Goal: Task Accomplishment & Management: Manage account settings

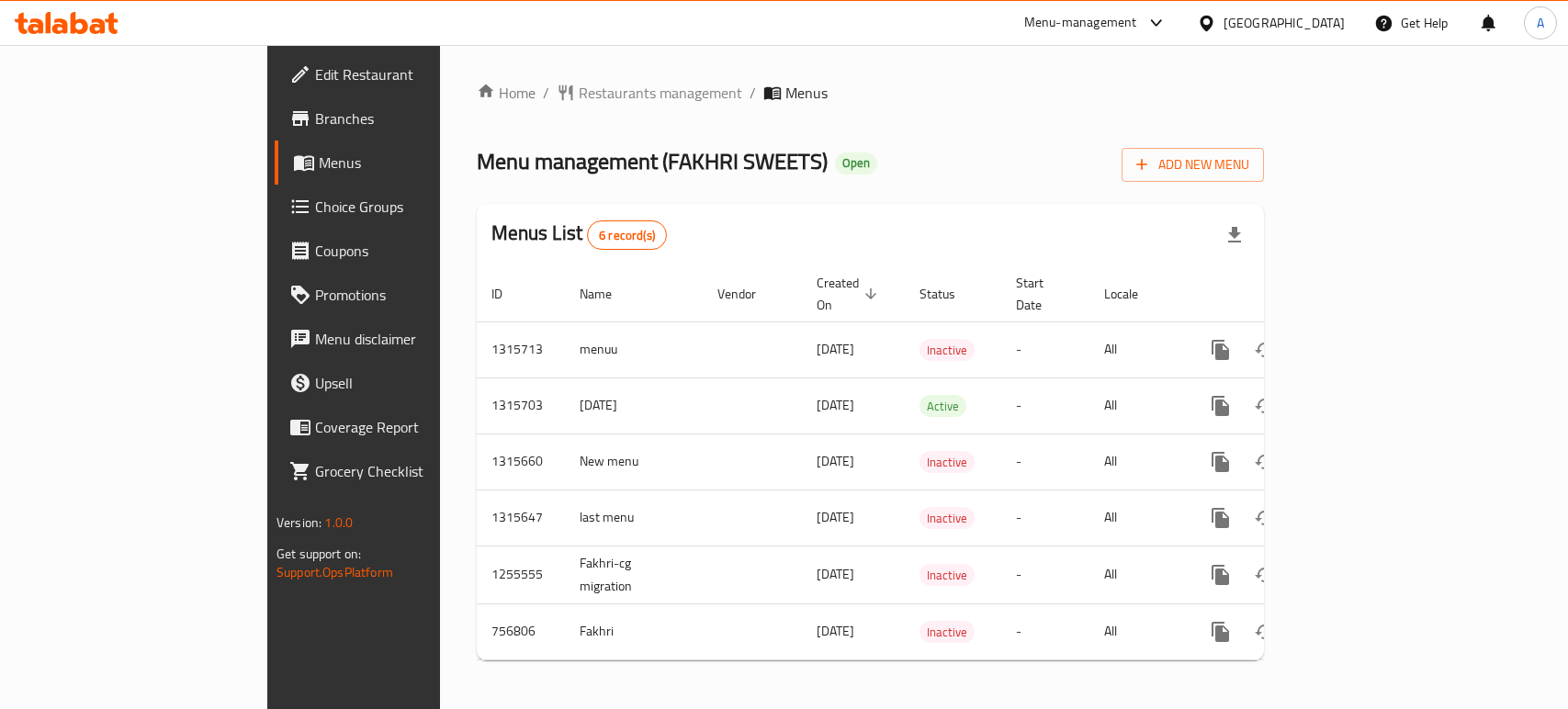
click at [1311, 15] on div "United Arab Emirates" at bounding box center [1285, 23] width 121 height 20
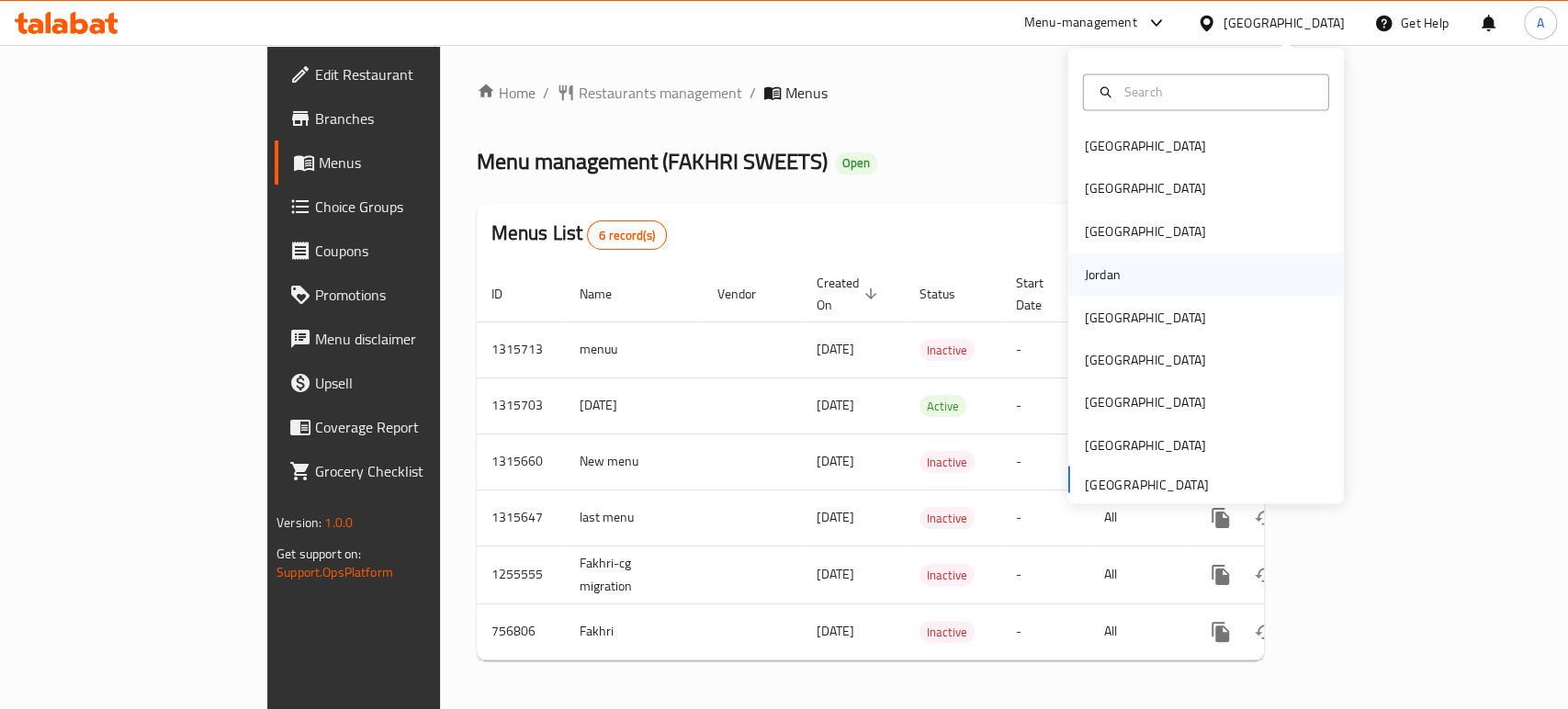
click at [1107, 272] on div "Jordan" at bounding box center [1103, 274] width 65 height 43
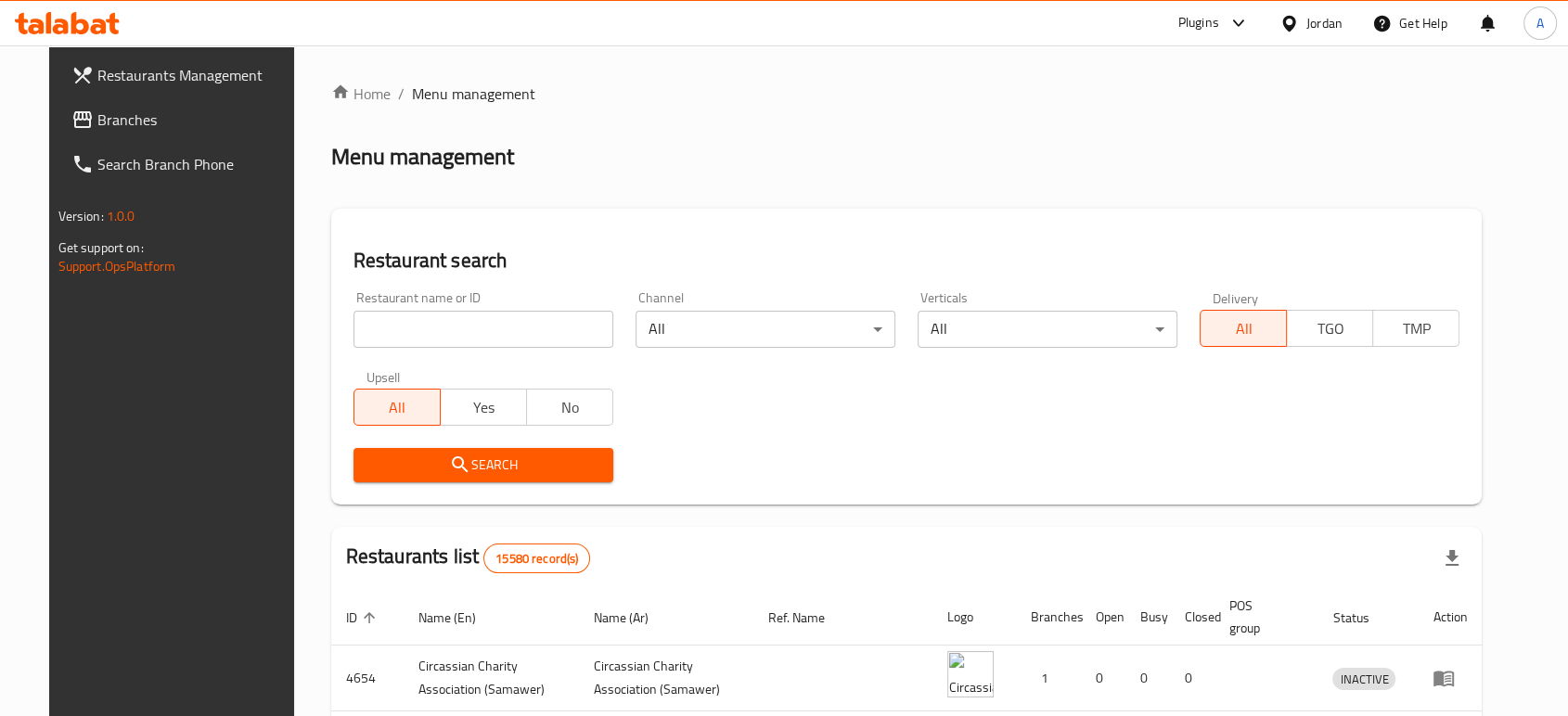
click at [155, 132] on link "Branches" at bounding box center [183, 120] width 254 height 45
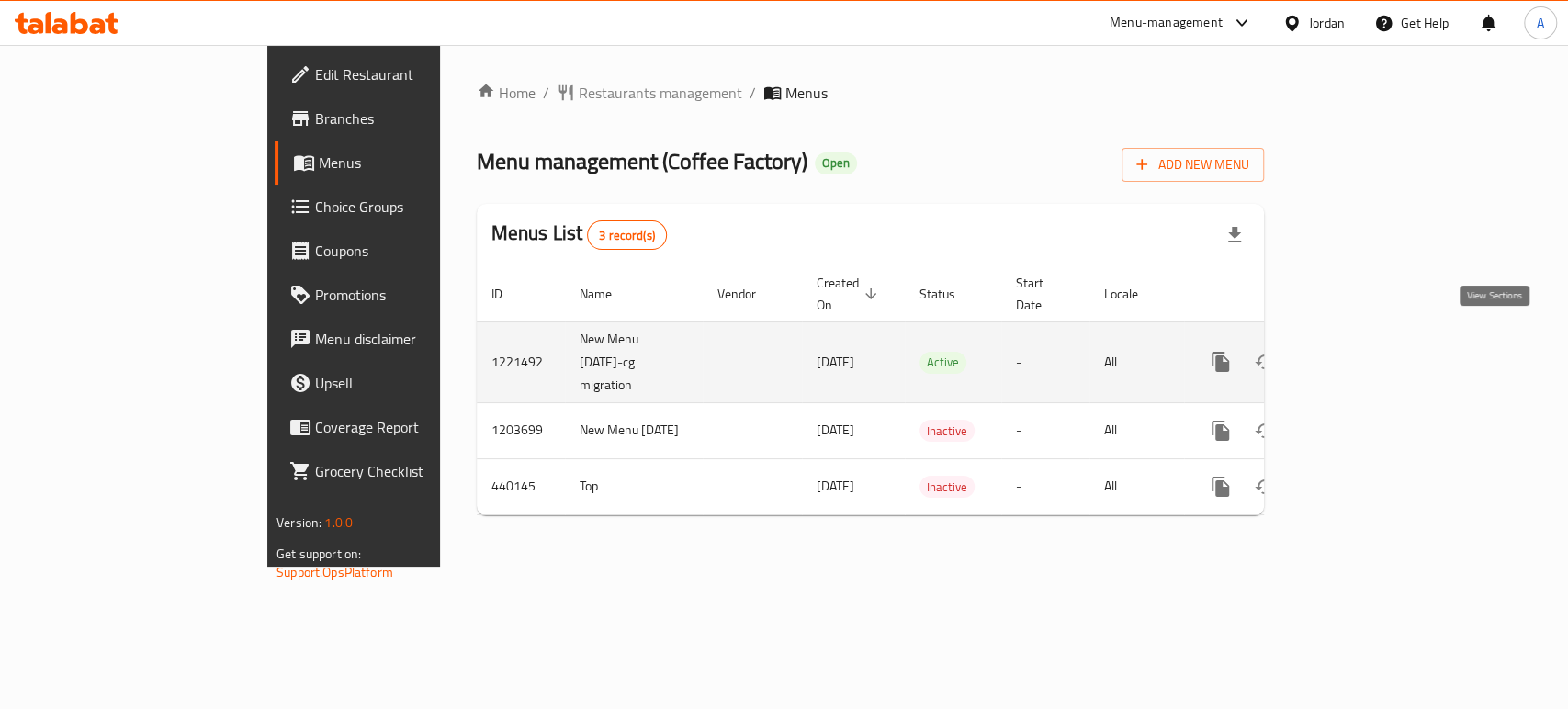
click at [1361, 354] on icon "enhanced table" at bounding box center [1353, 361] width 16 height 16
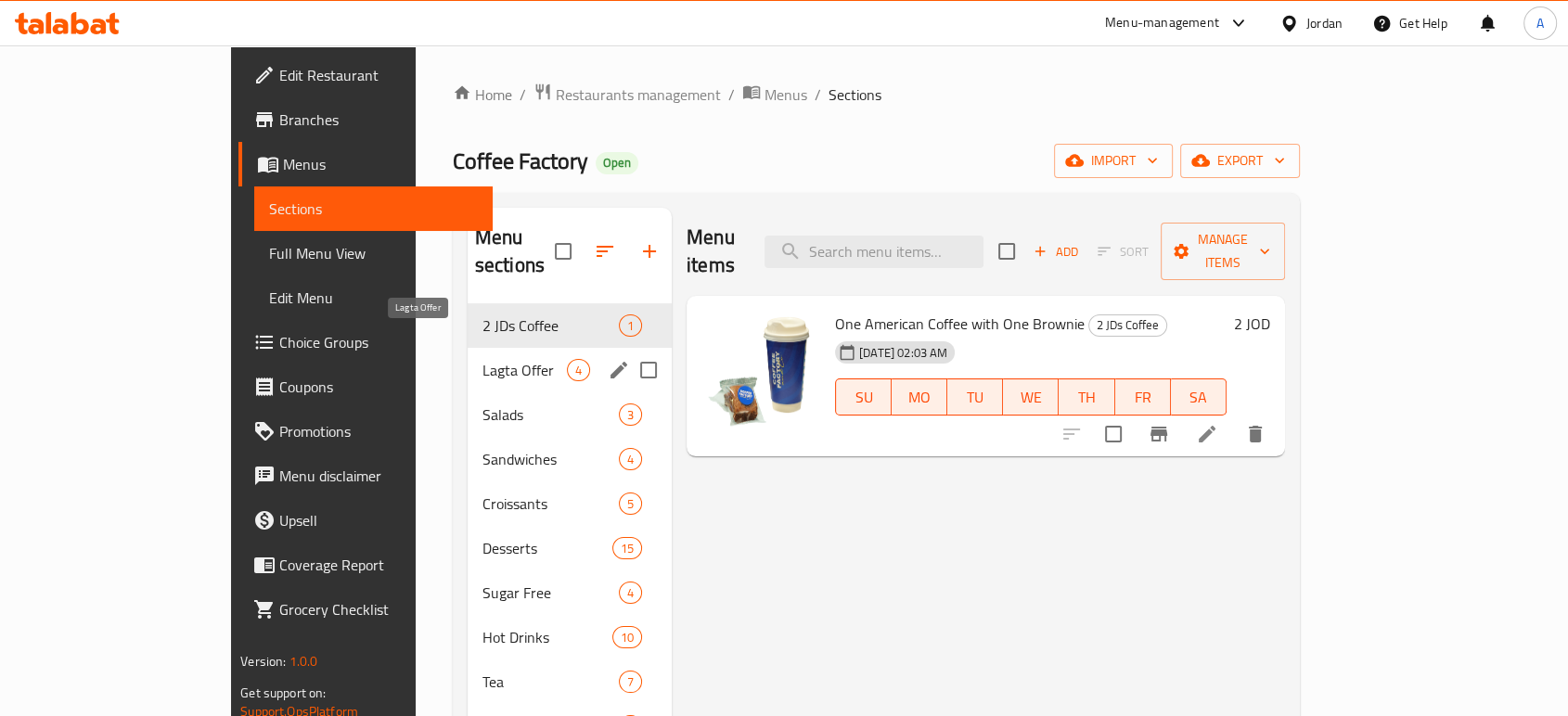
click at [482, 359] on span "Lagta Offer" at bounding box center [525, 369] width 84 height 22
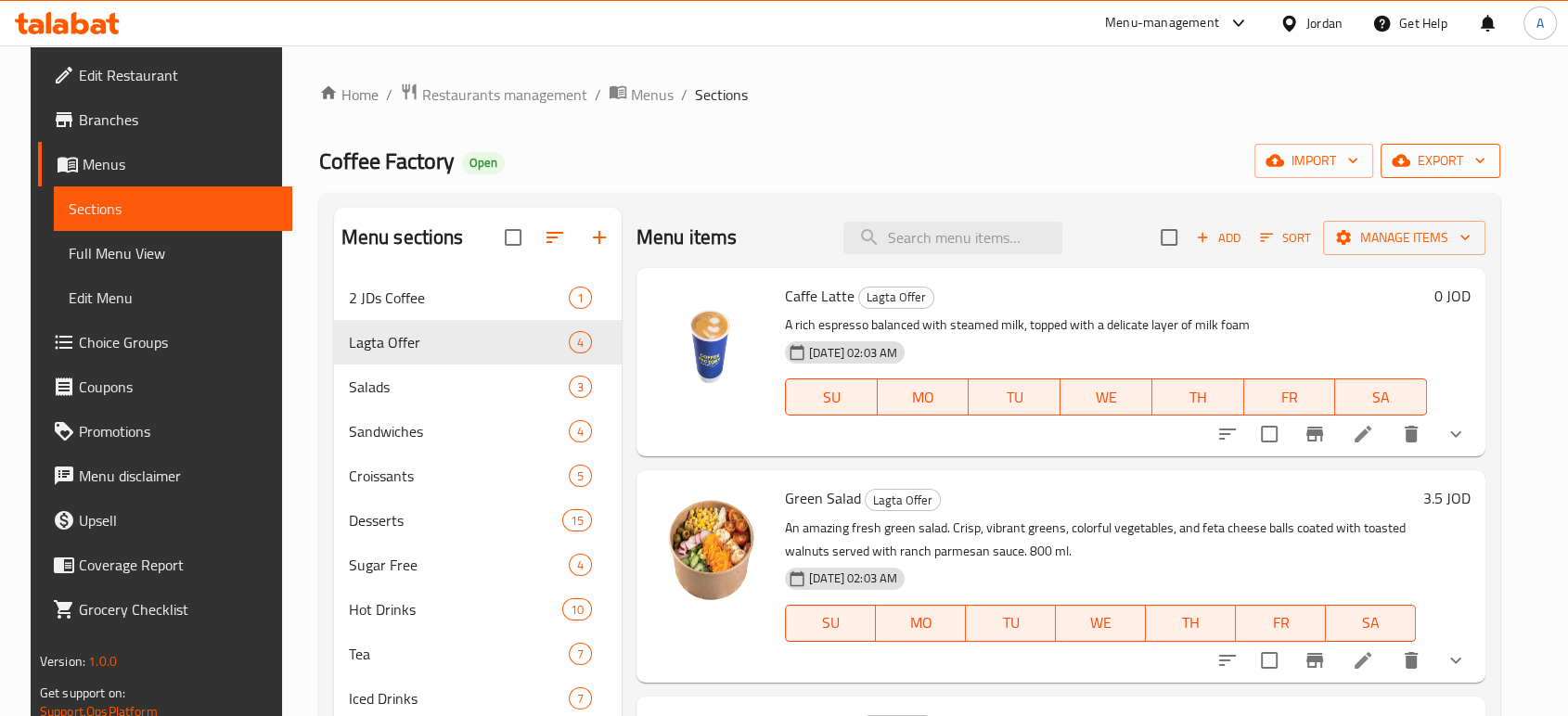
click at [1464, 174] on button "export" at bounding box center [1440, 161] width 120 height 34
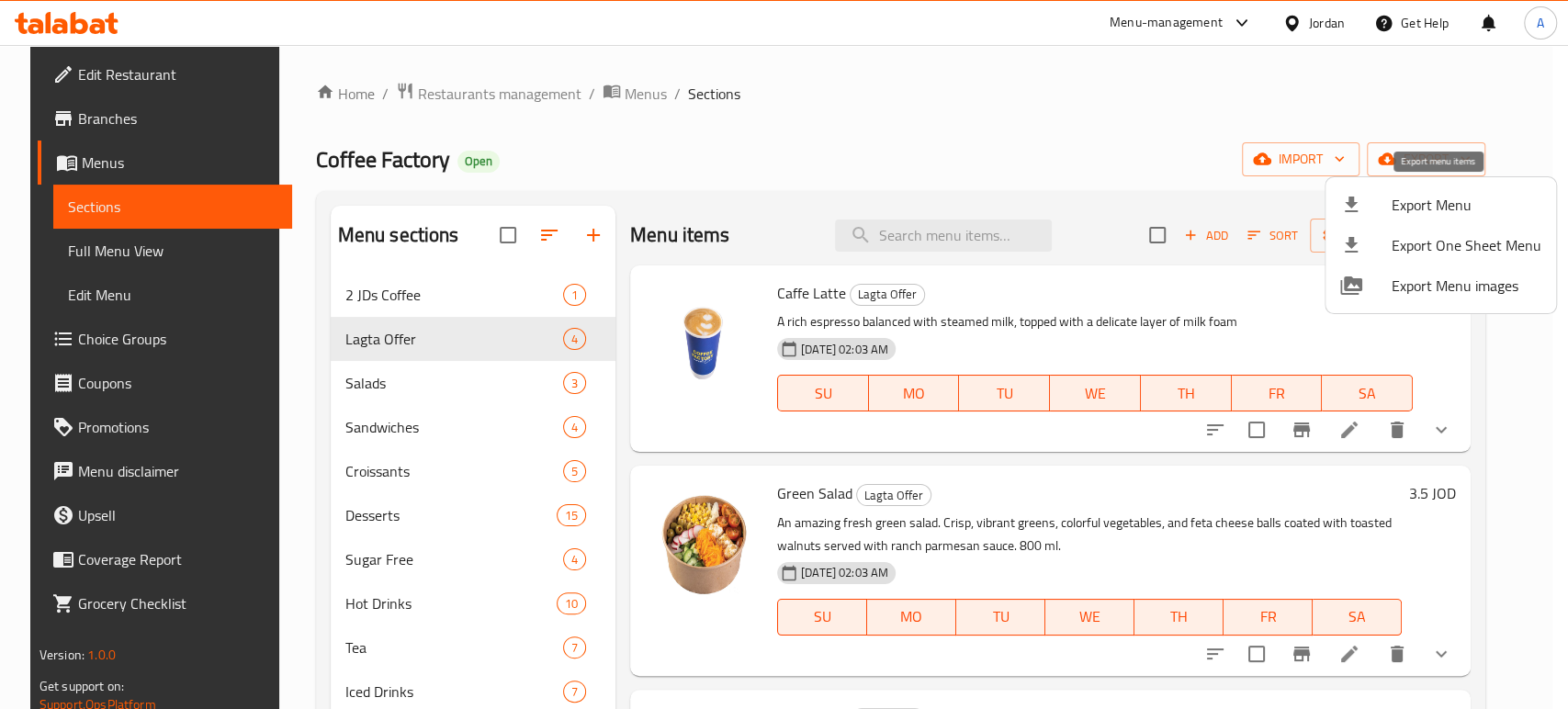
click at [1382, 210] on div at bounding box center [1366, 204] width 51 height 22
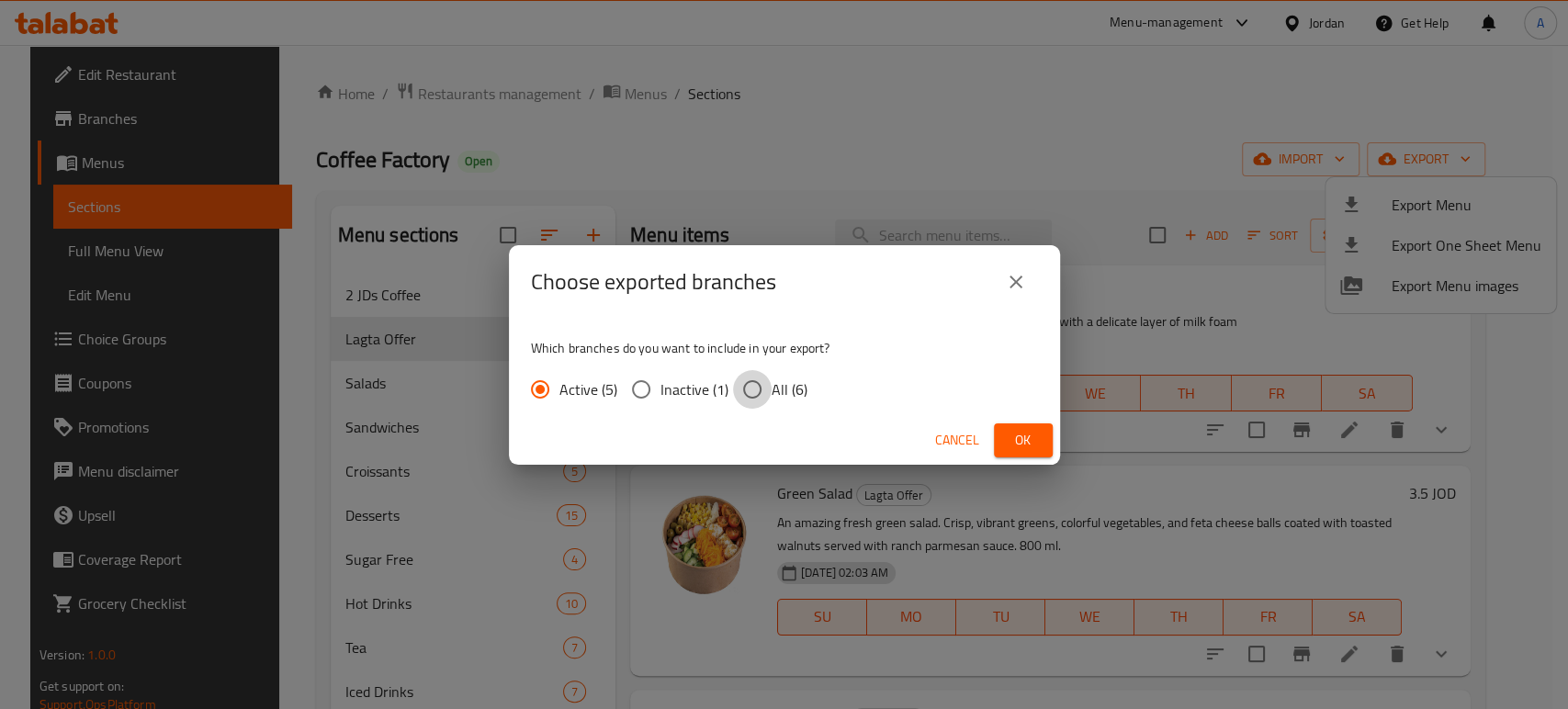
click at [764, 397] on input "All (6)" at bounding box center [752, 389] width 39 height 39
radio input "true"
click at [1014, 445] on span "Ok" at bounding box center [1023, 440] width 29 height 23
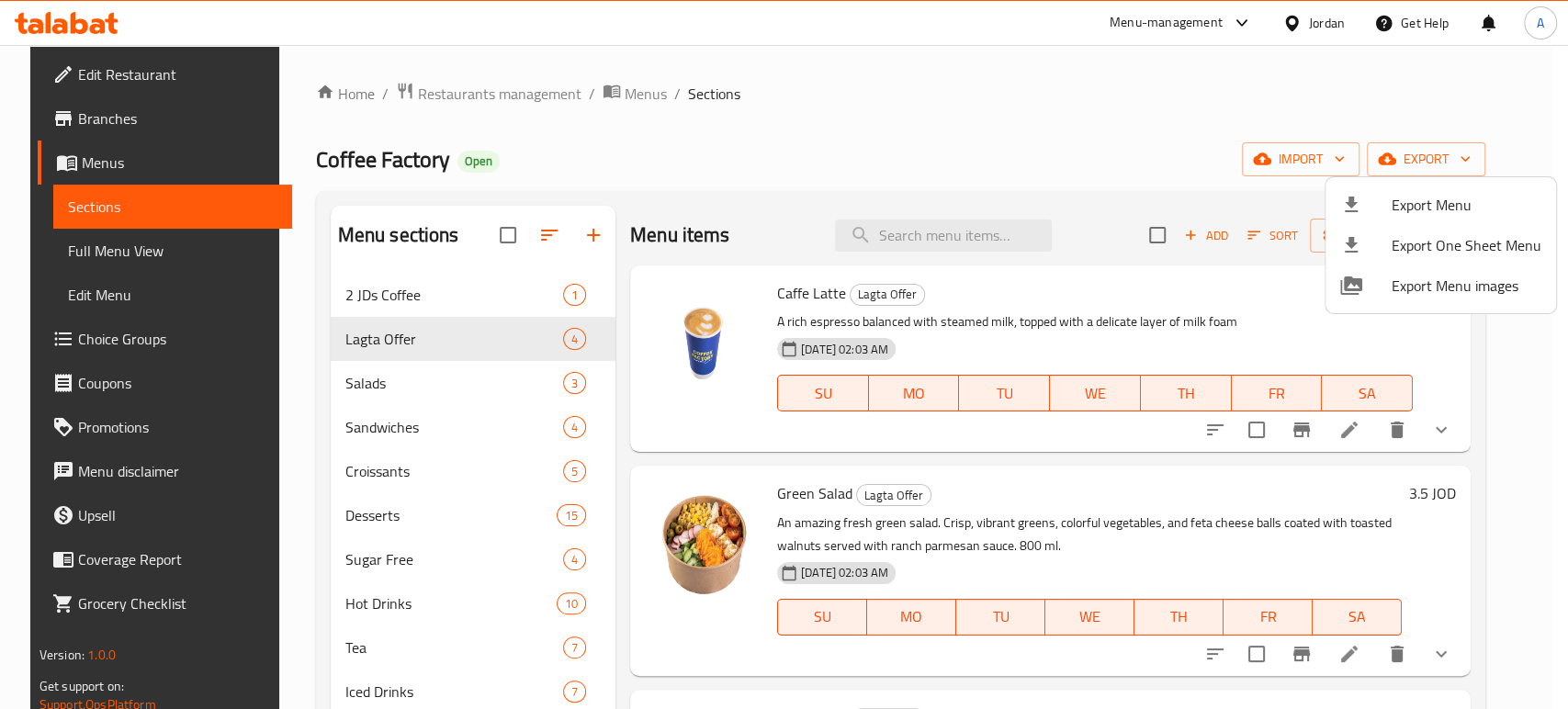
click at [456, 481] on div at bounding box center [784, 354] width 1568 height 709
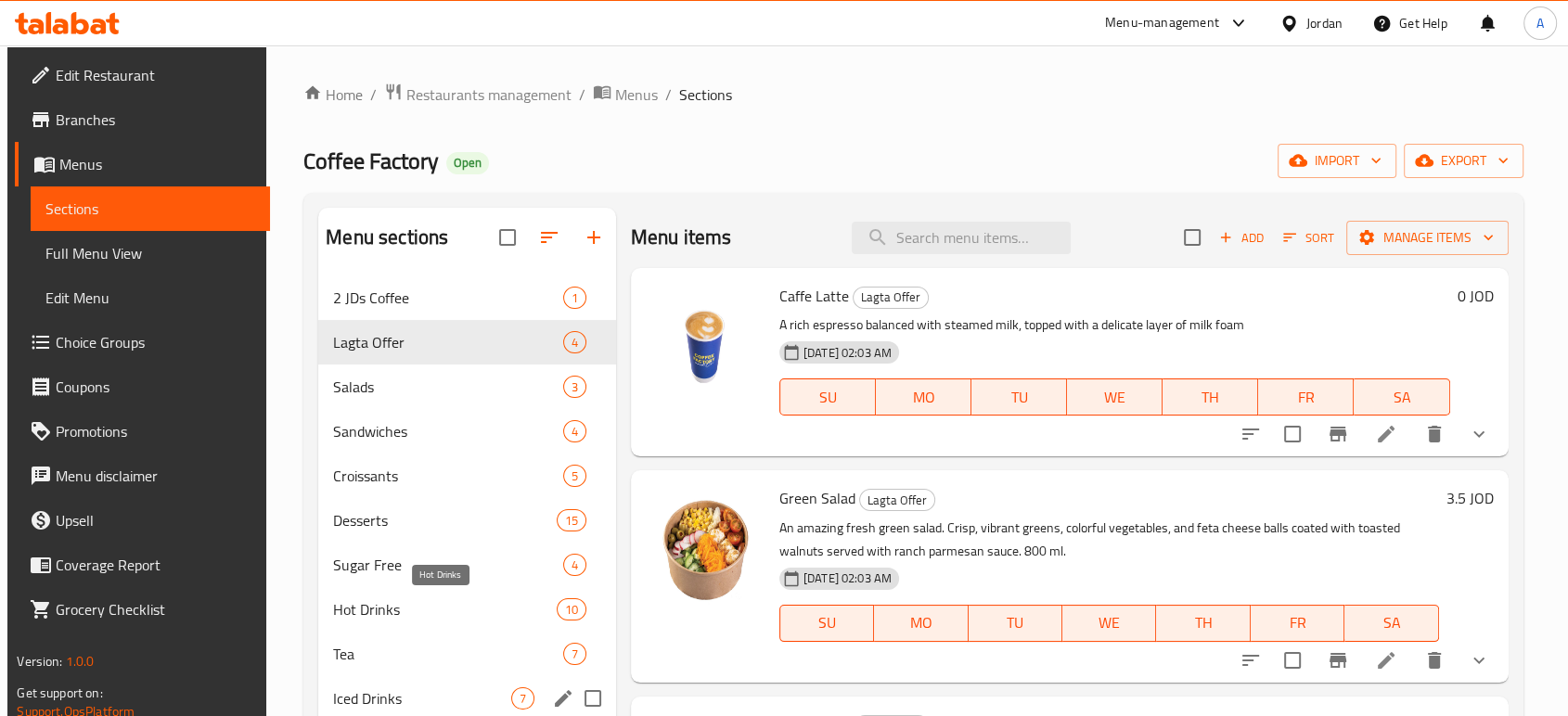
scroll to position [285, 0]
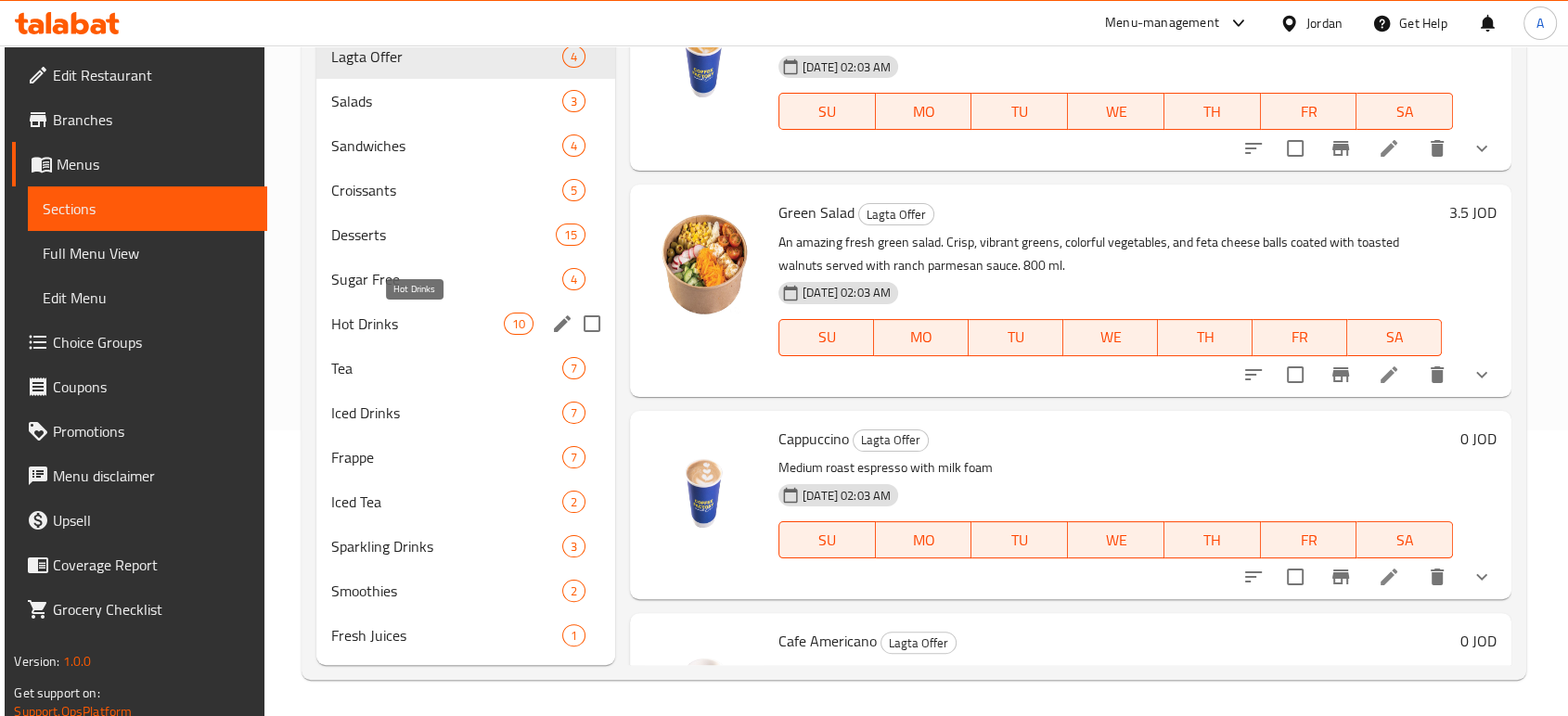
click at [380, 327] on span "Hot Drinks" at bounding box center [417, 324] width 172 height 22
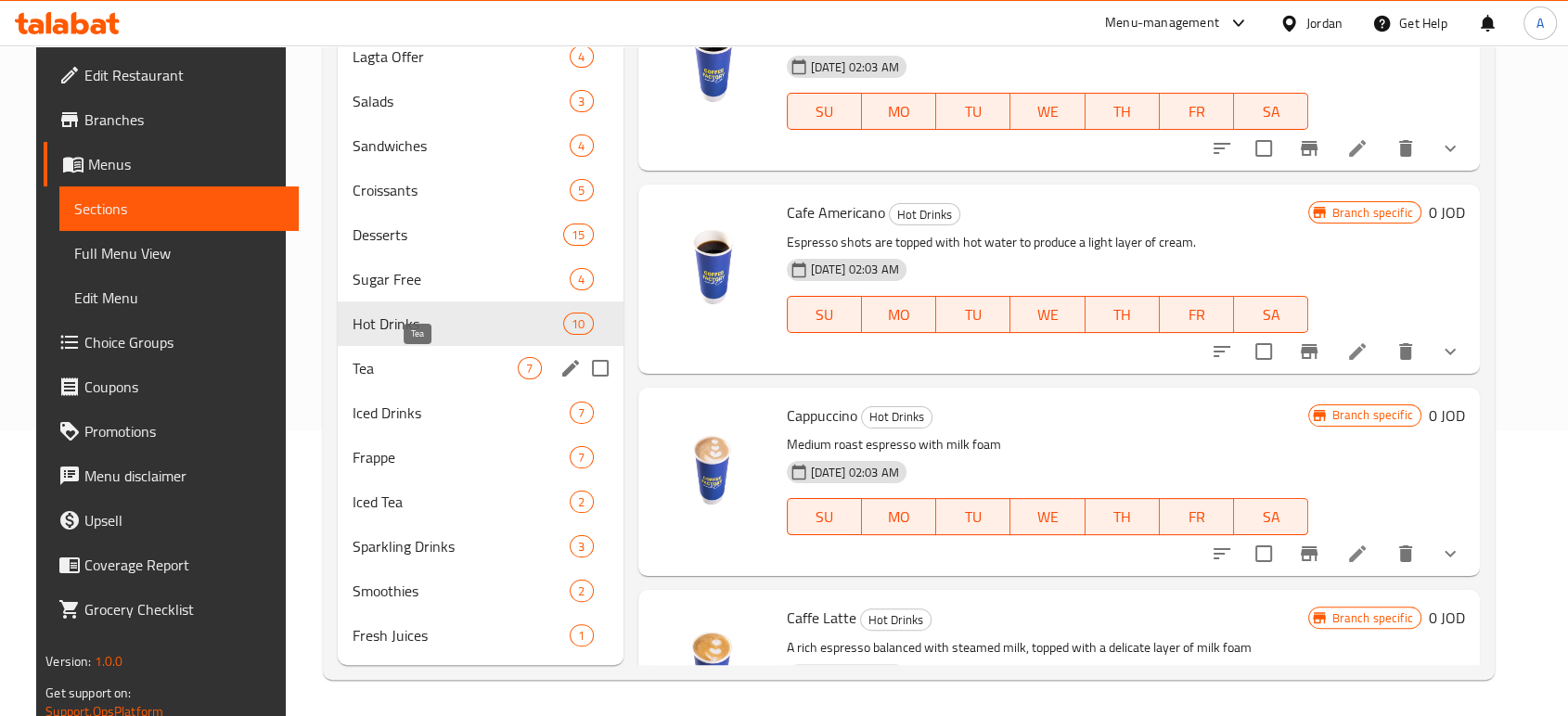
click at [393, 357] on span "Tea" at bounding box center [435, 368] width 166 height 22
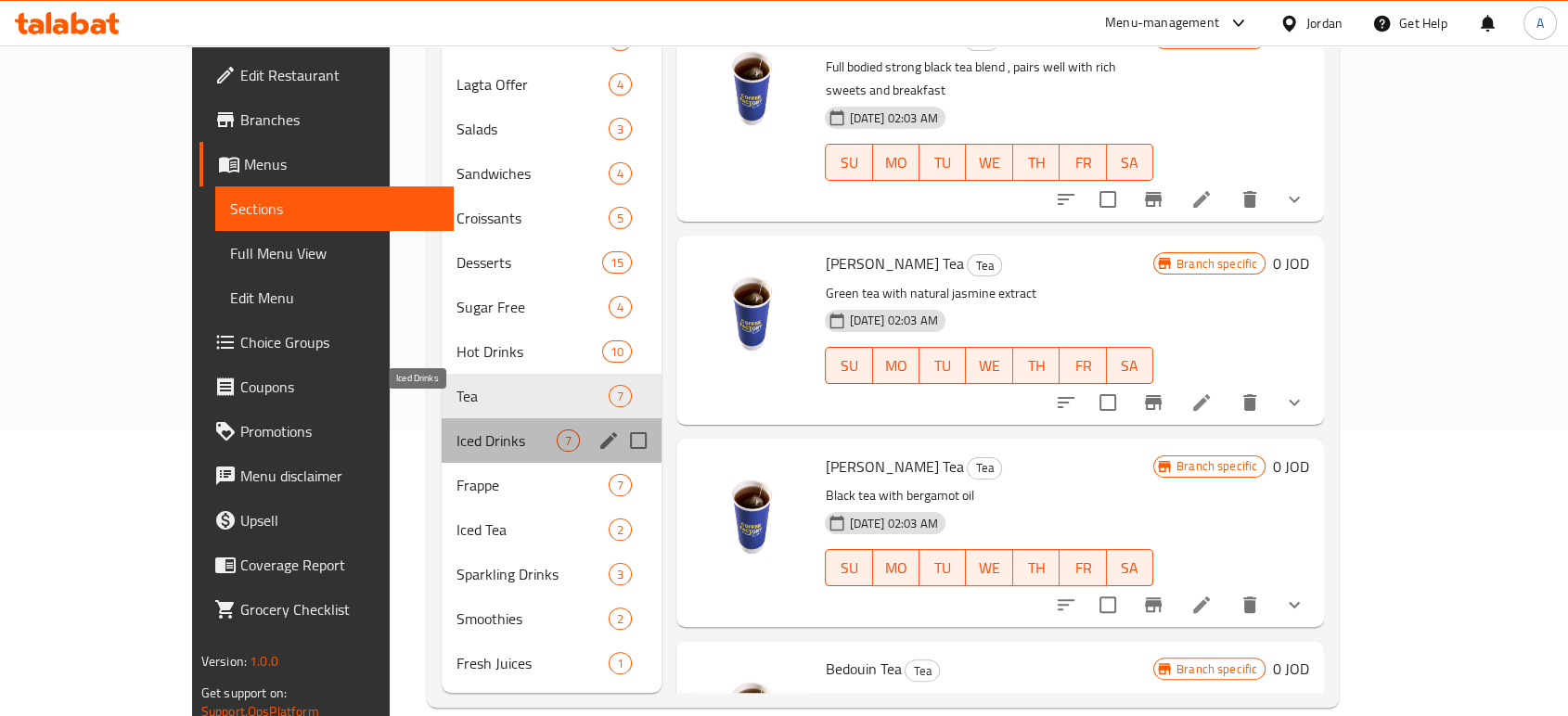
click at [457, 430] on span "Iced Drinks" at bounding box center [507, 440] width 101 height 22
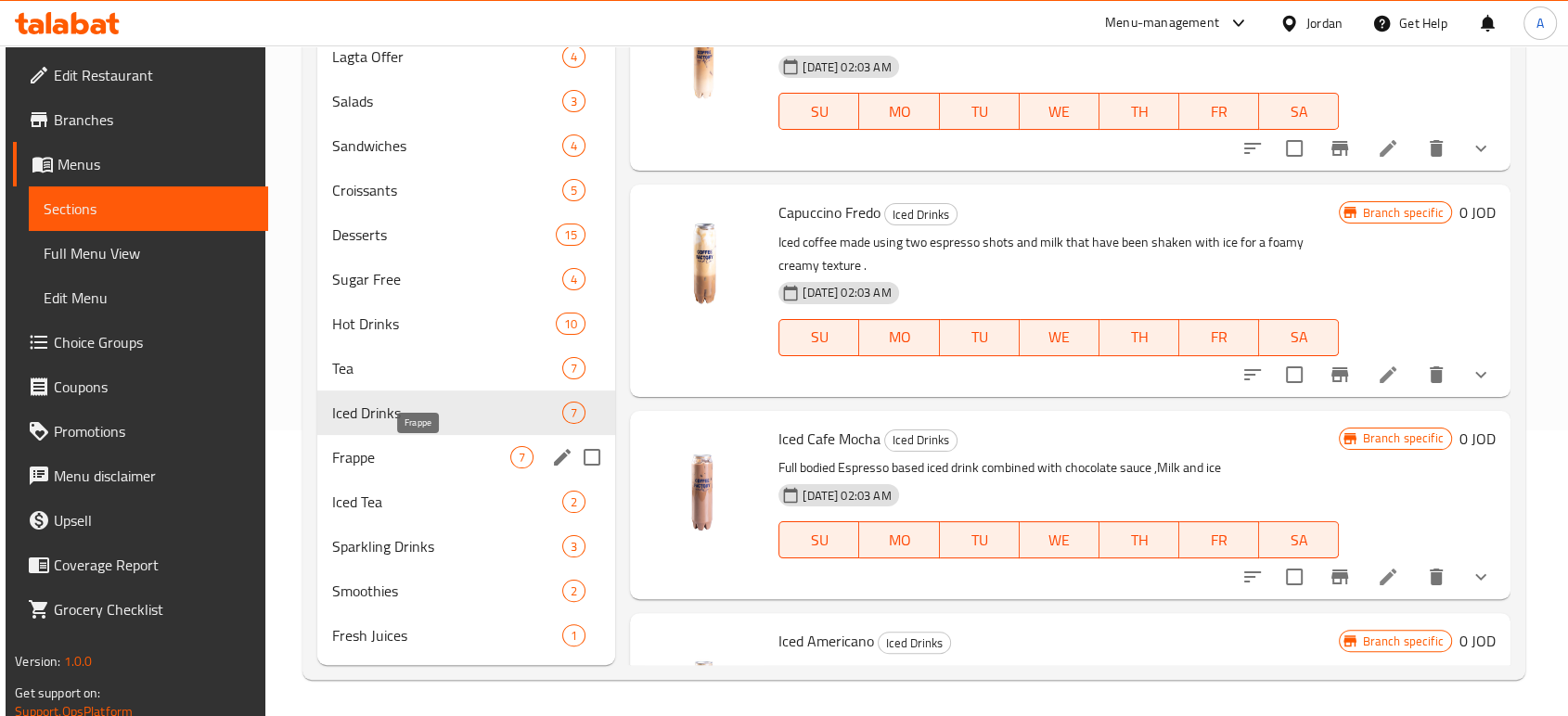
click at [396, 449] on span "Frappe" at bounding box center [421, 457] width 178 height 22
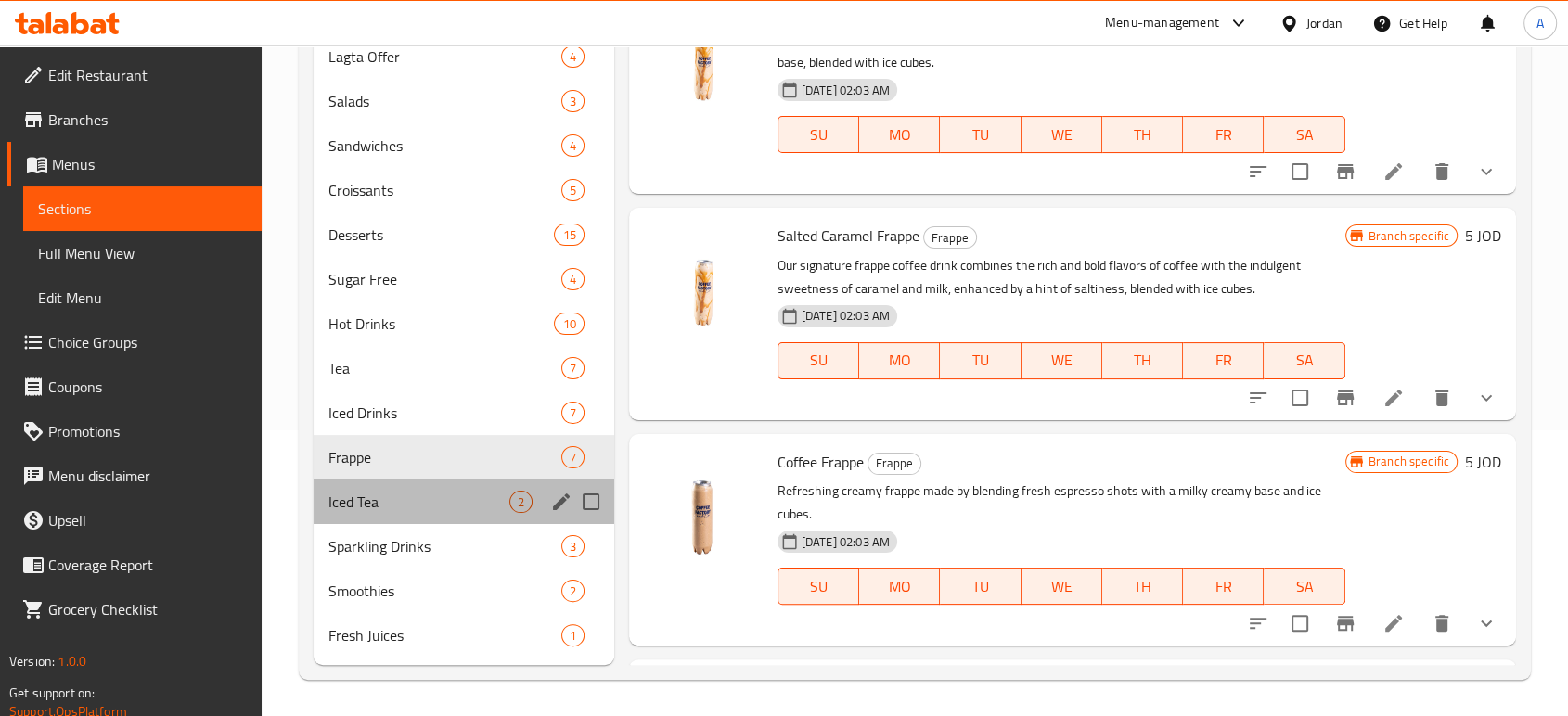
click at [397, 488] on div "Iced Tea 2" at bounding box center [464, 502] width 301 height 45
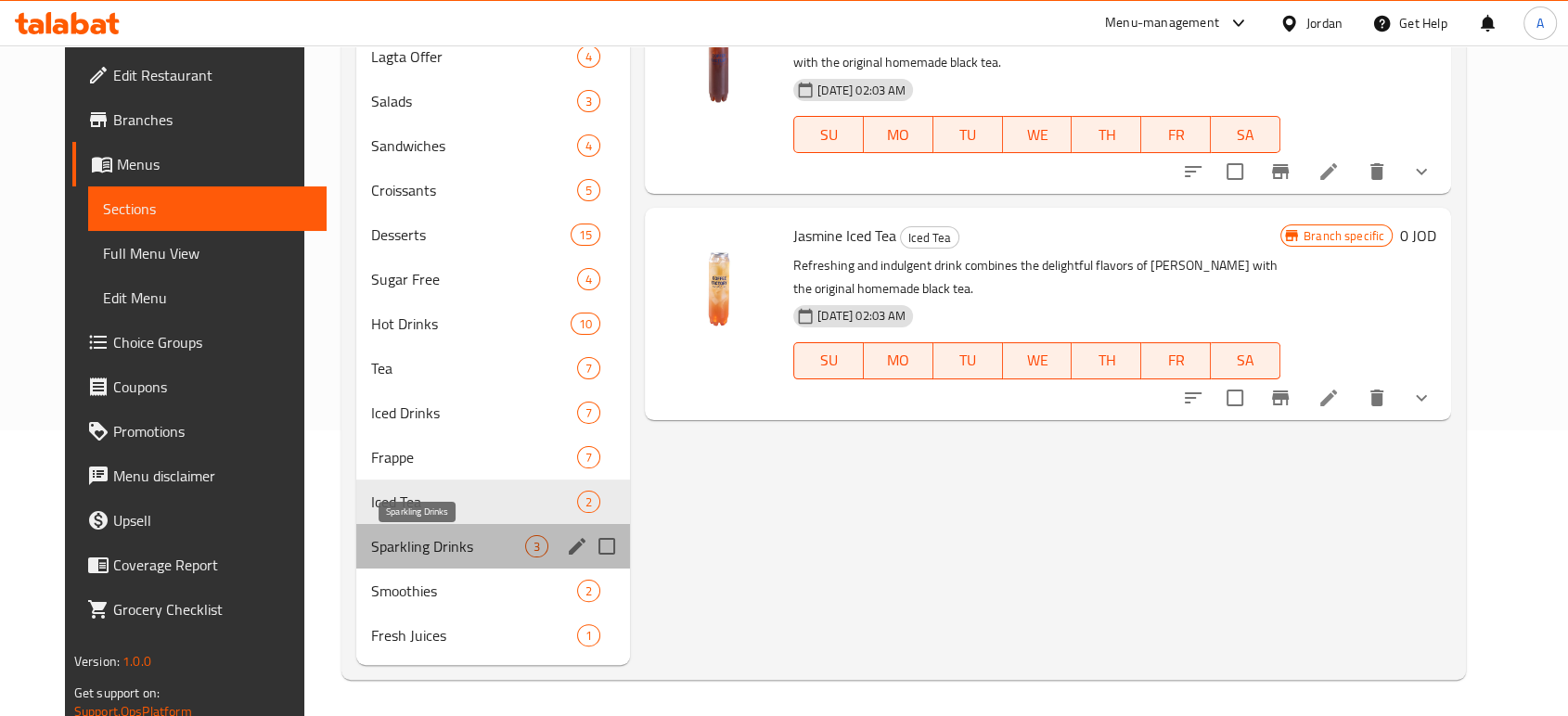
click at [396, 540] on span "Sparkling Drinks" at bounding box center [448, 546] width 154 height 22
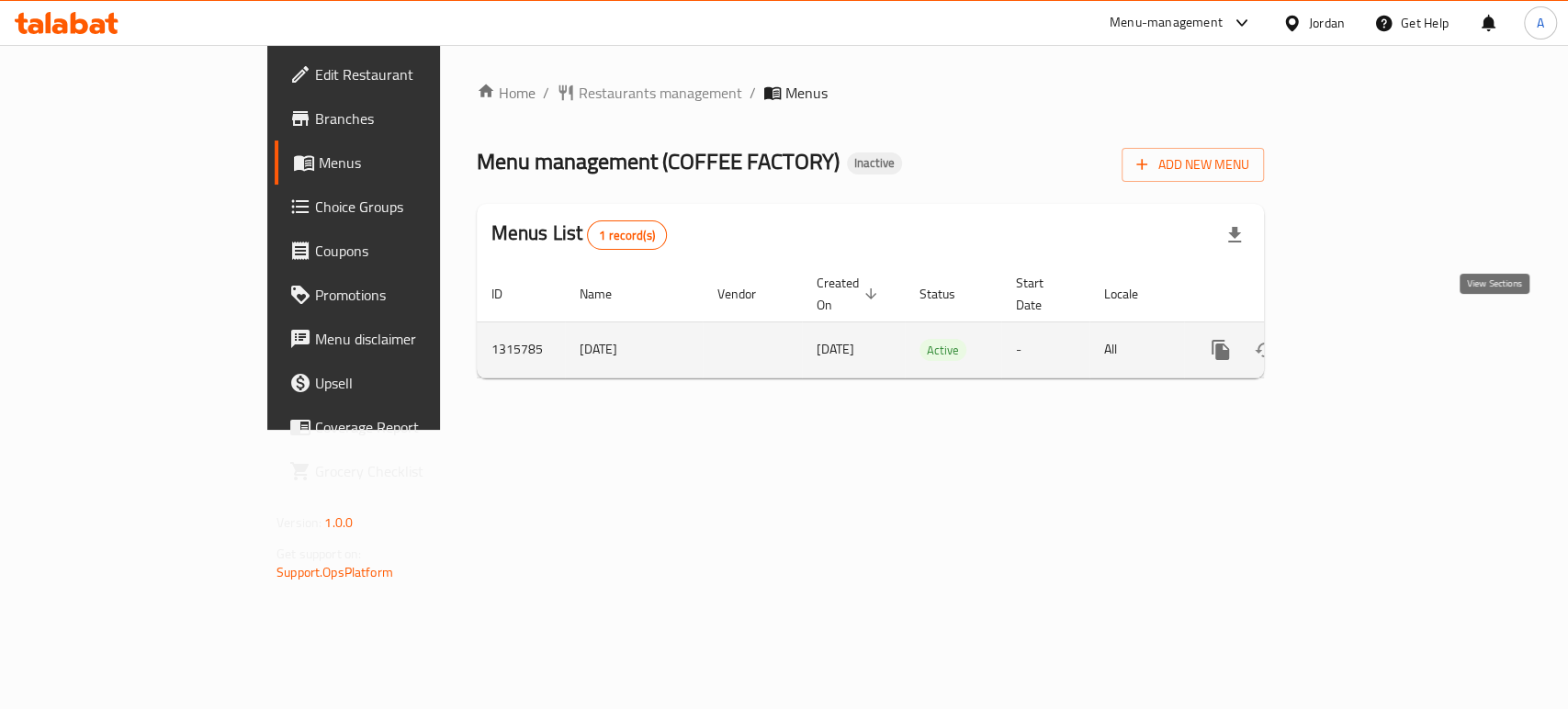
click at [1375, 328] on link "enhanced table" at bounding box center [1353, 350] width 45 height 45
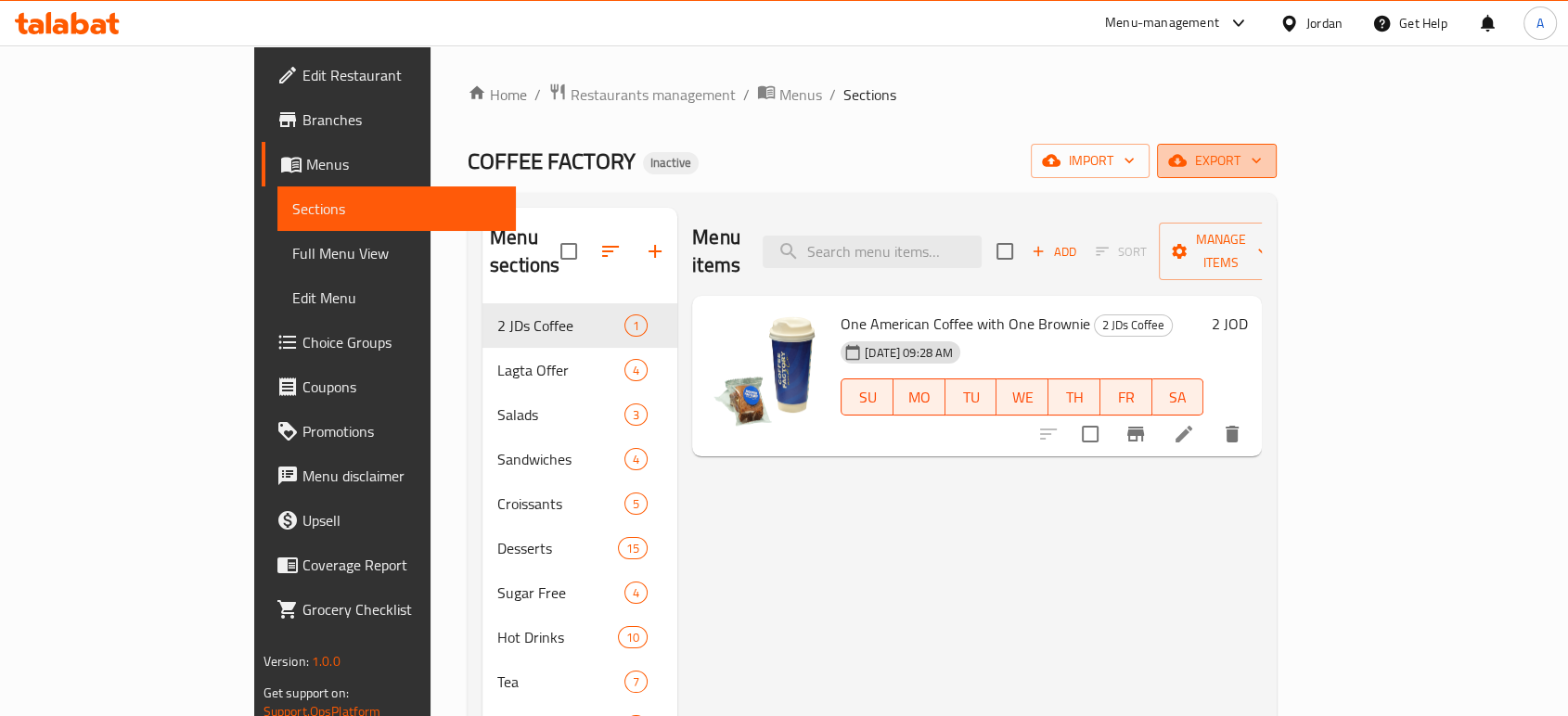
click at [1262, 149] on span "export" at bounding box center [1217, 161] width 90 height 23
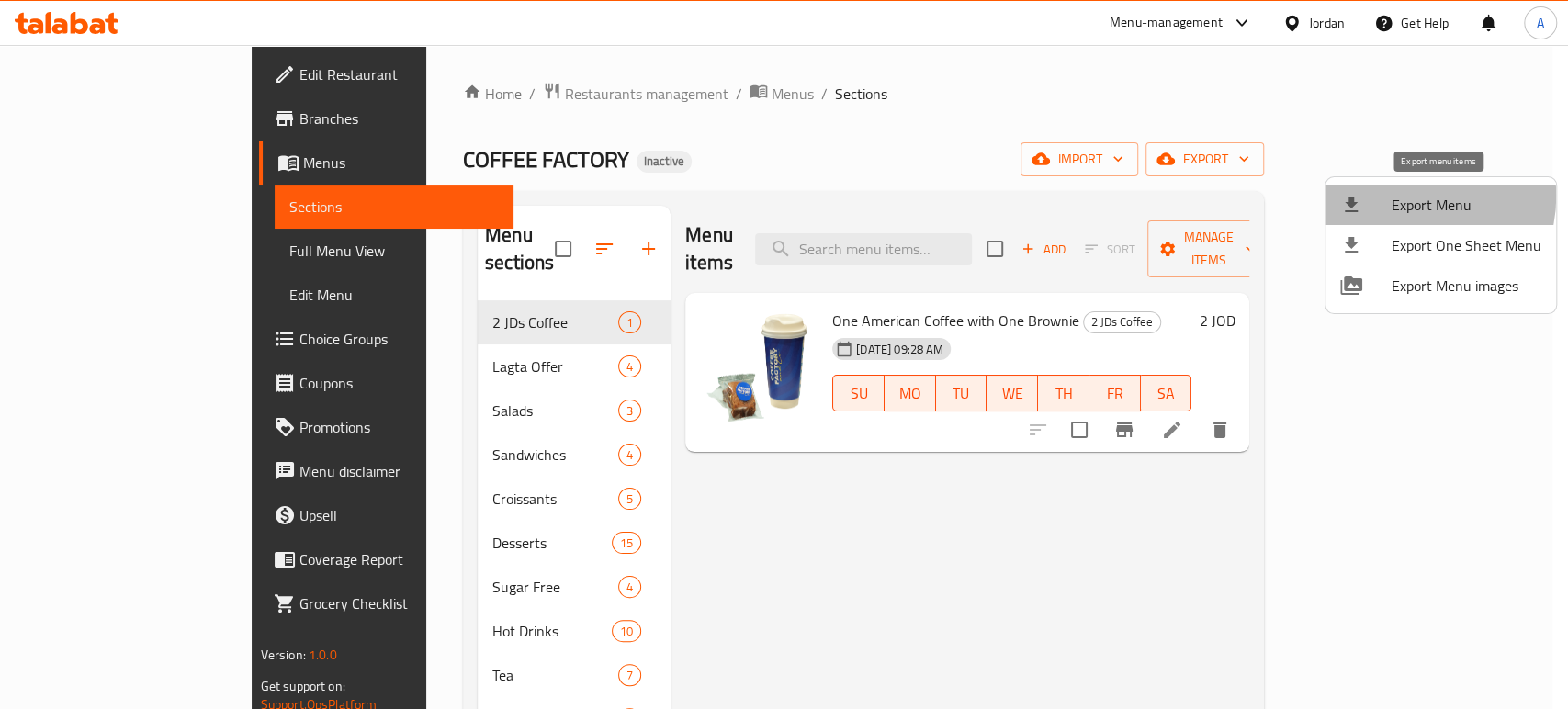
click at [1411, 196] on span "Export Menu" at bounding box center [1467, 204] width 150 height 22
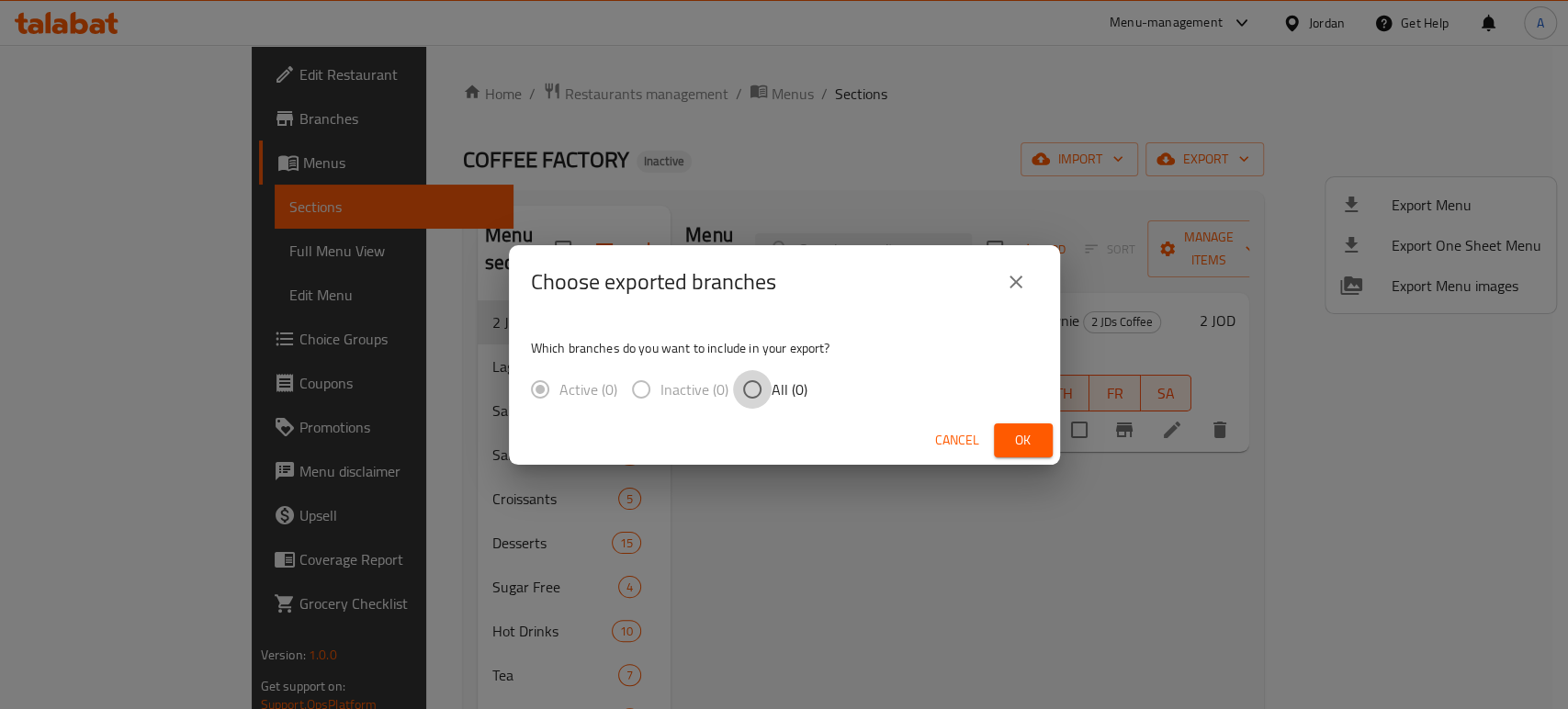
click at [753, 388] on input "All (0)" at bounding box center [752, 389] width 39 height 39
radio input "true"
click at [1020, 440] on span "Ok" at bounding box center [1023, 440] width 29 height 23
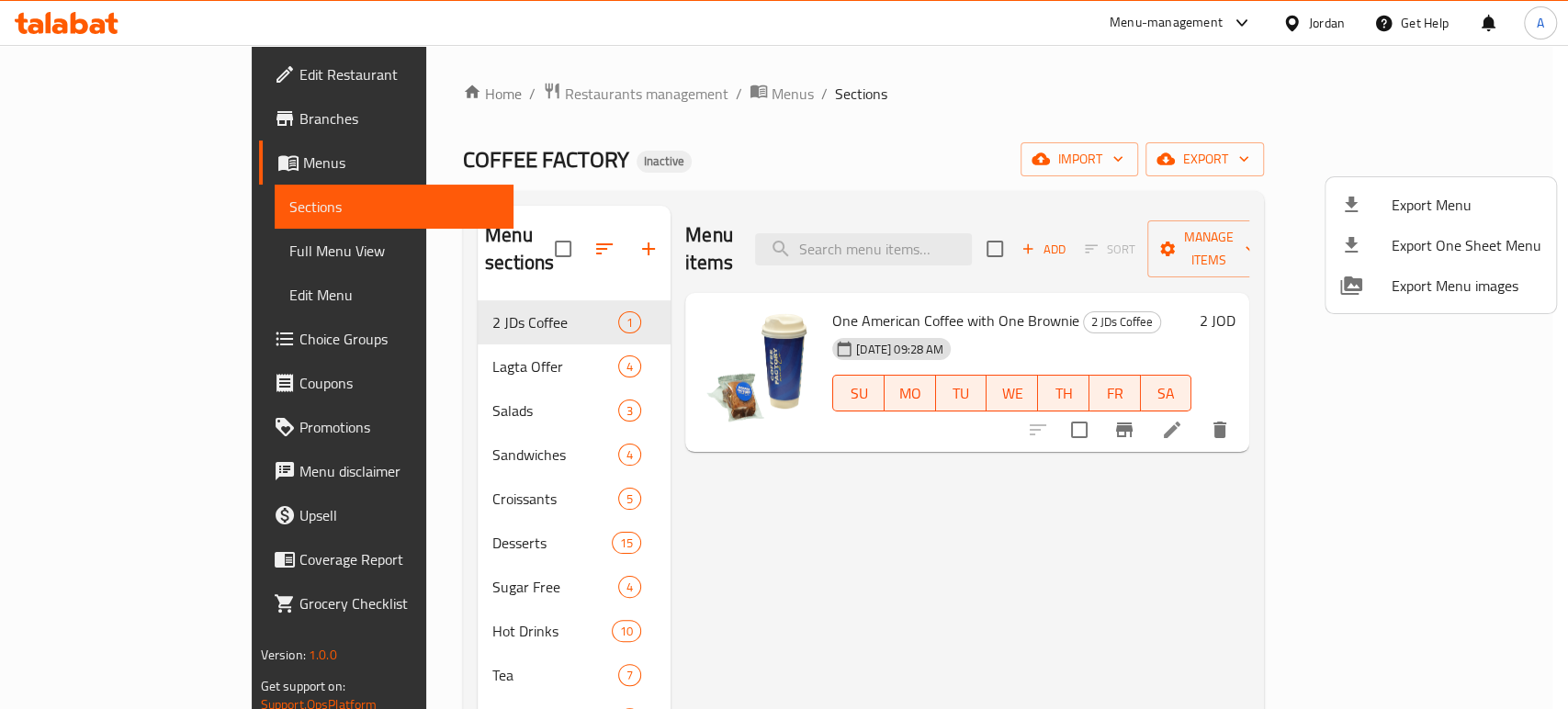
click at [126, 123] on div at bounding box center [784, 354] width 1568 height 709
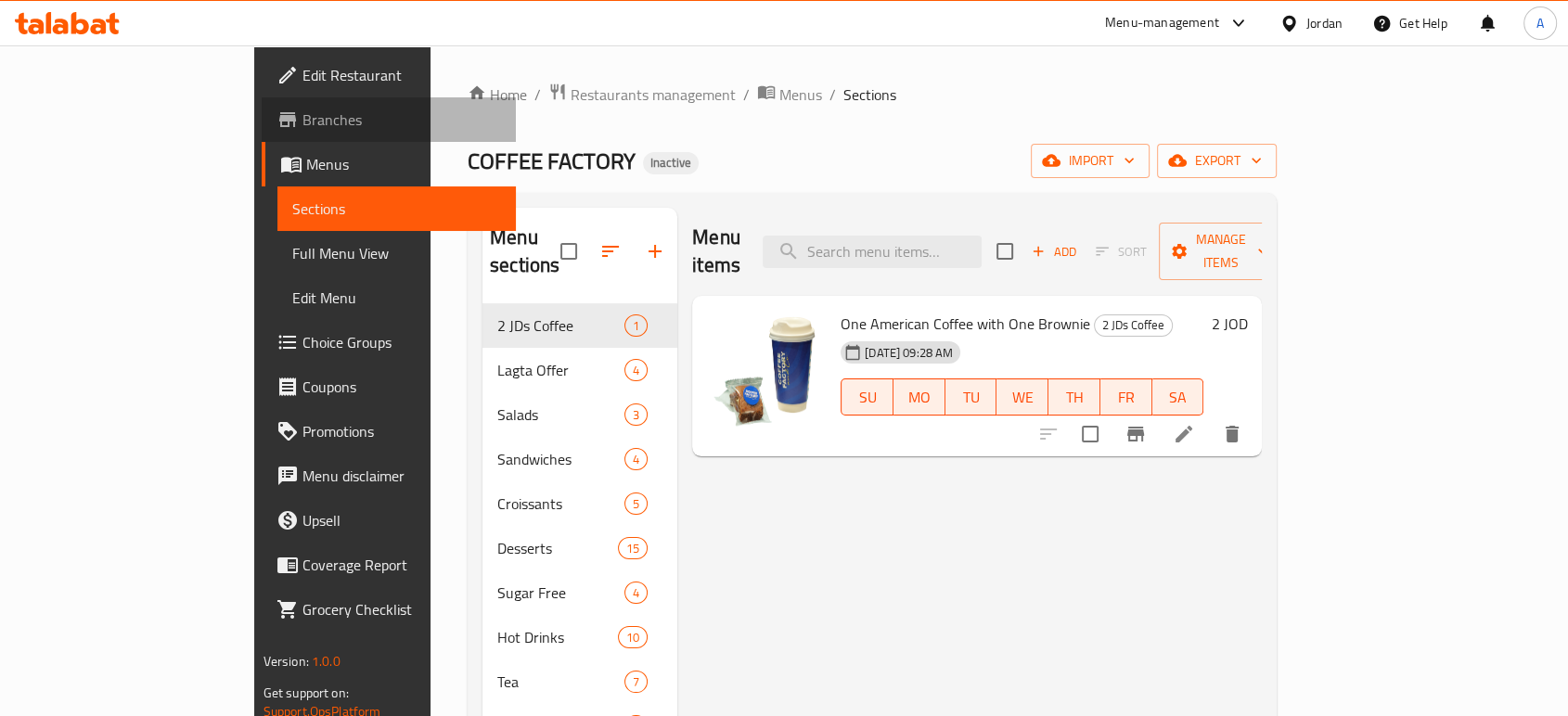
click at [302, 124] on span "Branches" at bounding box center [401, 119] width 198 height 22
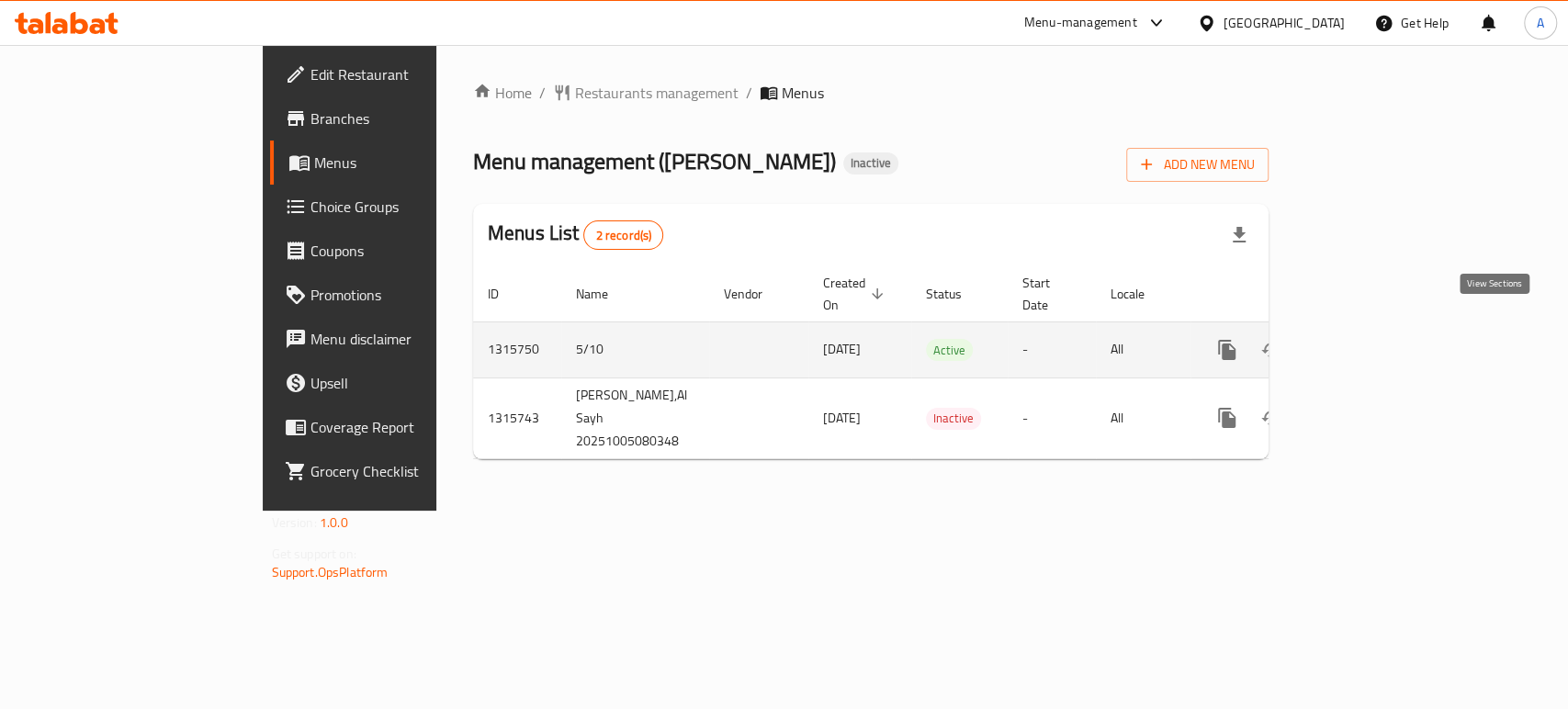
click at [1371, 339] on icon "enhanced table" at bounding box center [1358, 350] width 22 height 22
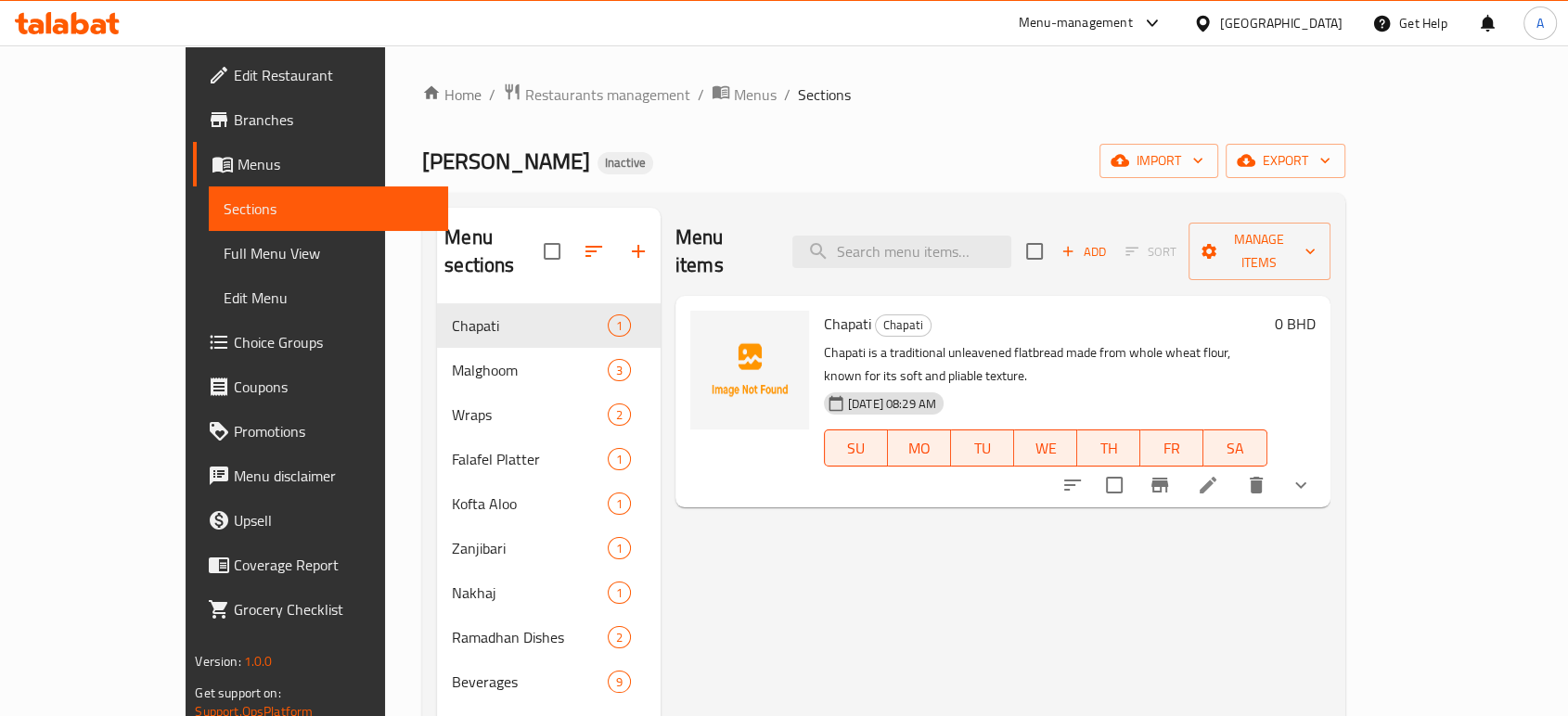
click at [224, 254] on span "Full Menu View" at bounding box center [328, 253] width 209 height 22
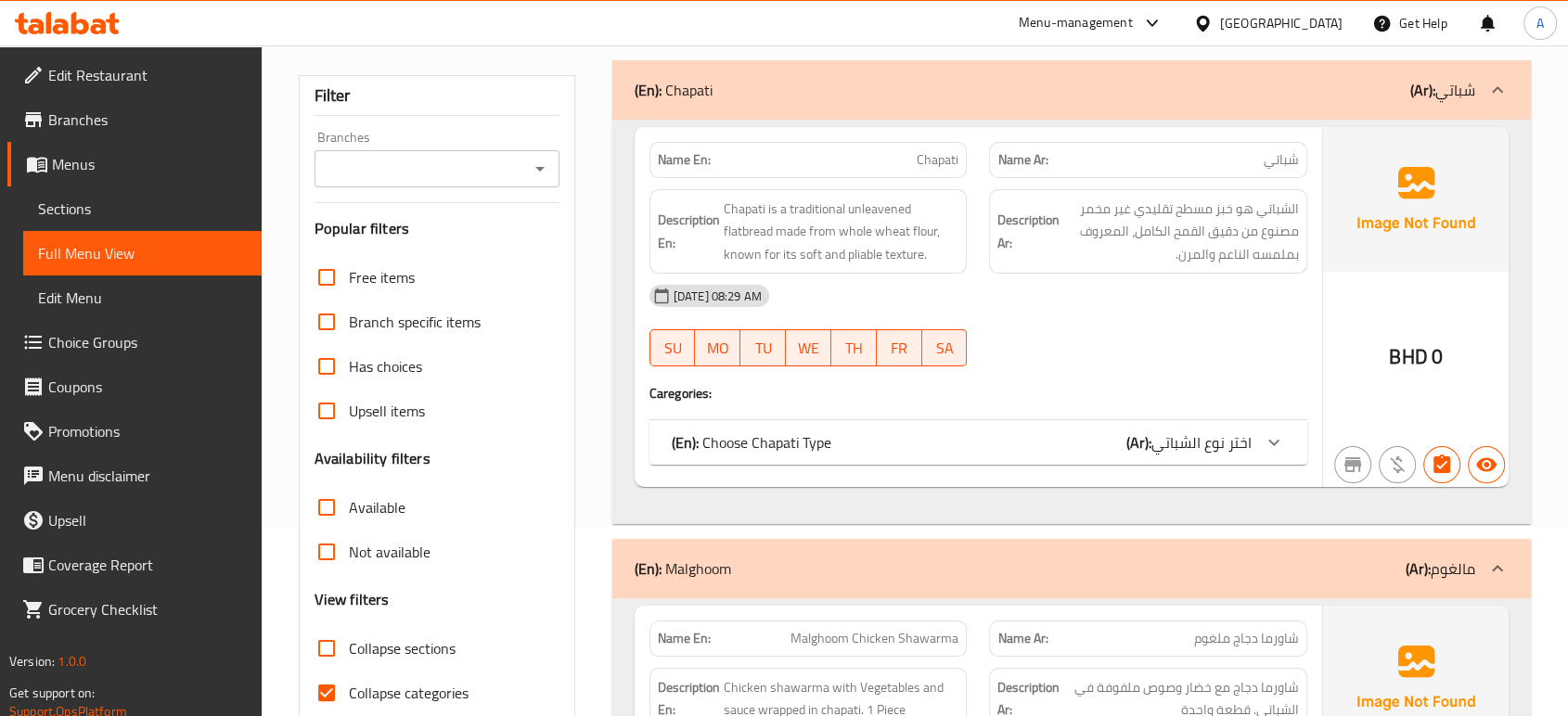
scroll to position [192, 0]
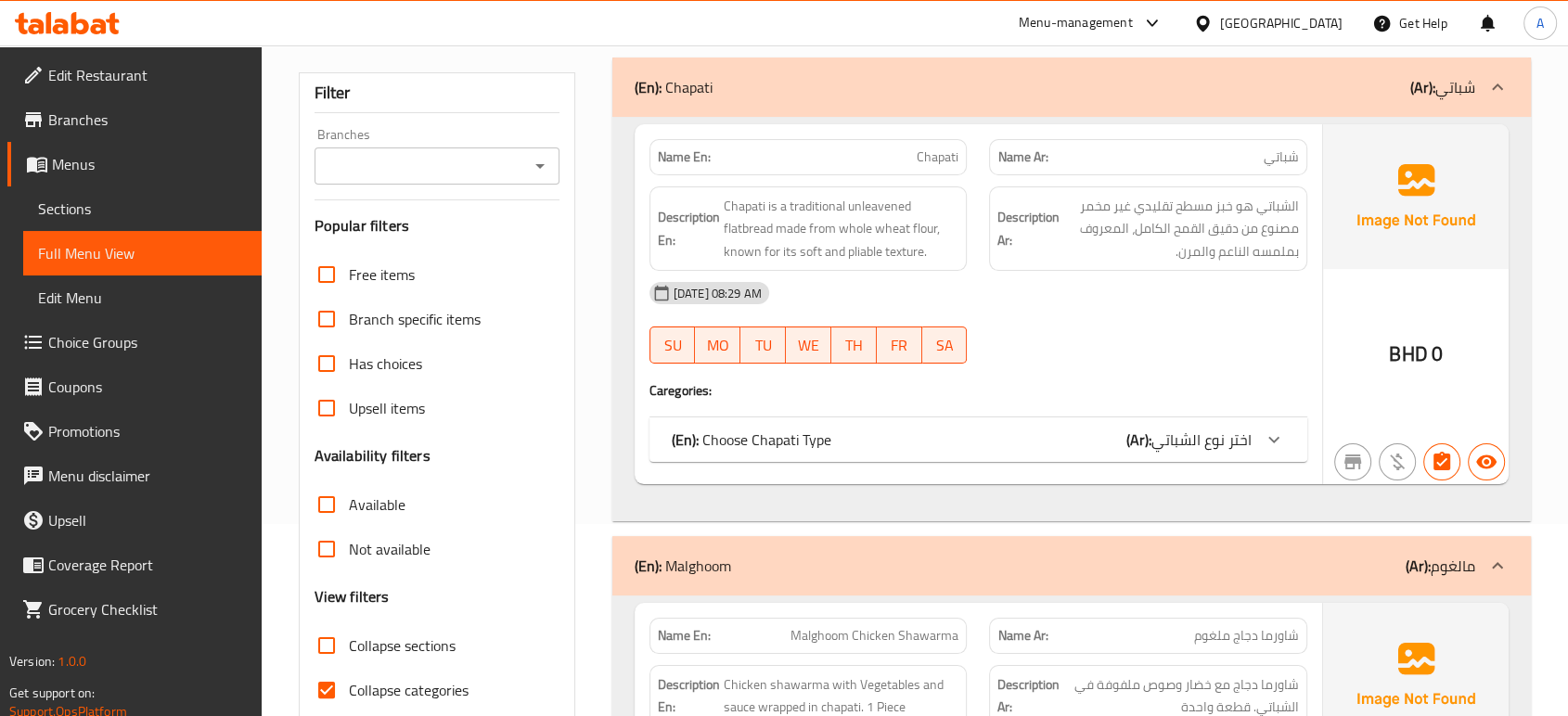
click at [380, 689] on span "Collapse categories" at bounding box center [408, 689] width 120 height 22
click at [348, 689] on input "Collapse categories" at bounding box center [326, 690] width 45 height 45
checkbox input "false"
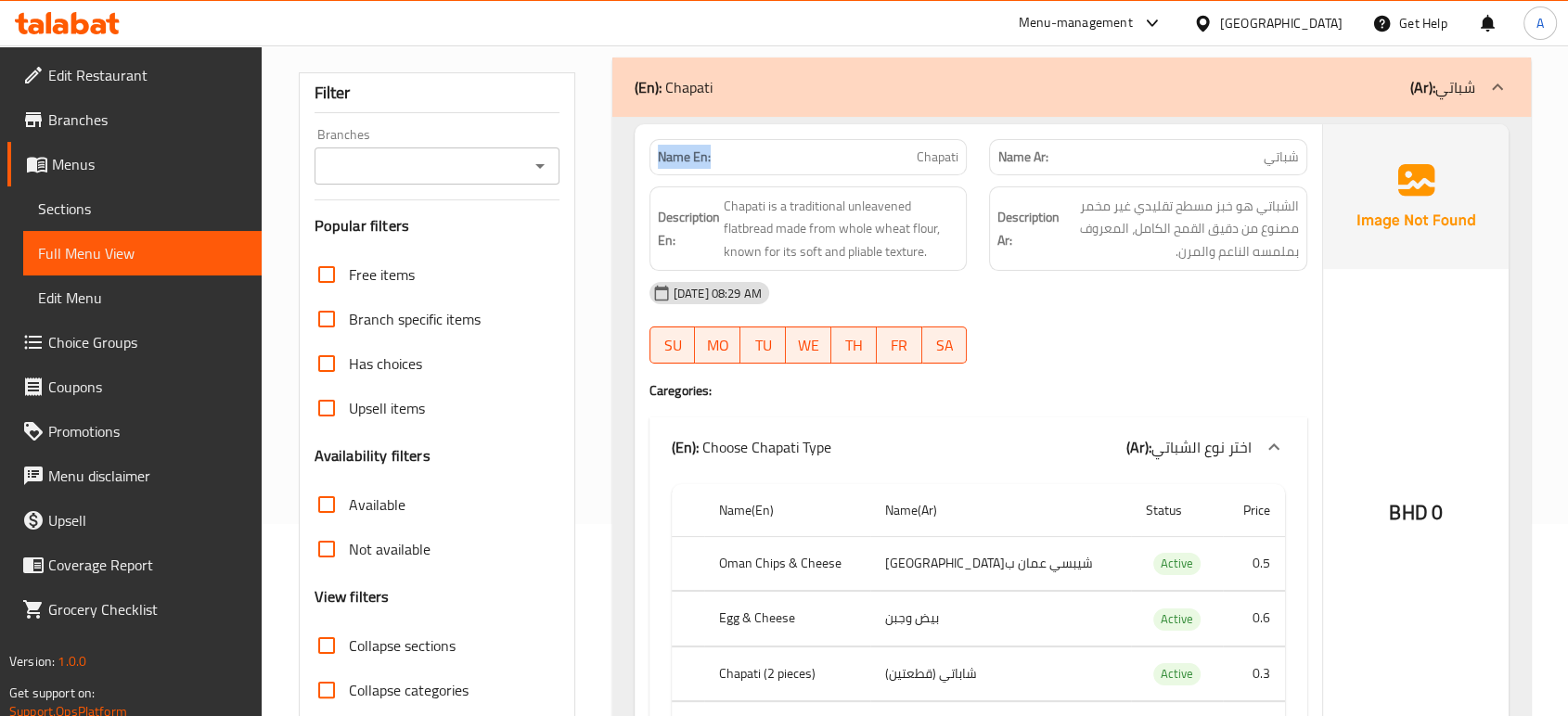
drag, startPoint x: 717, startPoint y: 165, endPoint x: 661, endPoint y: 165, distance: 56.0
click at [661, 165] on p "Name En: Chapati" at bounding box center [808, 157] width 302 height 19
copy strong "Name En:"
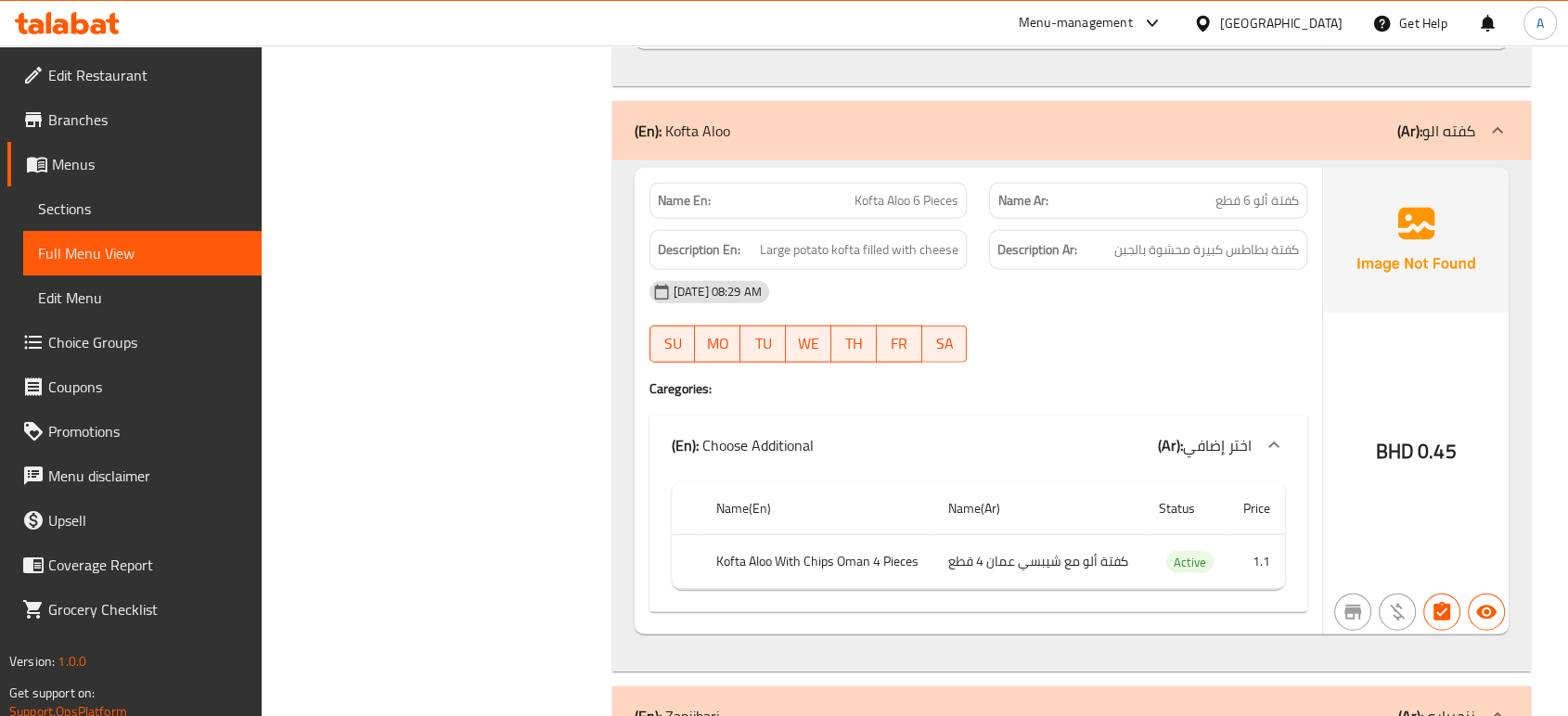
scroll to position [4524, 0]
click at [1181, 570] on span "Active" at bounding box center [1189, 564] width 47 height 21
copy span "Active"
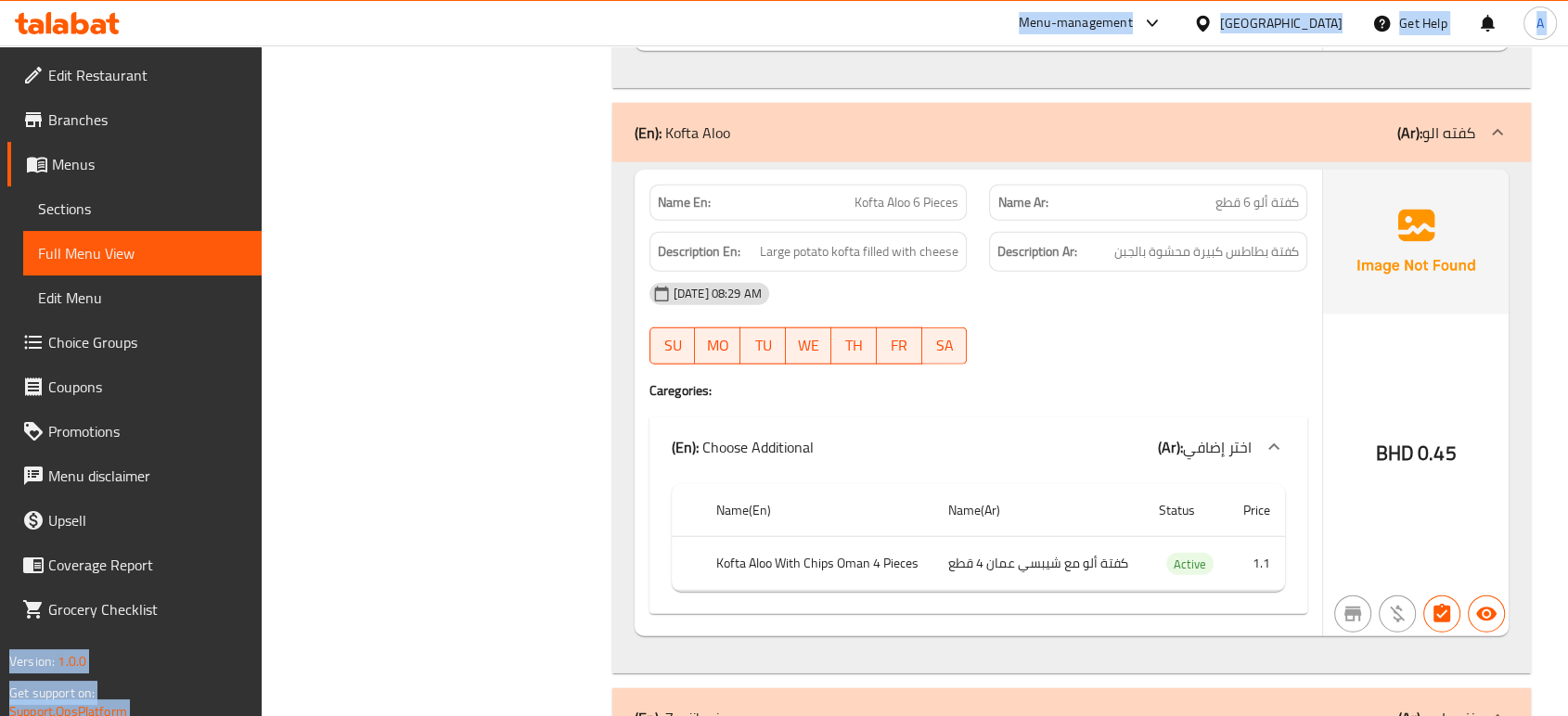
drag, startPoint x: 456, startPoint y: 492, endPoint x: 227, endPoint y: 16, distance: 528.2
click at [107, 58] on link "Edit Restaurant" at bounding box center [134, 75] width 254 height 45
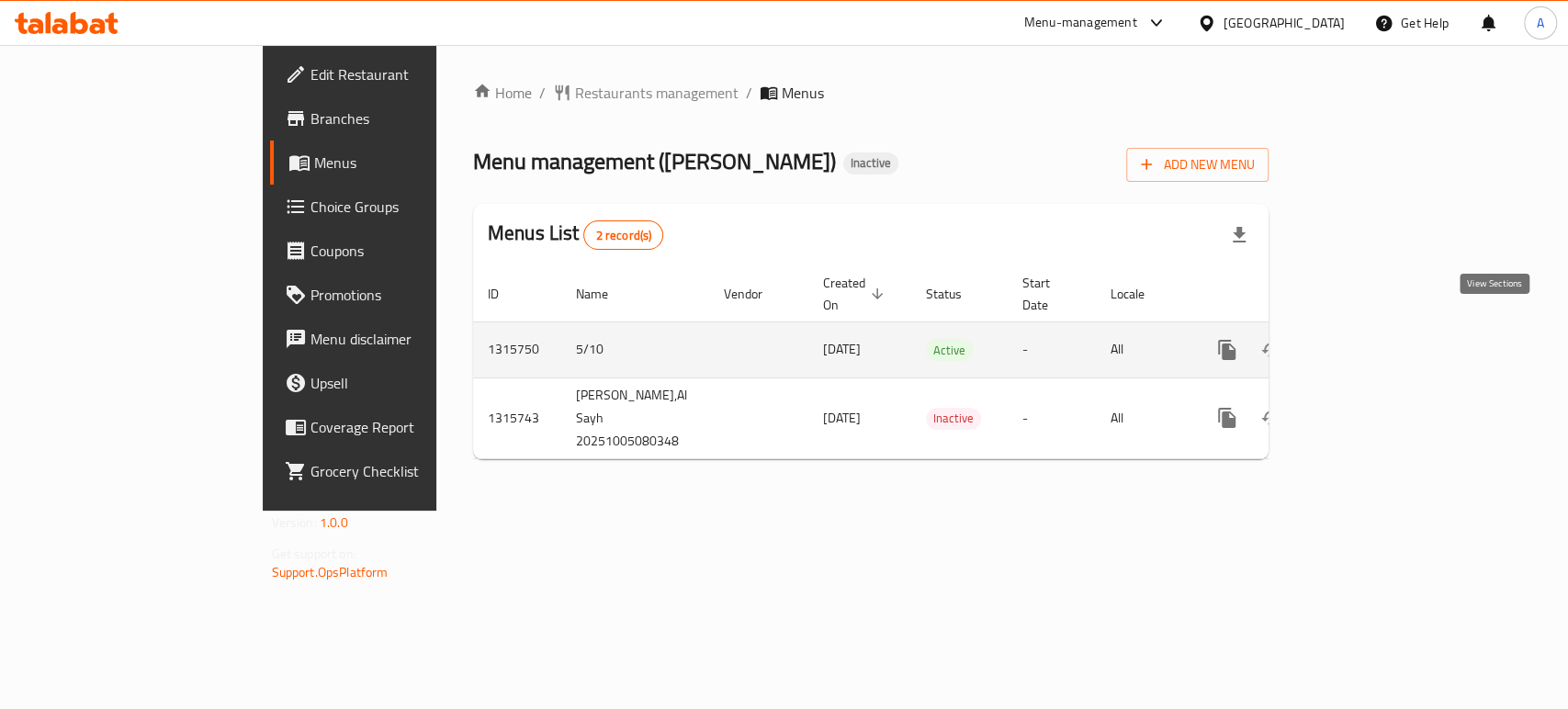
click at [1368, 341] on icon "enhanced table" at bounding box center [1358, 349] width 16 height 16
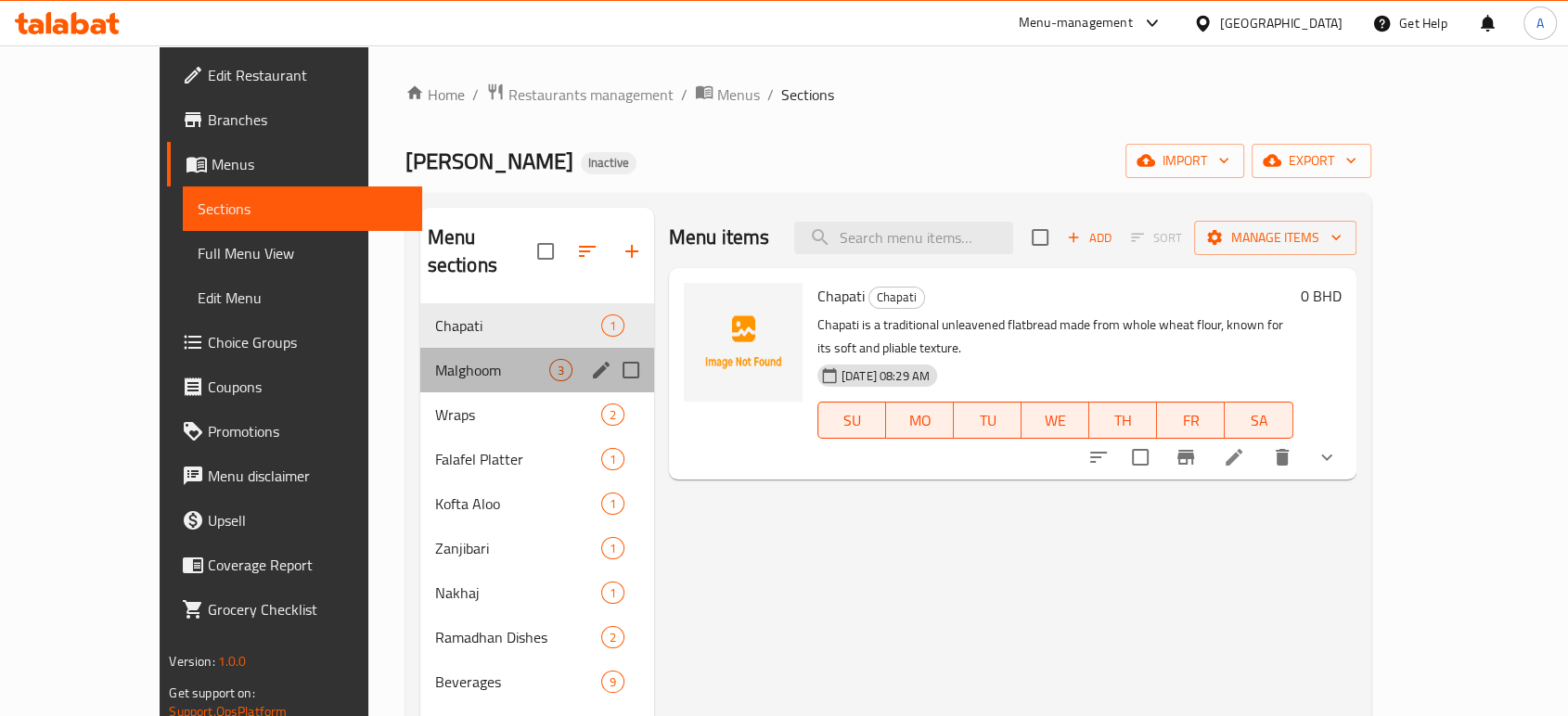
click at [437, 356] on div "Malghoom 3" at bounding box center [537, 369] width 234 height 45
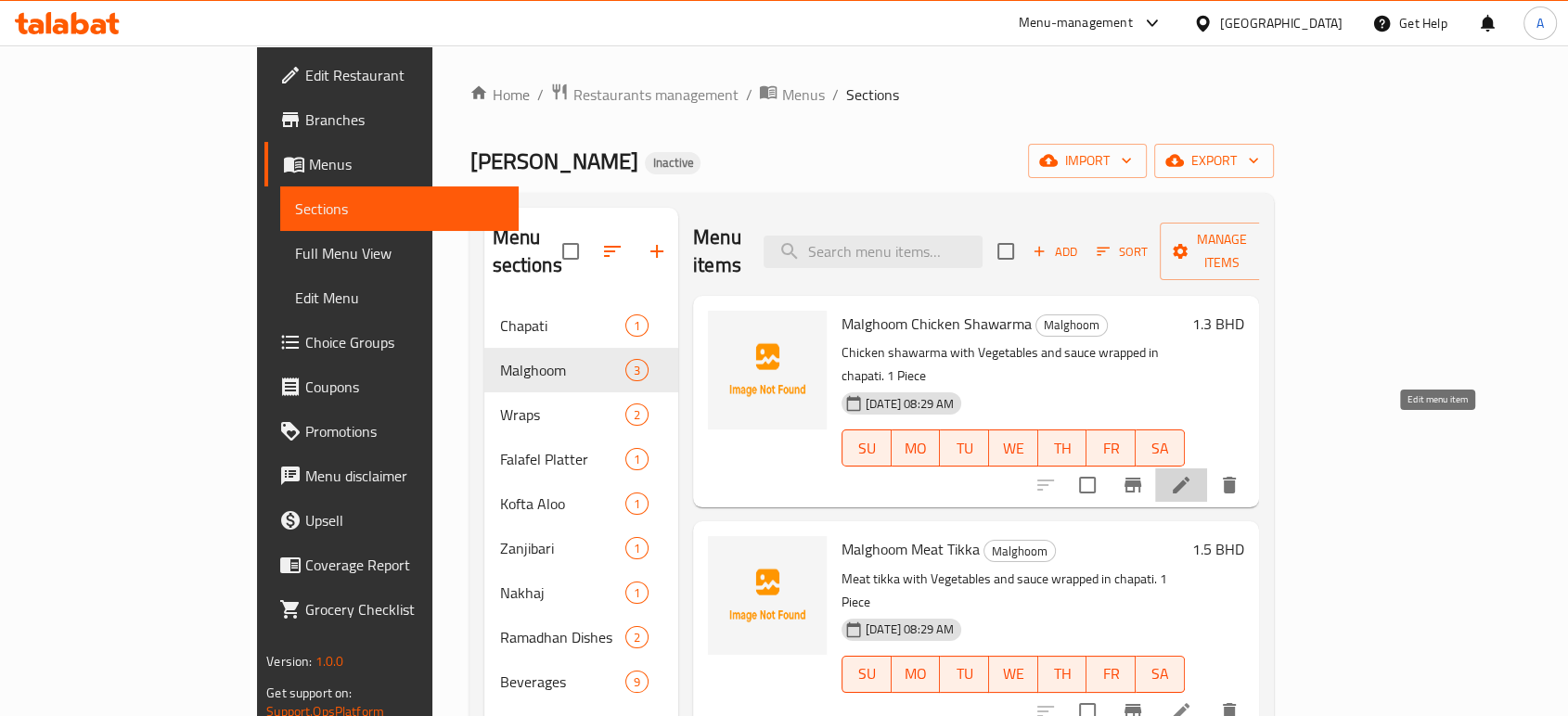
click at [1189, 477] on icon at bounding box center [1180, 484] width 16 height 16
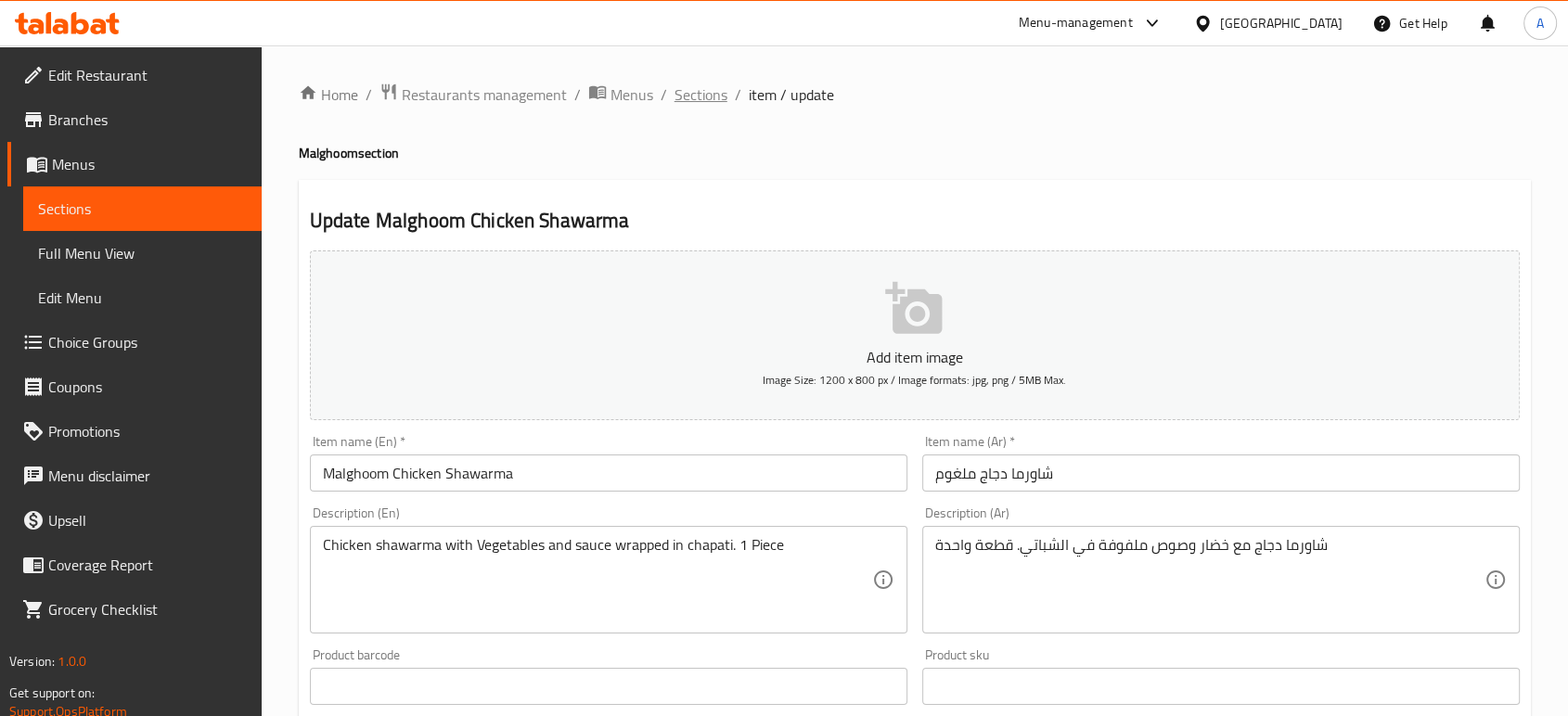
click at [700, 105] on span "Sections" at bounding box center [700, 94] width 53 height 22
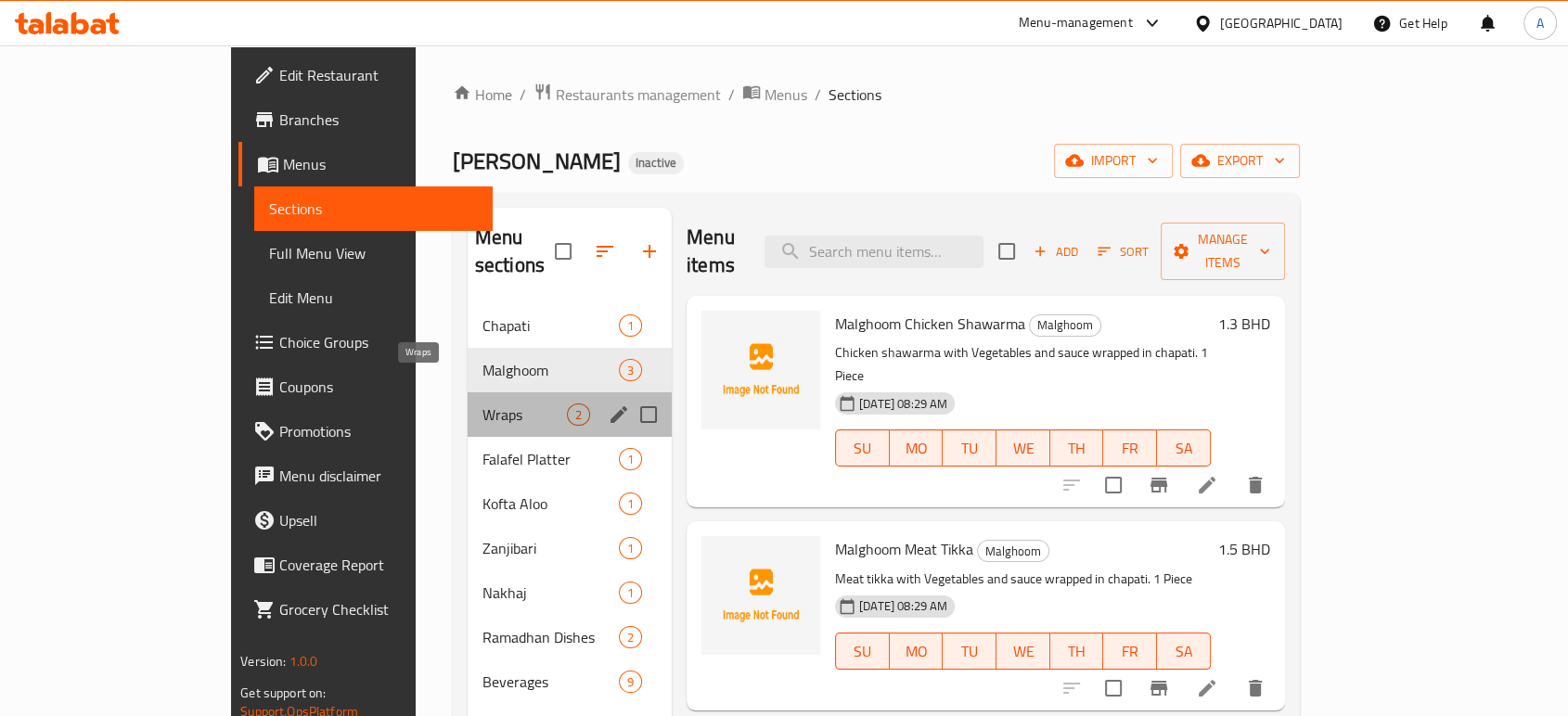
click at [482, 403] on span "Wraps" at bounding box center [525, 414] width 84 height 22
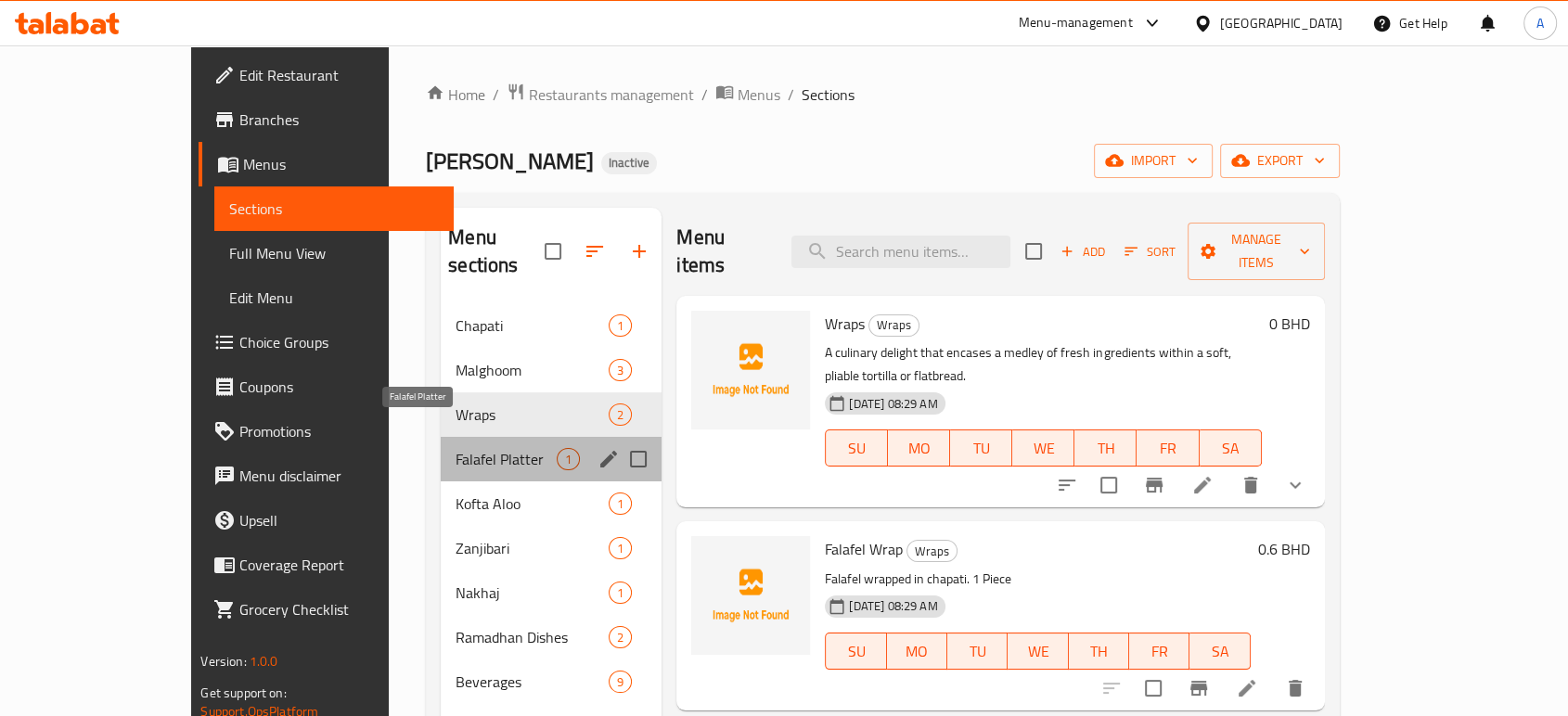
click at [456, 448] on span "Falafel Platter" at bounding box center [506, 459] width 101 height 22
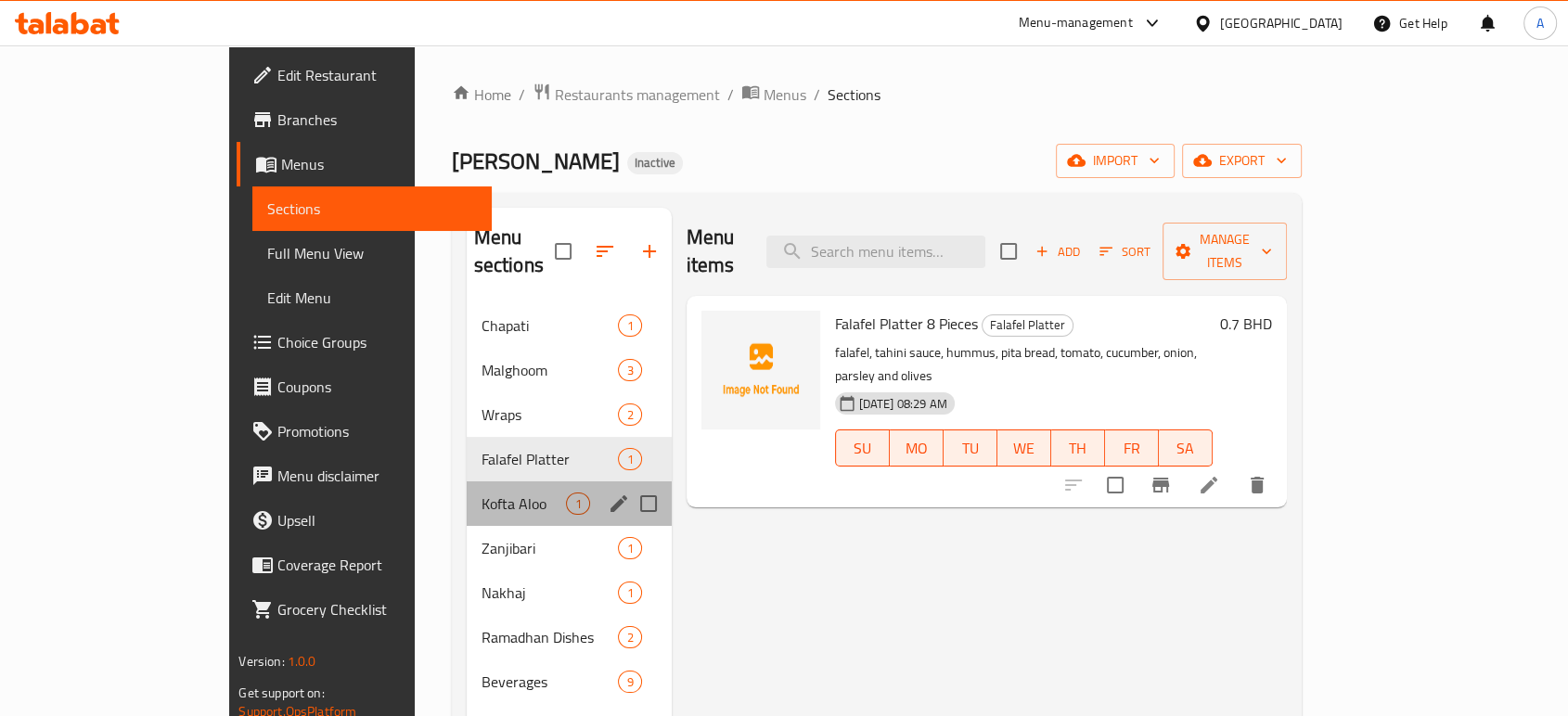
click at [466, 481] on div "Kofta Aloo 1" at bounding box center [569, 503] width 205 height 45
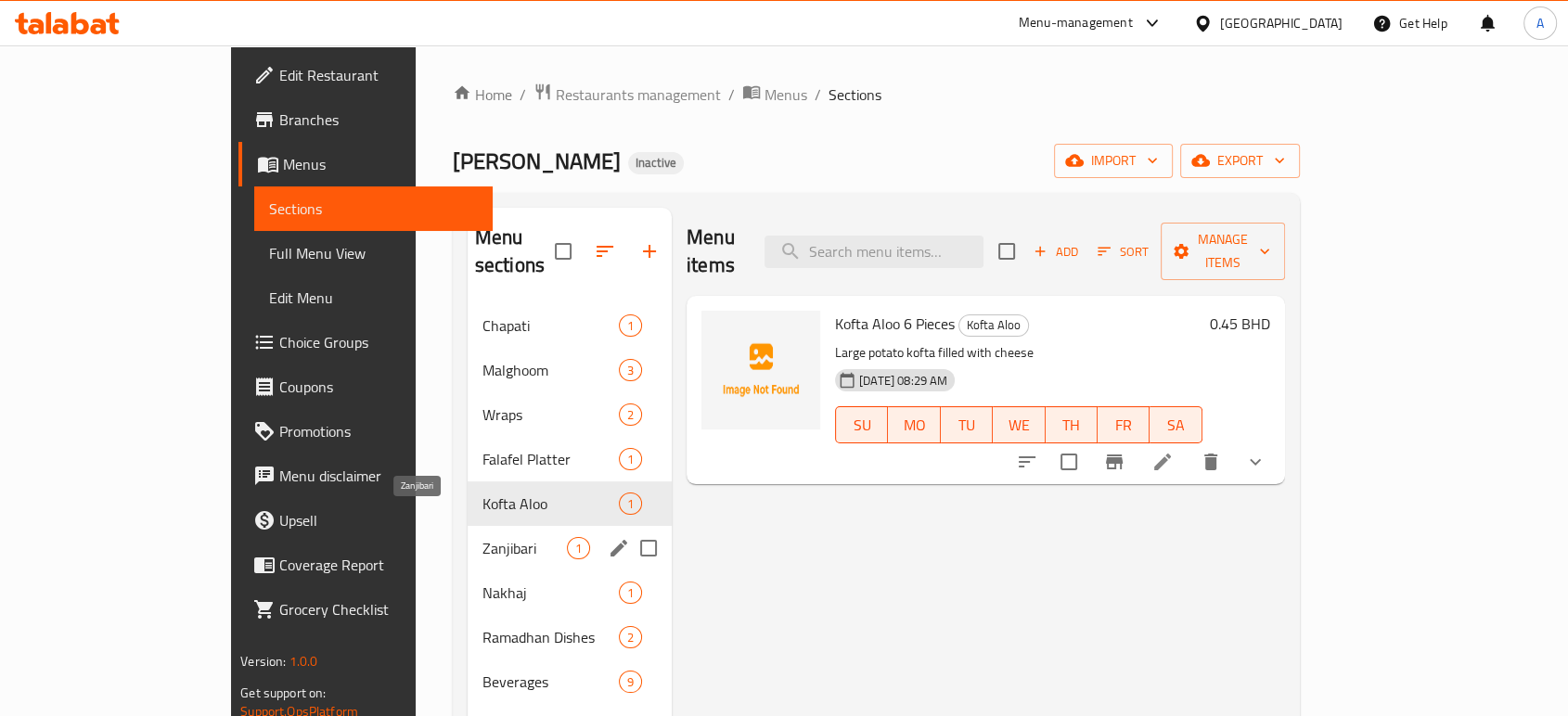
click at [482, 537] on span "Zanjibari" at bounding box center [525, 548] width 84 height 22
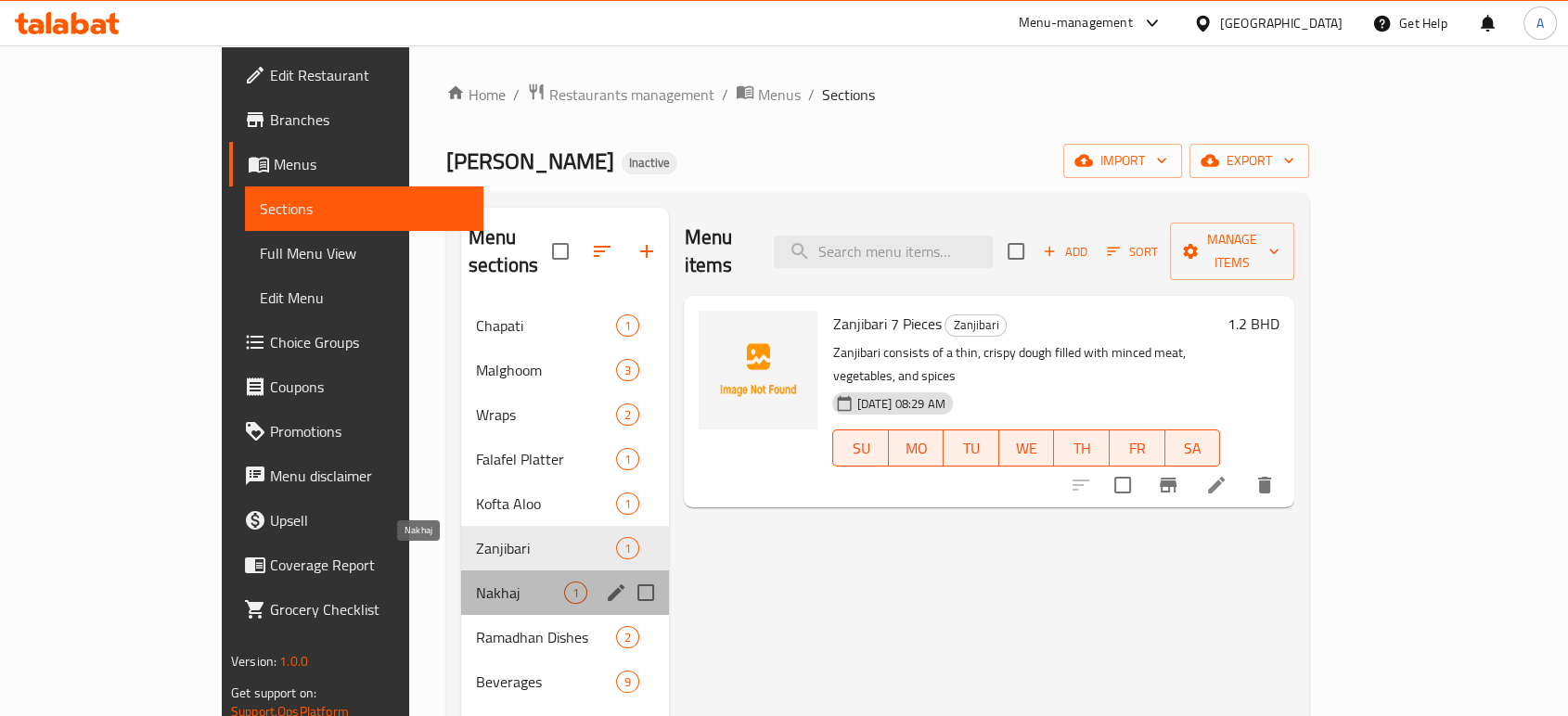
click at [476, 582] on span "Nakhaj" at bounding box center [520, 593] width 88 height 22
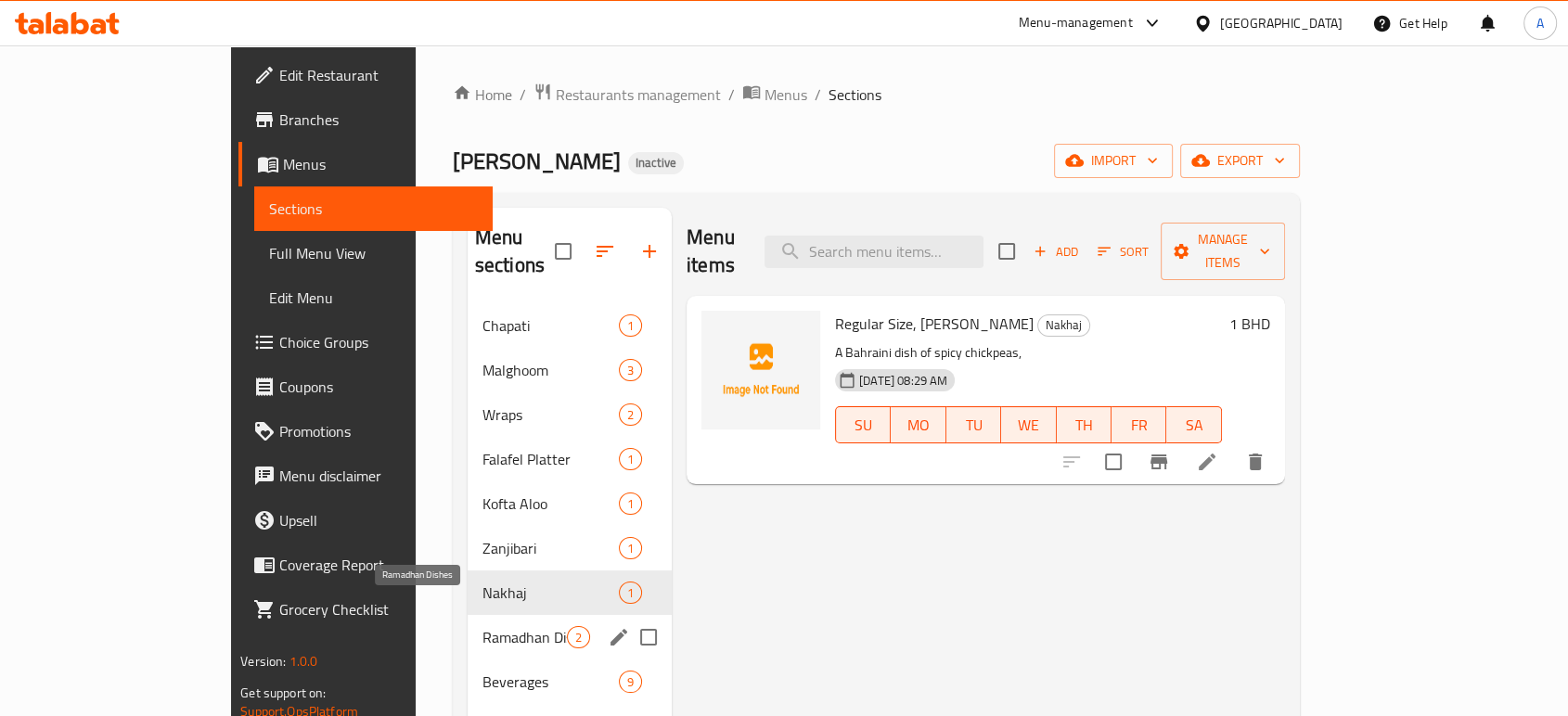
click at [482, 626] on span "Ramadhan Dishes" at bounding box center [525, 637] width 84 height 22
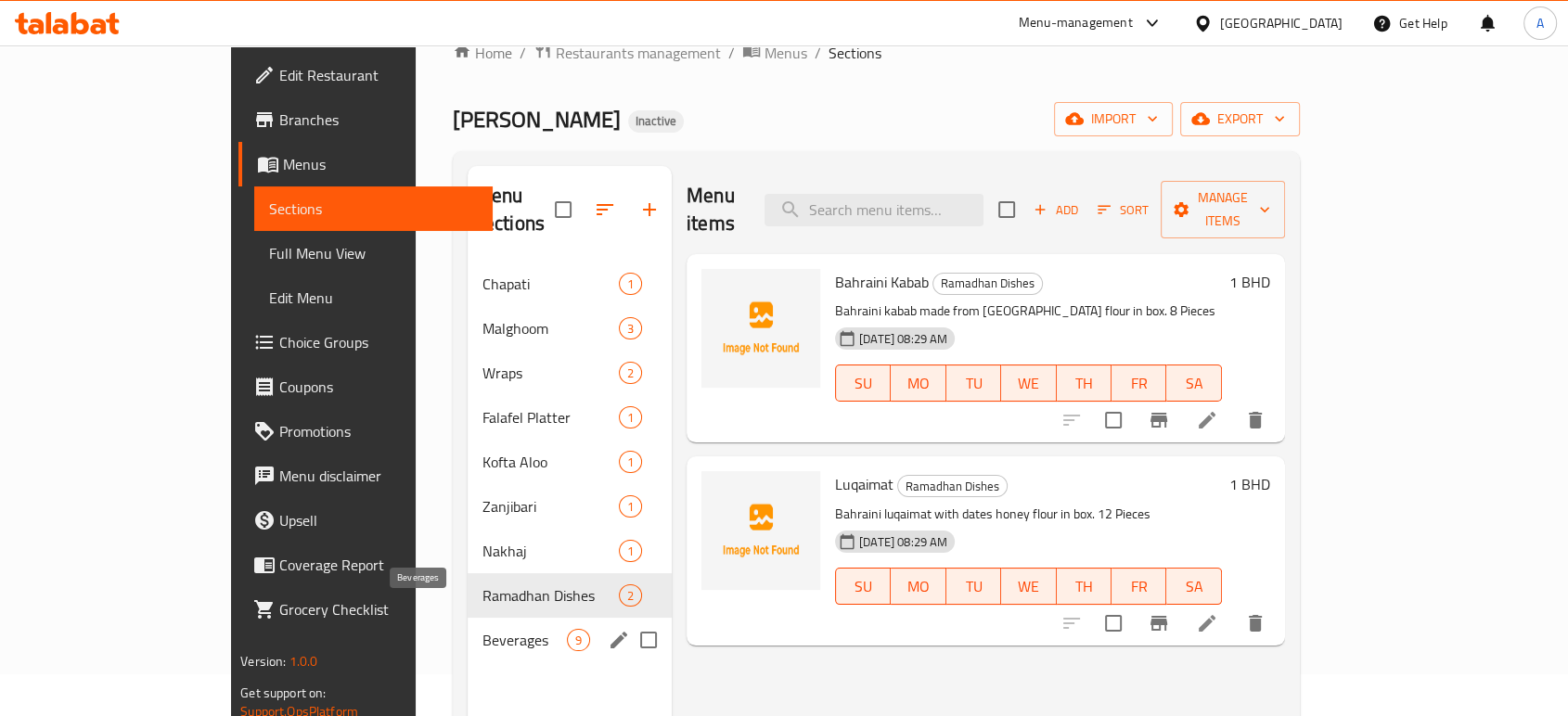
scroll to position [44, 0]
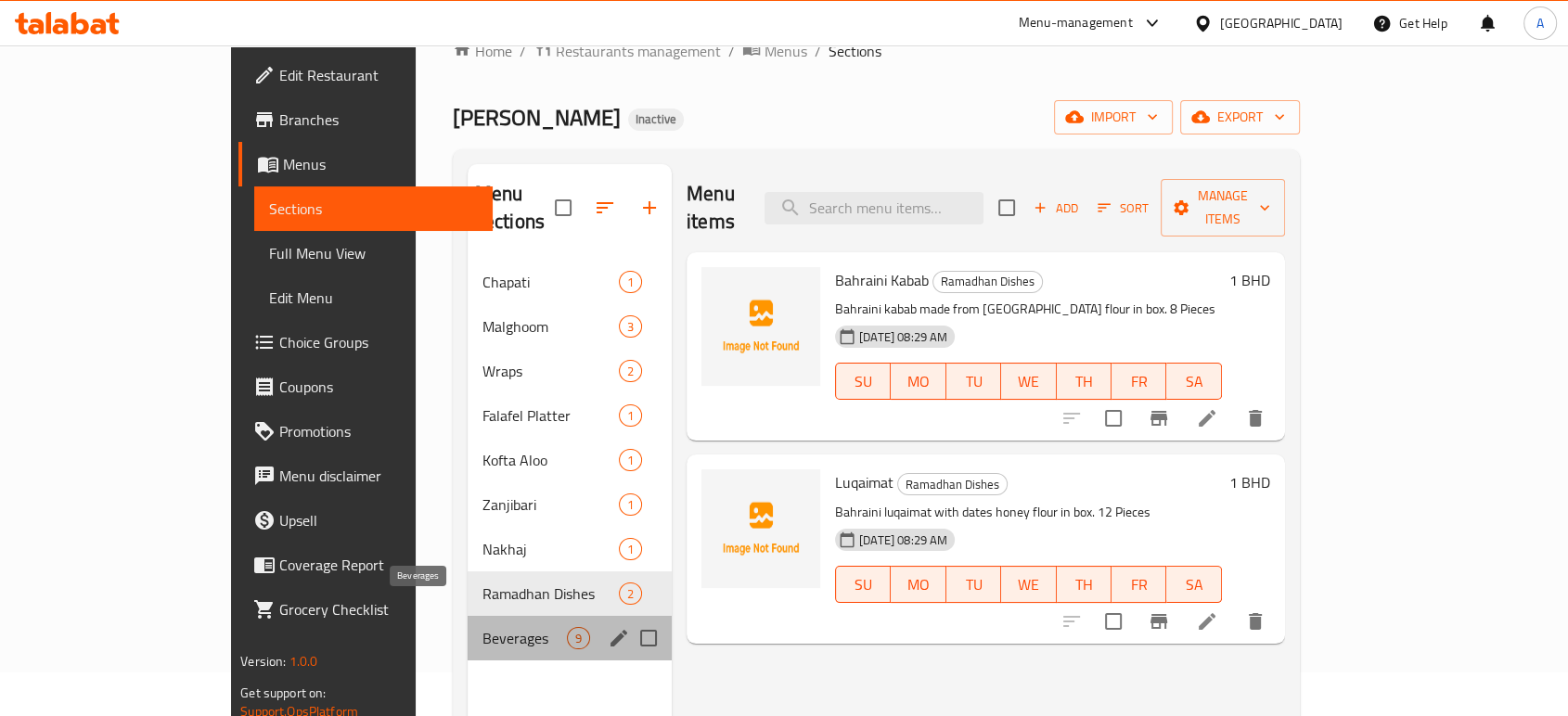
click at [482, 627] on span "Beverages" at bounding box center [525, 638] width 84 height 22
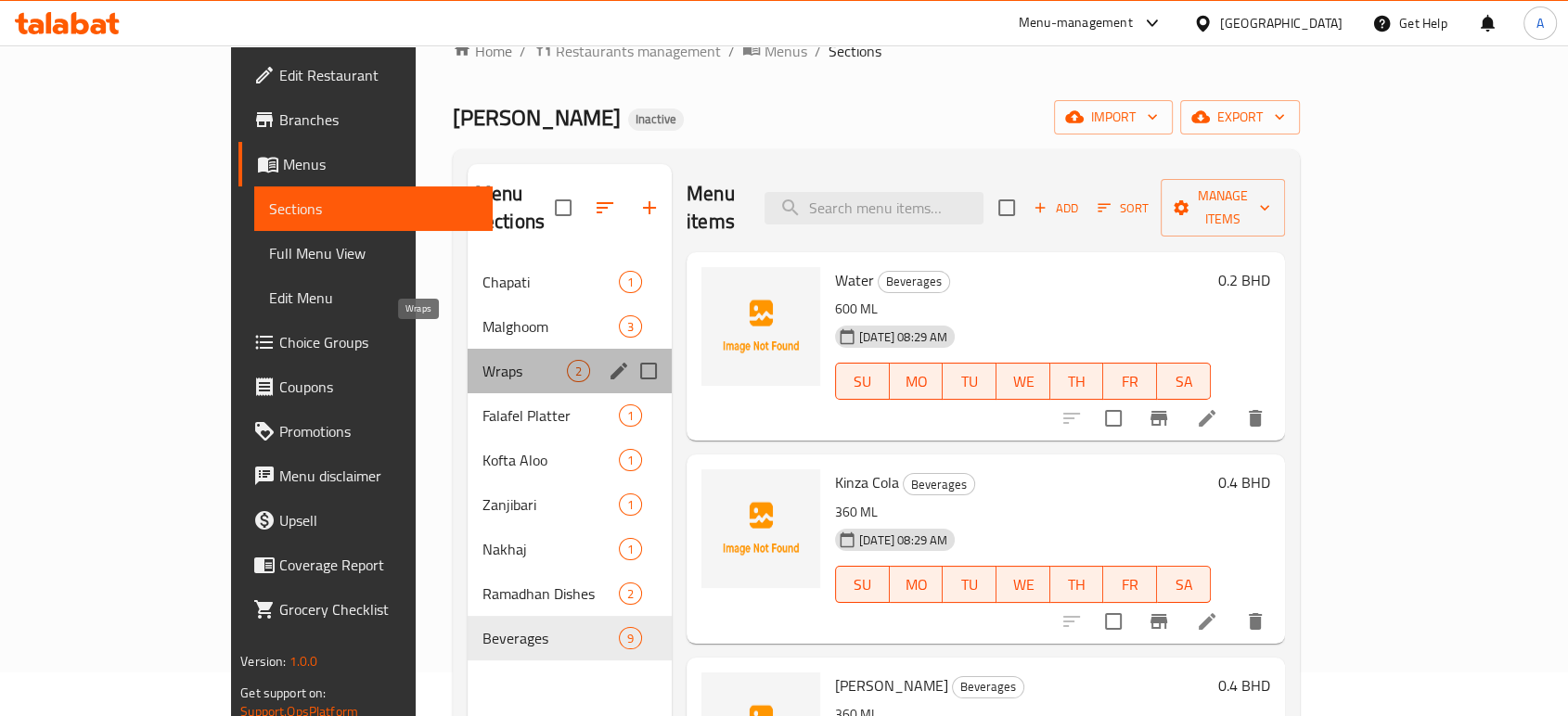
click at [482, 360] on span "Wraps" at bounding box center [525, 370] width 84 height 22
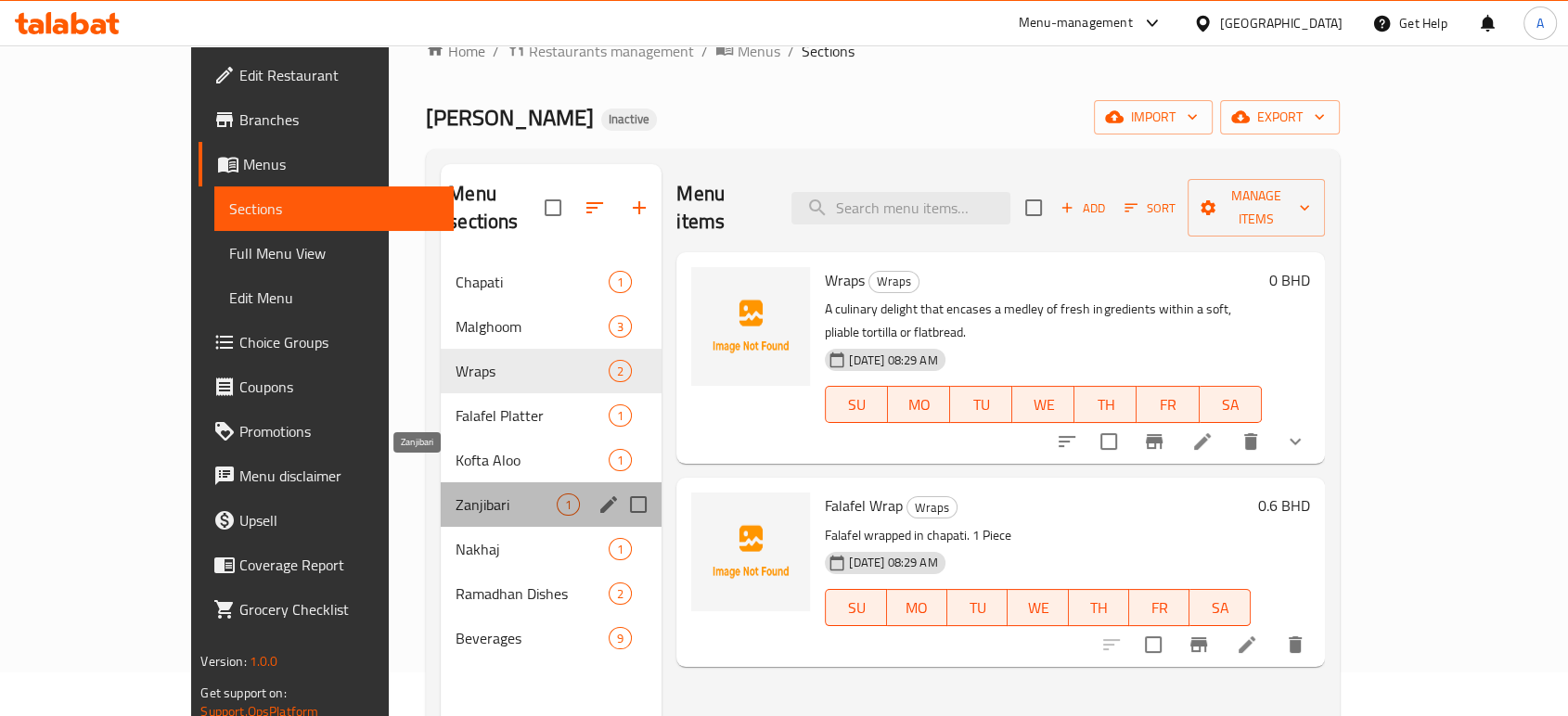
click at [456, 493] on span "Zanjibari" at bounding box center [506, 503] width 101 height 22
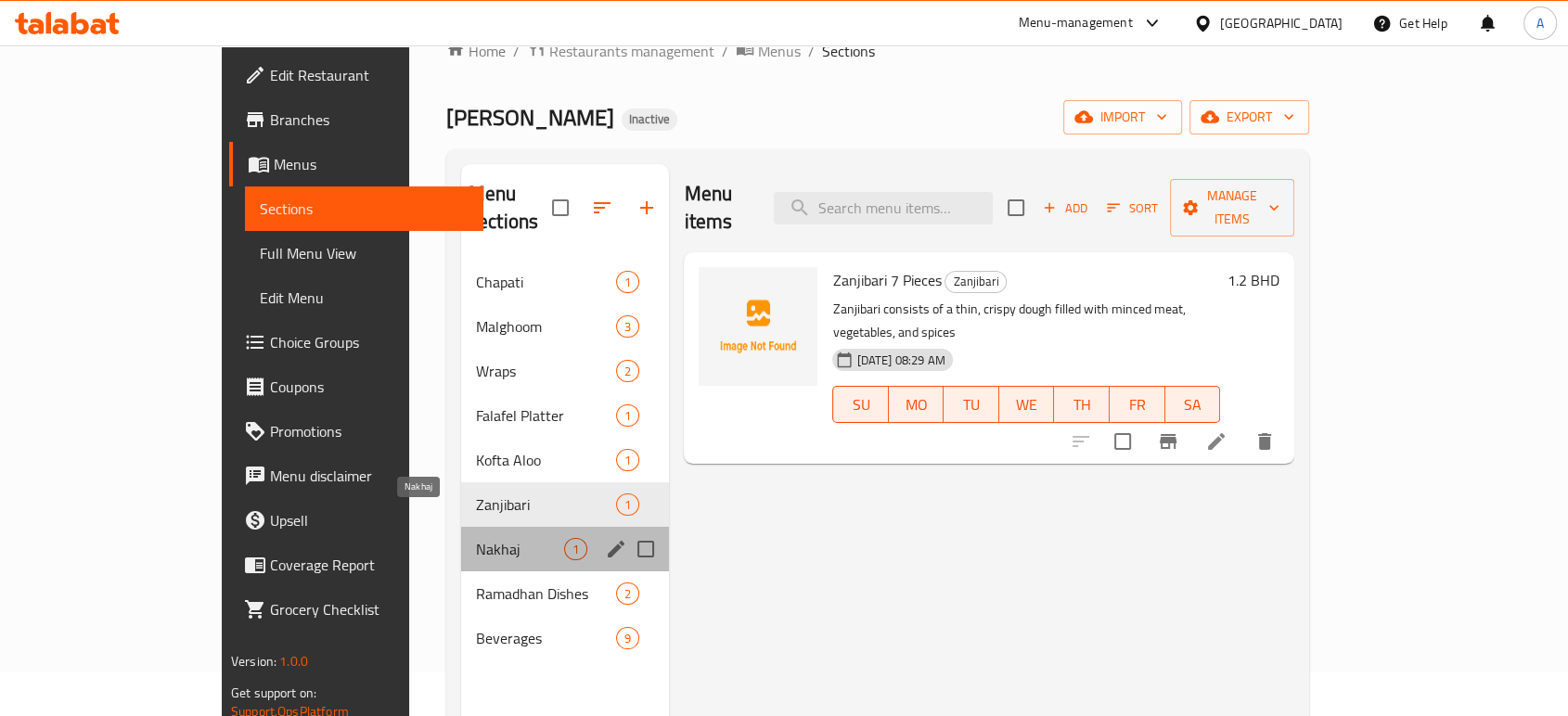
click at [476, 538] on span "Nakhaj" at bounding box center [520, 548] width 88 height 22
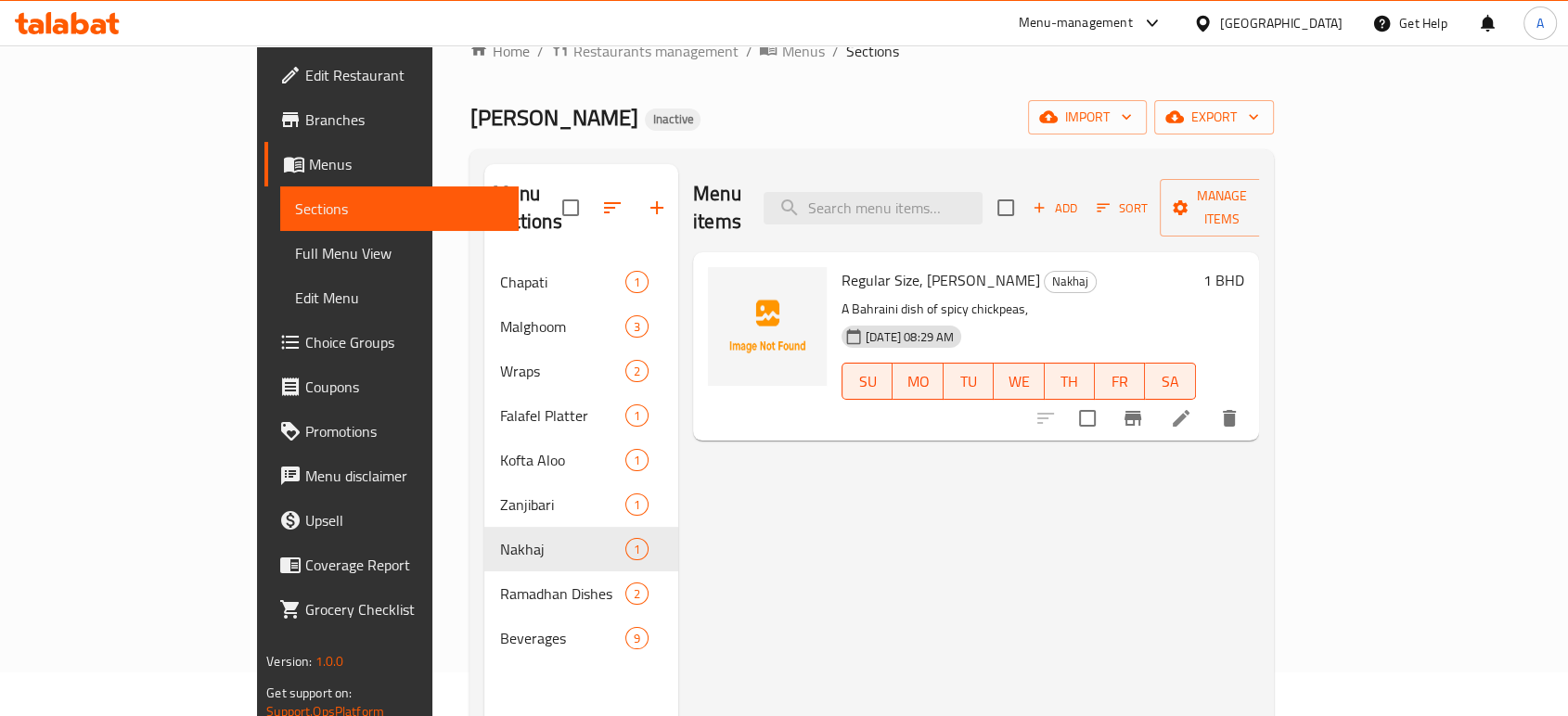
click at [841, 298] on p "A Bahraini dish of spicy chickpeas," at bounding box center [1019, 309] width 354 height 23
copy p "Bahraini"
click at [295, 249] on span "Full Menu View" at bounding box center [399, 253] width 209 height 22
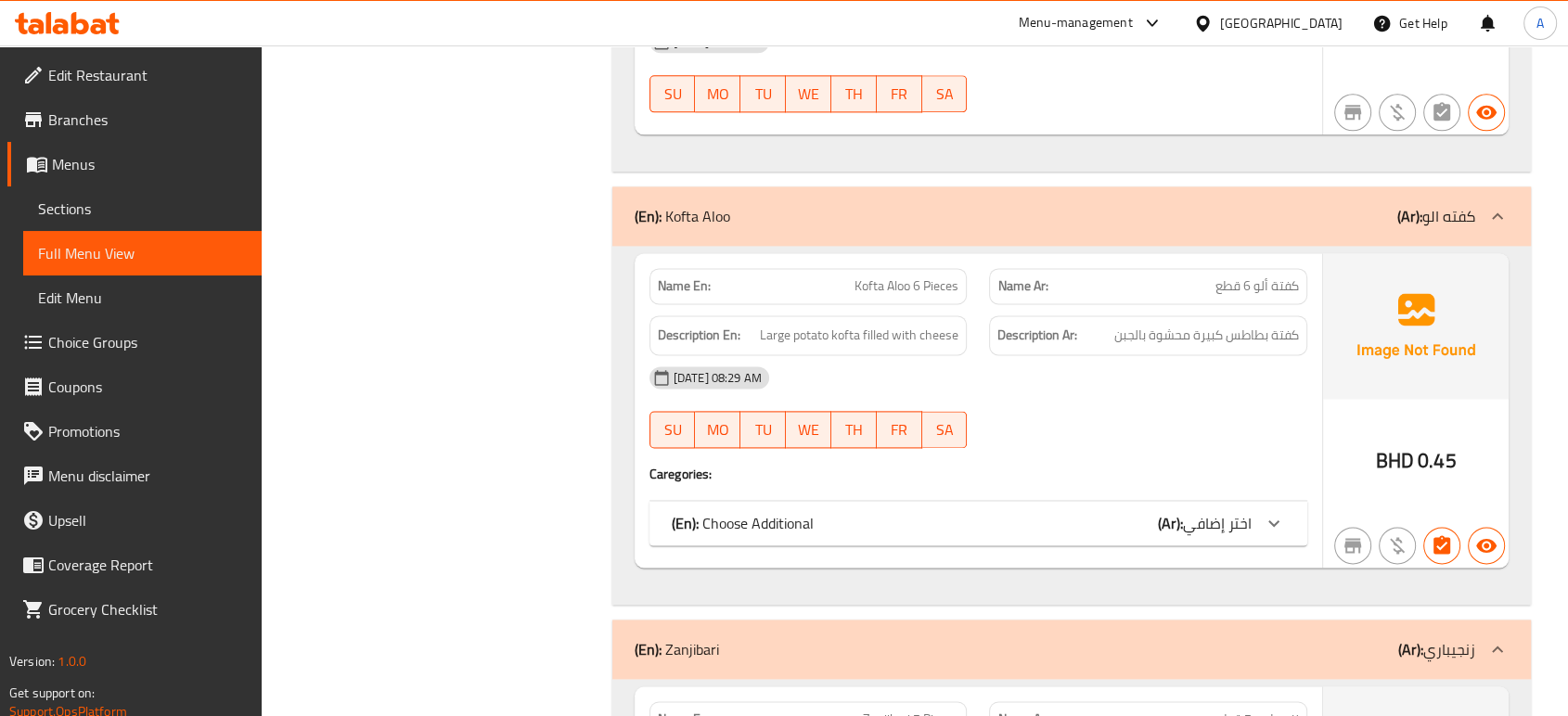
scroll to position [2495, 0]
click at [931, 292] on span "Kofta Aloo 6 Pieces" at bounding box center [906, 288] width 104 height 19
copy span "Kofta Aloo 6 Pieces"
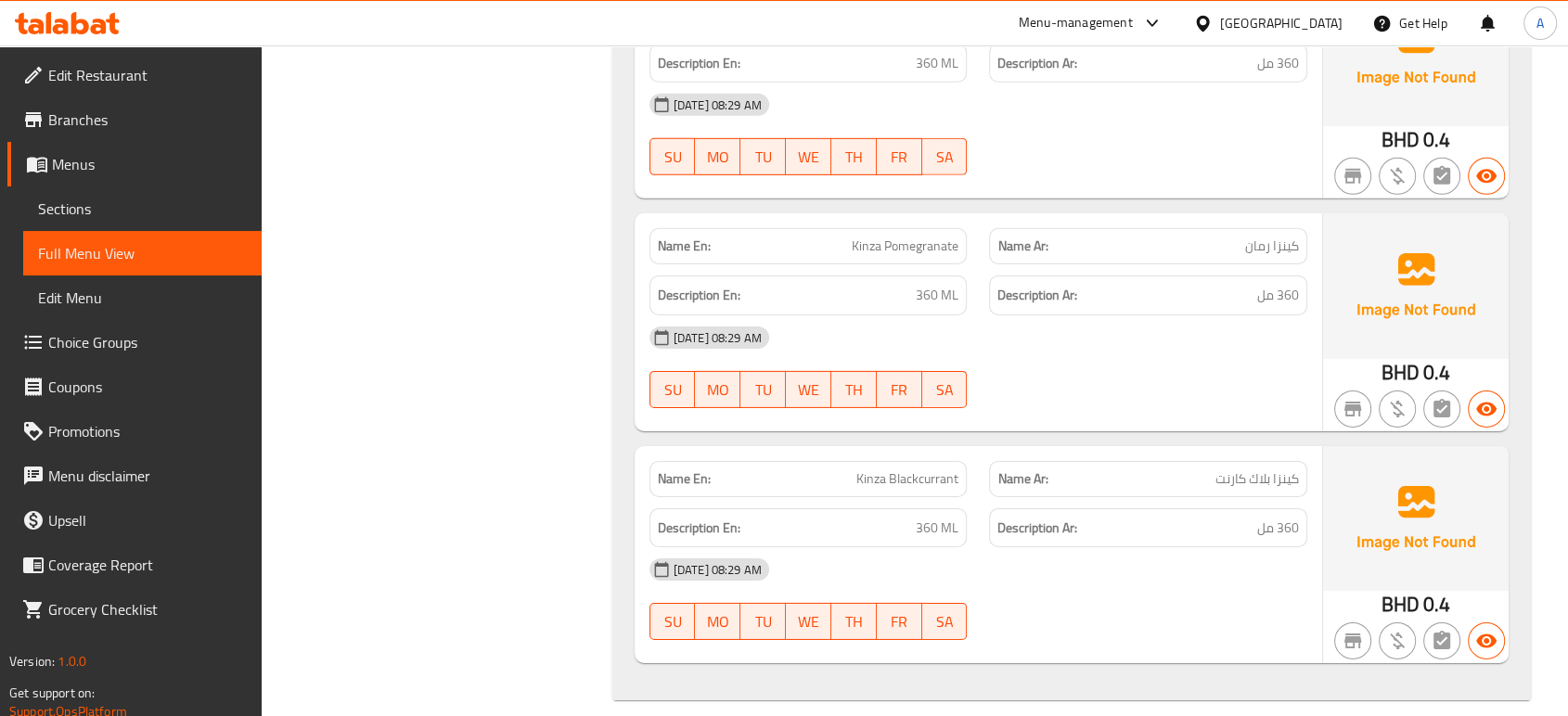
scroll to position [5941, 0]
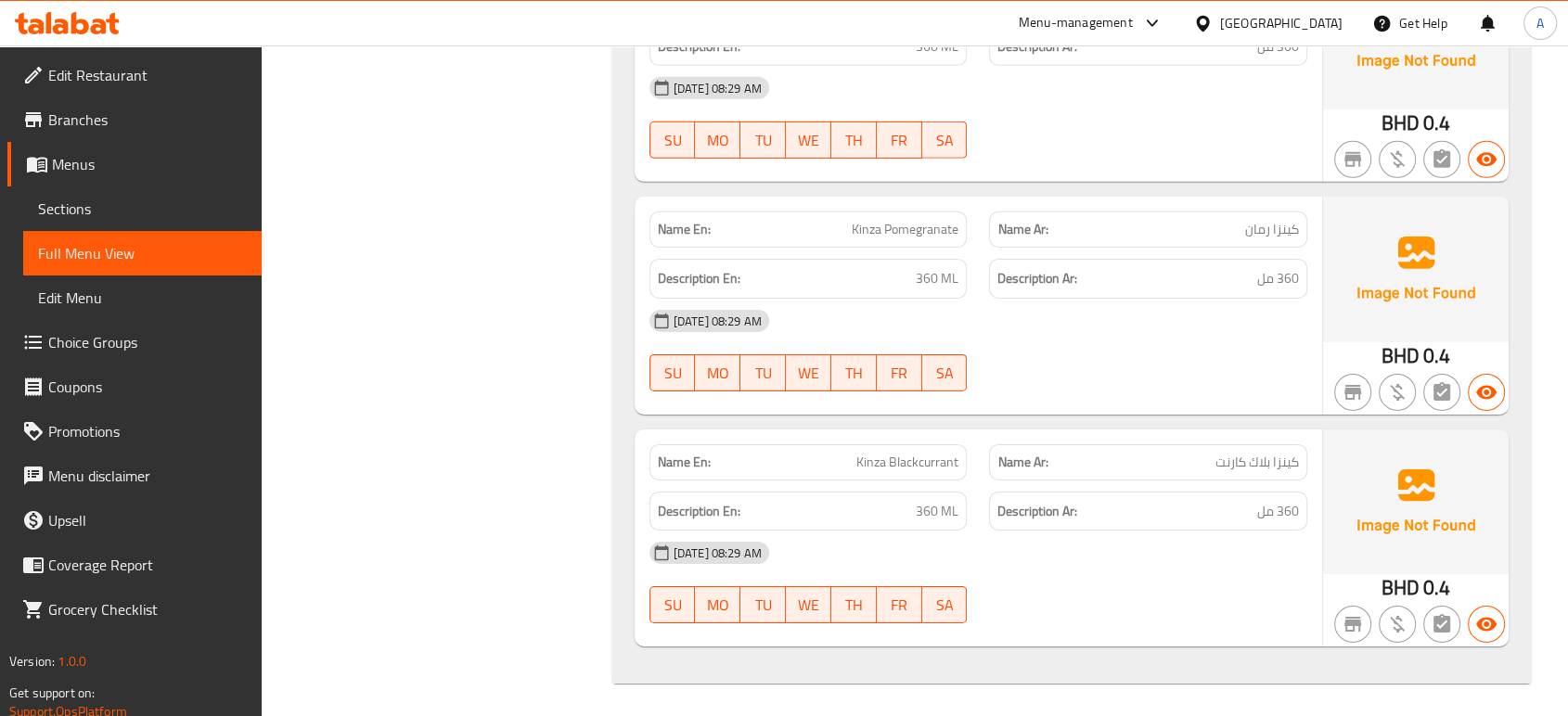
click at [159, 192] on link "Sections" at bounding box center [142, 209] width 238 height 45
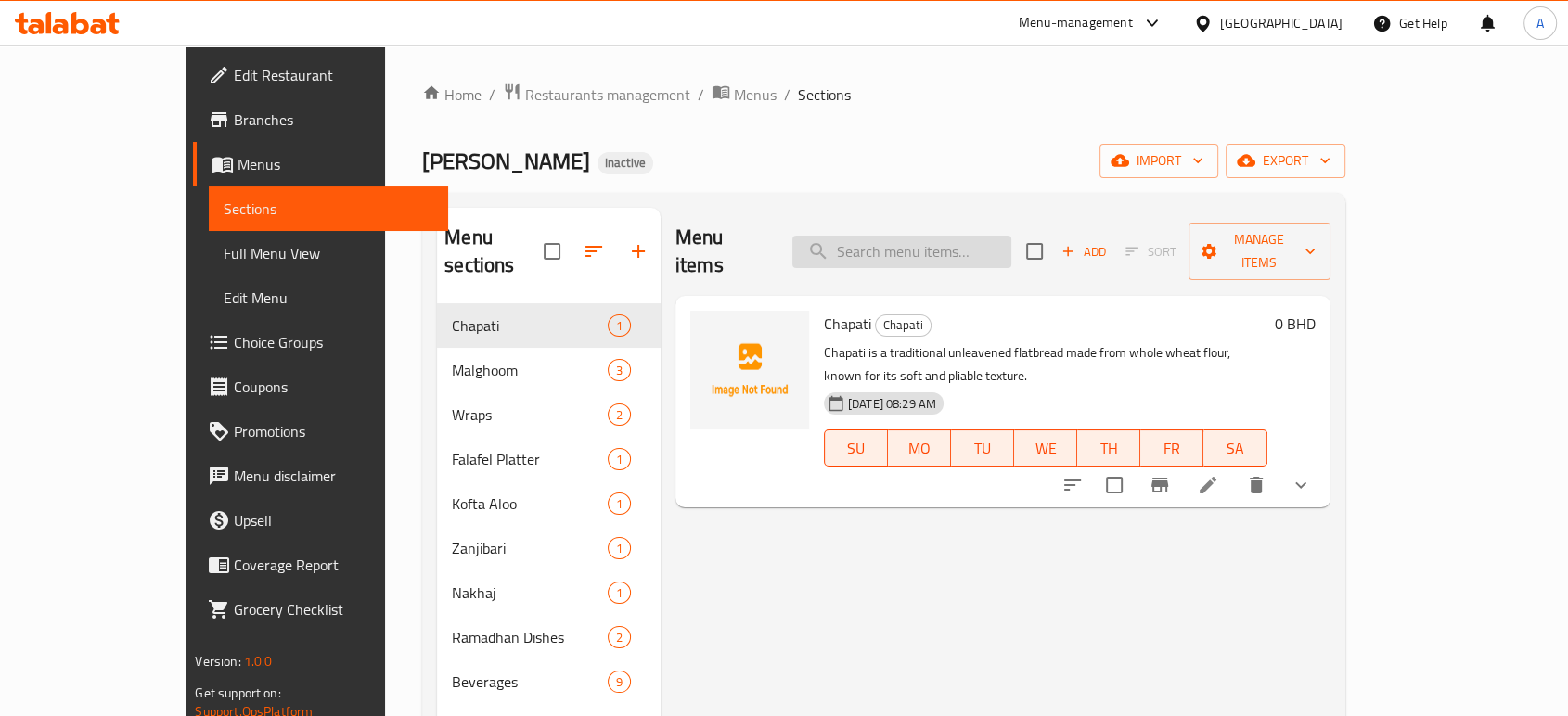
click at [974, 239] on input "search" at bounding box center [901, 252] width 219 height 33
paste input "Malghoom Meat Tikka"
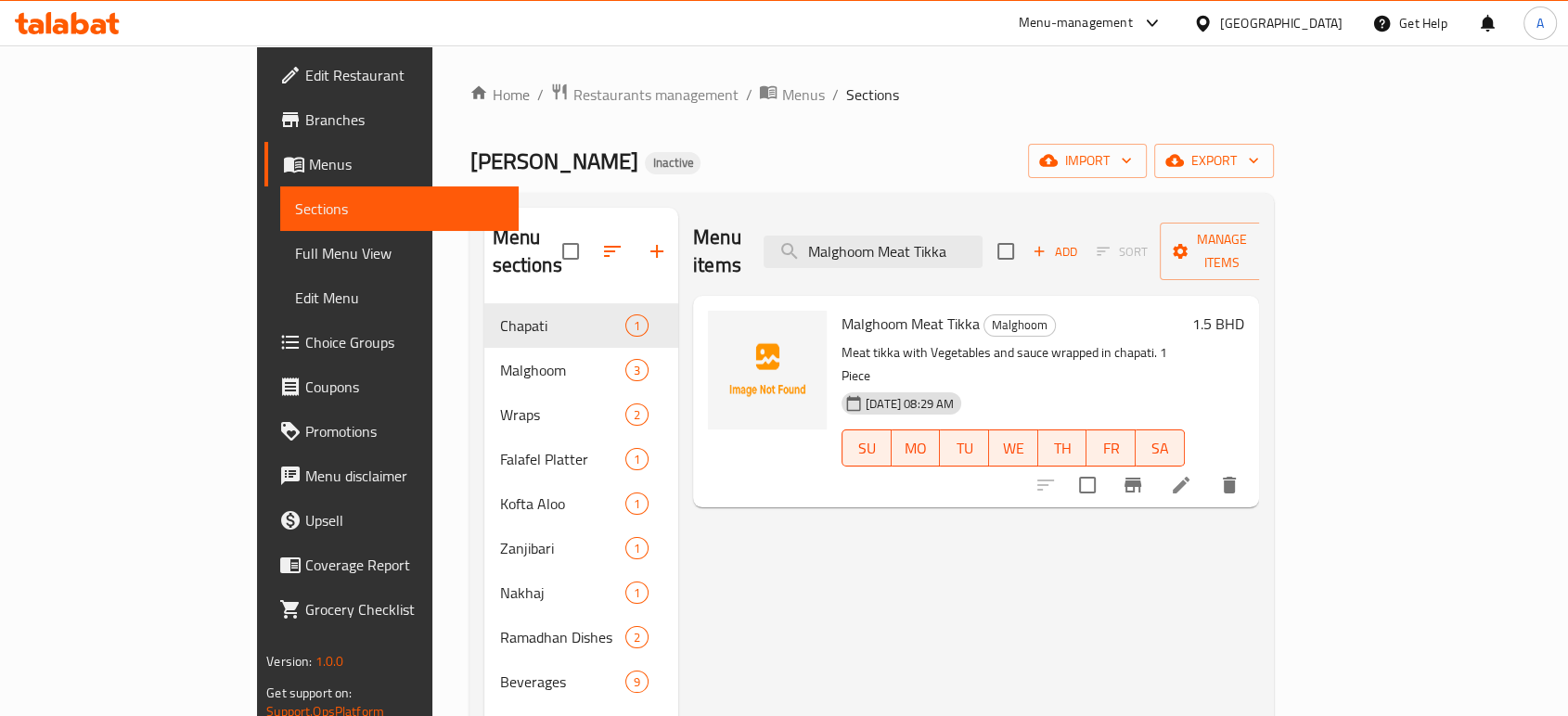
type input "Malghoom Meat Tikka"
click at [1207, 468] on li at bounding box center [1180, 484] width 52 height 34
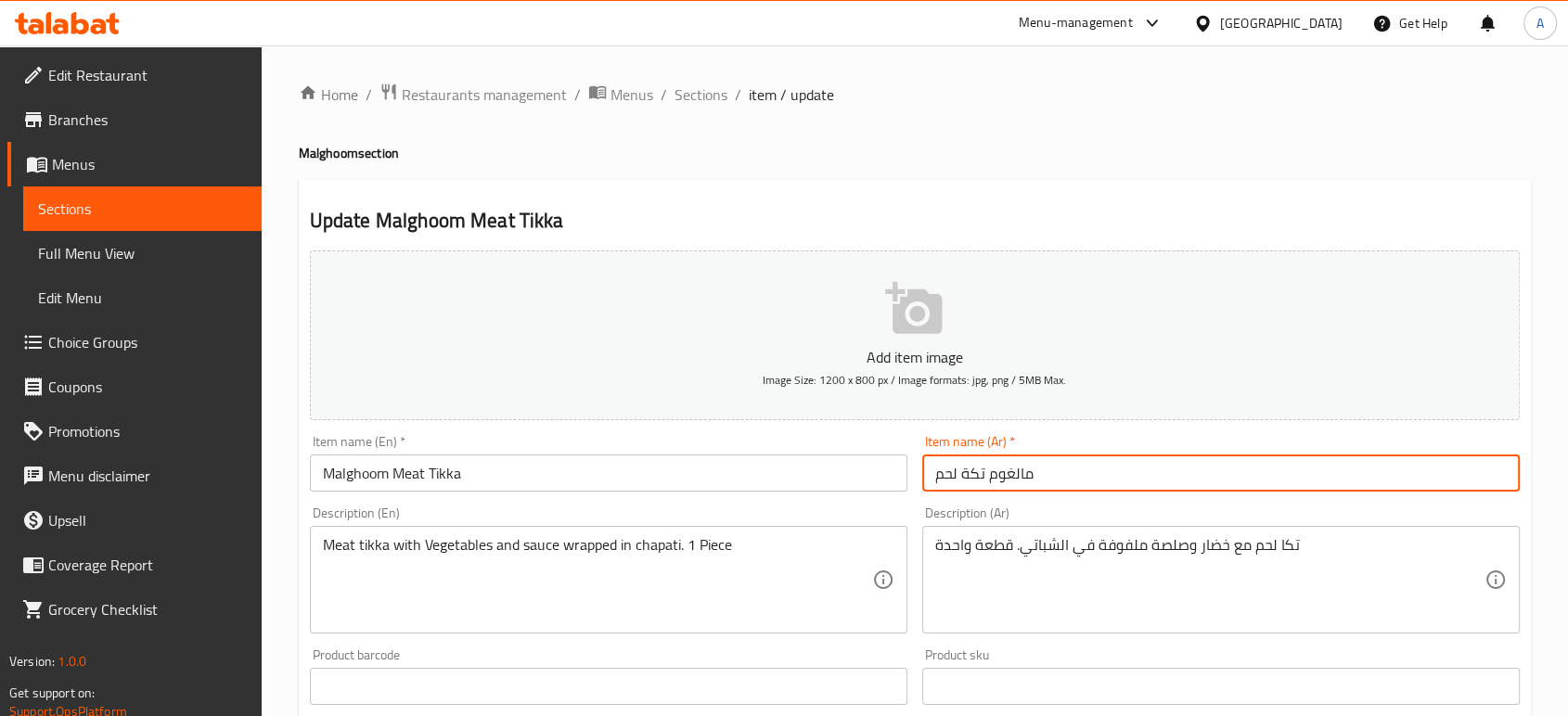
click at [967, 470] on input "مالغوم تكة لحم" at bounding box center [1221, 473] width 597 height 37
type input "مالغوم تكا لحم"
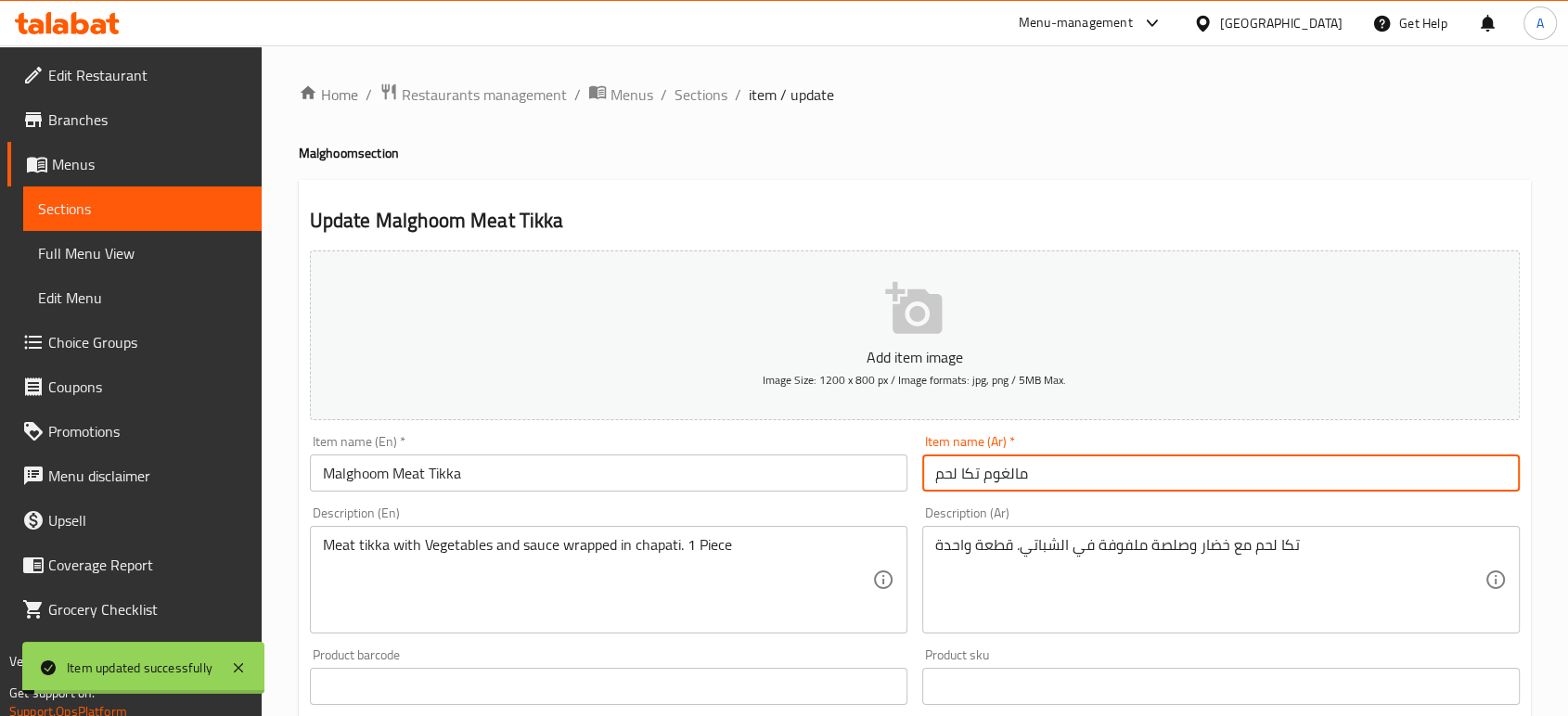
click at [438, 470] on input "Malghoom Meat Tikka" at bounding box center [609, 473] width 597 height 37
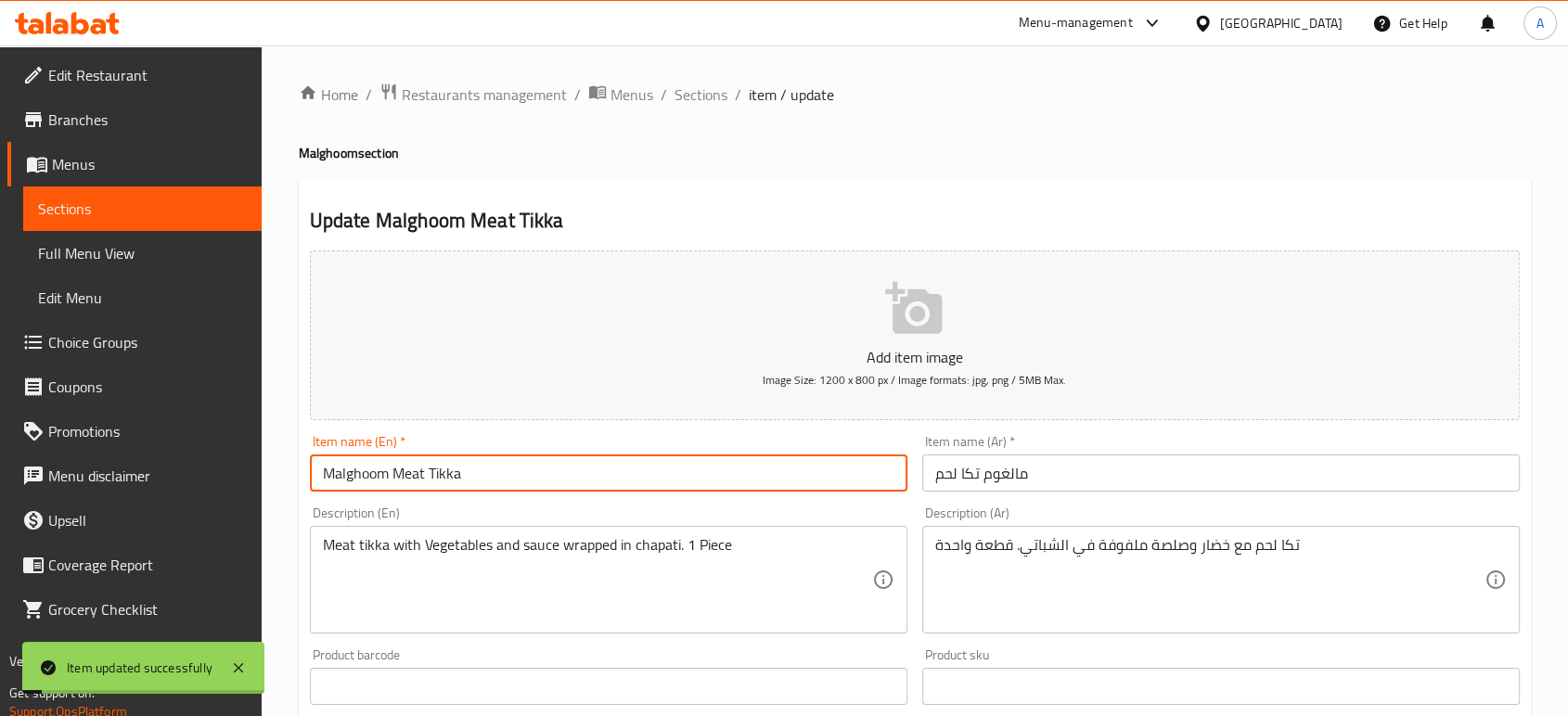
click at [438, 470] on input "Malghoom Meat Tikka" at bounding box center [609, 473] width 597 height 37
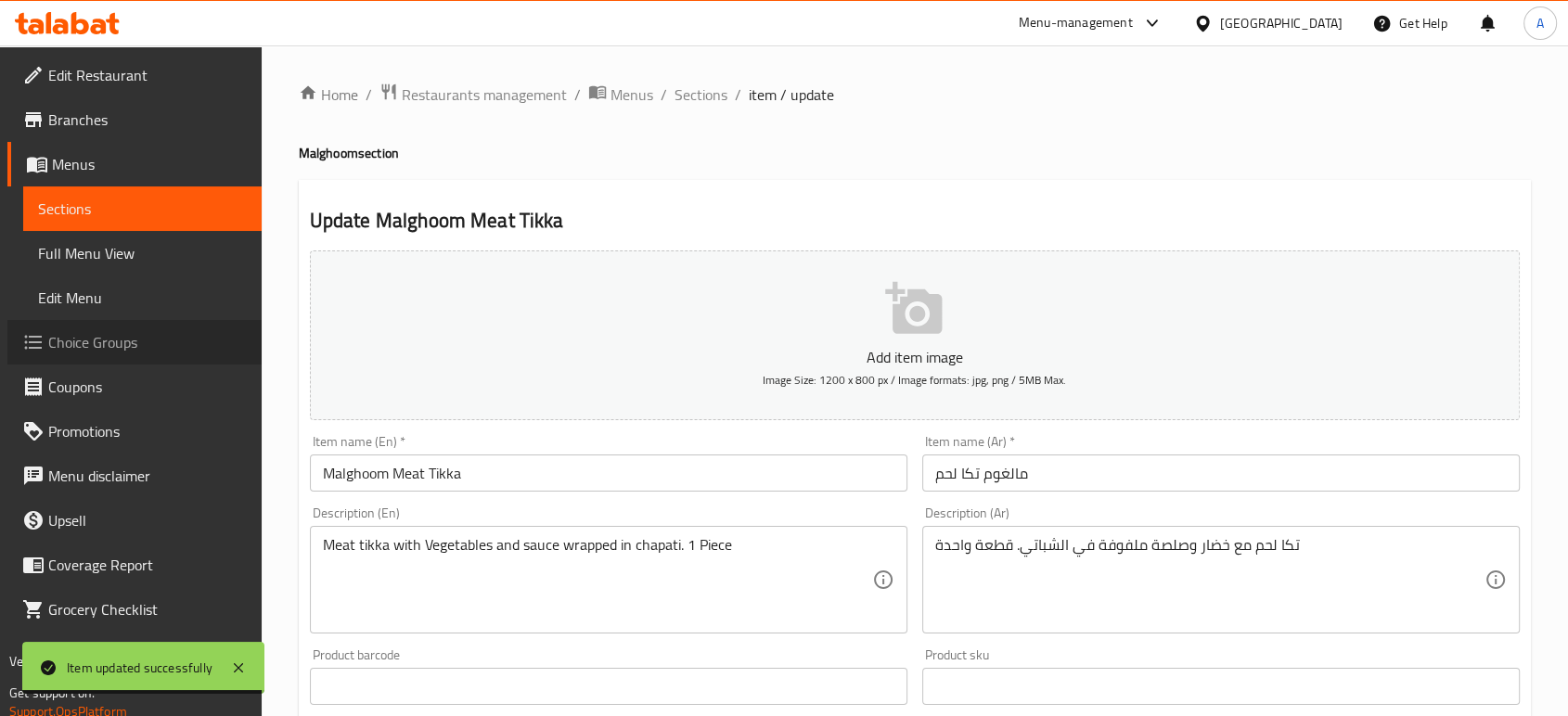
click at [86, 349] on span "Choice Groups" at bounding box center [146, 342] width 198 height 22
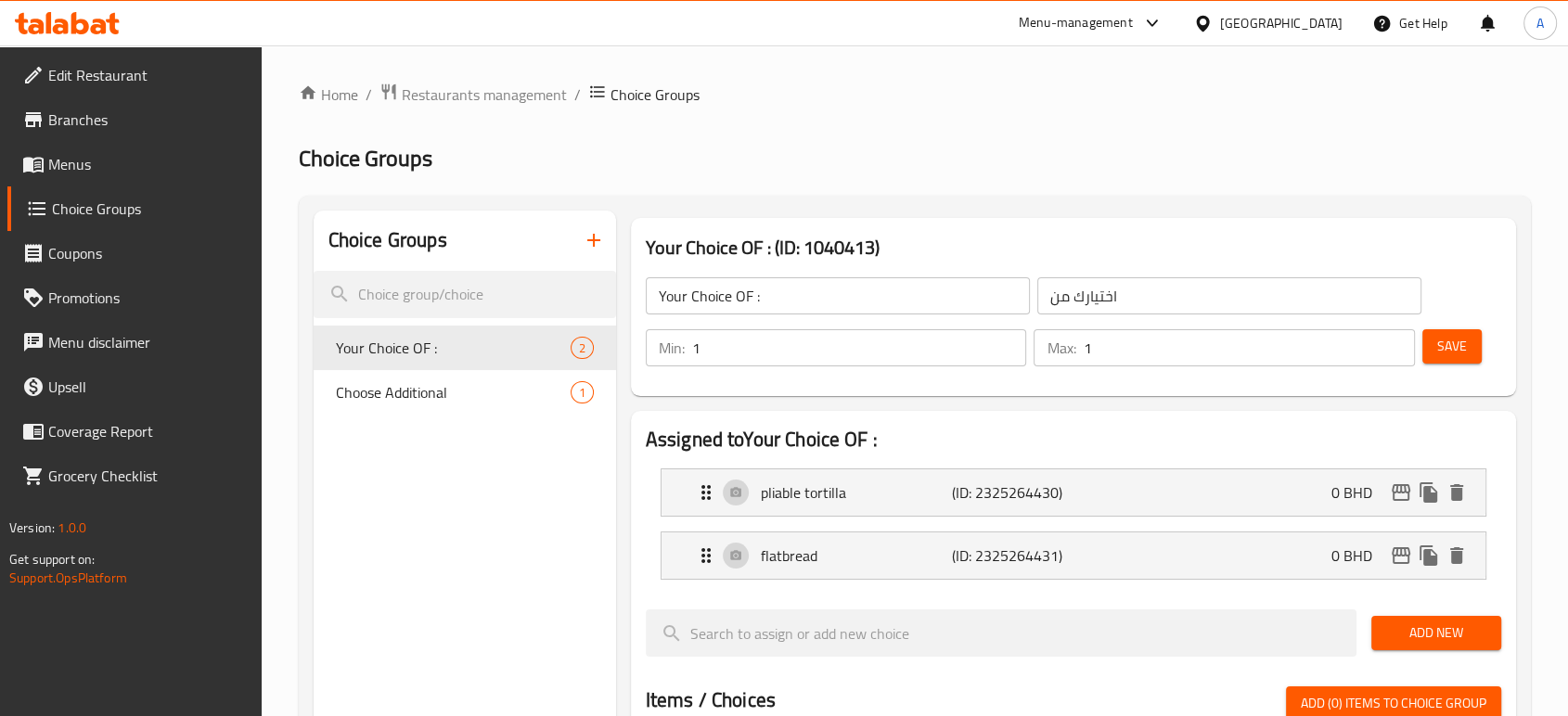
click at [965, 503] on p "(ID: 2325264430)" at bounding box center [1015, 492] width 127 height 22
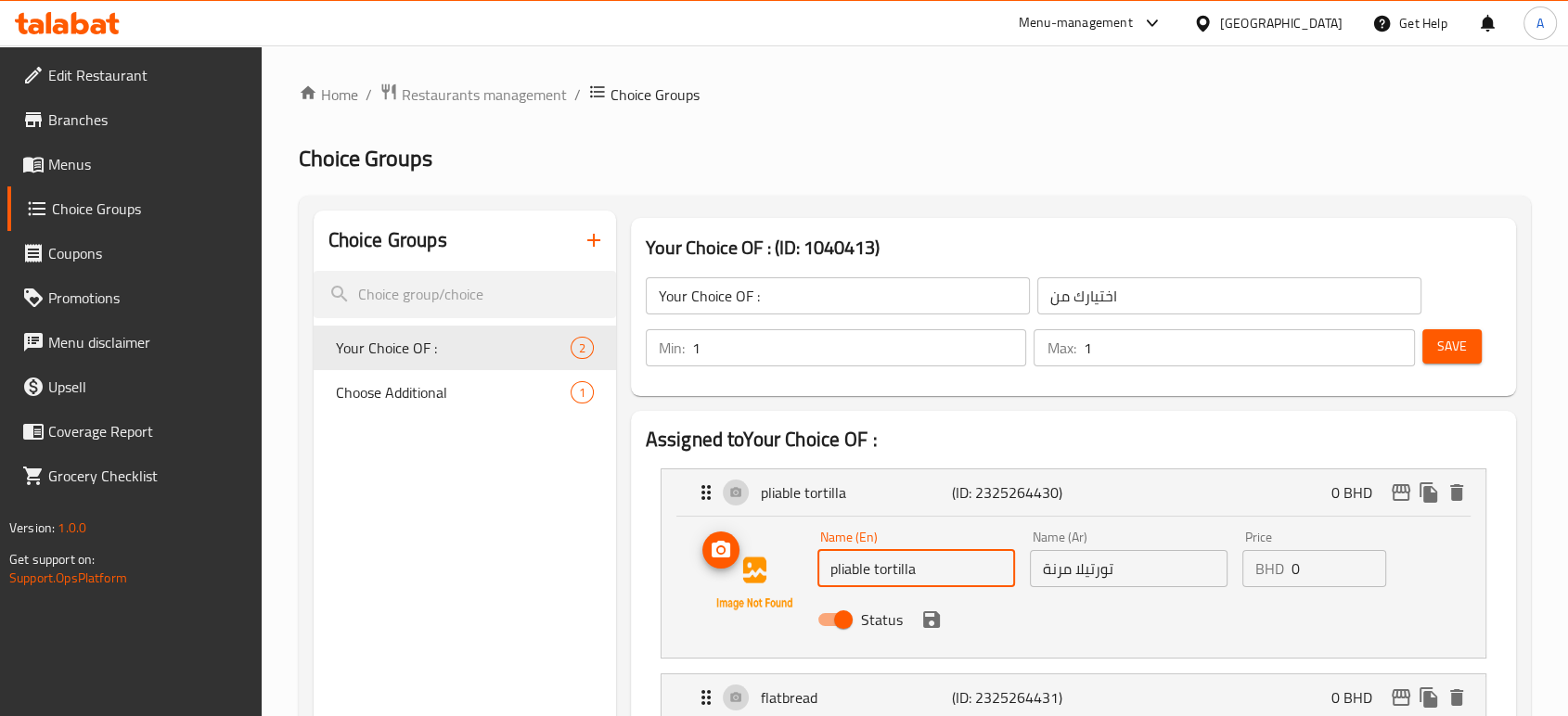
drag, startPoint x: 873, startPoint y: 562, endPoint x: 777, endPoint y: 563, distance: 96.0
click at [777, 563] on div "Name (En) pliable tortilla Name (En) Name (Ar) تورتيلا مرنة Name (Ar) Price BHD…" at bounding box center [1073, 584] width 764 height 126
type input "tortilla"
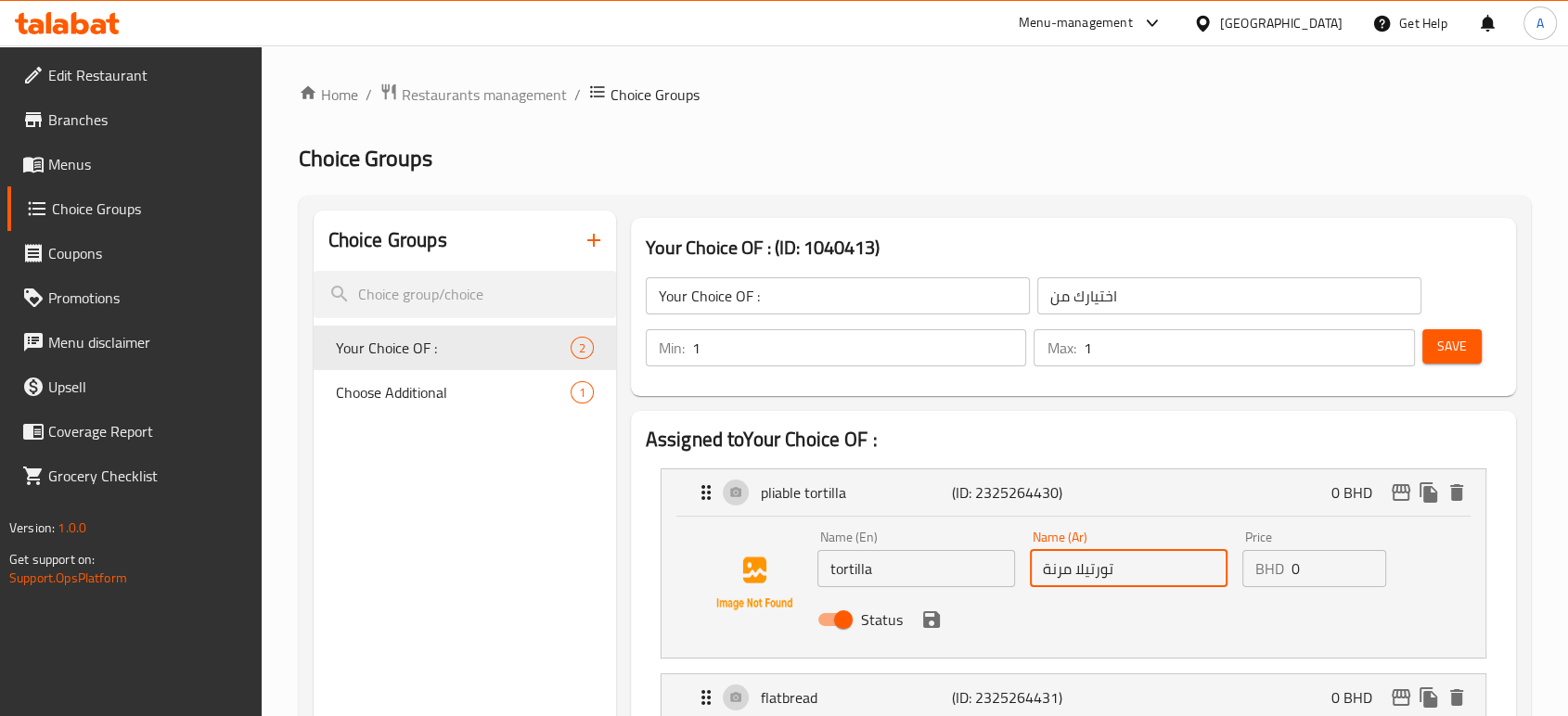
drag, startPoint x: 1069, startPoint y: 572, endPoint x: 1007, endPoint y: 567, distance: 62.2
click at [1007, 569] on div "Name (En) tortilla Name (En) Name (Ar) تورتيلا مرنة Name (Ar) Price BHD 0 Price…" at bounding box center [1129, 583] width 638 height 122
click at [926, 618] on icon "save" at bounding box center [930, 619] width 16 height 16
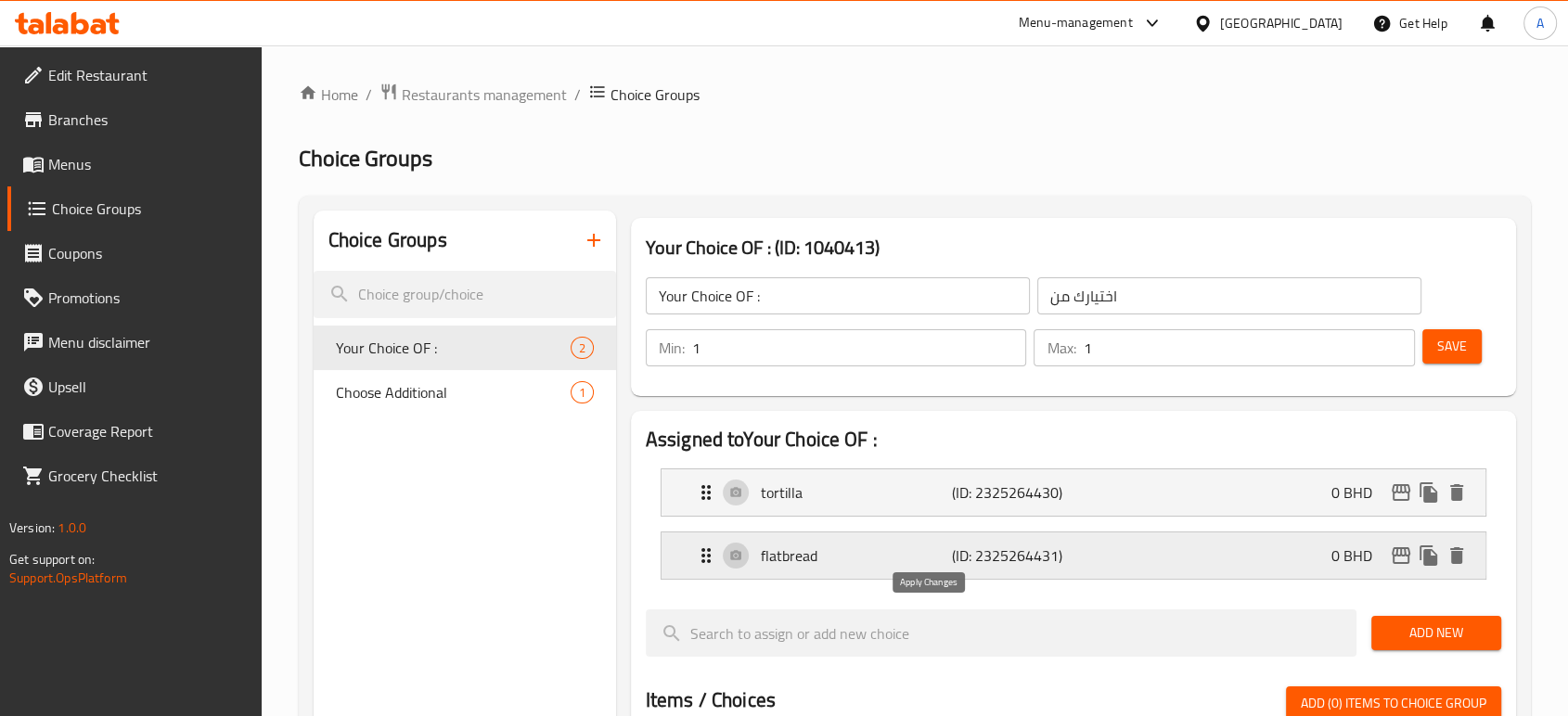
type input "تورتيلا"
click at [1441, 344] on span "Save" at bounding box center [1451, 347] width 30 height 23
click at [99, 151] on link "Menus" at bounding box center [134, 164] width 254 height 45
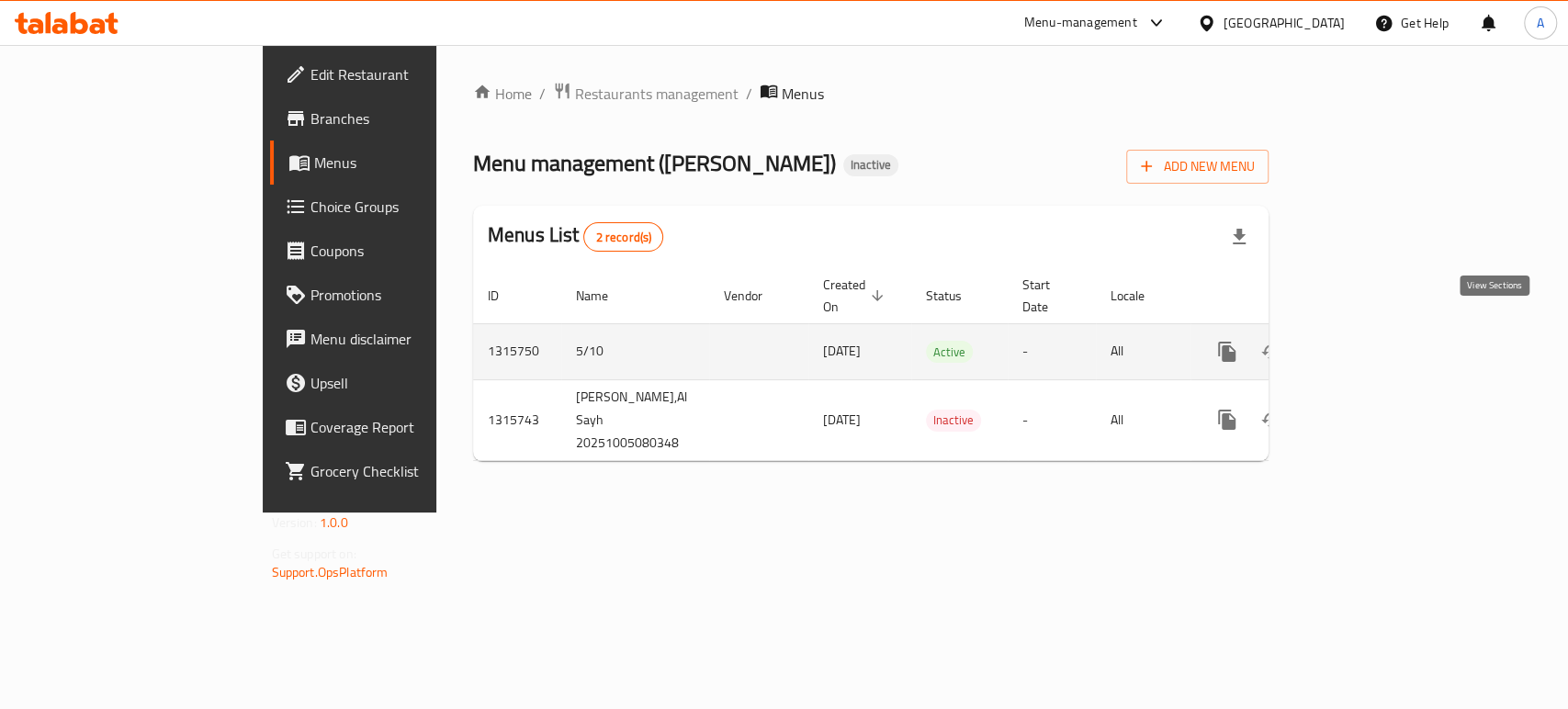
click at [1381, 333] on link "enhanced table" at bounding box center [1359, 352] width 45 height 45
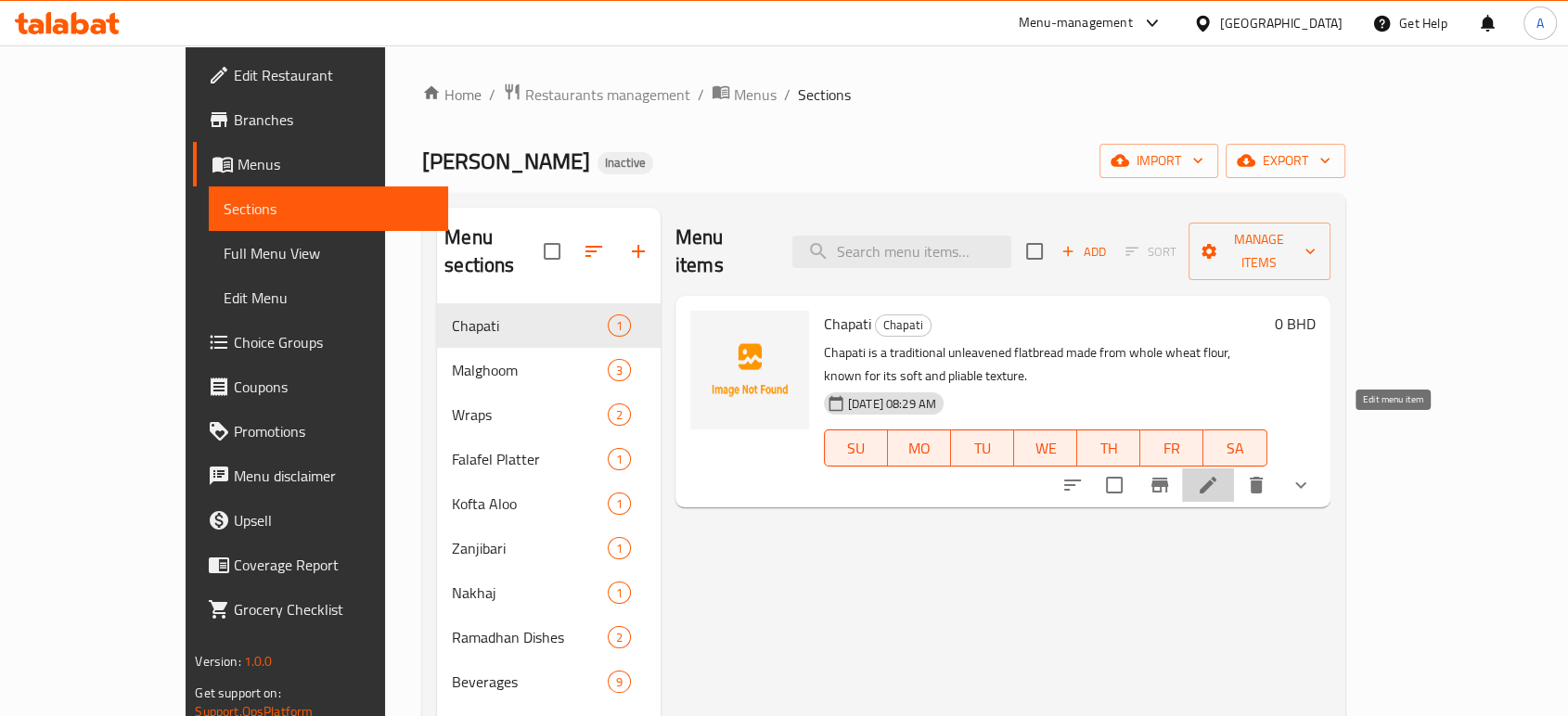
click at [1219, 474] on icon at bounding box center [1207, 484] width 22 height 22
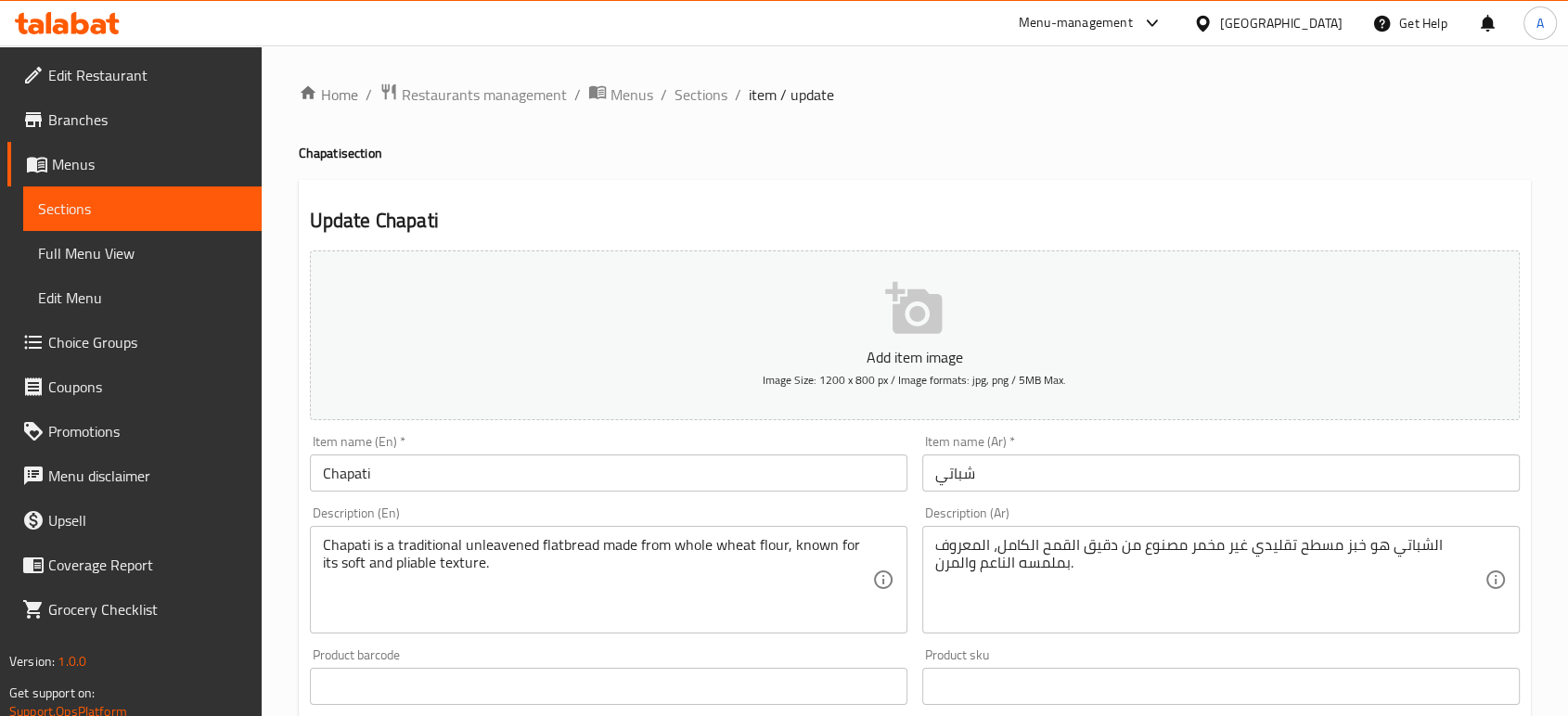
drag, startPoint x: 760, startPoint y: 618, endPoint x: 720, endPoint y: 599, distance: 44.3
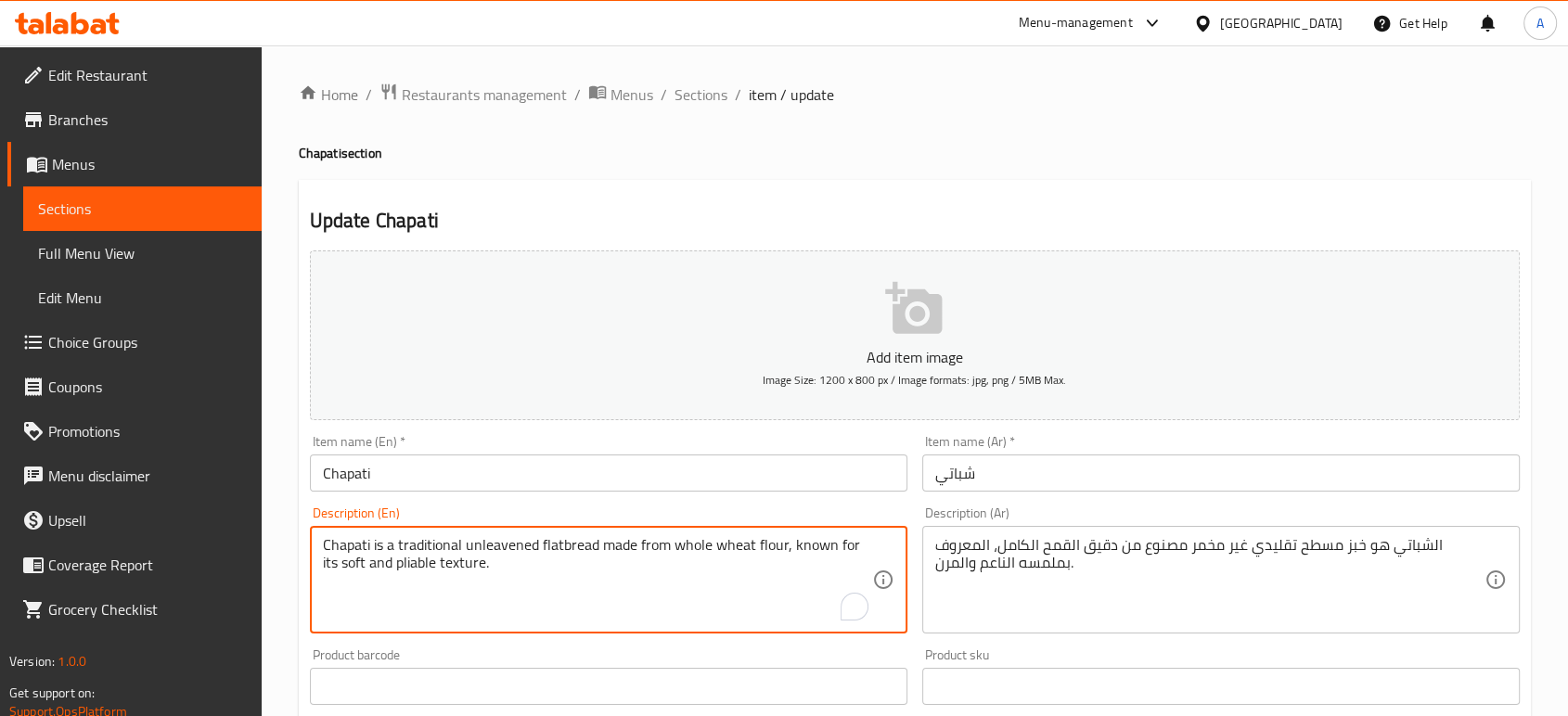
paste textarea "1 Piece"
type textarea "Chapati is a traditional unleavened flatbread made from whole wheat flour, know…"
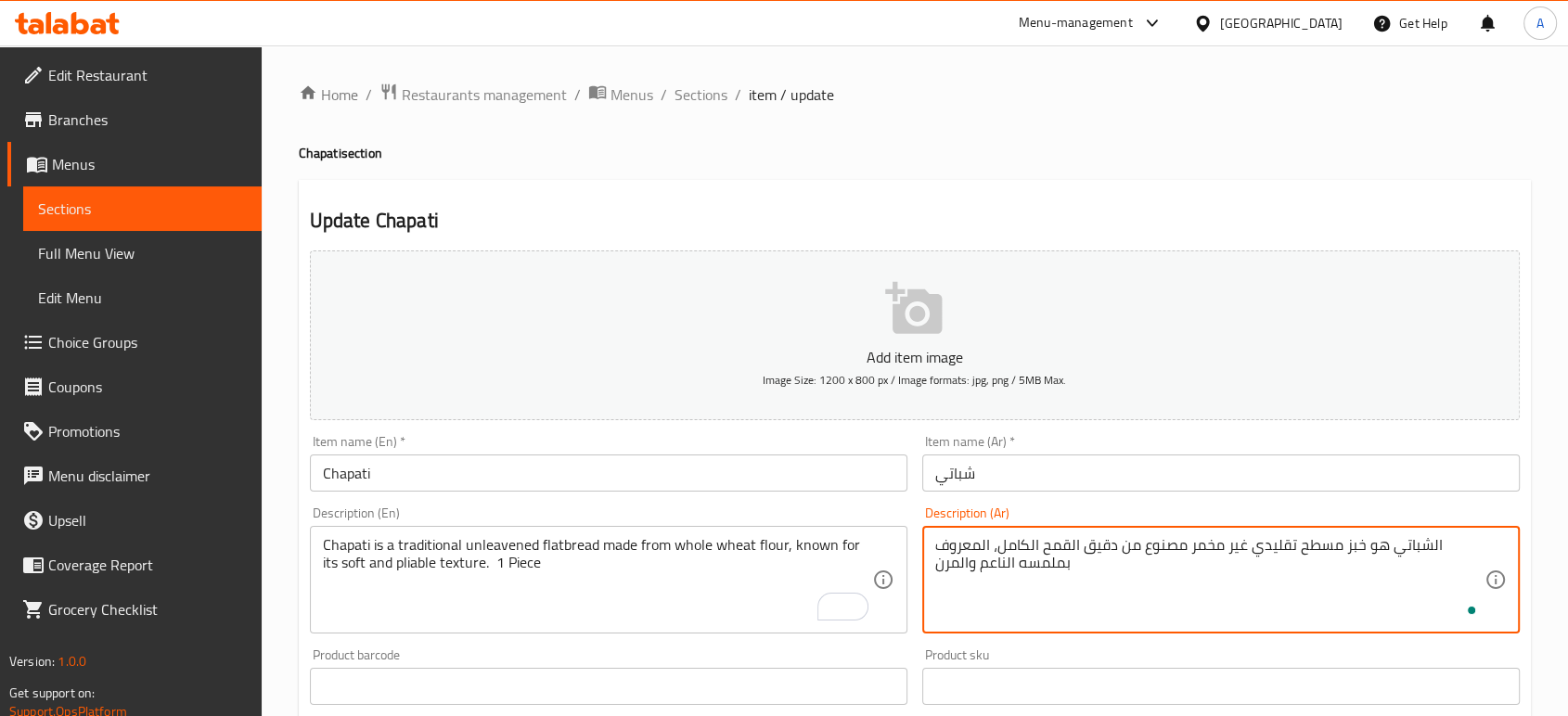
paste textarea "قطعة واحدة"
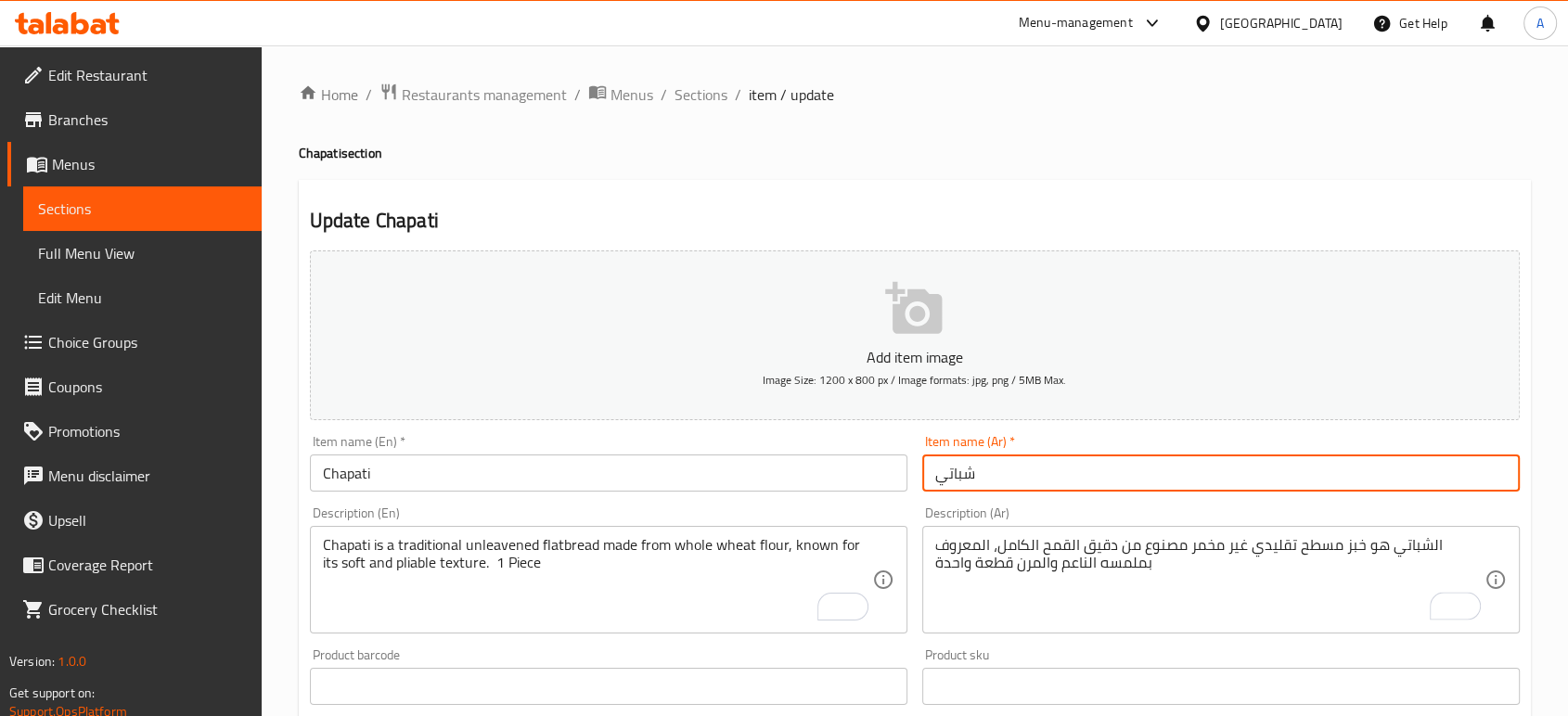
click at [1120, 485] on input "شباتي" at bounding box center [1221, 473] width 597 height 37
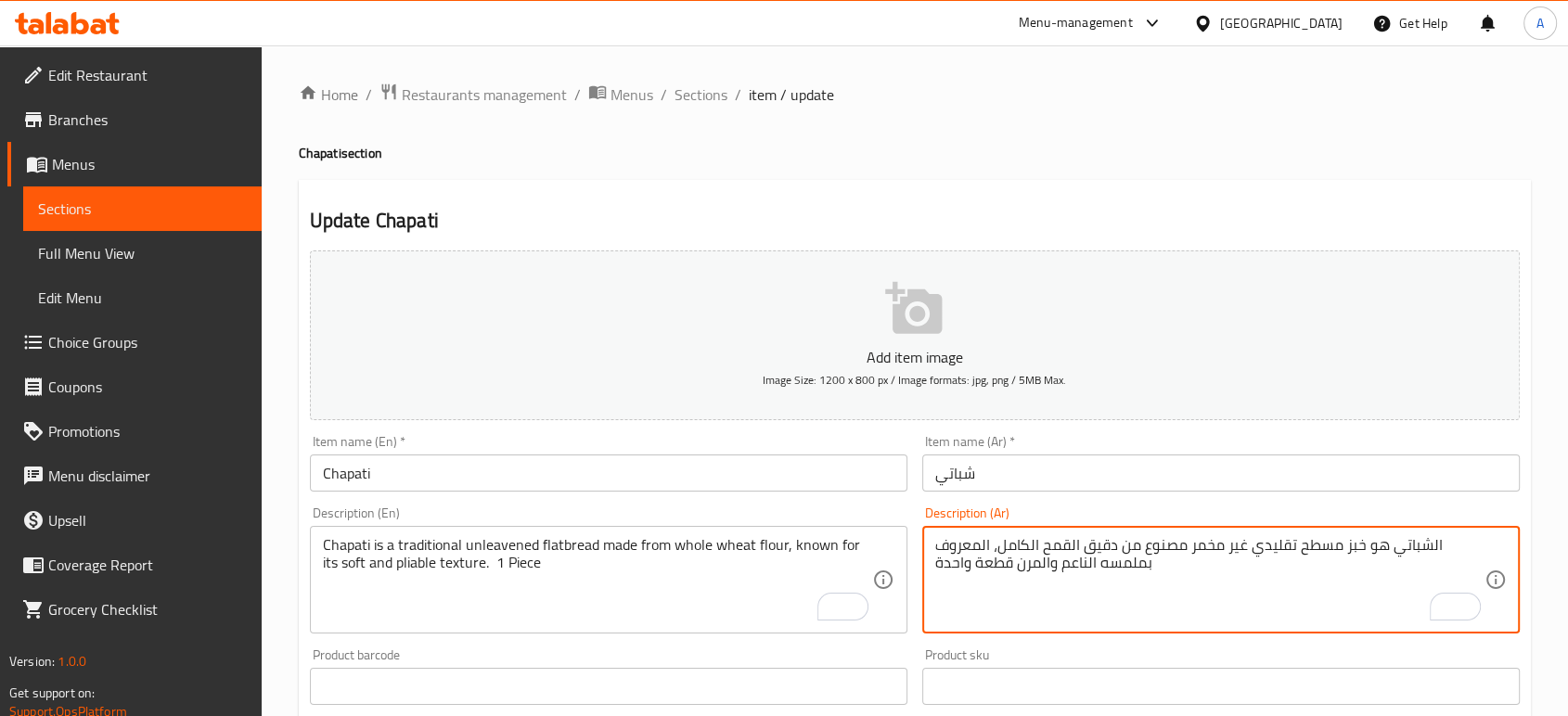
drag, startPoint x: 1011, startPoint y: 565, endPoint x: 897, endPoint y: 562, distance: 114.0
click at [897, 562] on div "Add item image Image Size: 1200 x 800 px / Image formats: jpg, png / 5MB Max. I…" at bounding box center [914, 642] width 1224 height 799
type textarea "الشباتي هو خبز مسطح تقليدي غير مخمر مصنوع من دقيق القمح الكامل، المعروف بملمسه …"
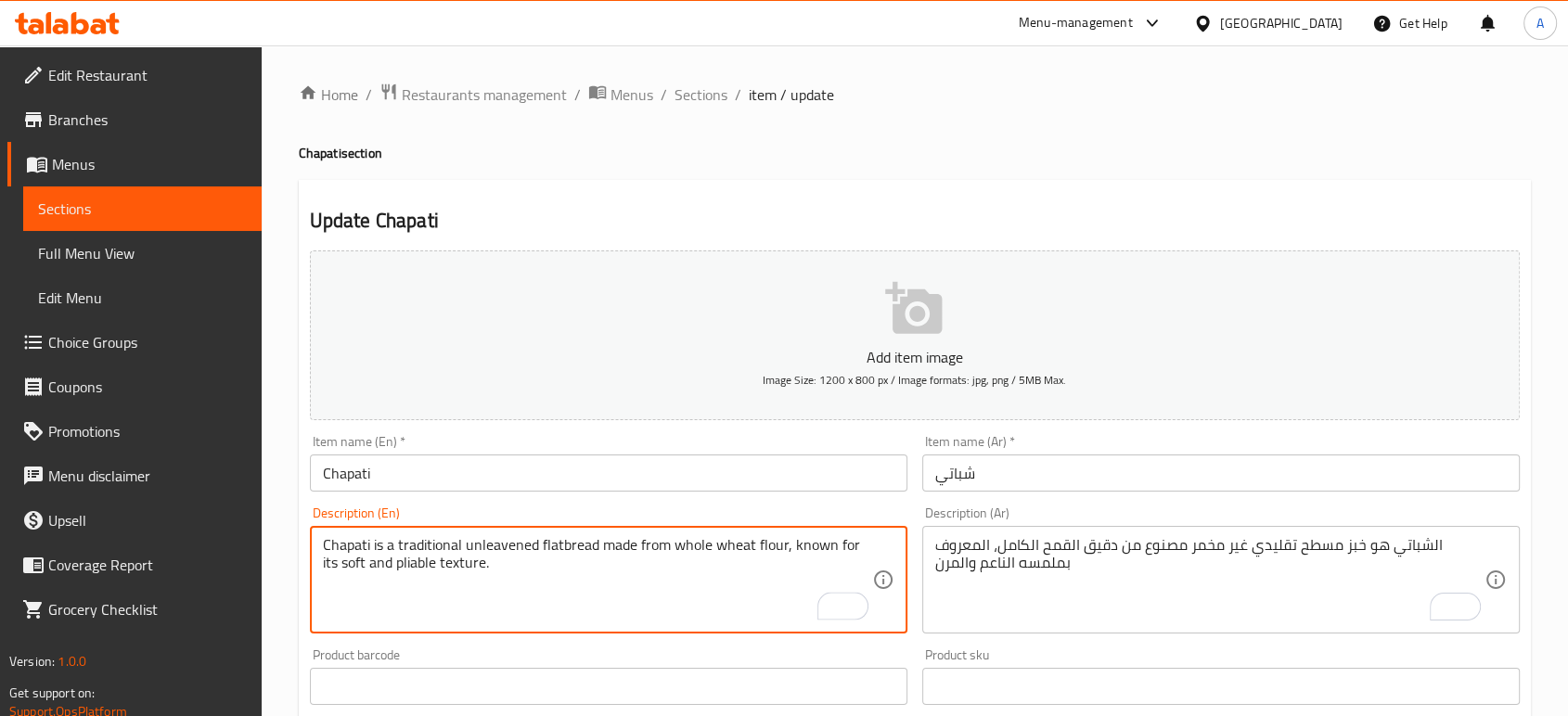
type textarea "Chapati is a traditional unleavened flatbread made from whole wheat flour, know…"
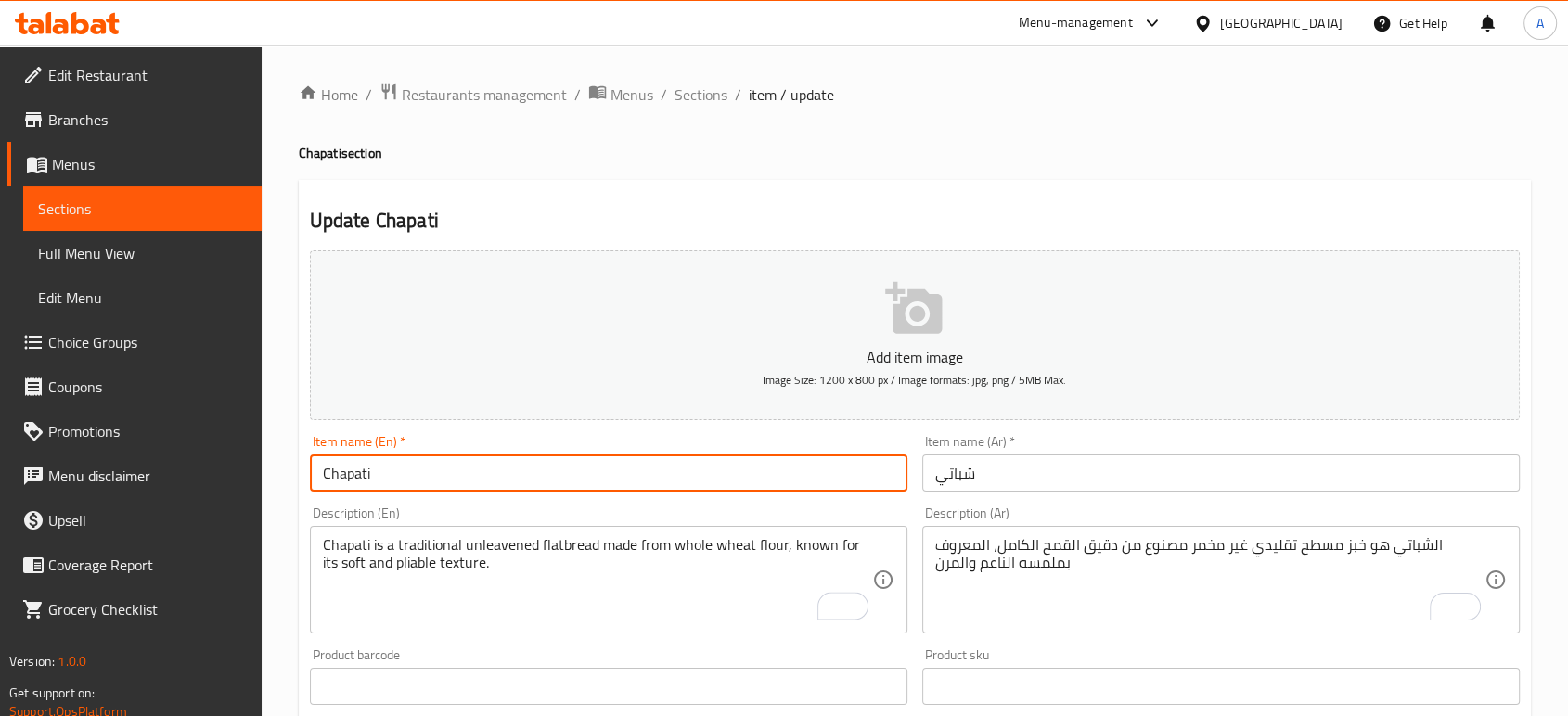
click at [605, 464] on input "Chapati" at bounding box center [609, 473] width 597 height 37
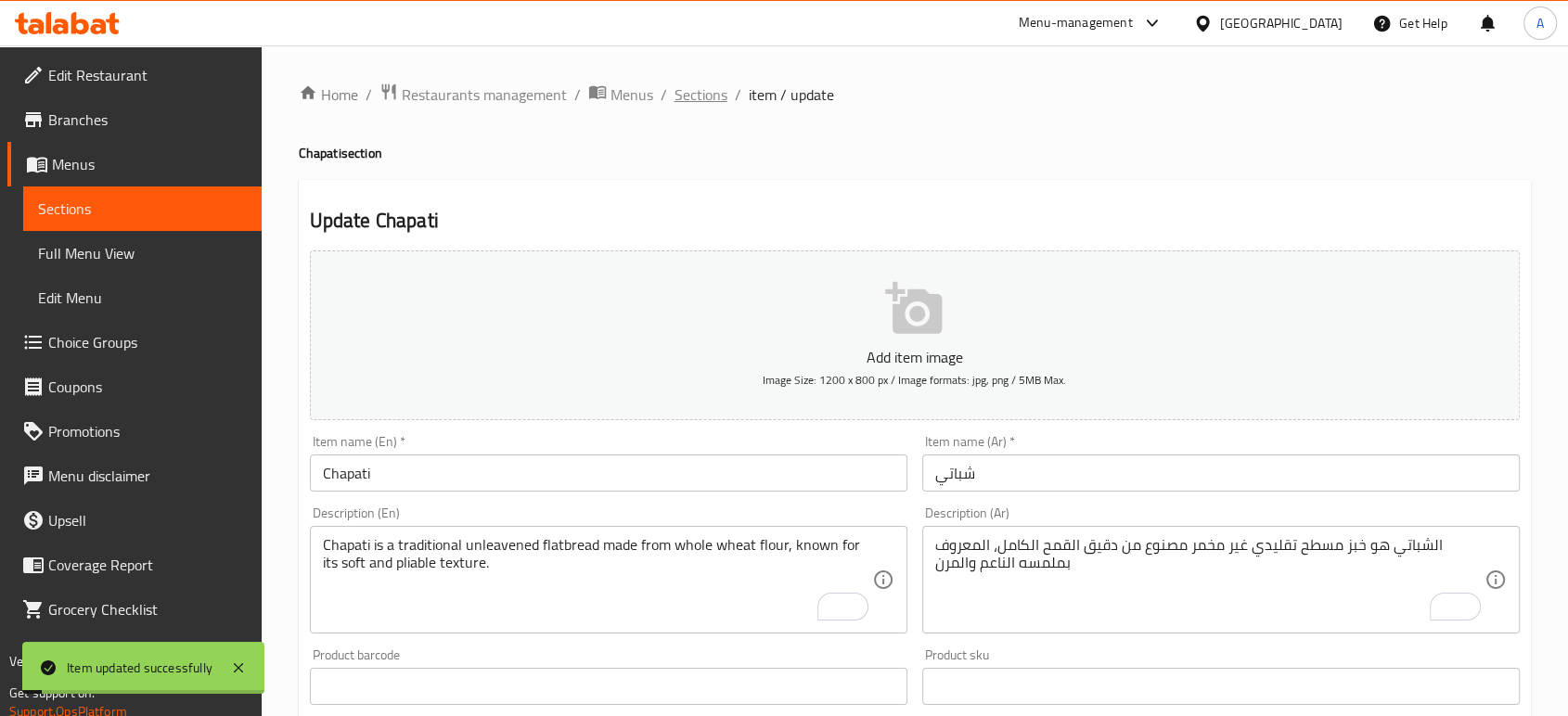
click at [699, 92] on span "Sections" at bounding box center [700, 94] width 53 height 22
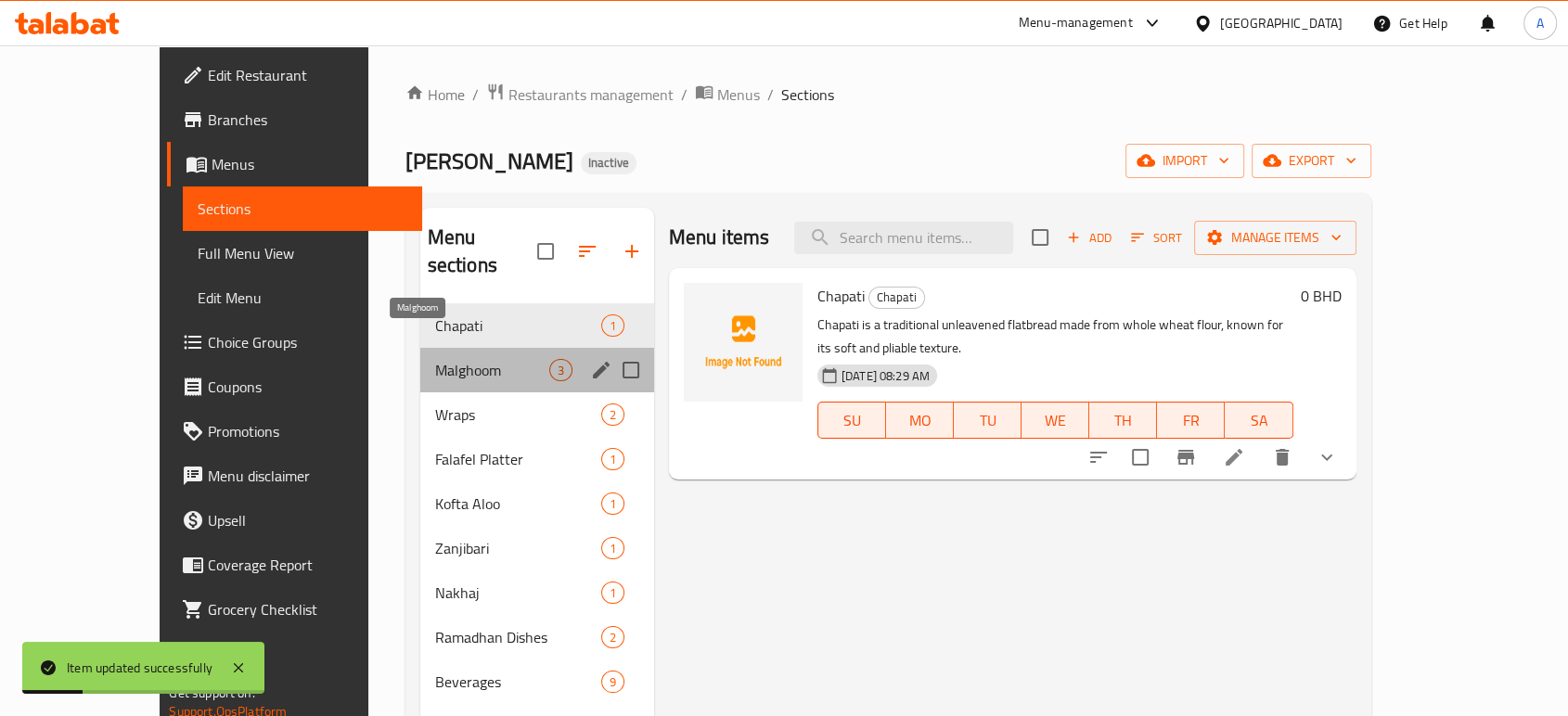
drag, startPoint x: 389, startPoint y: 333, endPoint x: 392, endPoint y: 345, distance: 12.4
click at [435, 359] on span "Malghoom" at bounding box center [491, 369] width 114 height 22
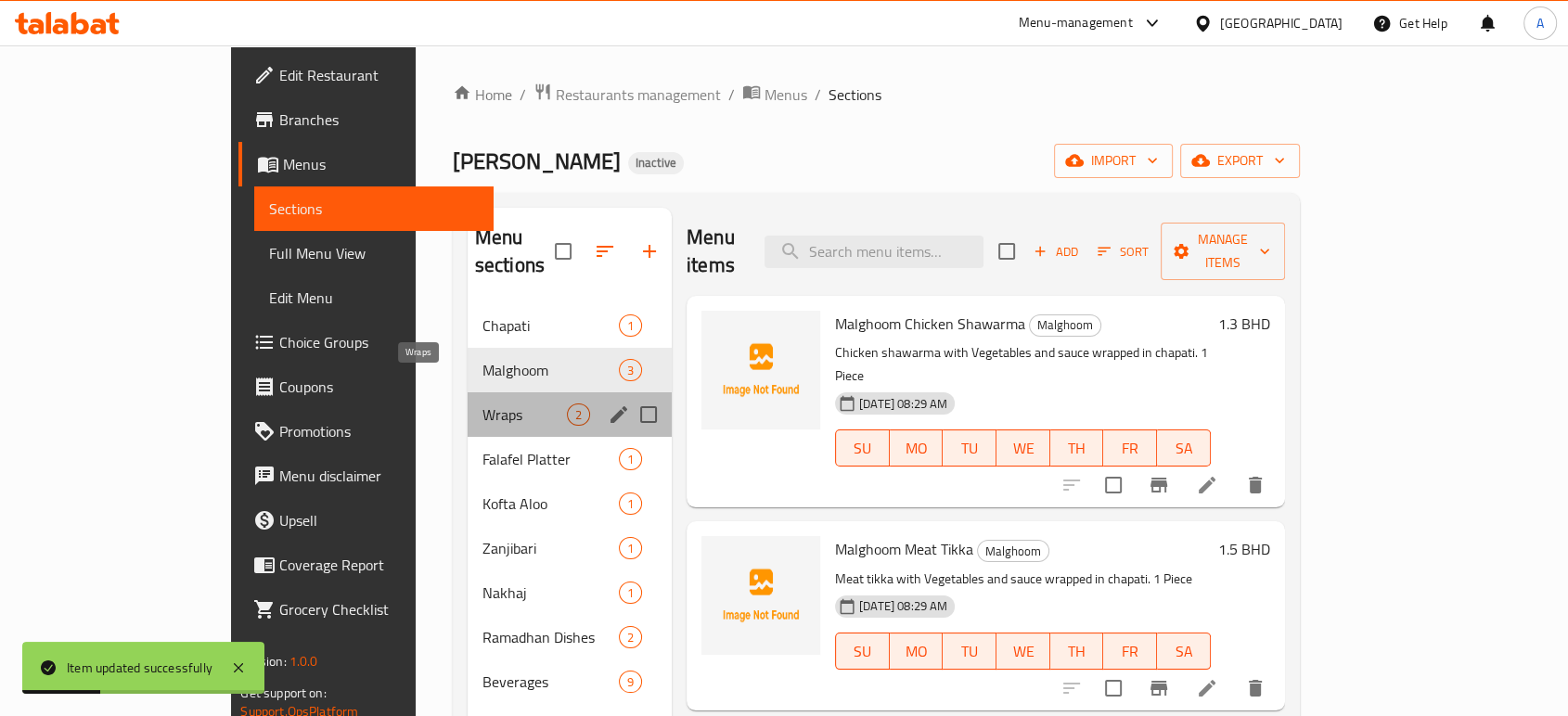
click at [482, 403] on span "Wraps" at bounding box center [525, 414] width 84 height 22
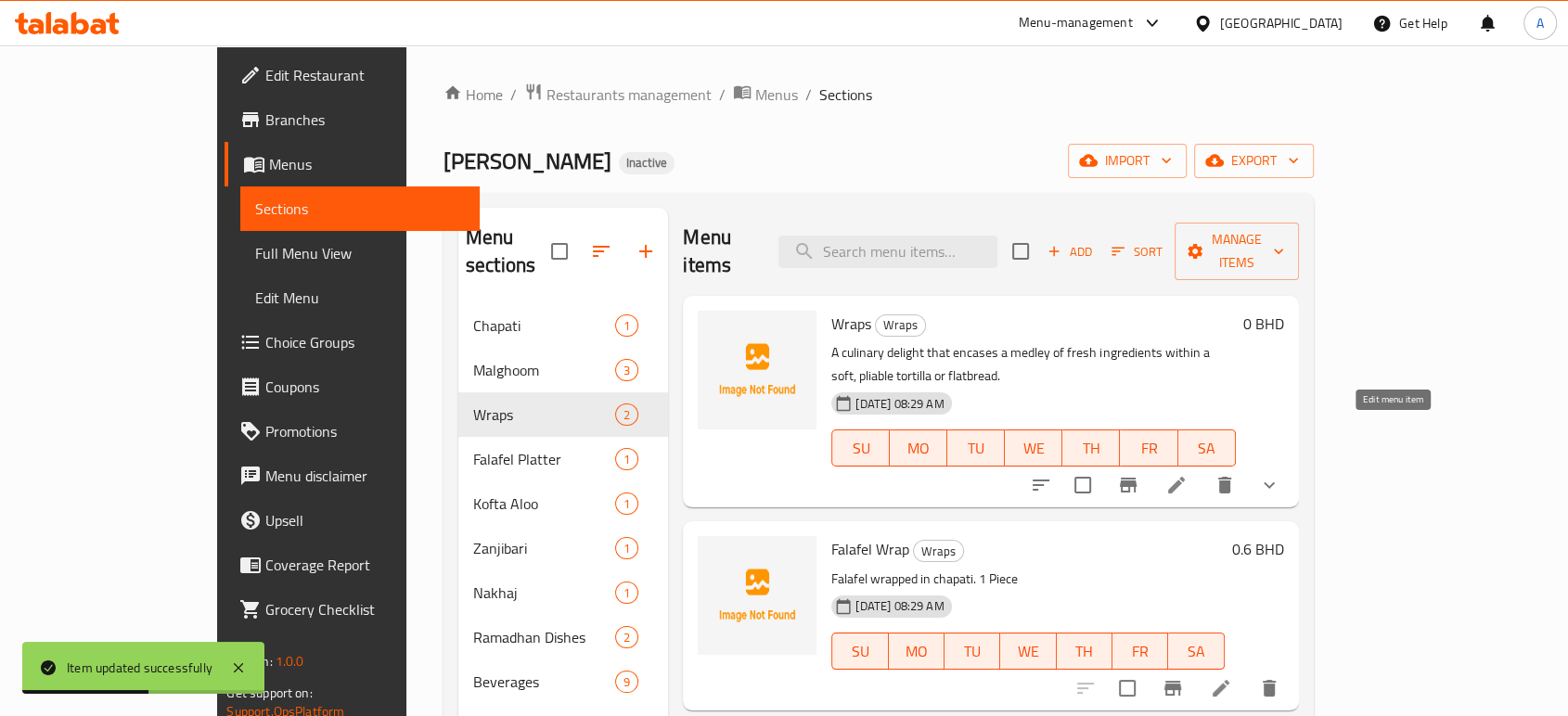
click at [1187, 474] on icon at bounding box center [1176, 484] width 22 height 22
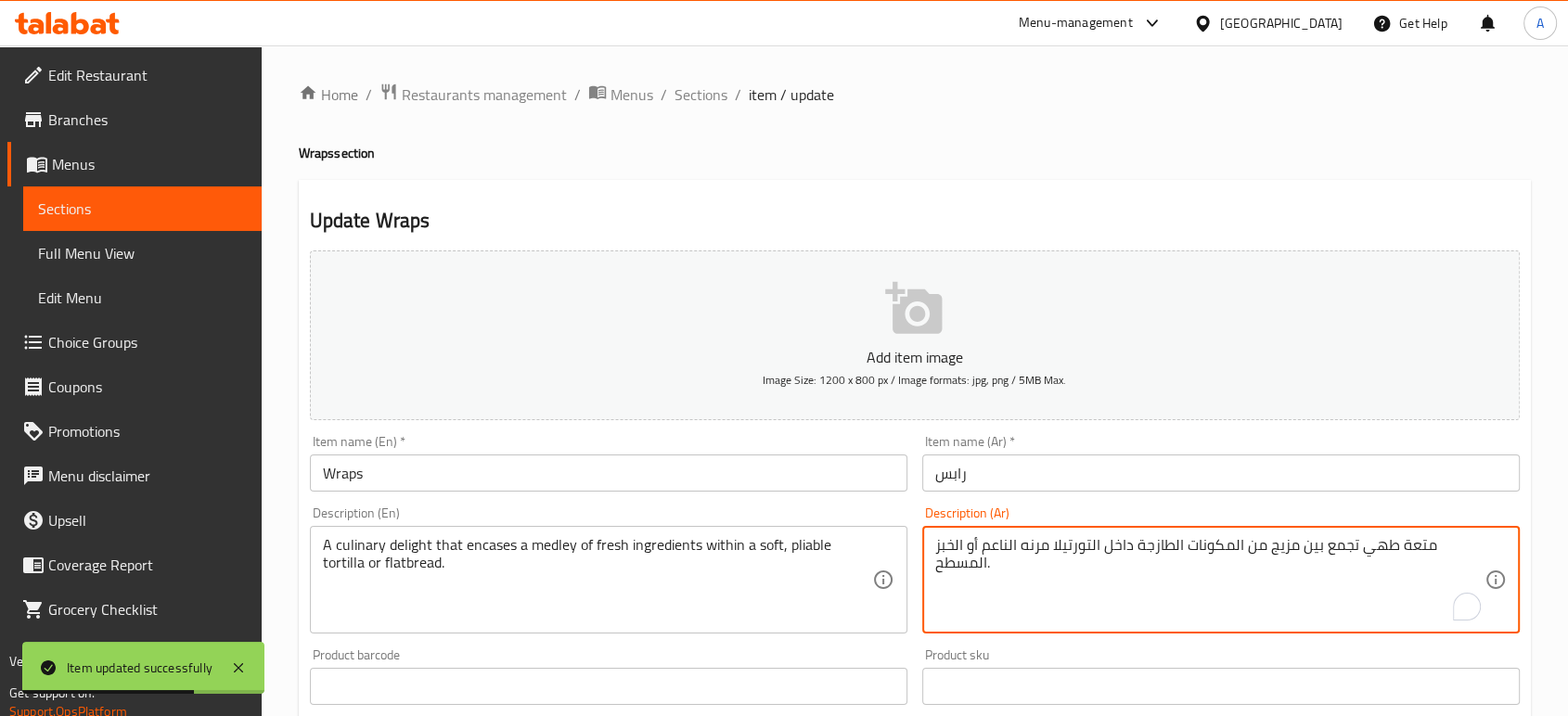
paste textarea "قطعة واحدة"
type textarea "متعة طهي تجمع بين مزيج من المكونات الطازجة داخل التورتيلا مرنه الناعم أو الخبز …"
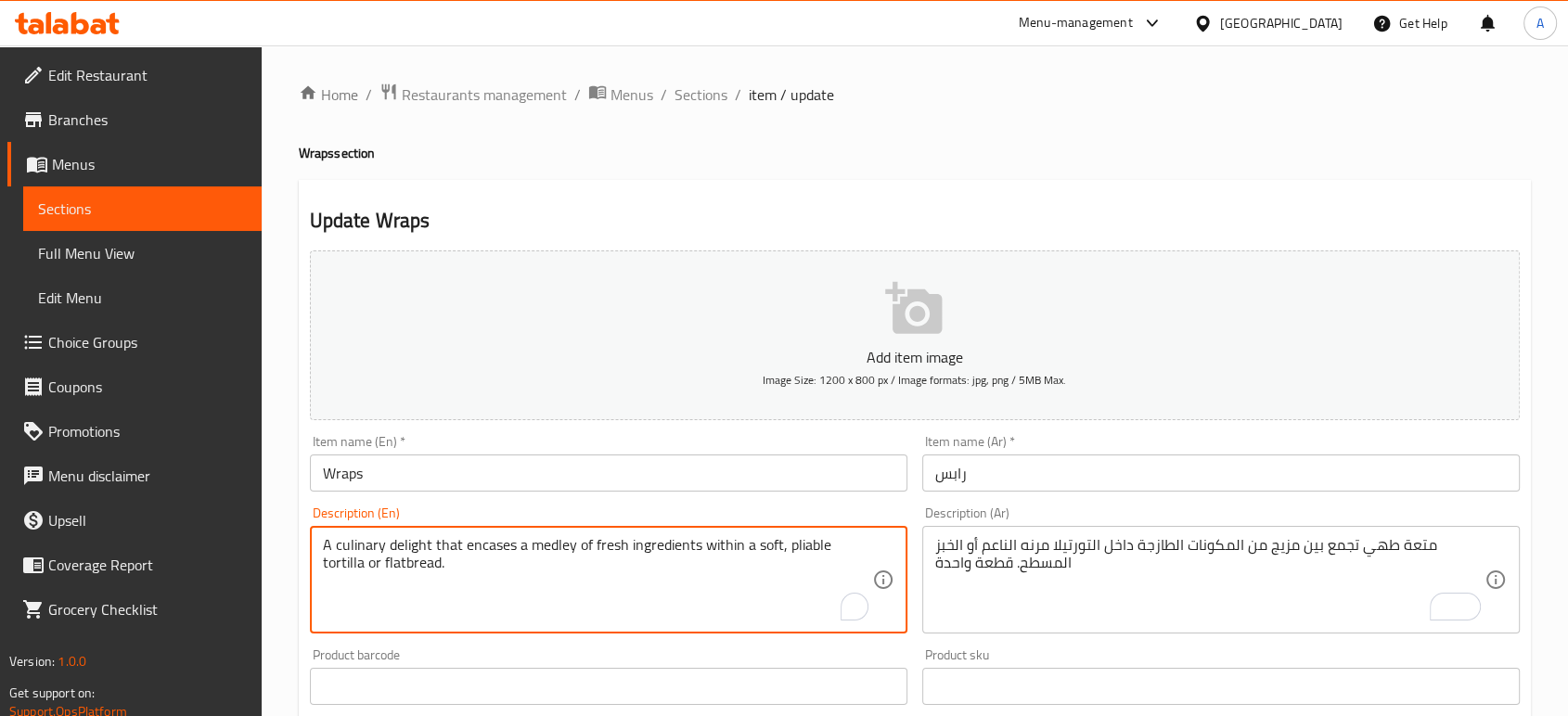
paste textarea "1 Piece"
type textarea "A culinary delight that encases a medley of fresh ingredients within a soft, pl…"
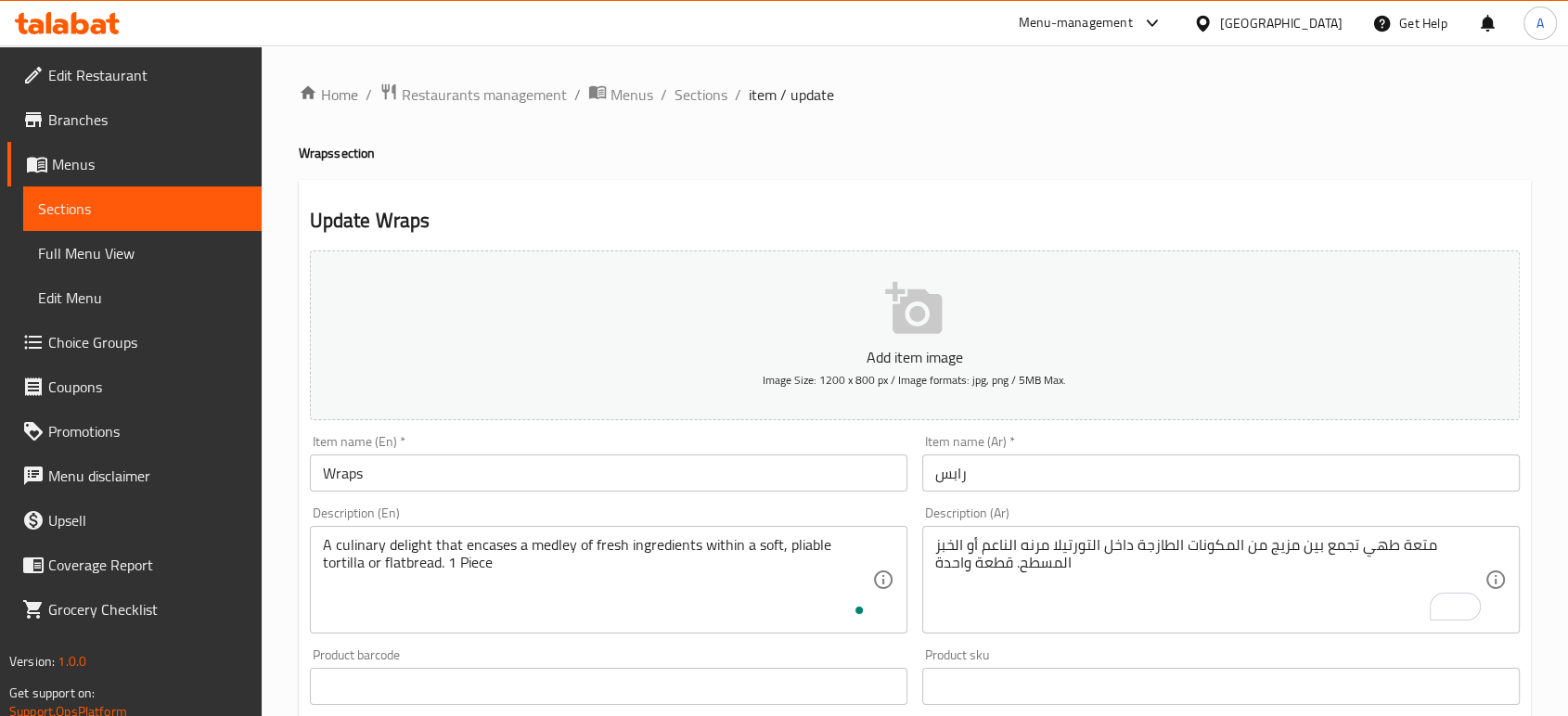
click at [513, 453] on div "Item name (En)   * Wraps Item name (En) *" at bounding box center [609, 462] width 597 height 56
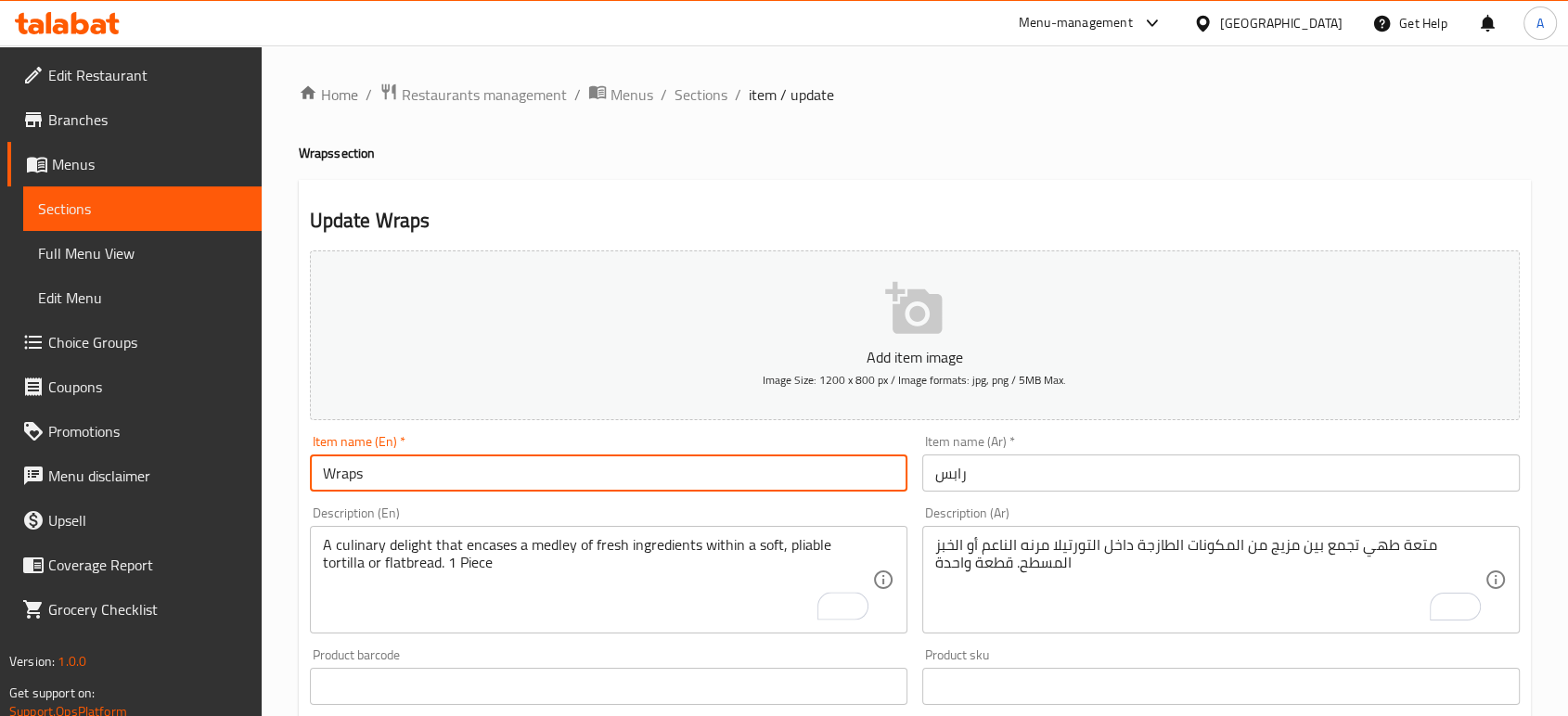
click at [499, 476] on input "Wraps" at bounding box center [609, 473] width 597 height 37
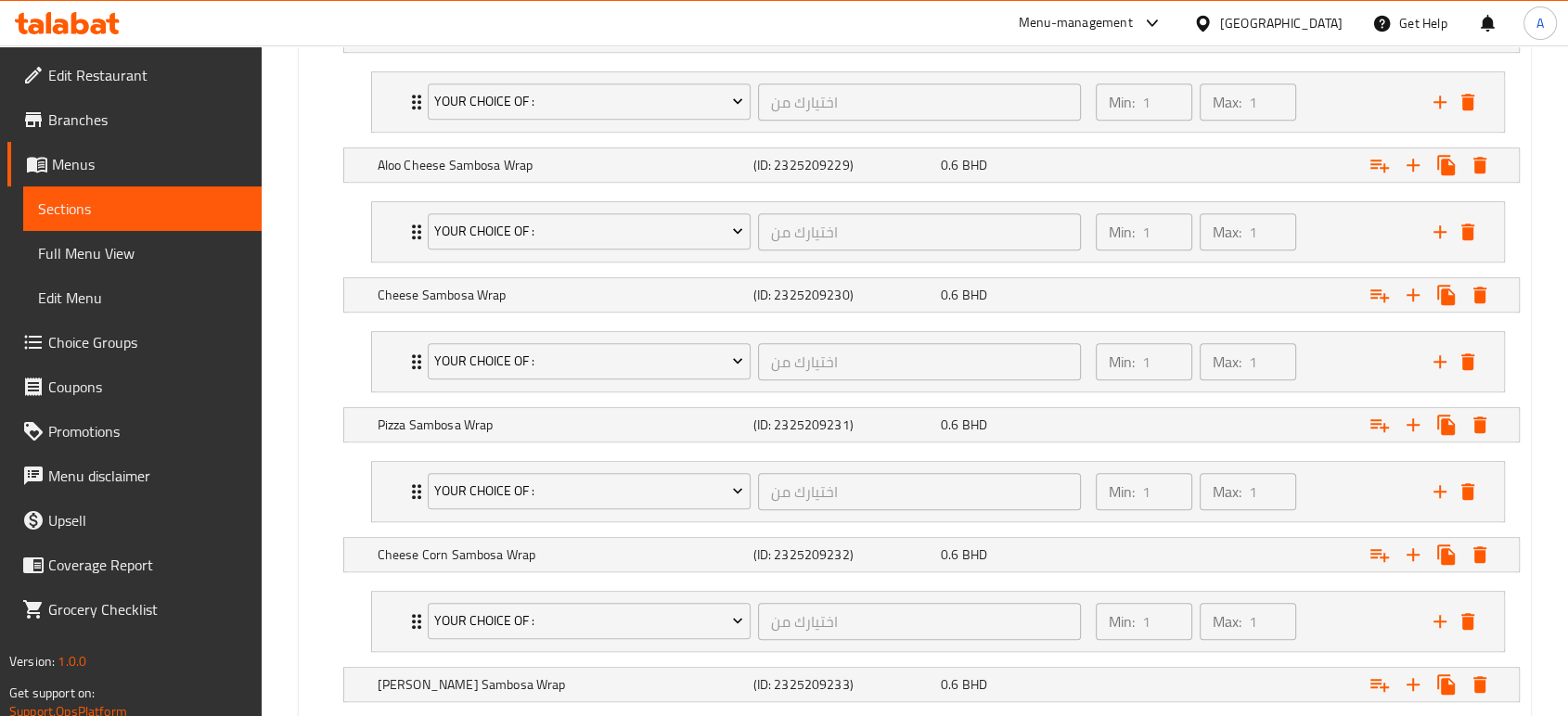
scroll to position [1022, 0]
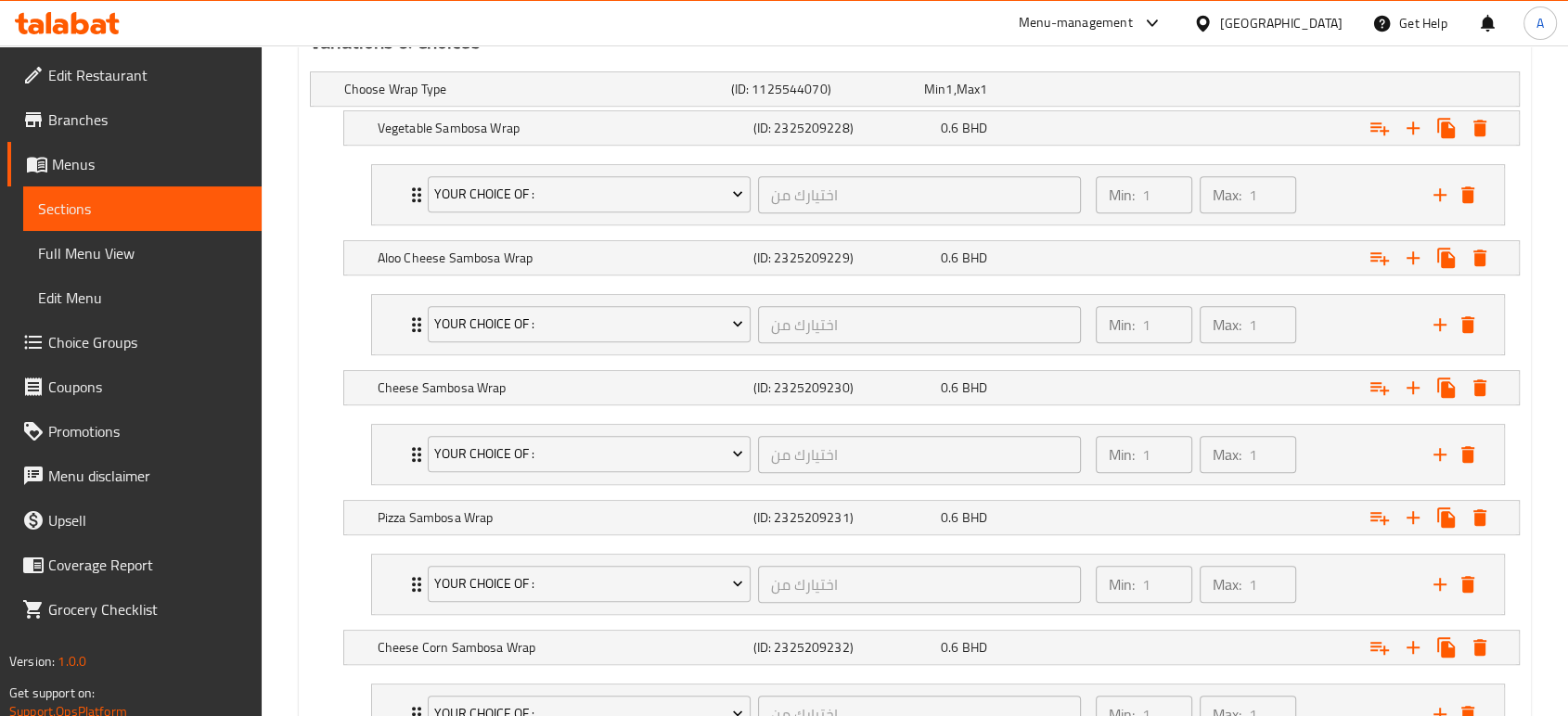
click at [75, 179] on link "Menus" at bounding box center [134, 164] width 254 height 45
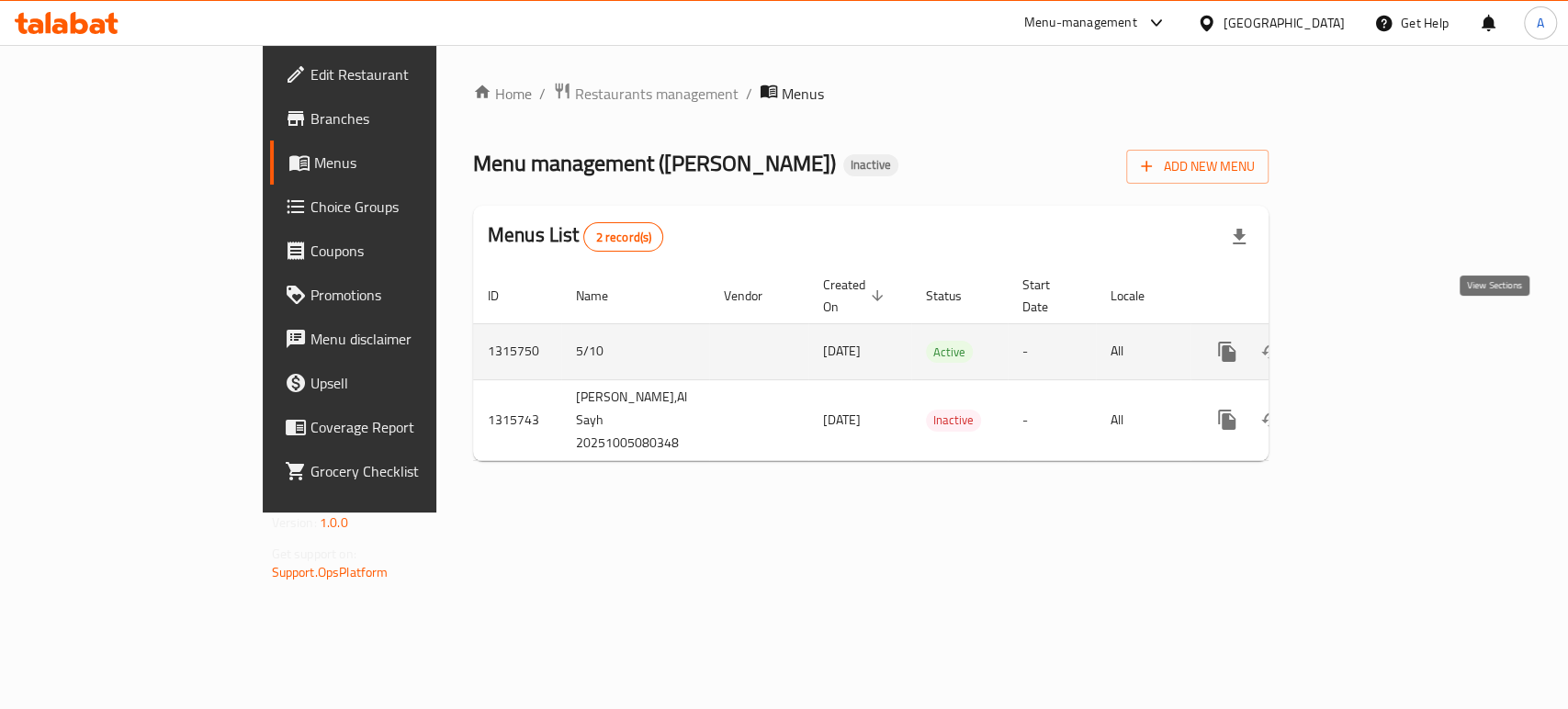
click at [1371, 340] on icon "enhanced table" at bounding box center [1358, 351] width 22 height 22
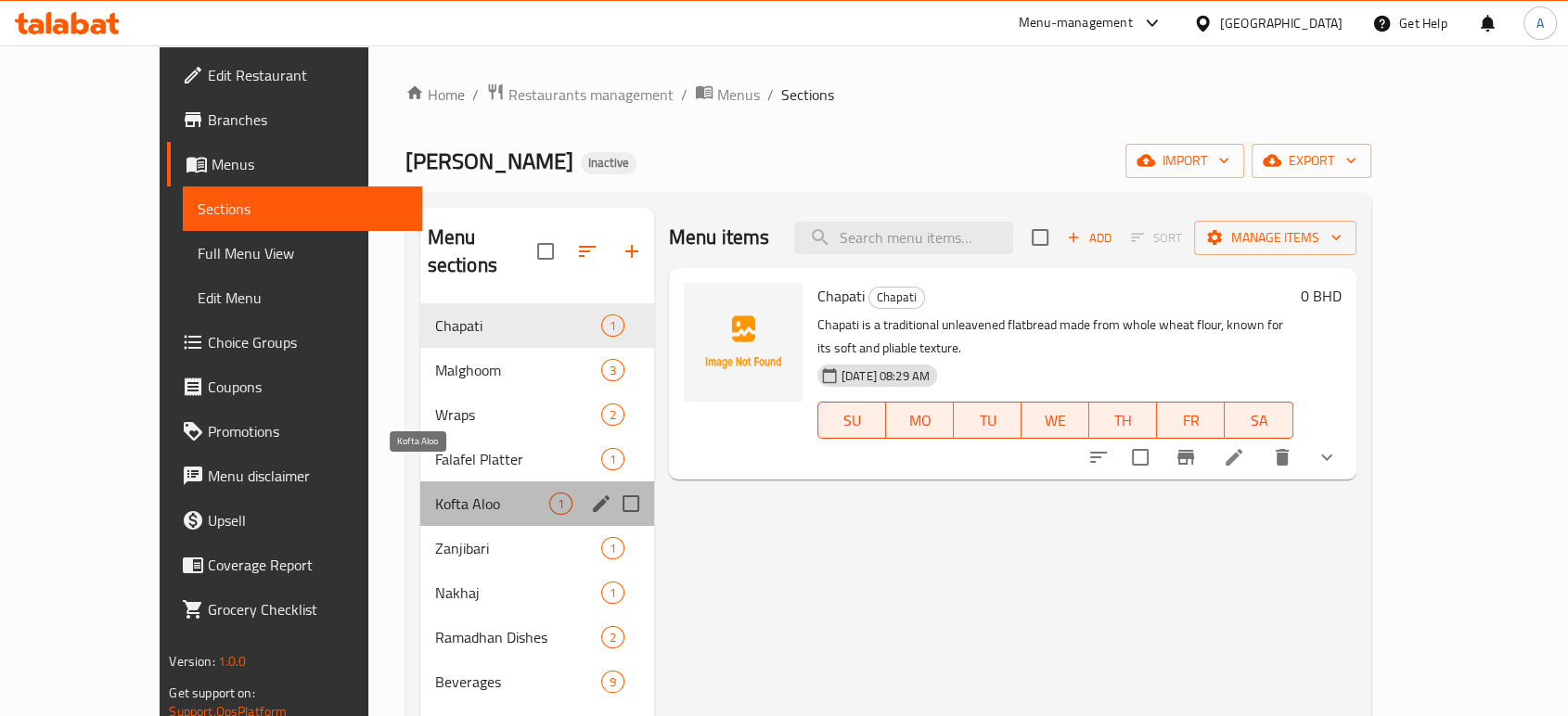
click at [435, 493] on span "Kofta Aloo" at bounding box center [491, 503] width 114 height 22
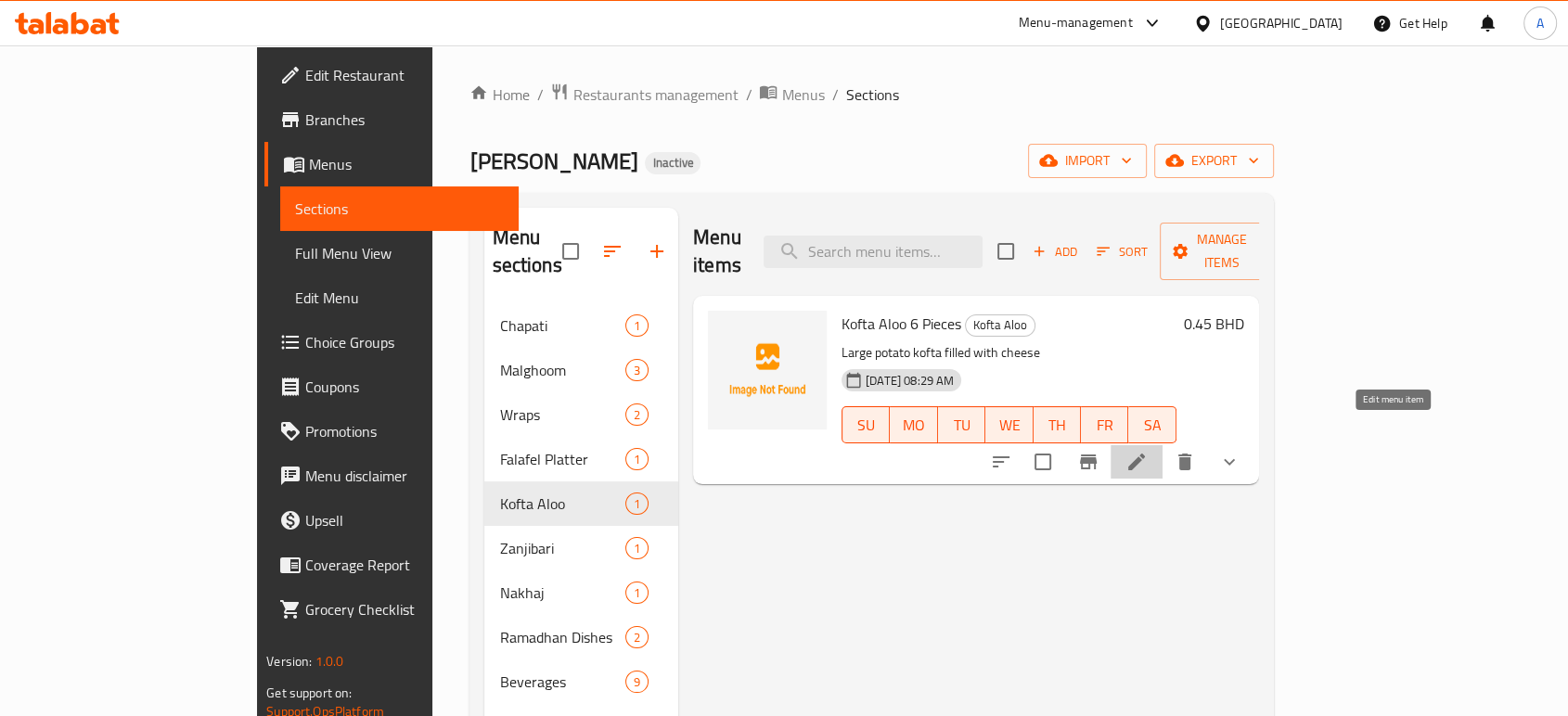
click at [1145, 454] on icon at bounding box center [1135, 461] width 16 height 16
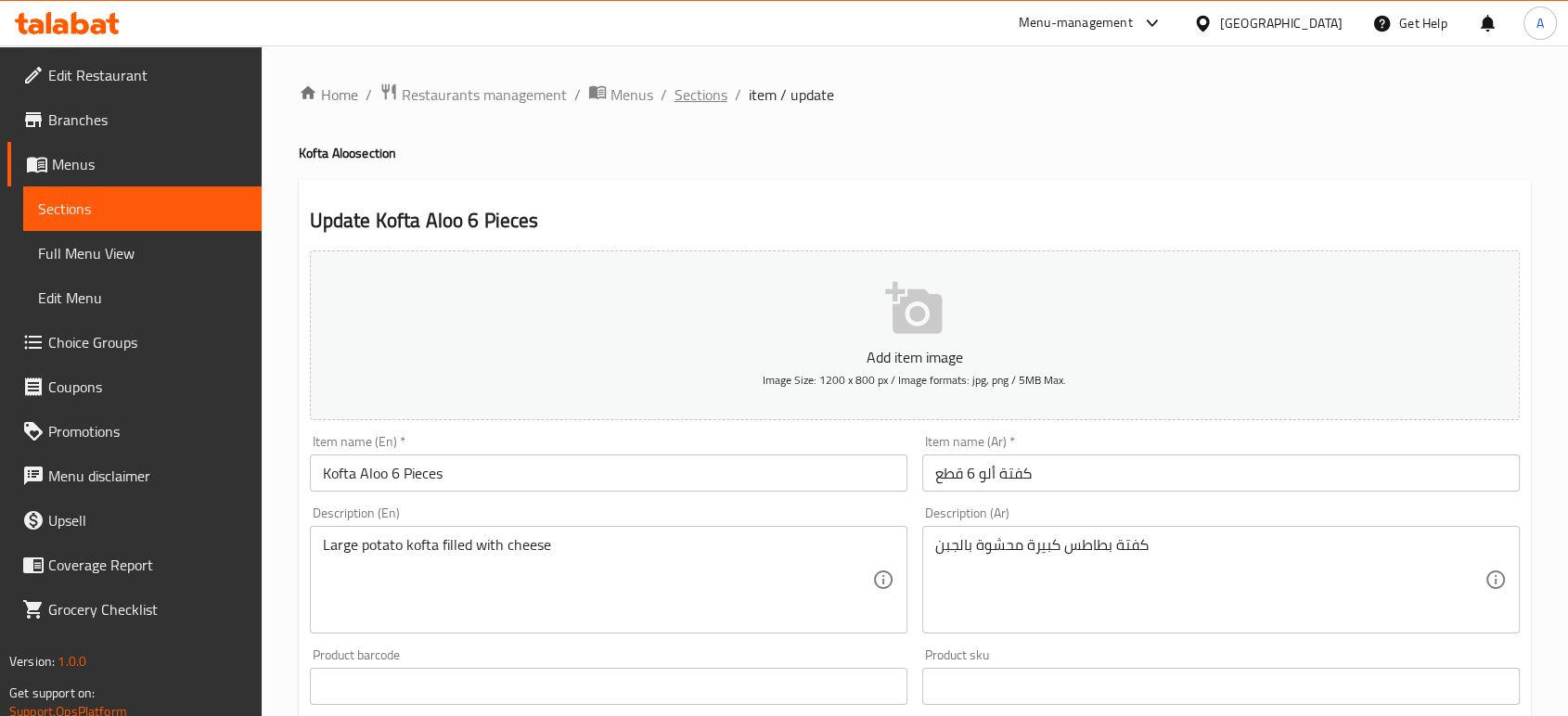
click at [703, 103] on span "Sections" at bounding box center [700, 94] width 53 height 22
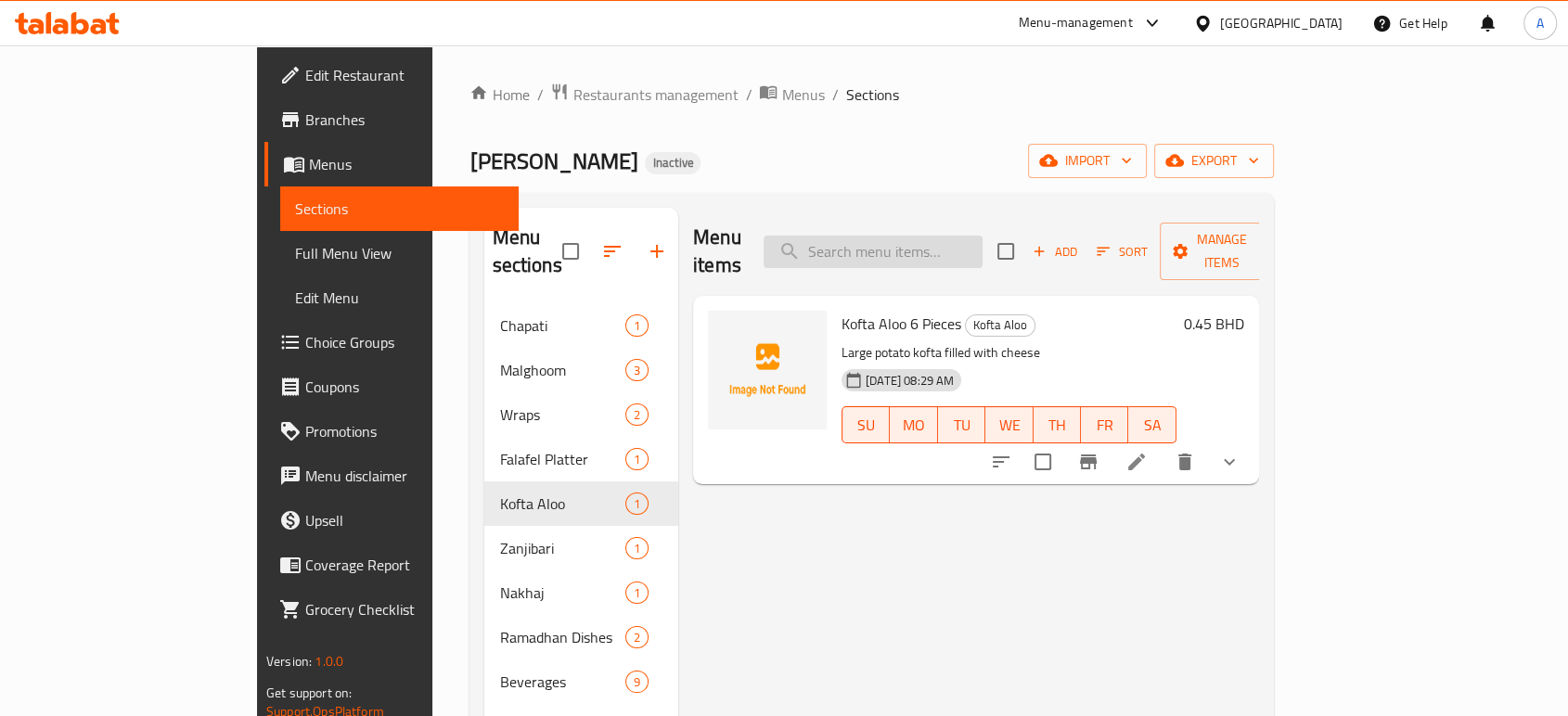
click at [907, 235] on input "search" at bounding box center [872, 252] width 219 height 33
paste input "Regular Size, [PERSON_NAME]"
type input "Regular Size, [PERSON_NAME]"
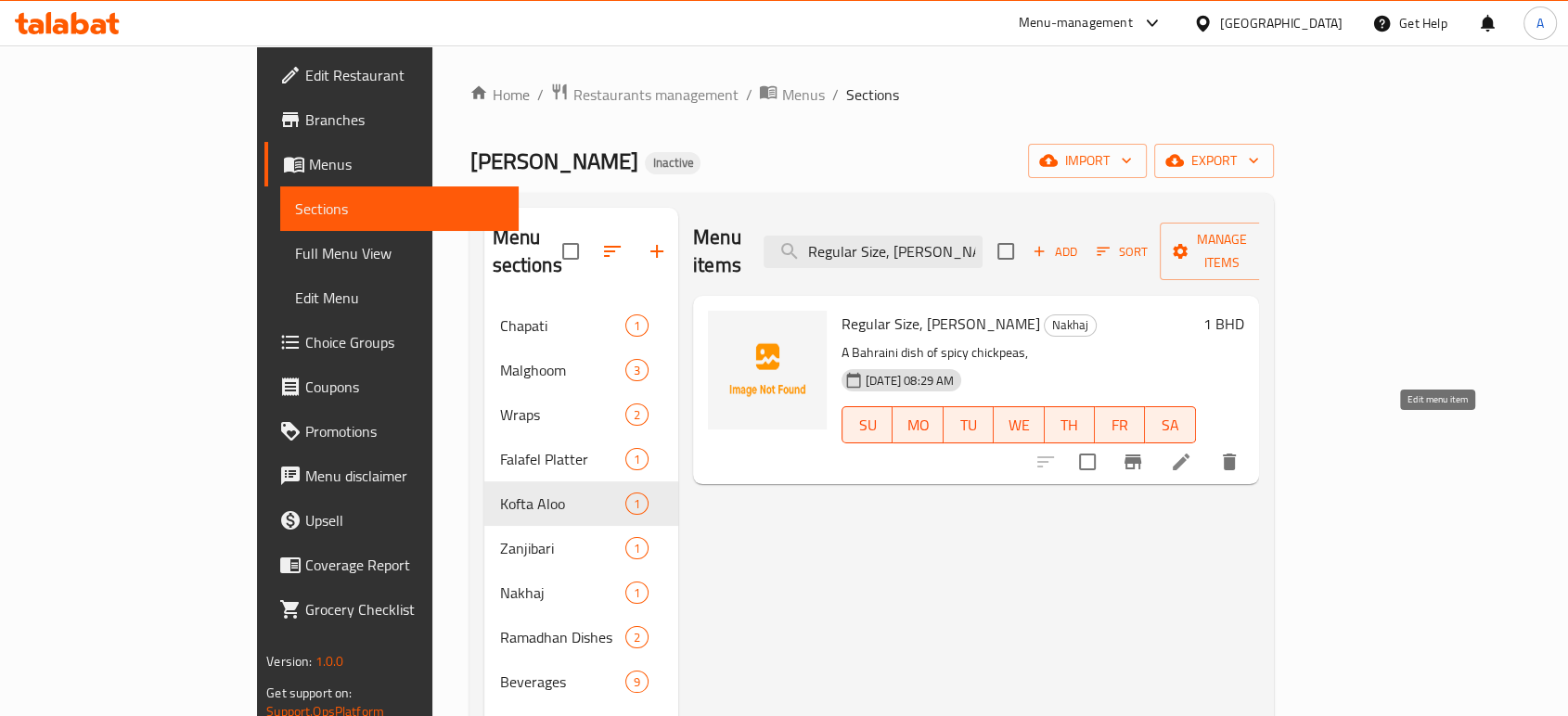
click at [1189, 454] on icon at bounding box center [1180, 461] width 16 height 16
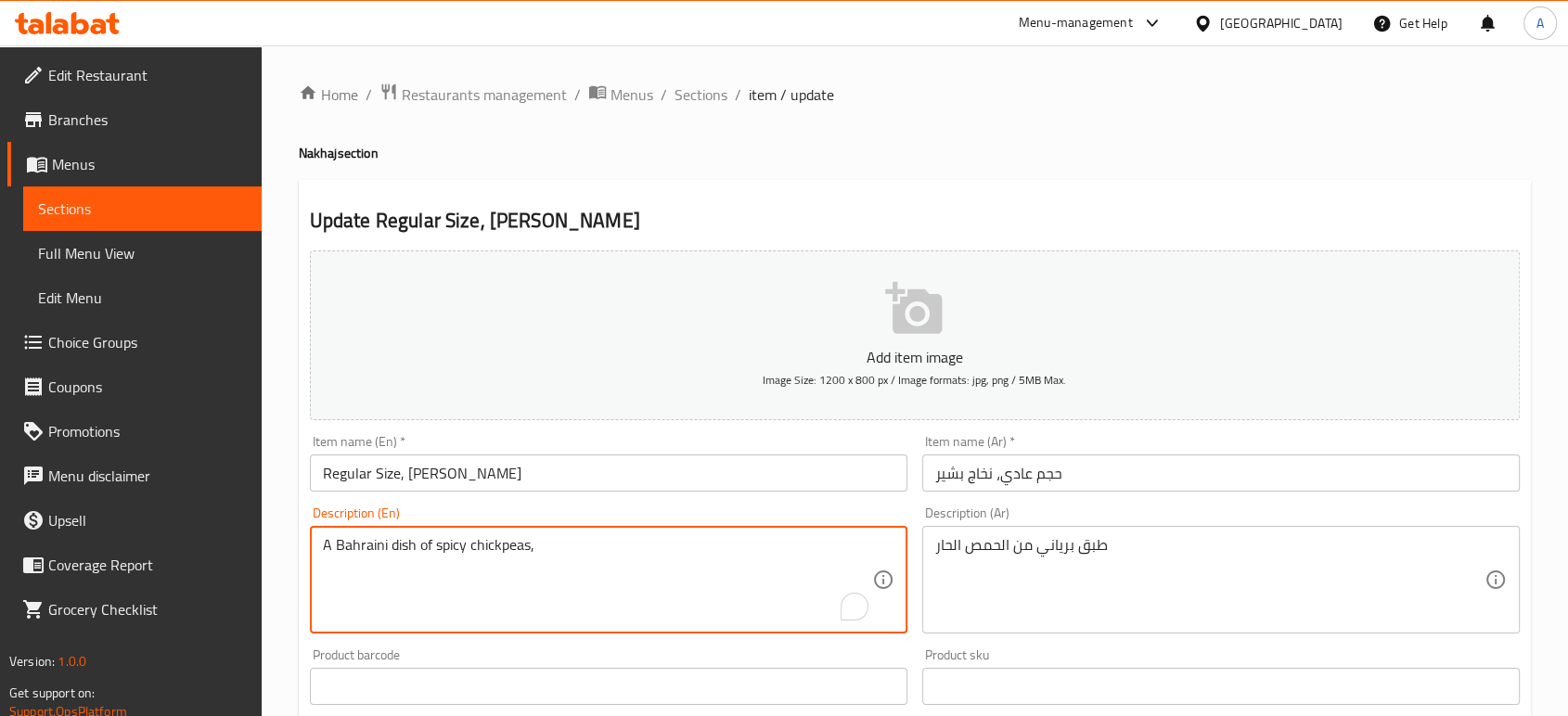
click at [352, 540] on textarea "A Bahraini dish of spicy chickpeas," at bounding box center [597, 580] width 549 height 88
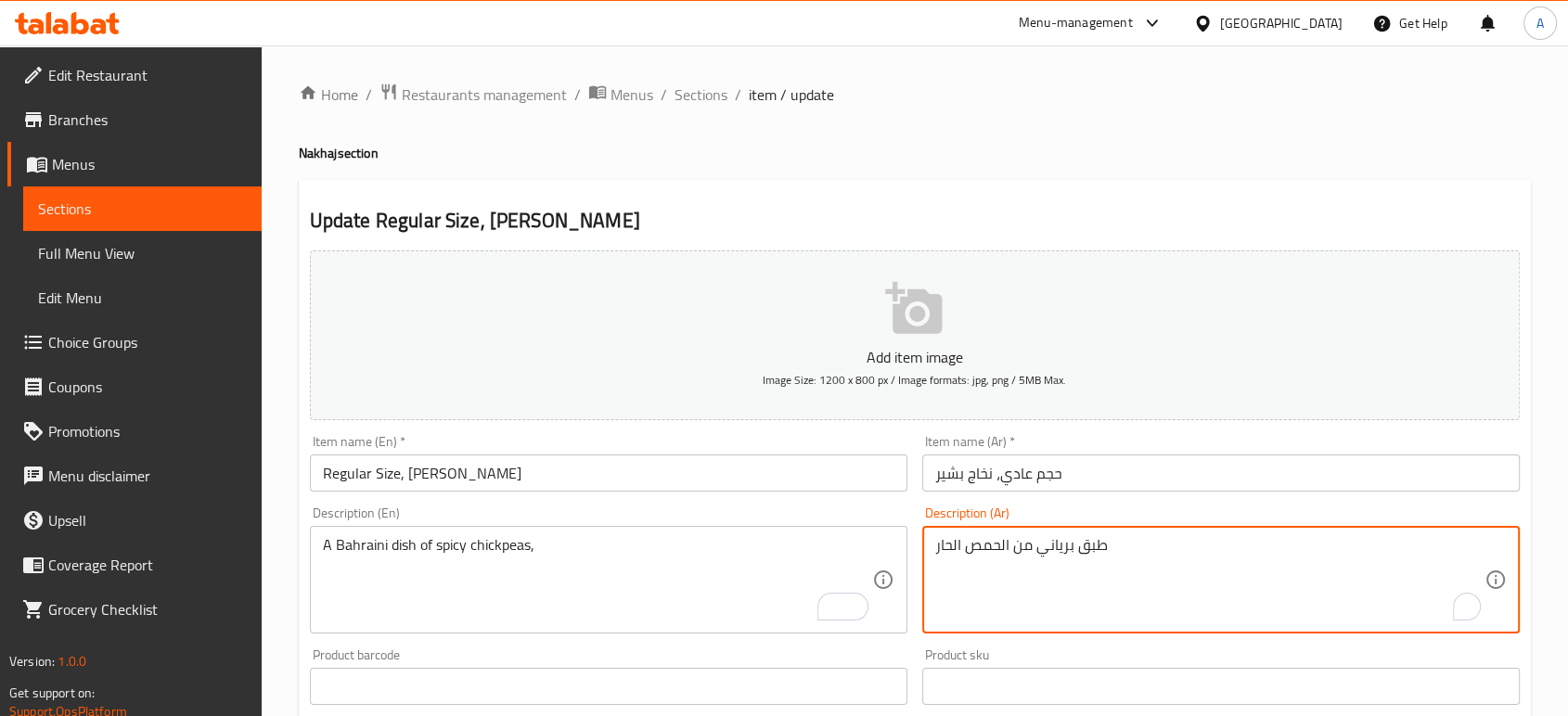
click at [1059, 550] on textarea "طبق برياني من الحمص الحار" at bounding box center [1210, 580] width 549 height 88
paste textarea "بحرين"
click at [1056, 554] on textarea "طبق بربحرينياني من الحمص الحار" at bounding box center [1210, 580] width 549 height 88
paste textarea "ريني"
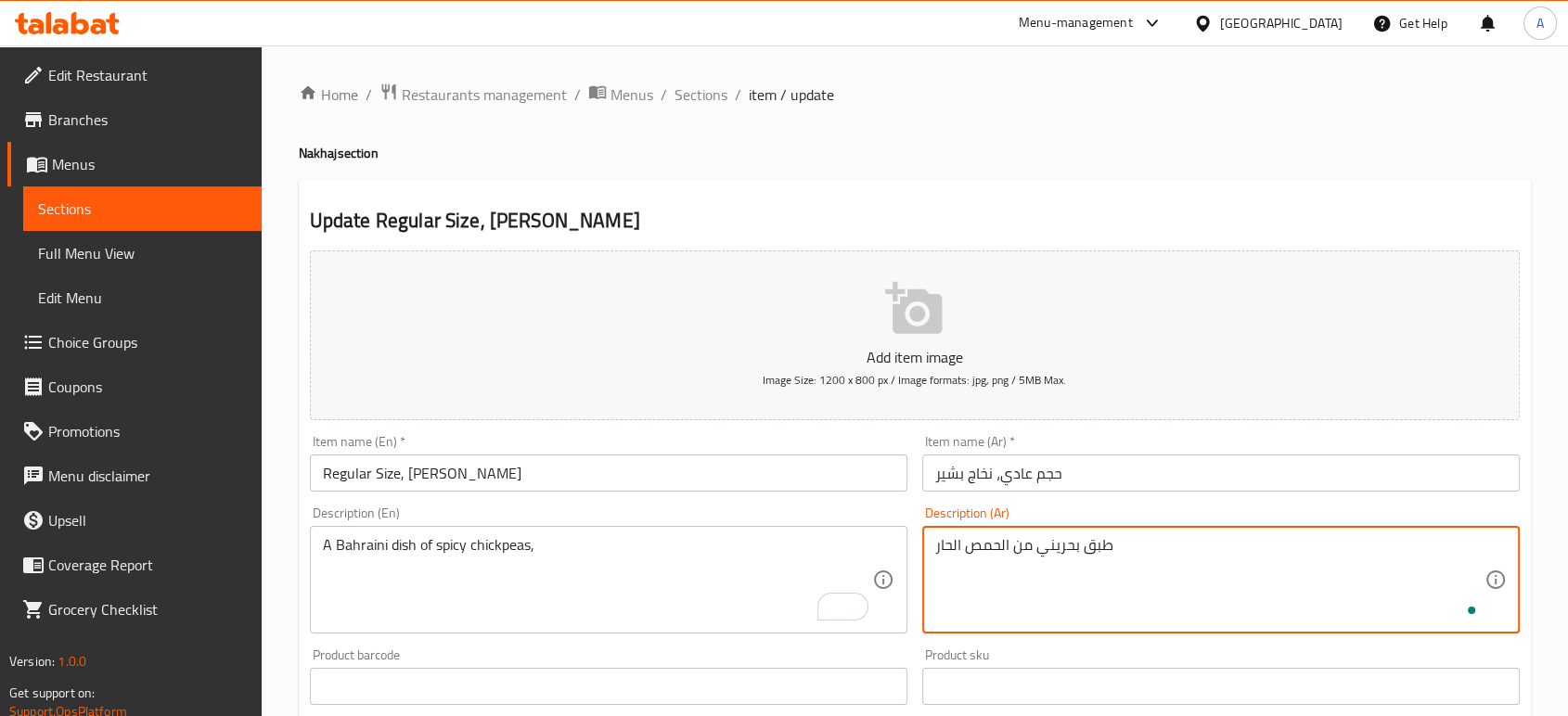
type textarea "طبق بحريني من الحمص الحار"
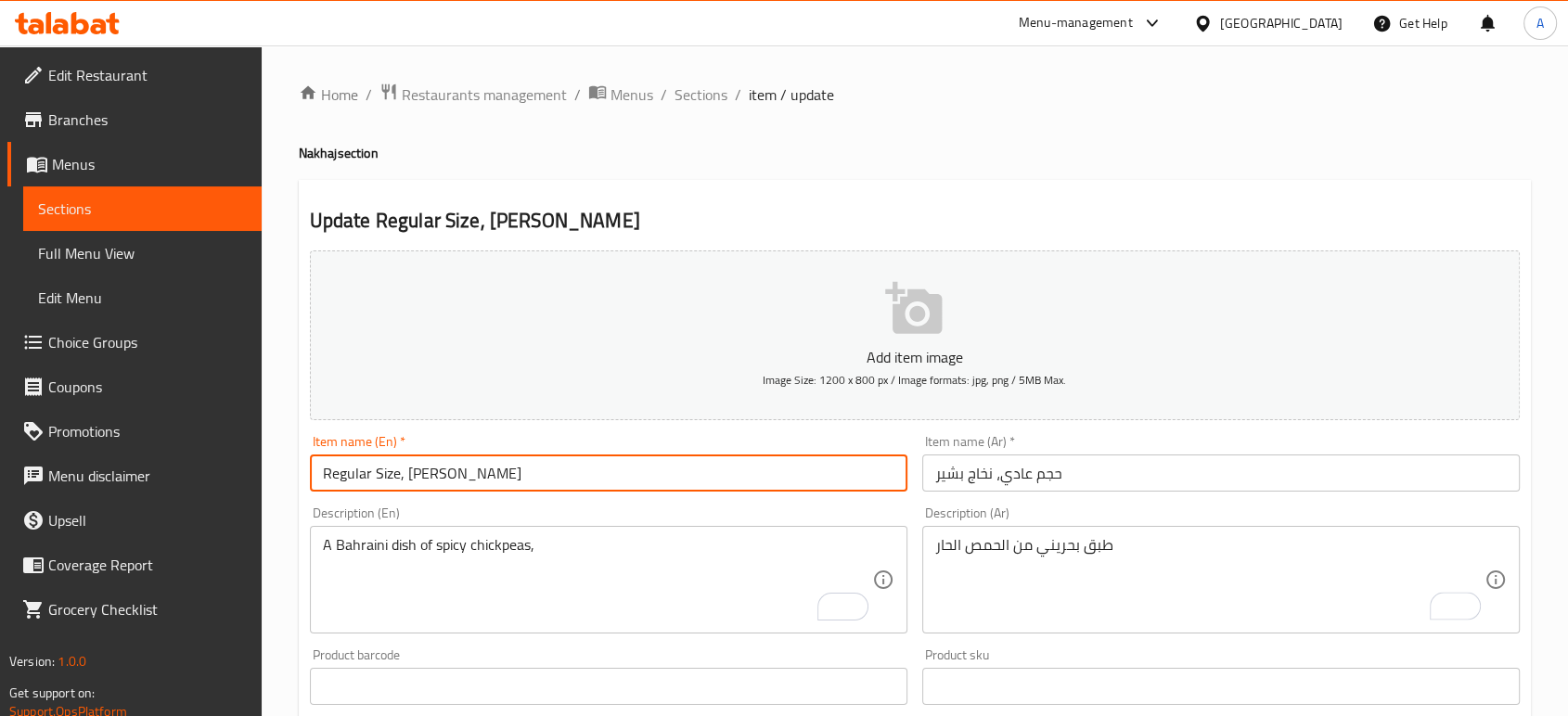
click at [757, 472] on input "Regular Size, [PERSON_NAME]" at bounding box center [609, 473] width 597 height 37
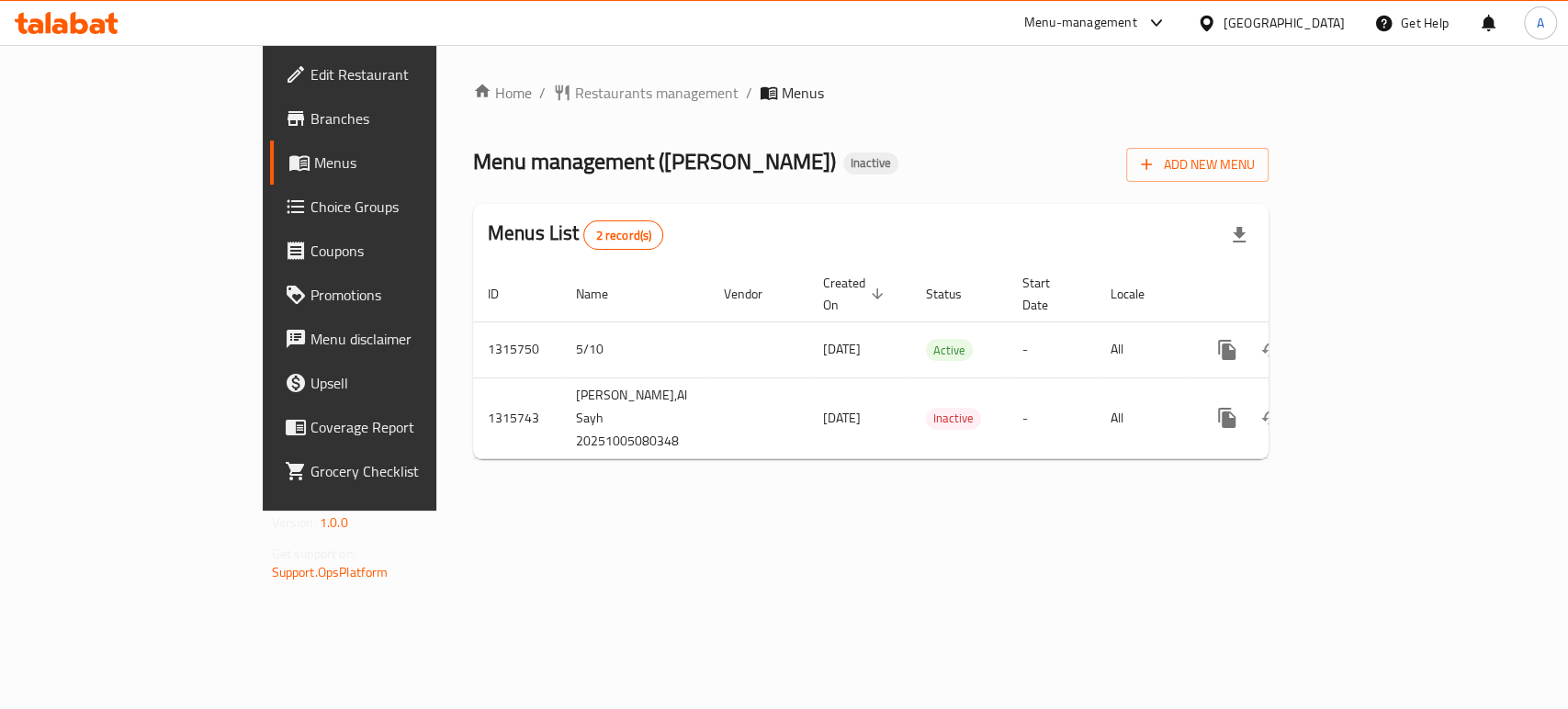
click at [882, 120] on div "Home / Restaurants management / Menus Menu management ( [PERSON_NAME] ) Inactiv…" at bounding box center [871, 278] width 796 height 392
click at [899, 248] on div "Menus List 2 record(s)" at bounding box center [871, 235] width 796 height 63
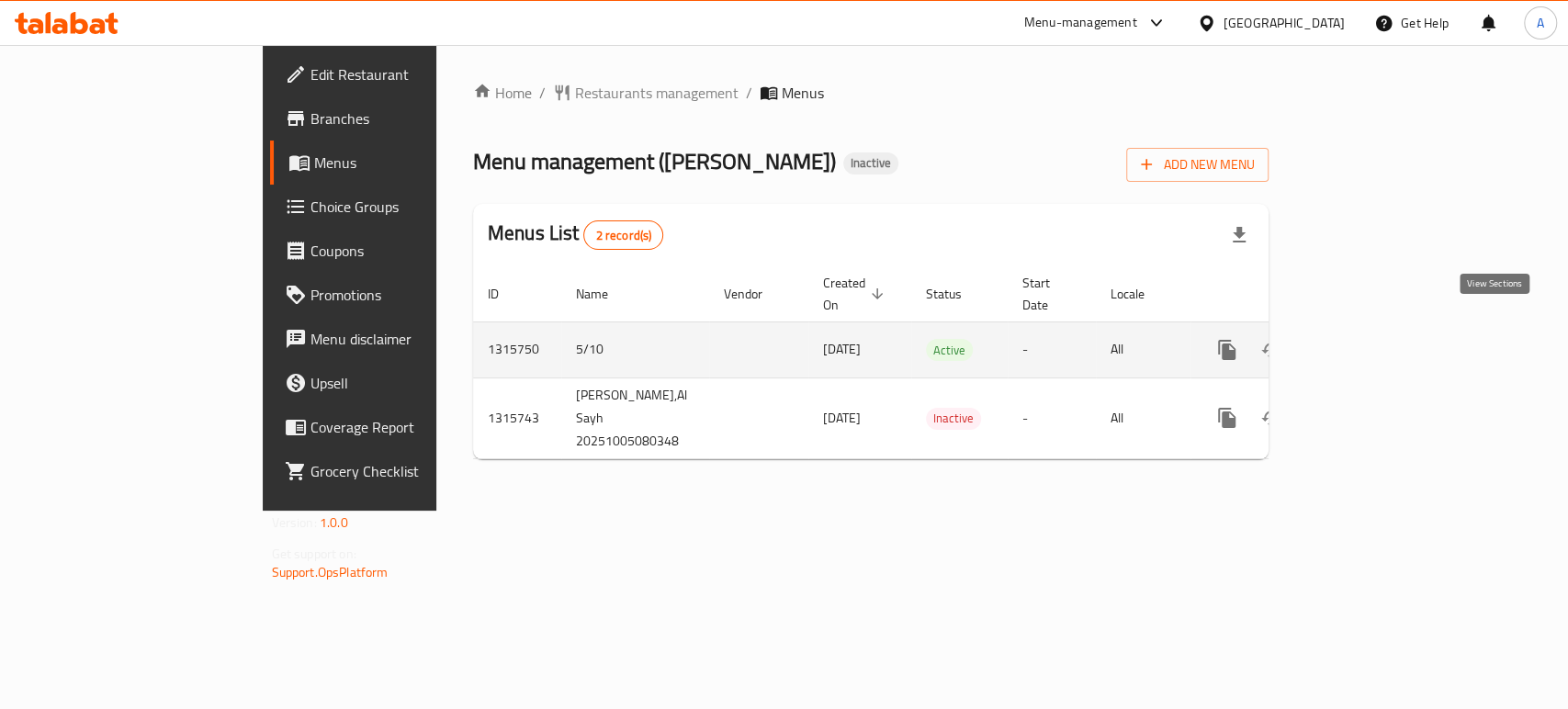
click at [1371, 339] on icon "enhanced table" at bounding box center [1358, 350] width 22 height 22
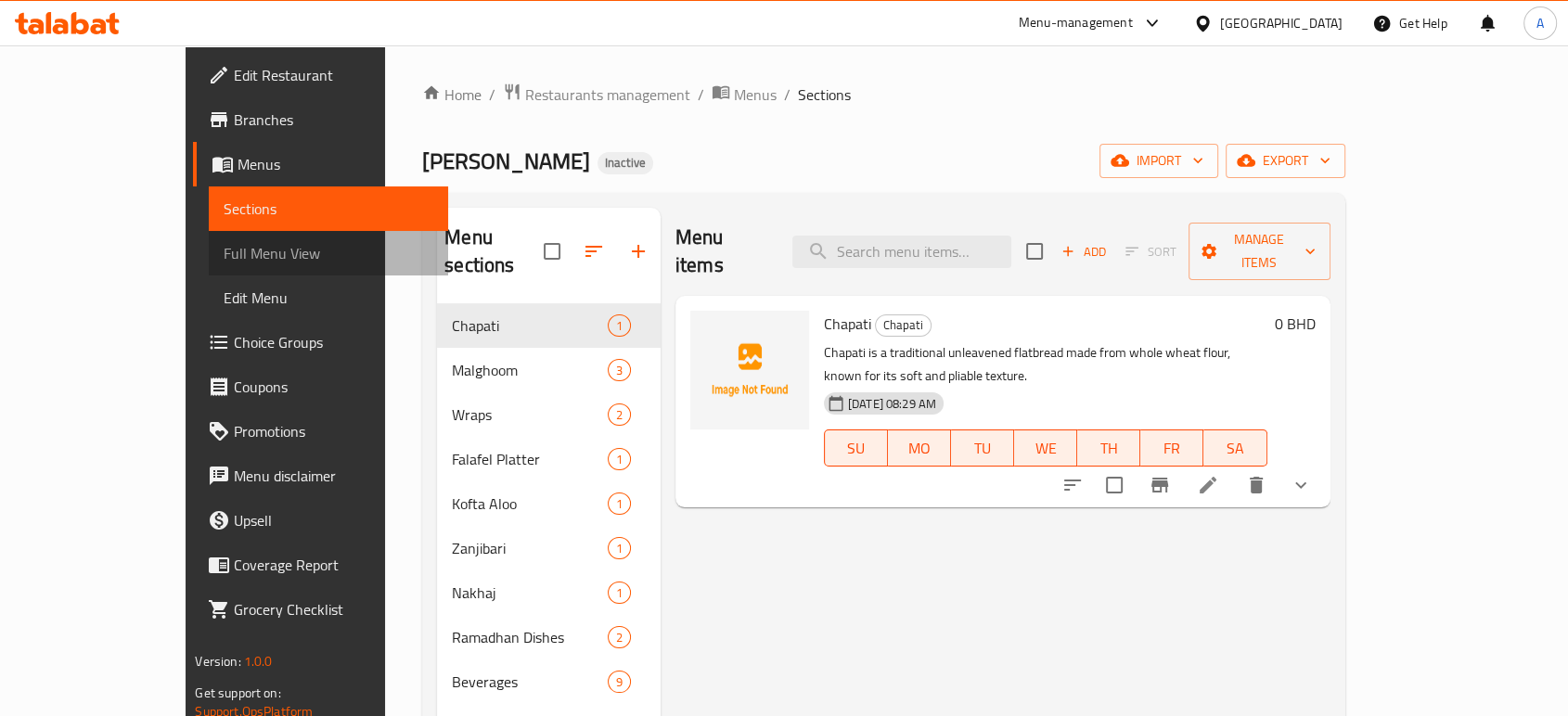
drag, startPoint x: 152, startPoint y: 258, endPoint x: 172, endPoint y: 256, distance: 20.1
click at [224, 257] on span "Full Menu View" at bounding box center [328, 253] width 209 height 22
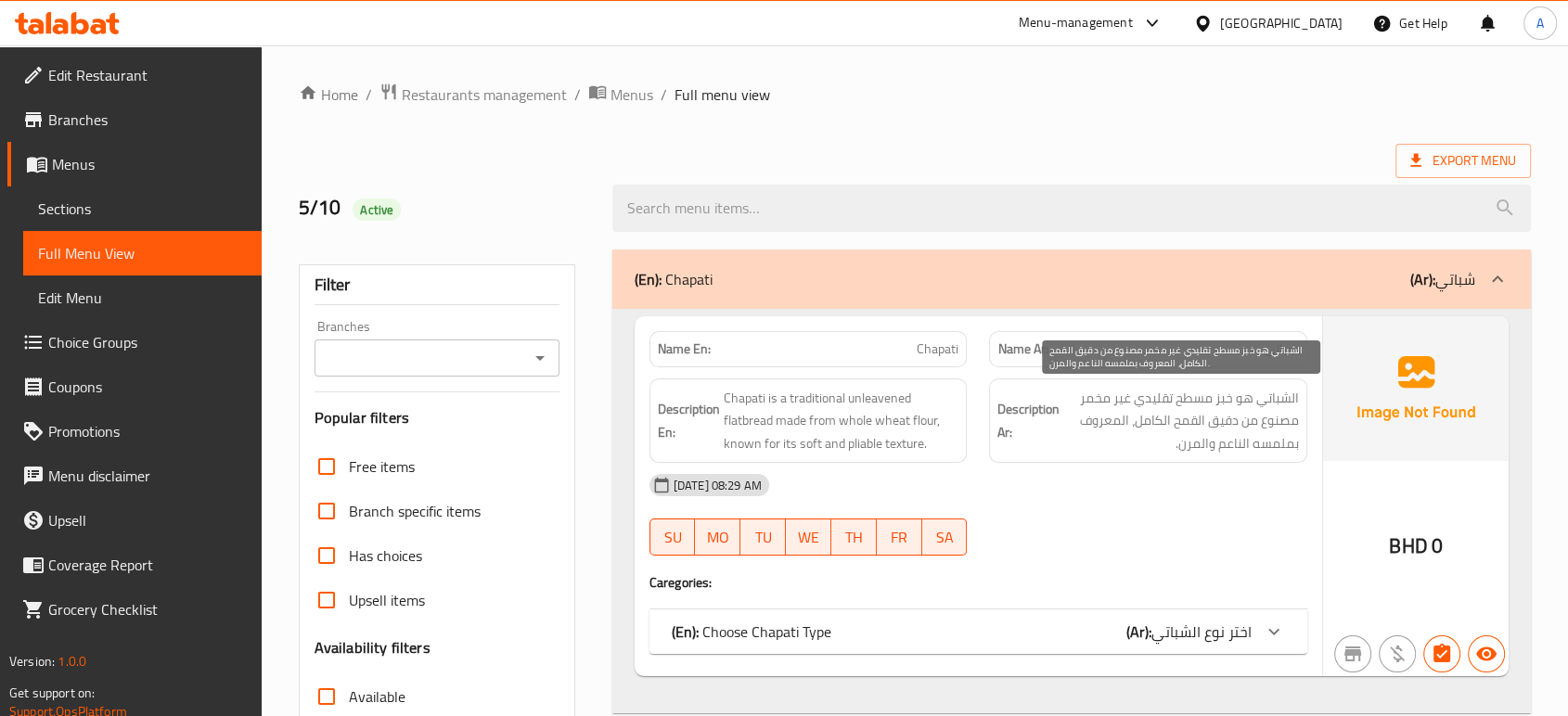
click at [1172, 428] on span "الشباتي هو خبز مسطح تقليدي غير مخمر مصنوع من دقيق القمح الكامل، المعروف بملمسه …" at bounding box center [1180, 421] width 235 height 69
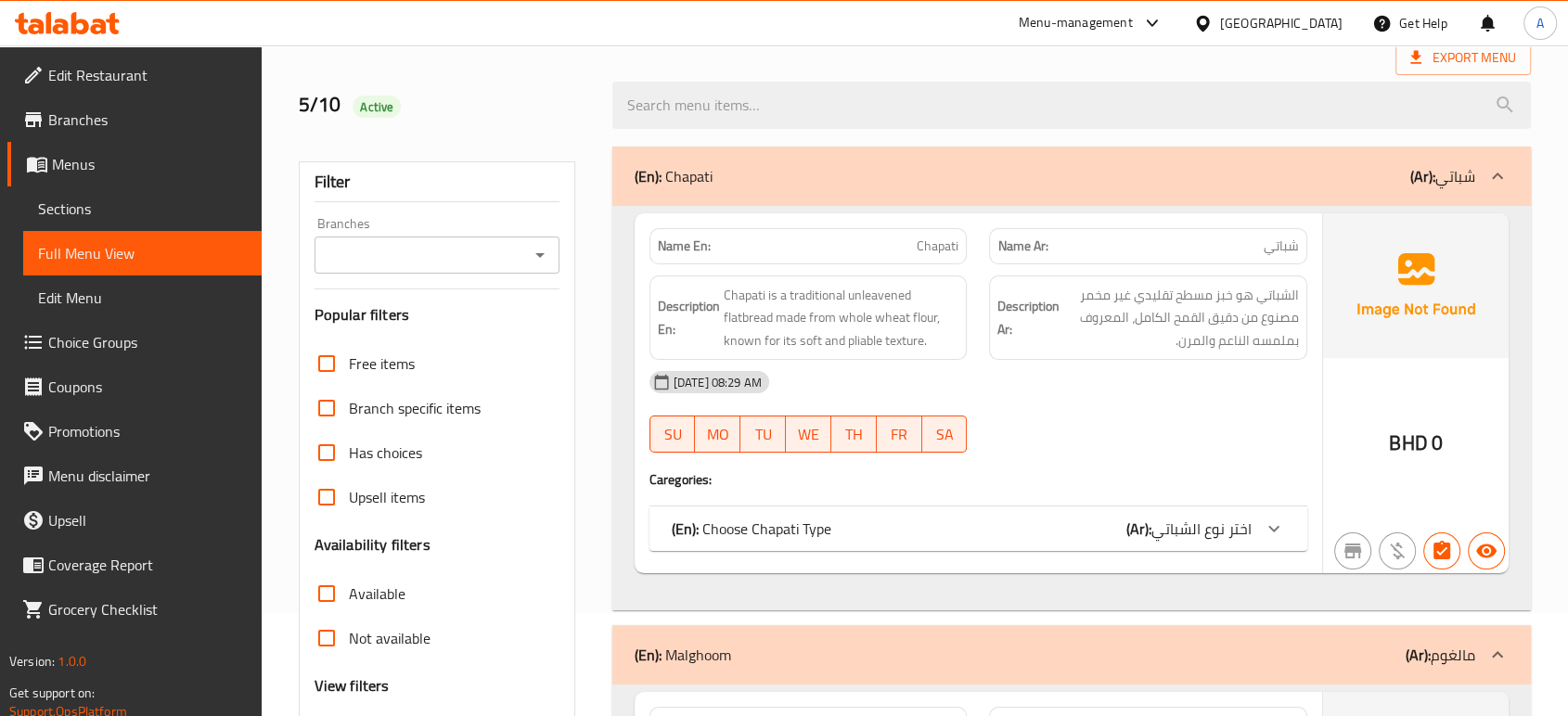
click at [1143, 540] on b "(Ar):" at bounding box center [1138, 528] width 25 height 28
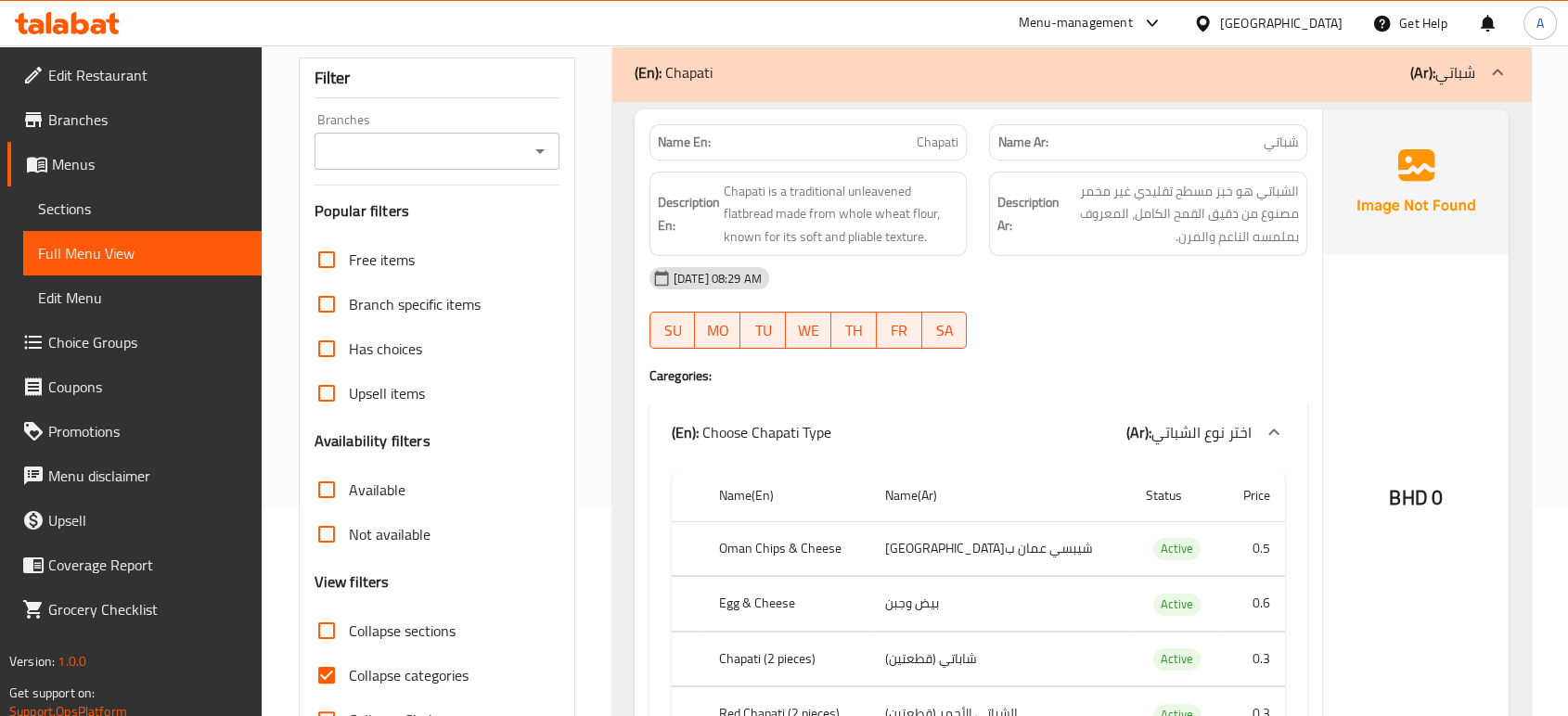
scroll to position [412, 0]
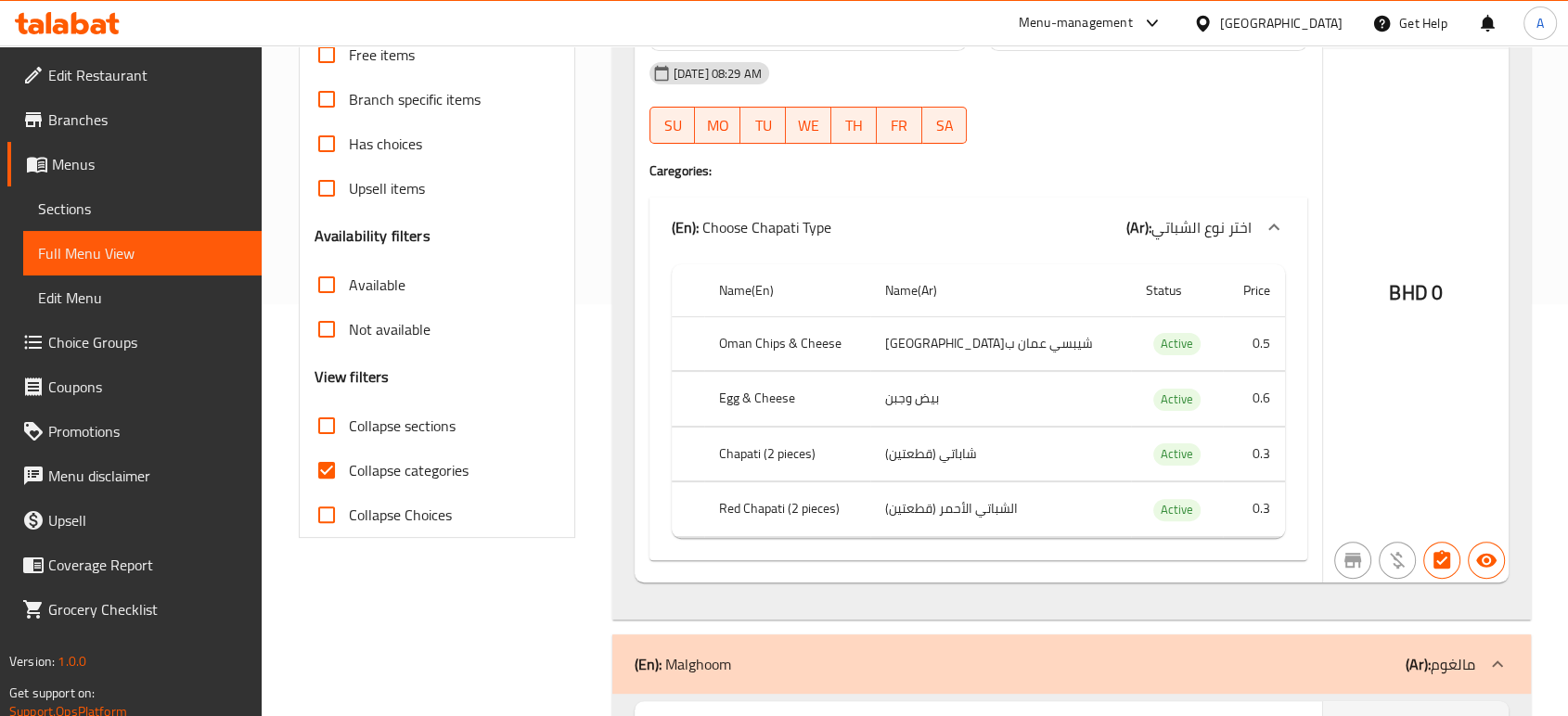
click at [1171, 139] on div at bounding box center [1148, 144] width 341 height 22
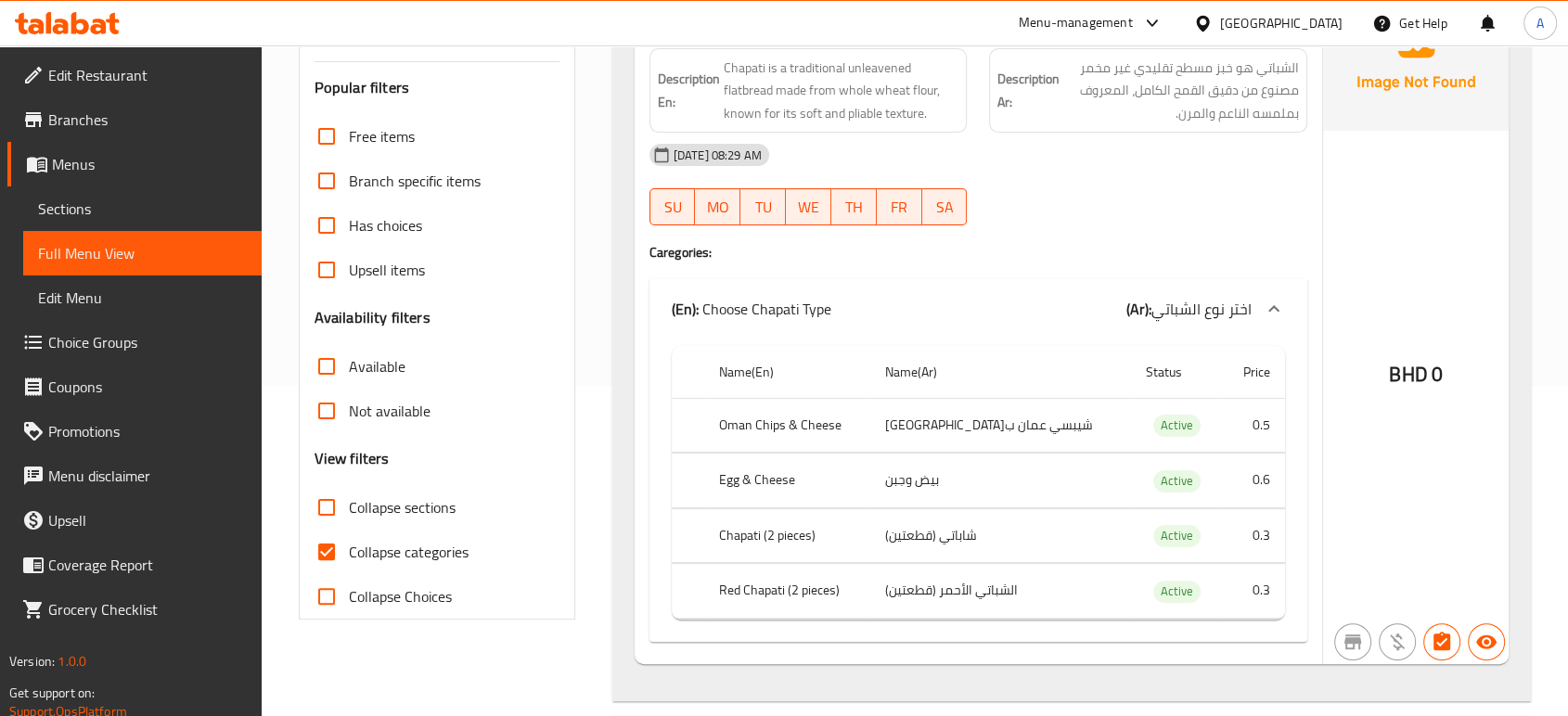
scroll to position [283, 0]
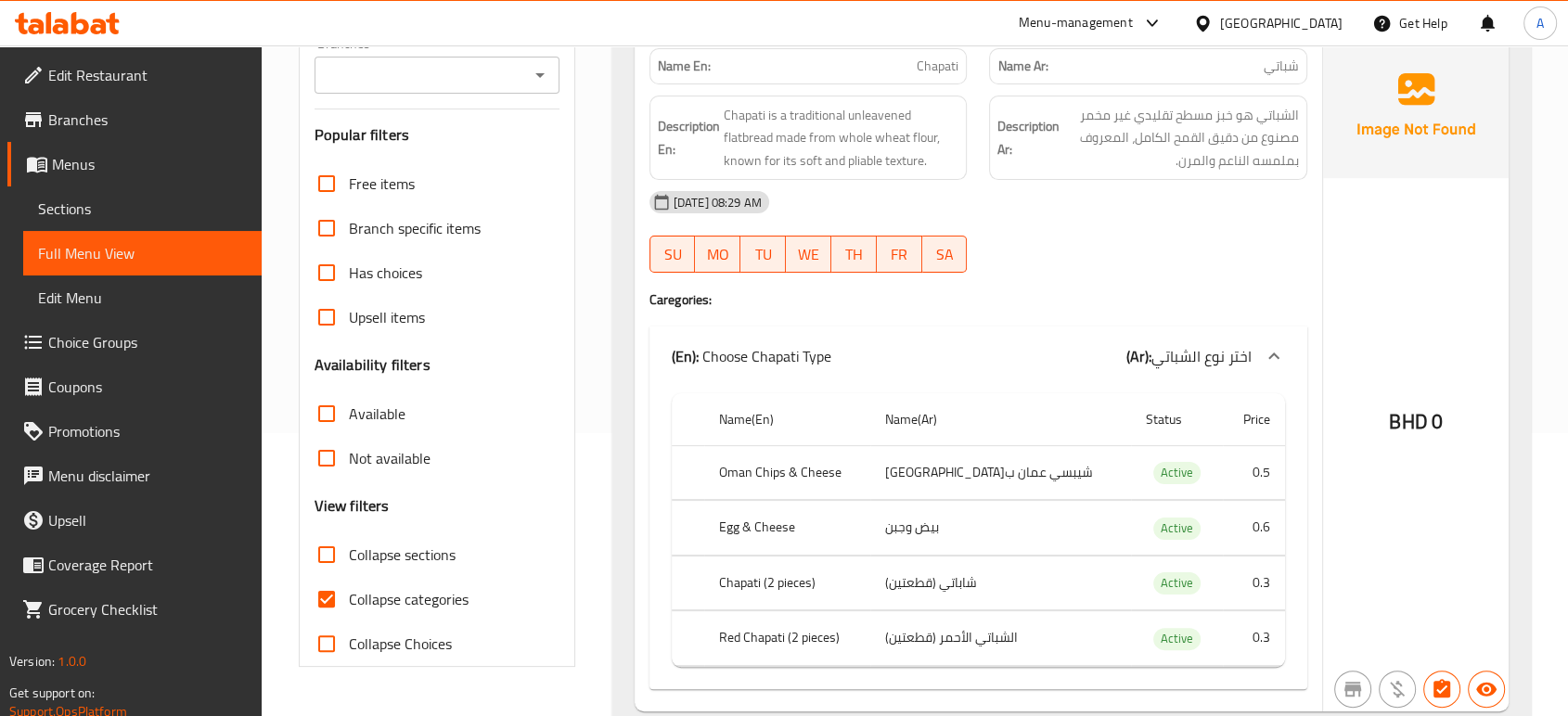
click at [1234, 249] on div "[DATE] 08:29 AM SU MO TU WE TH FR SA" at bounding box center [978, 232] width 680 height 104
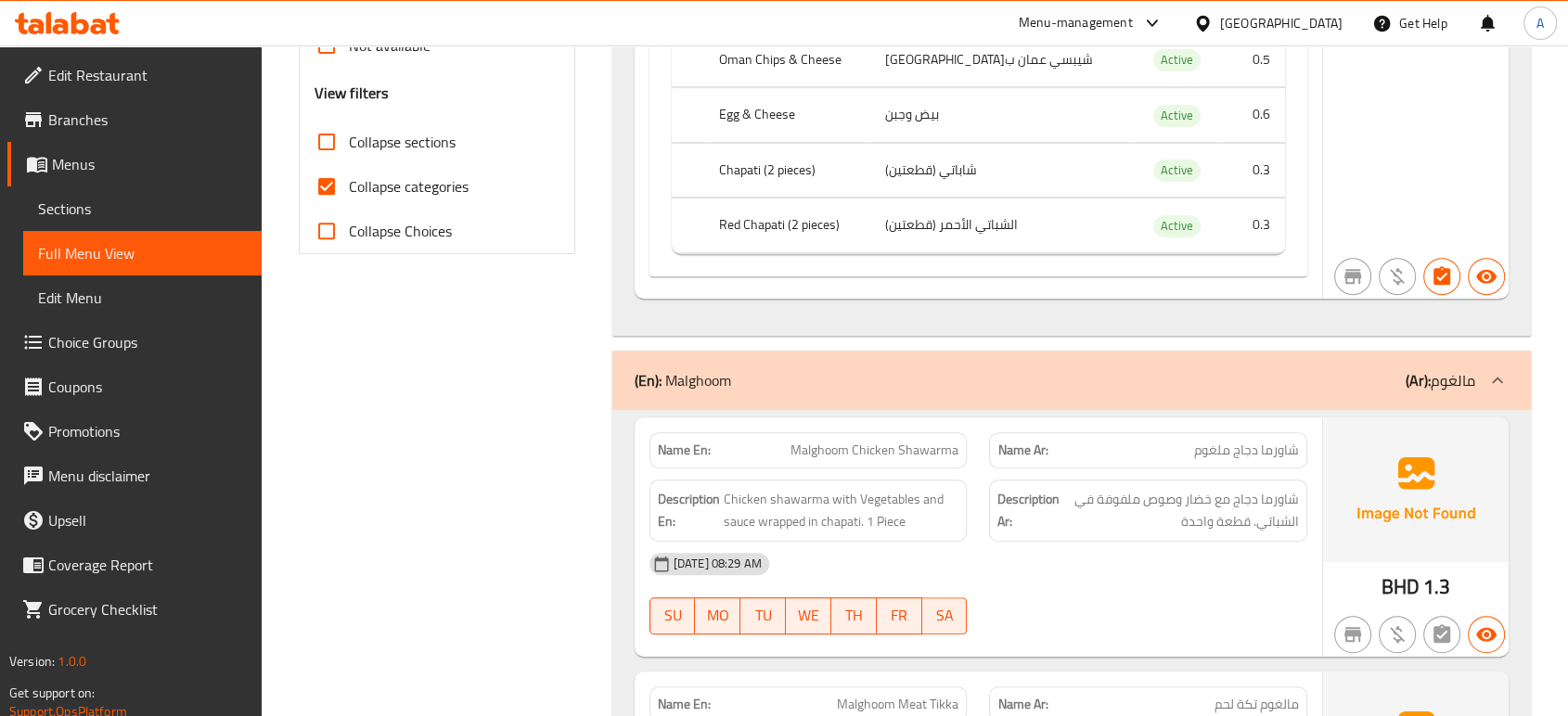
scroll to position [902, 0]
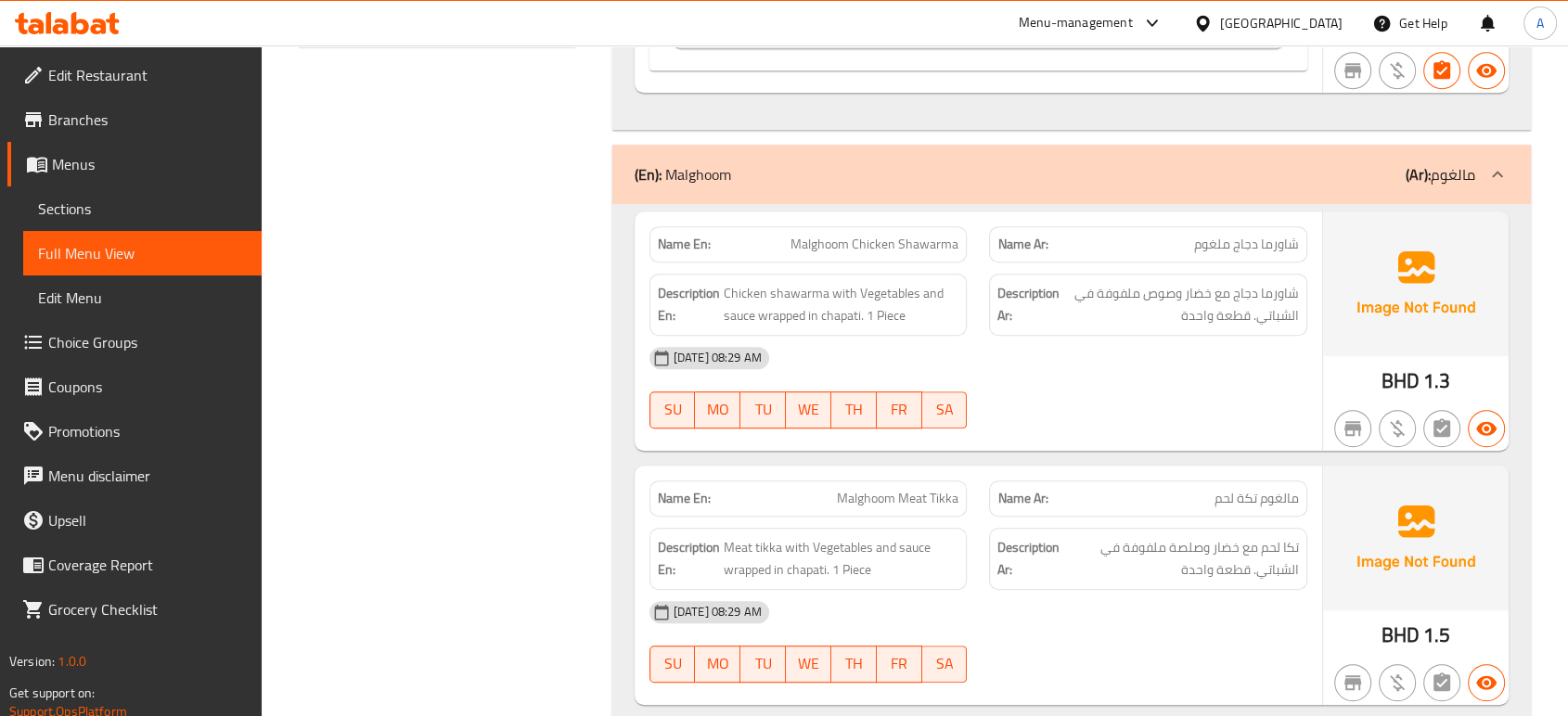
click at [848, 362] on div "[DATE] 08:29 AM" at bounding box center [978, 358] width 680 height 45
click at [818, 237] on span "Malghoom Chicken Shawarma" at bounding box center [874, 244] width 168 height 19
copy span "Malghoom"
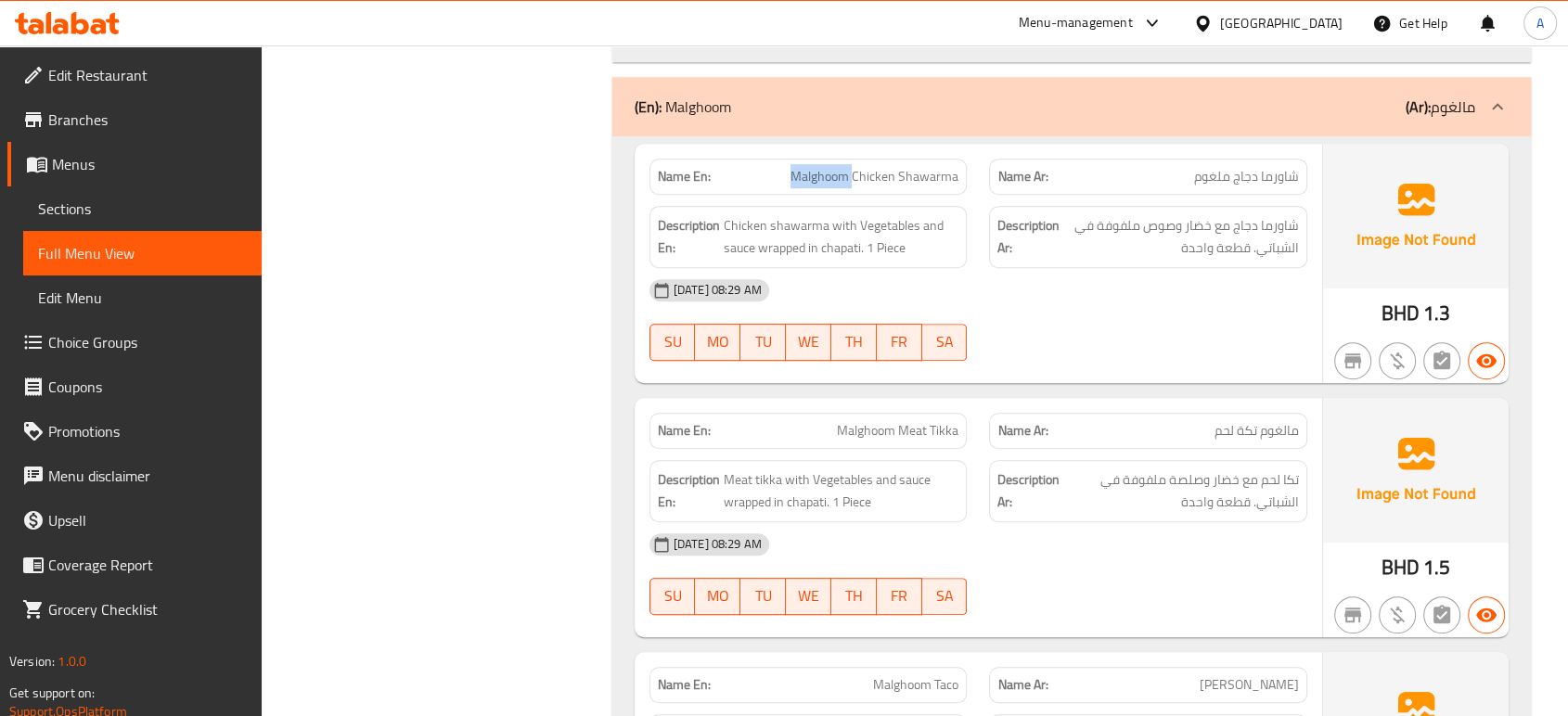
scroll to position [1004, 0]
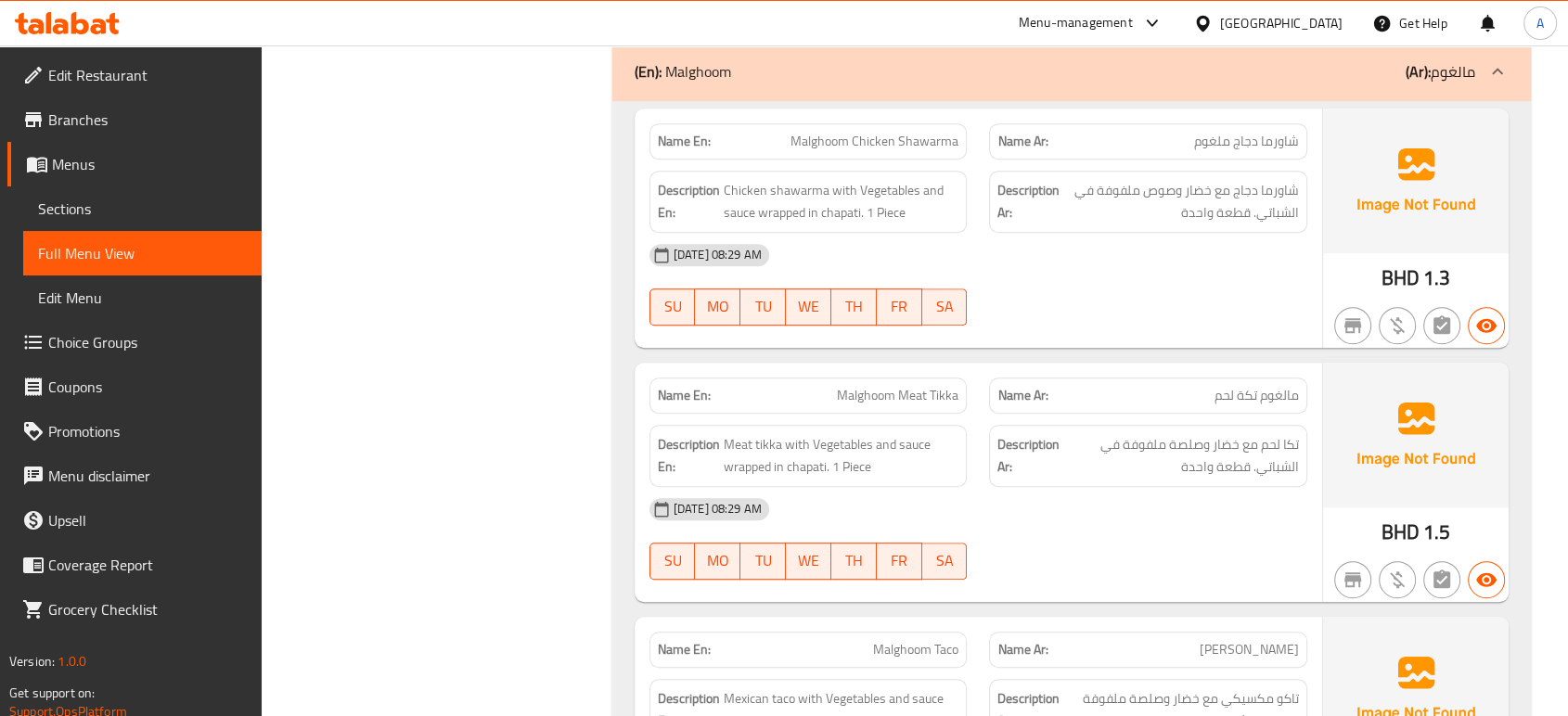
click at [927, 402] on span "Malghoom Meat Tikka" at bounding box center [897, 395] width 122 height 19
copy span "Malghoom Meat Tikka"
click at [1048, 528] on div "05-10-2025 08:29 AM" at bounding box center [978, 509] width 680 height 45
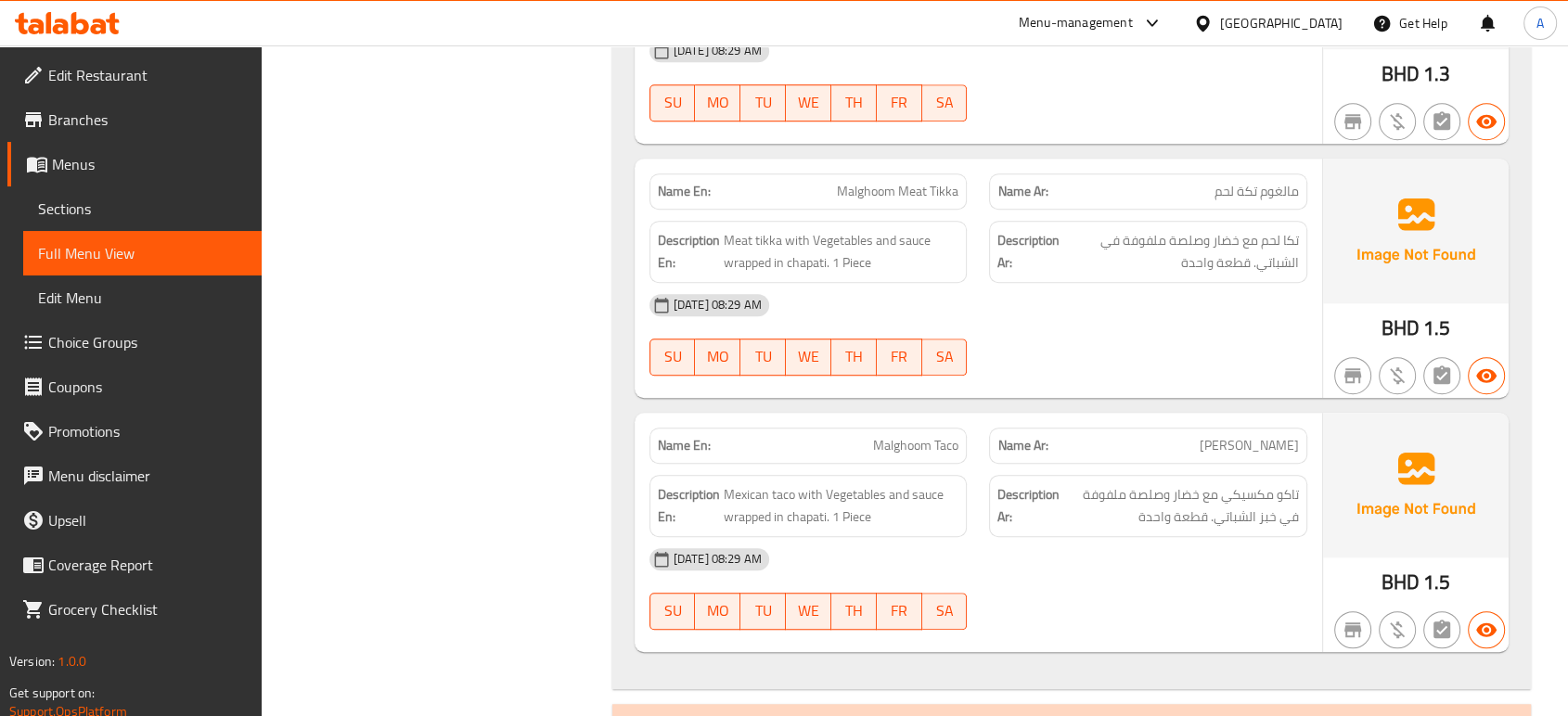
scroll to position [1313, 0]
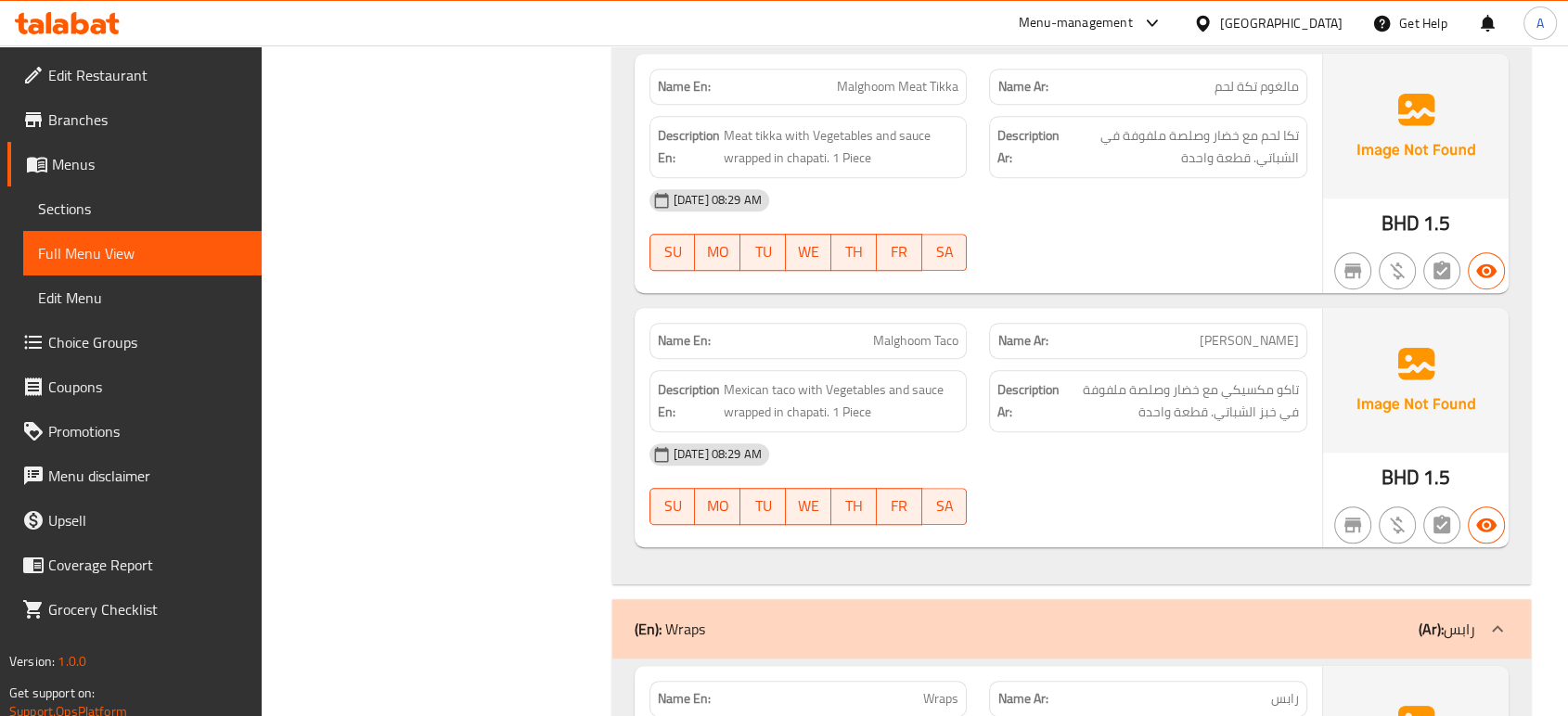
click at [1042, 488] on div "05-10-2025 08:29 AM SU MO TU WE TH FR SA" at bounding box center [978, 484] width 680 height 104
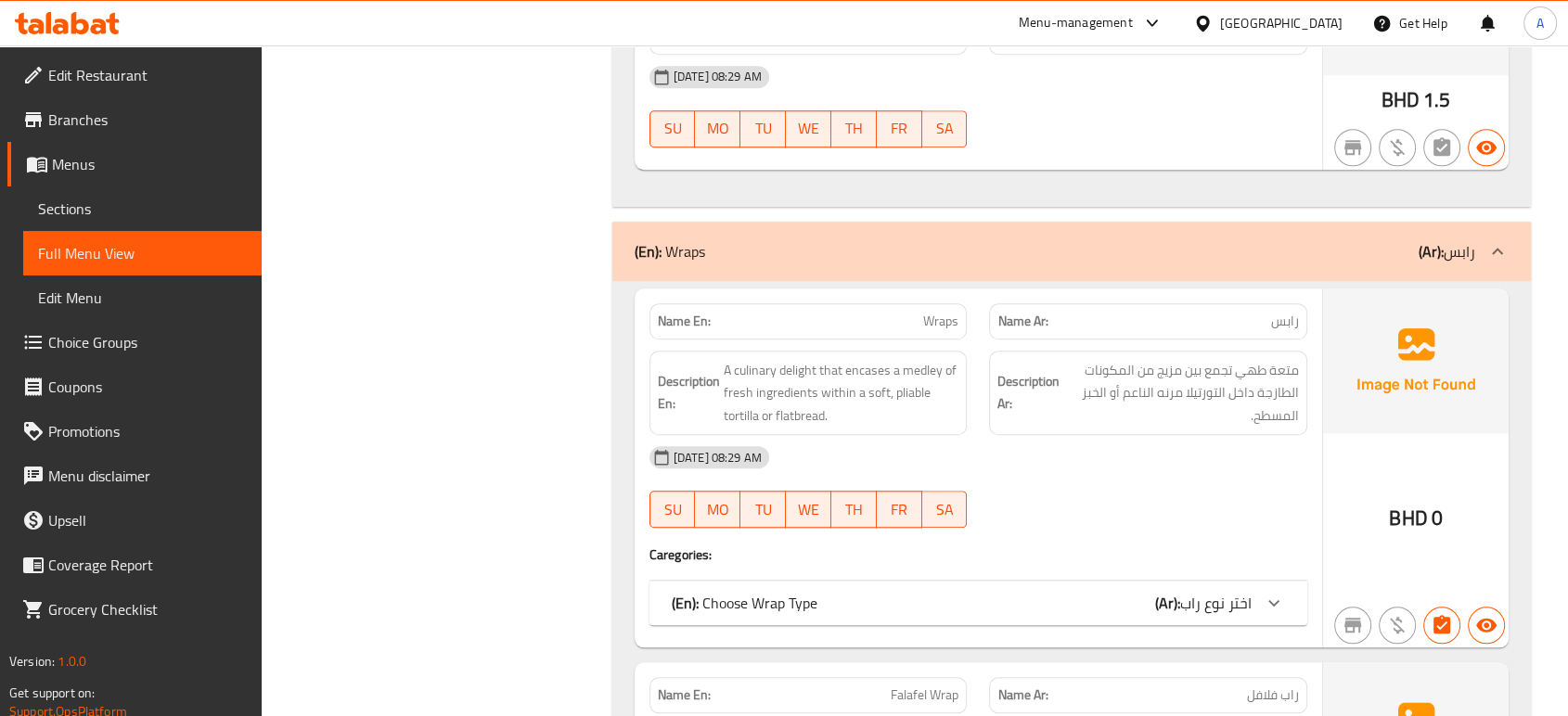
scroll to position [1726, 0]
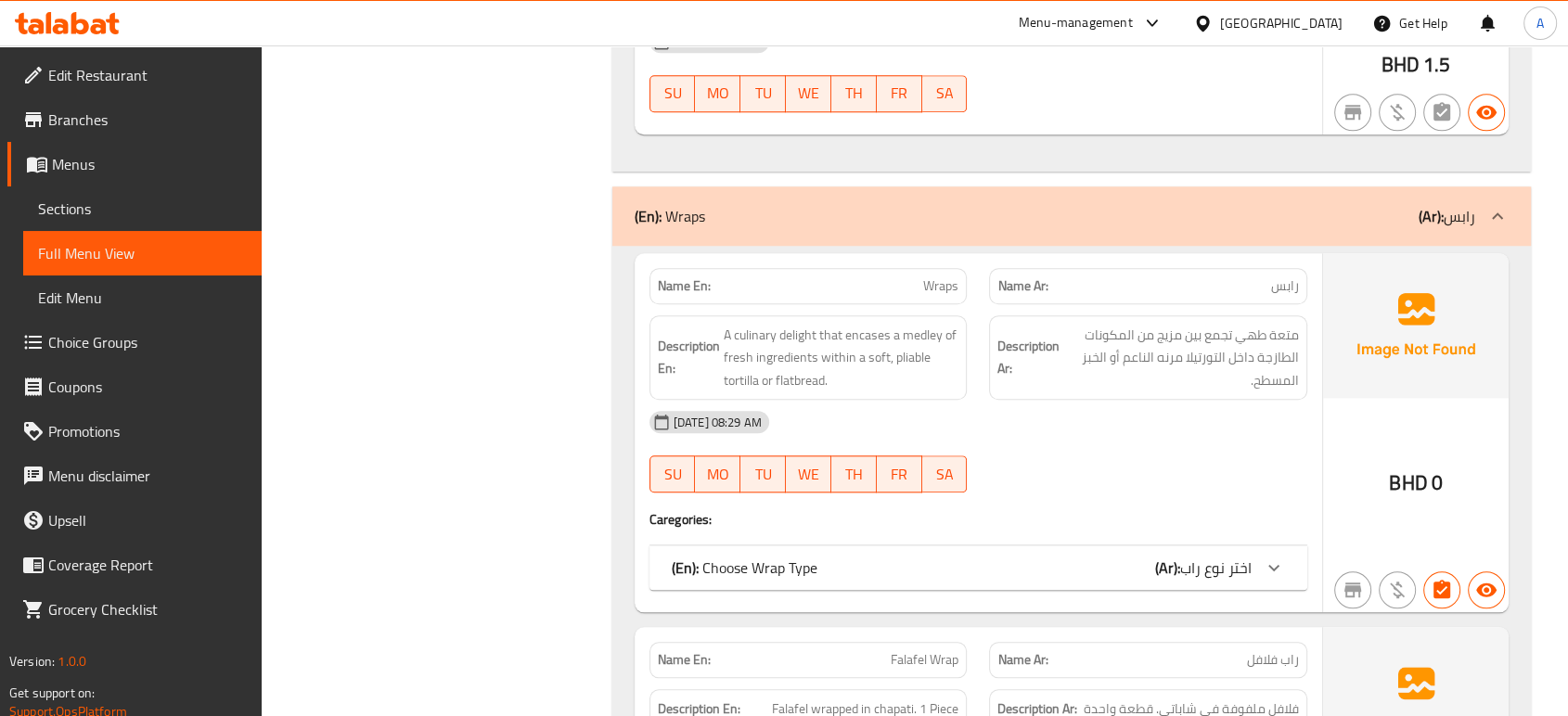
click at [950, 582] on div "(En): Choose Wrap Type (Ar): اختر نوع راب" at bounding box center [977, 568] width 658 height 45
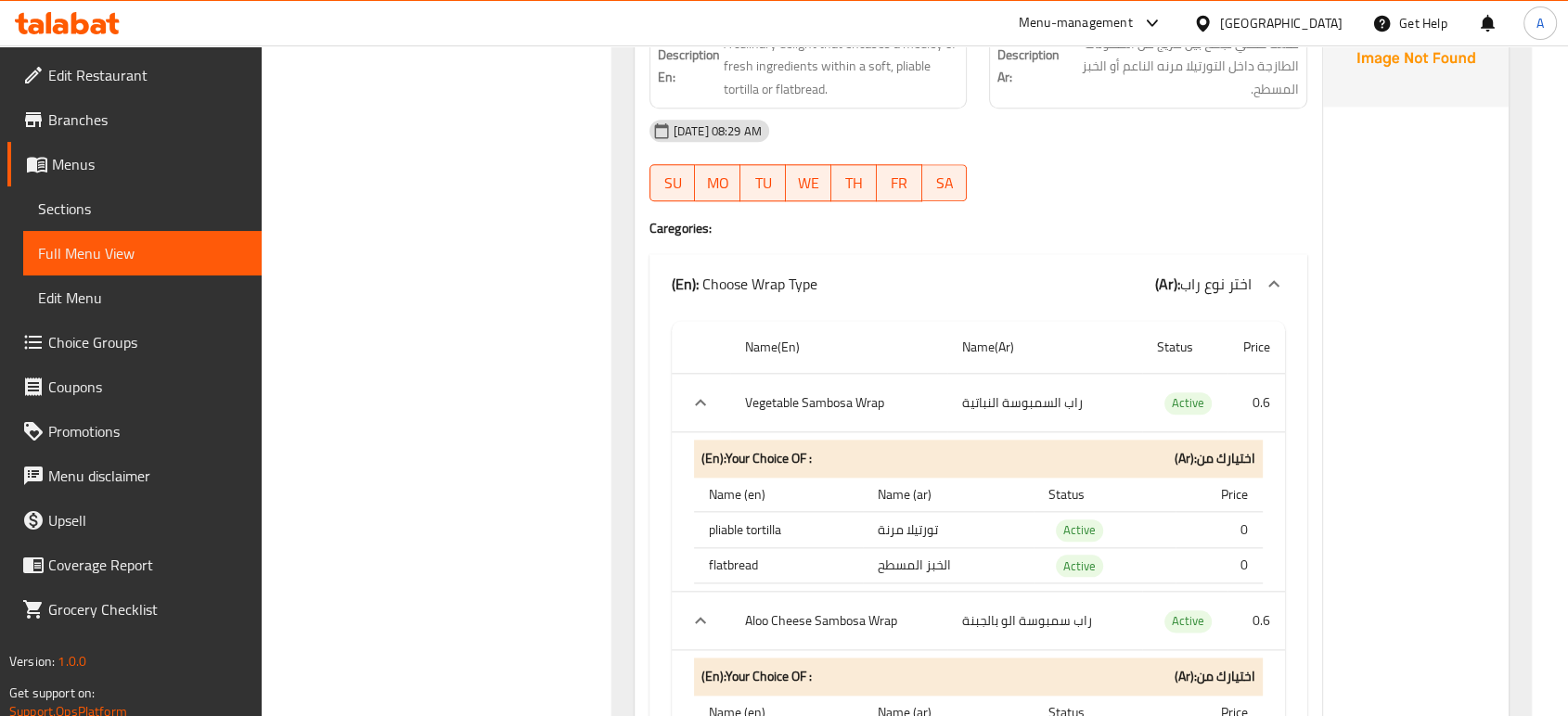
scroll to position [2035, 0]
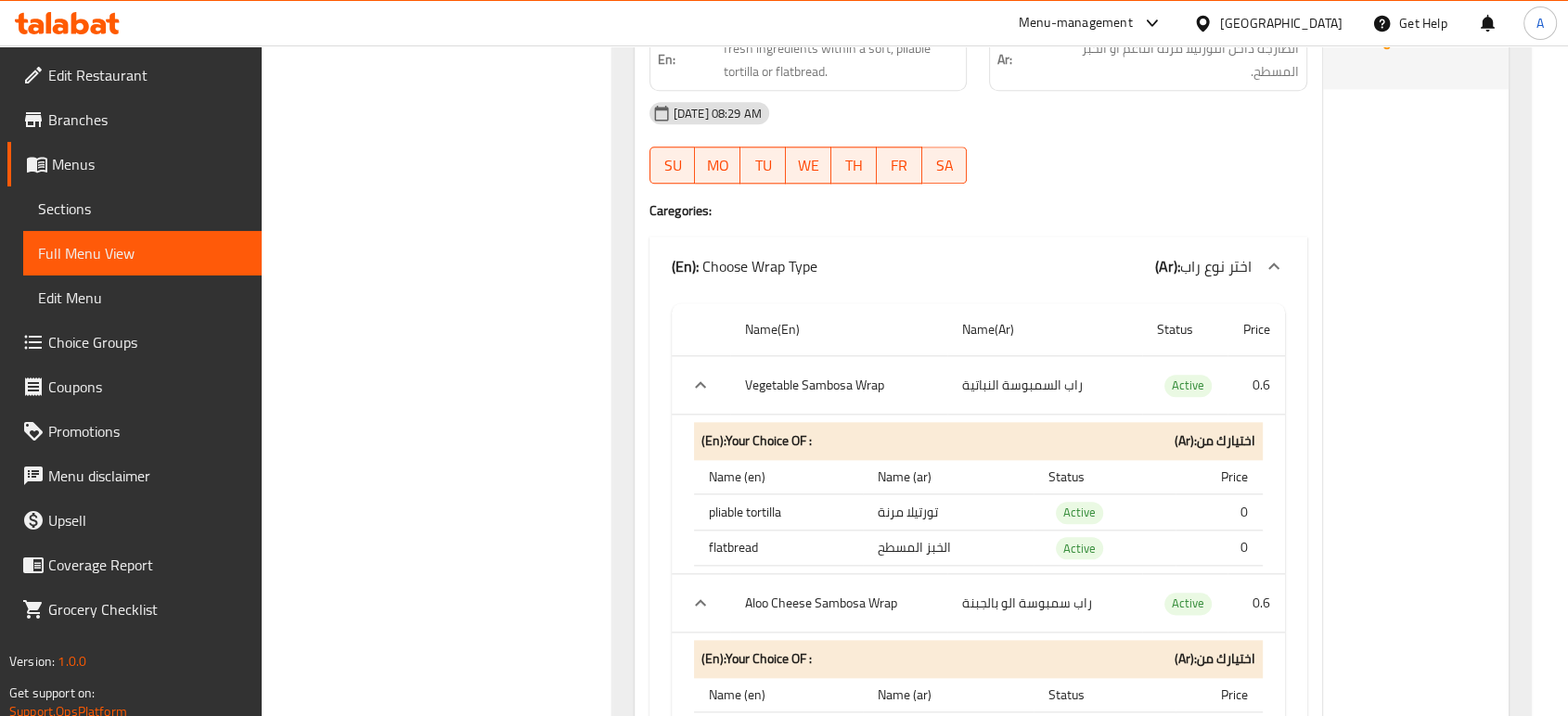
click at [971, 162] on div "SU MO TU WE TH FR SA" at bounding box center [809, 165] width 341 height 59
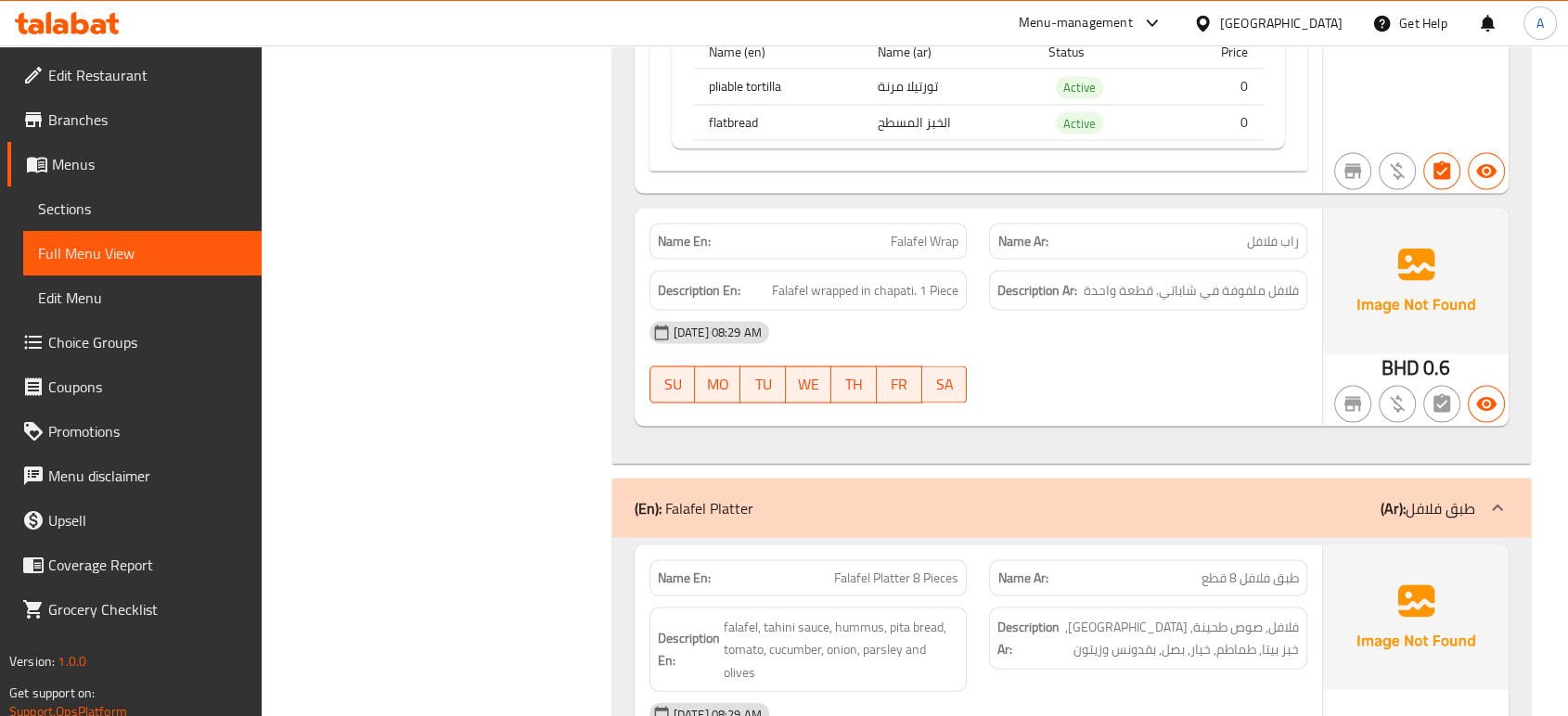
scroll to position [3890, 0]
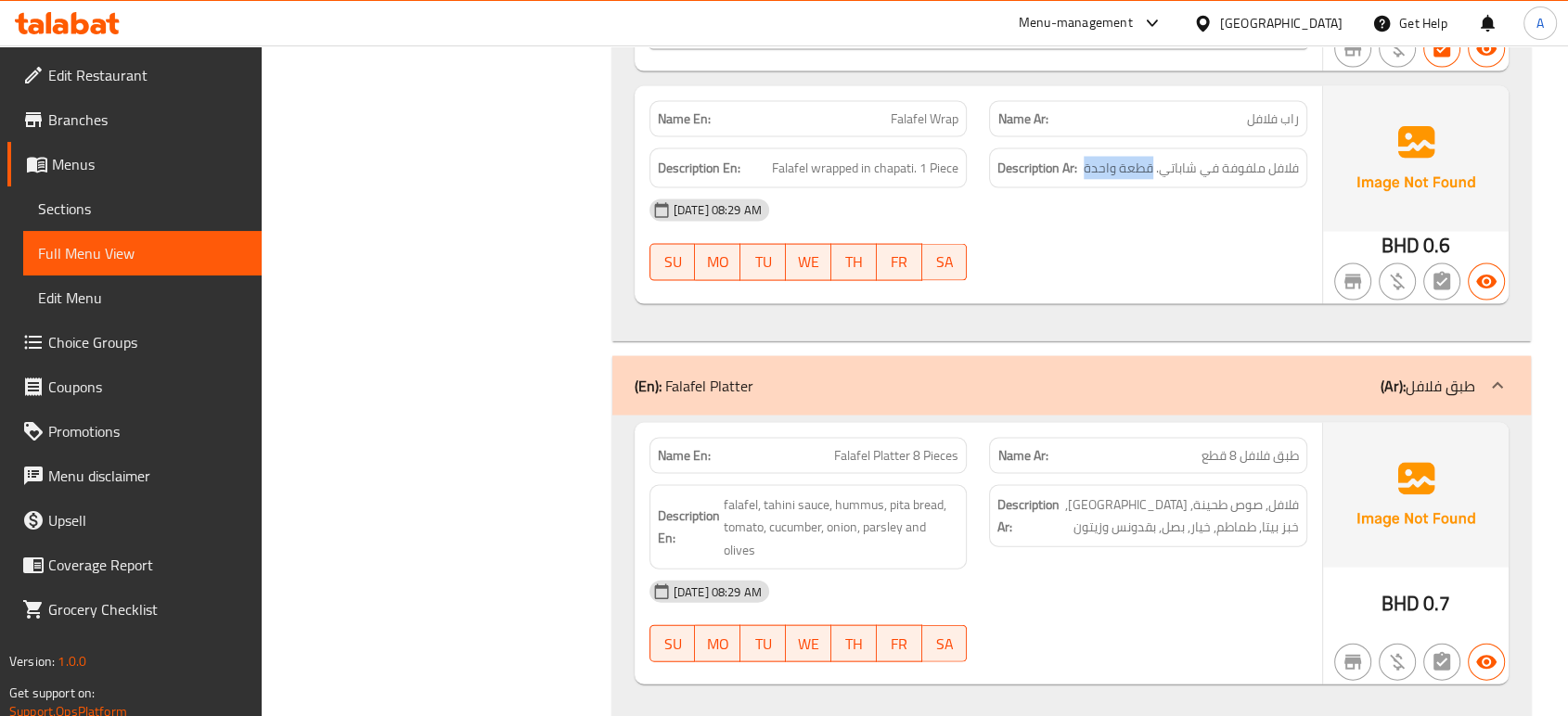
drag, startPoint x: 1151, startPoint y: 175, endPoint x: 1083, endPoint y: 168, distance: 68.4
click at [1083, 168] on h6 "Description Ar: فلافل ملفوفة في شاباتي. قطعة واحدة" at bounding box center [1148, 168] width 302 height 23
copy span "قطعة واحدة"
drag, startPoint x: 918, startPoint y: 173, endPoint x: 957, endPoint y: 172, distance: 39.0
click at [957, 172] on span "Falafel wrapped in chapati. 1 Piece" at bounding box center [864, 168] width 187 height 23
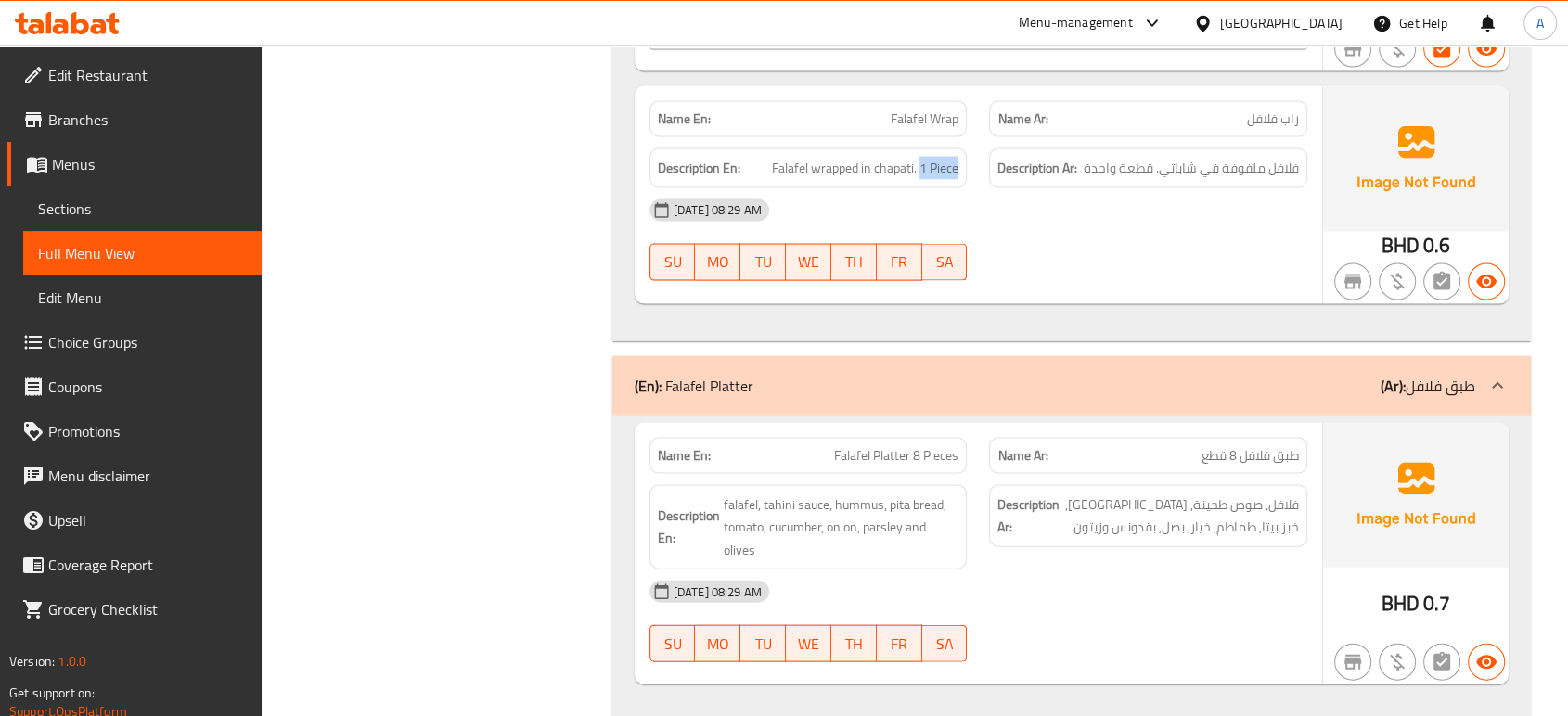
copy span "1 Piece"
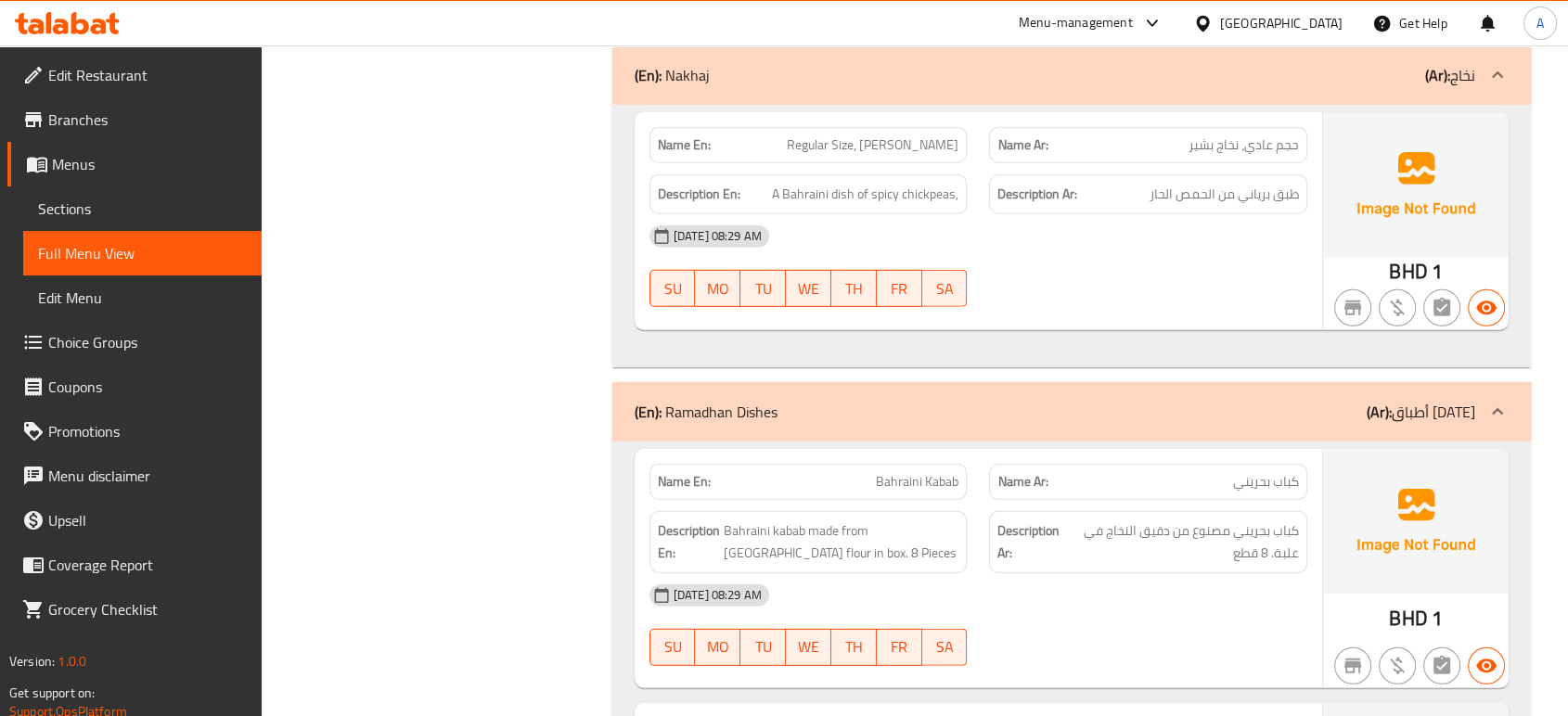
scroll to position [5538, 0]
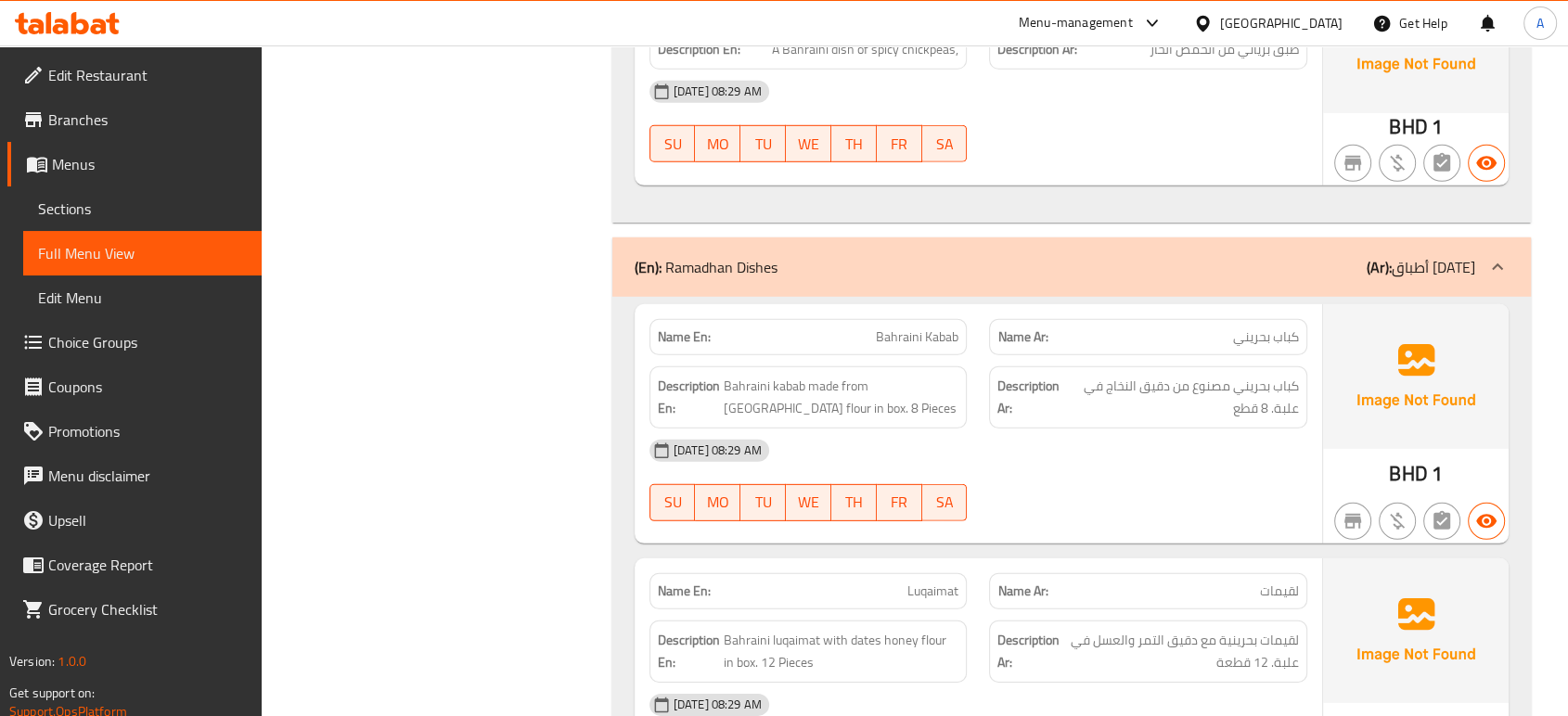
click at [1193, 543] on div "Name En: Bahraini Kabab Name Ar: كباب بحريني Description En: Bahraini kabab mad…" at bounding box center [978, 424] width 687 height 239
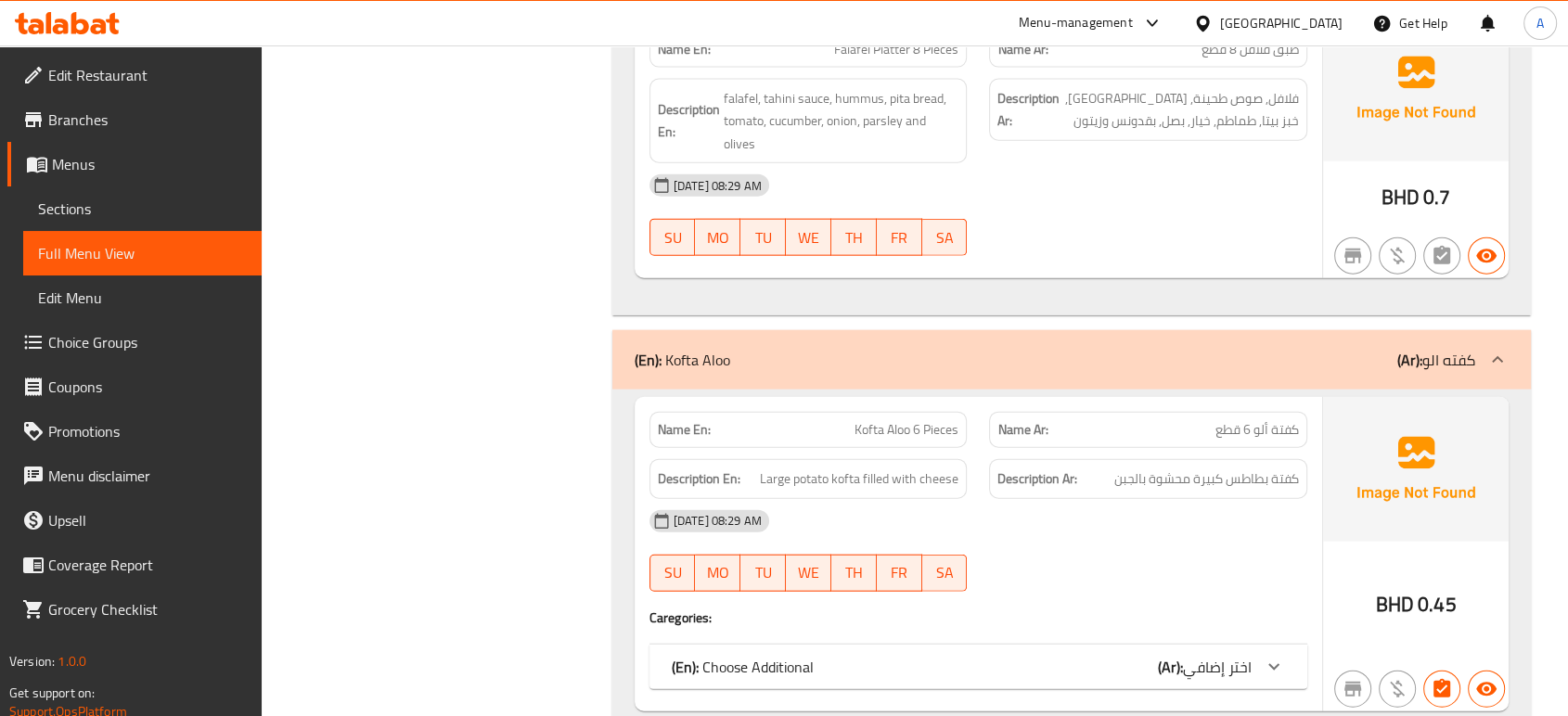
scroll to position [4405, 0]
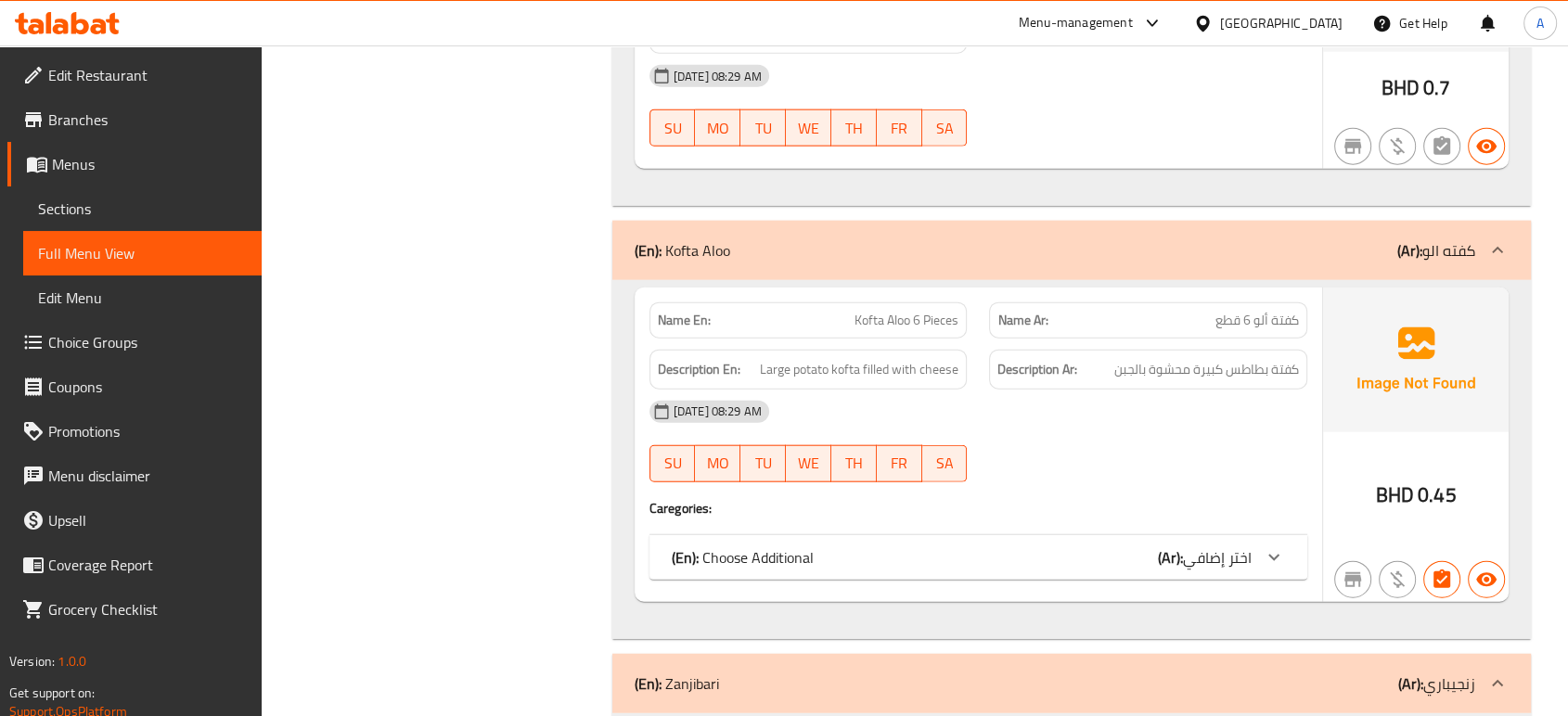
click at [1083, 565] on div "(En): Choose Additional (Ar): اختر إضافي" at bounding box center [962, 557] width 580 height 22
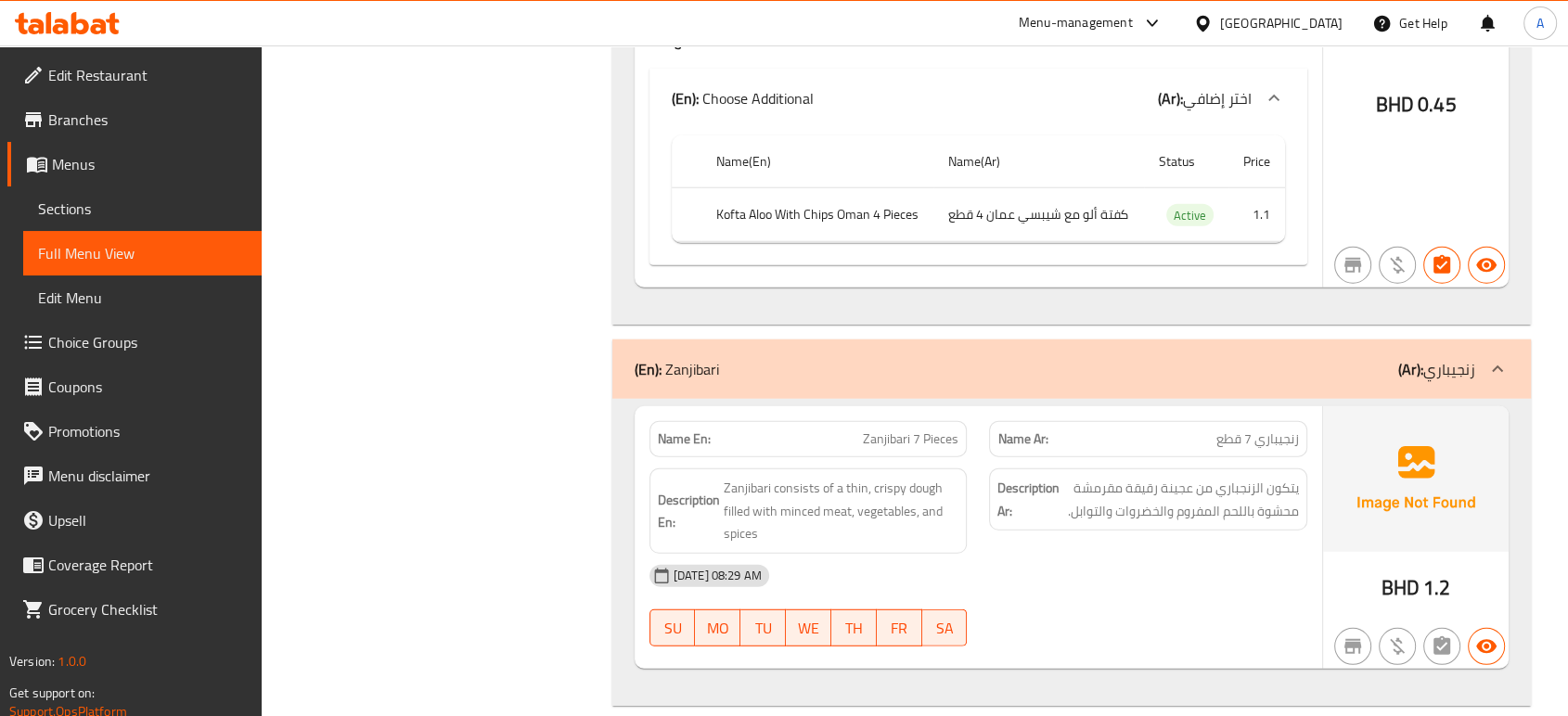
scroll to position [4920, 0]
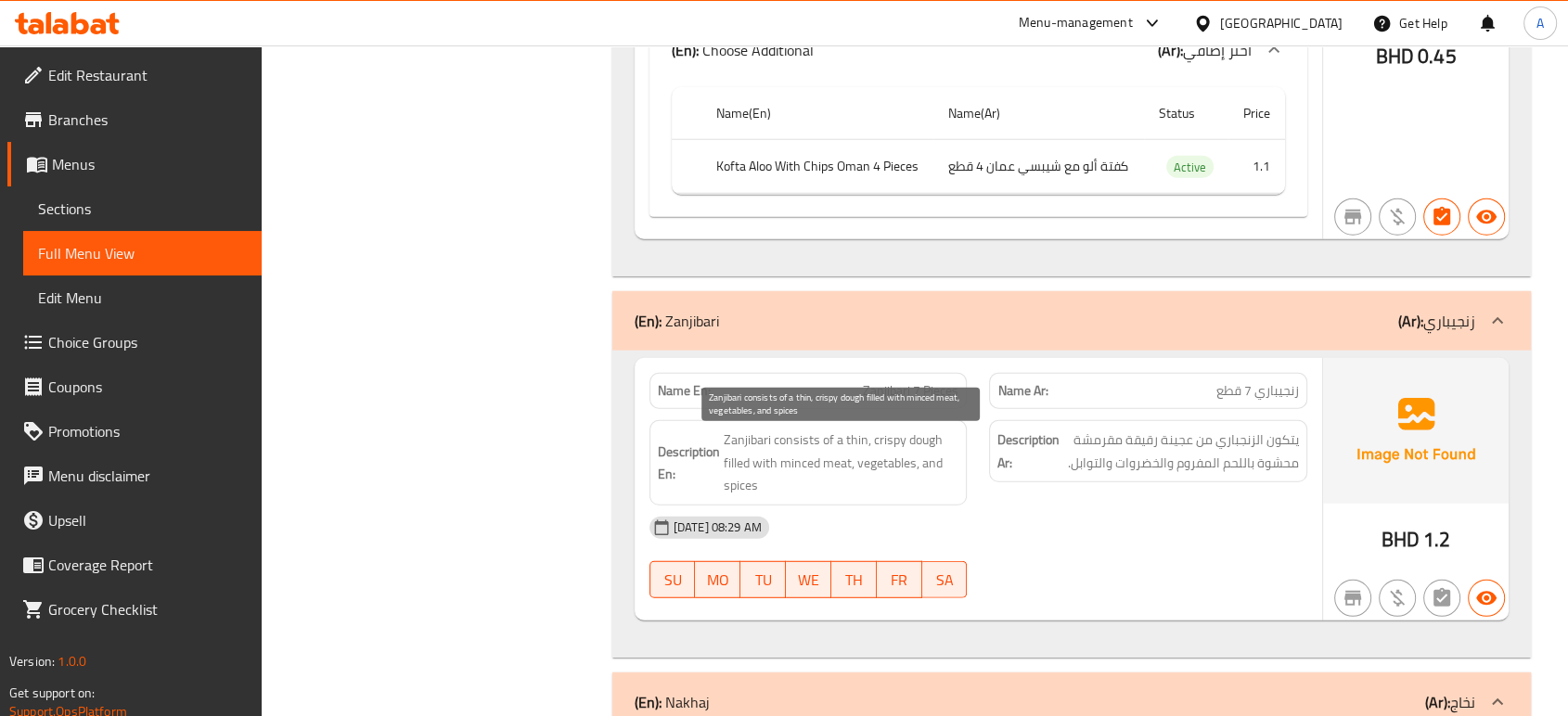
drag, startPoint x: 821, startPoint y: 443, endPoint x: 653, endPoint y: 153, distance: 335.1
click at [821, 443] on span "Zanjibari consists of a thin, crispy dough filled with minced meat, vegetables,…" at bounding box center [841, 463] width 235 height 69
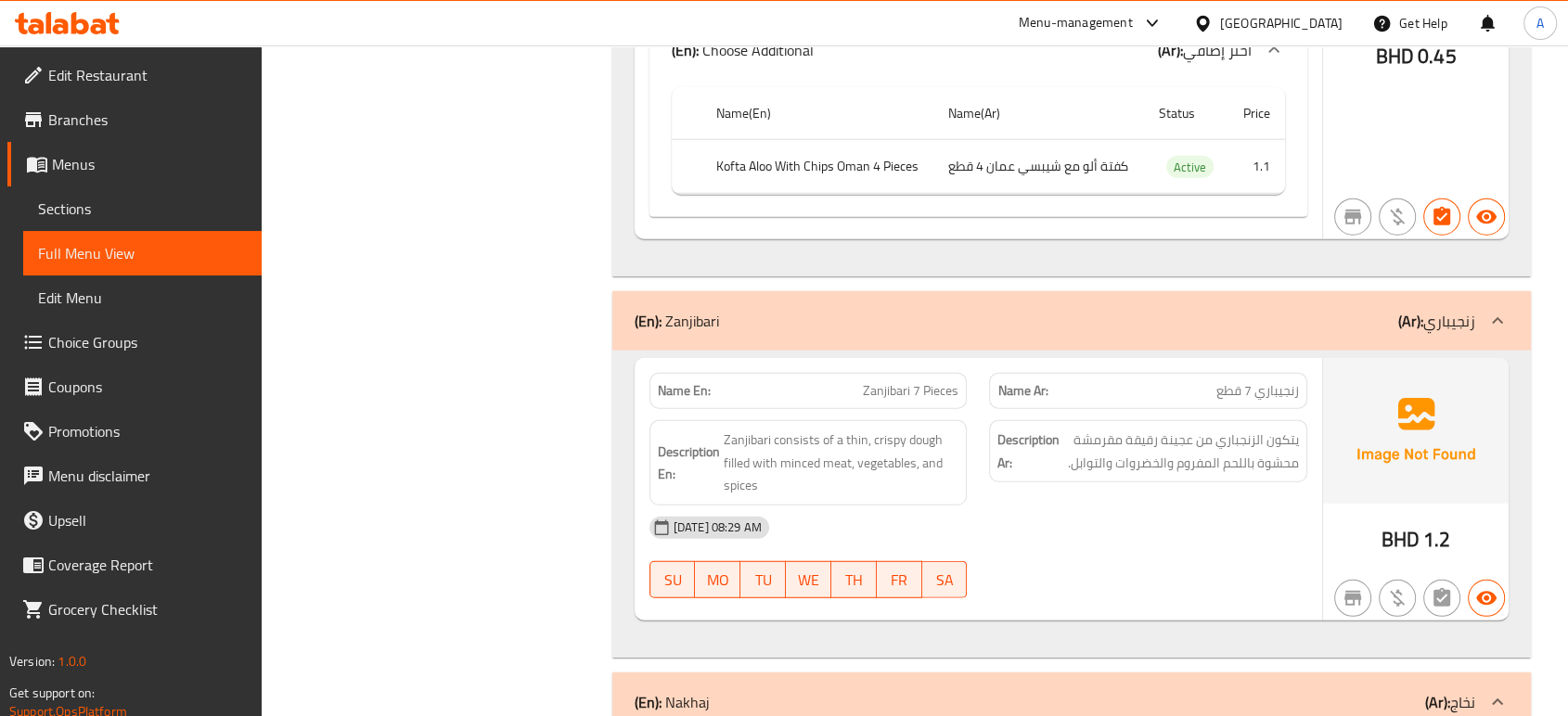
click at [941, 528] on div "[DATE] 08:29 AM" at bounding box center [978, 527] width 680 height 45
click at [1195, 555] on div "05-10-2025 08:29 AM SU MO TU WE TH FR SA" at bounding box center [978, 557] width 680 height 104
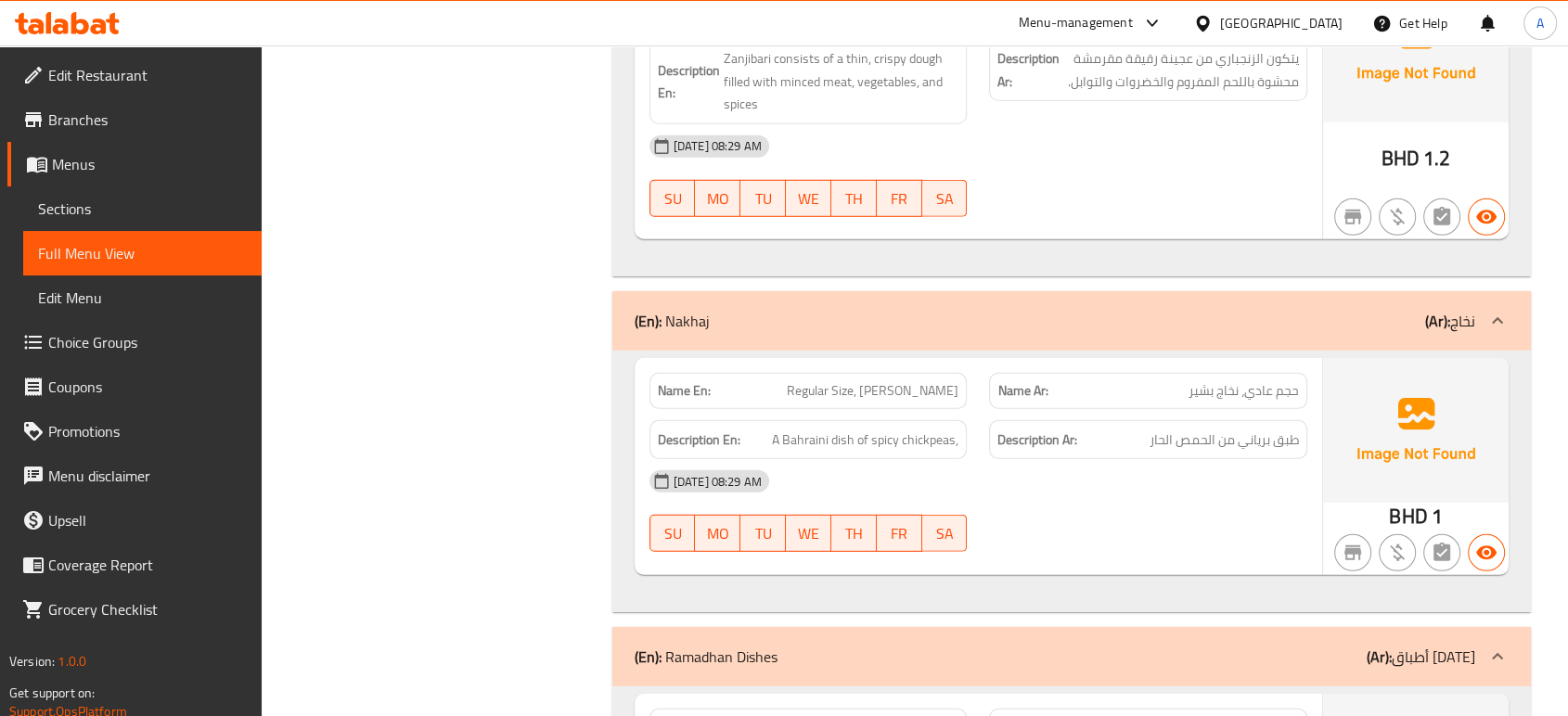
scroll to position [5436, 0]
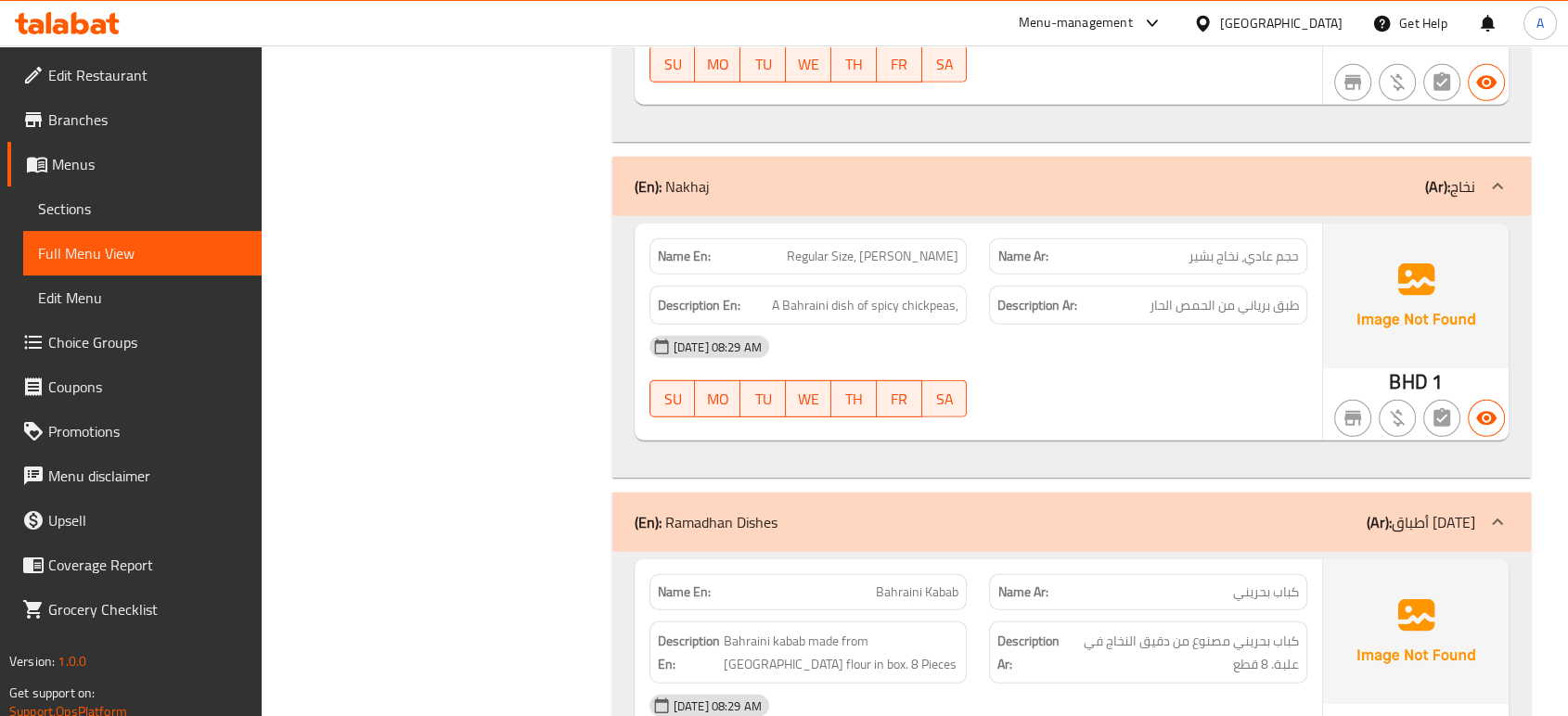
click at [881, 256] on span "Regular Size, [PERSON_NAME]" at bounding box center [872, 257] width 171 height 19
click at [878, 256] on span "Regular Size, [PERSON_NAME]" at bounding box center [872, 257] width 171 height 19
copy span "Regular Size, [PERSON_NAME]"
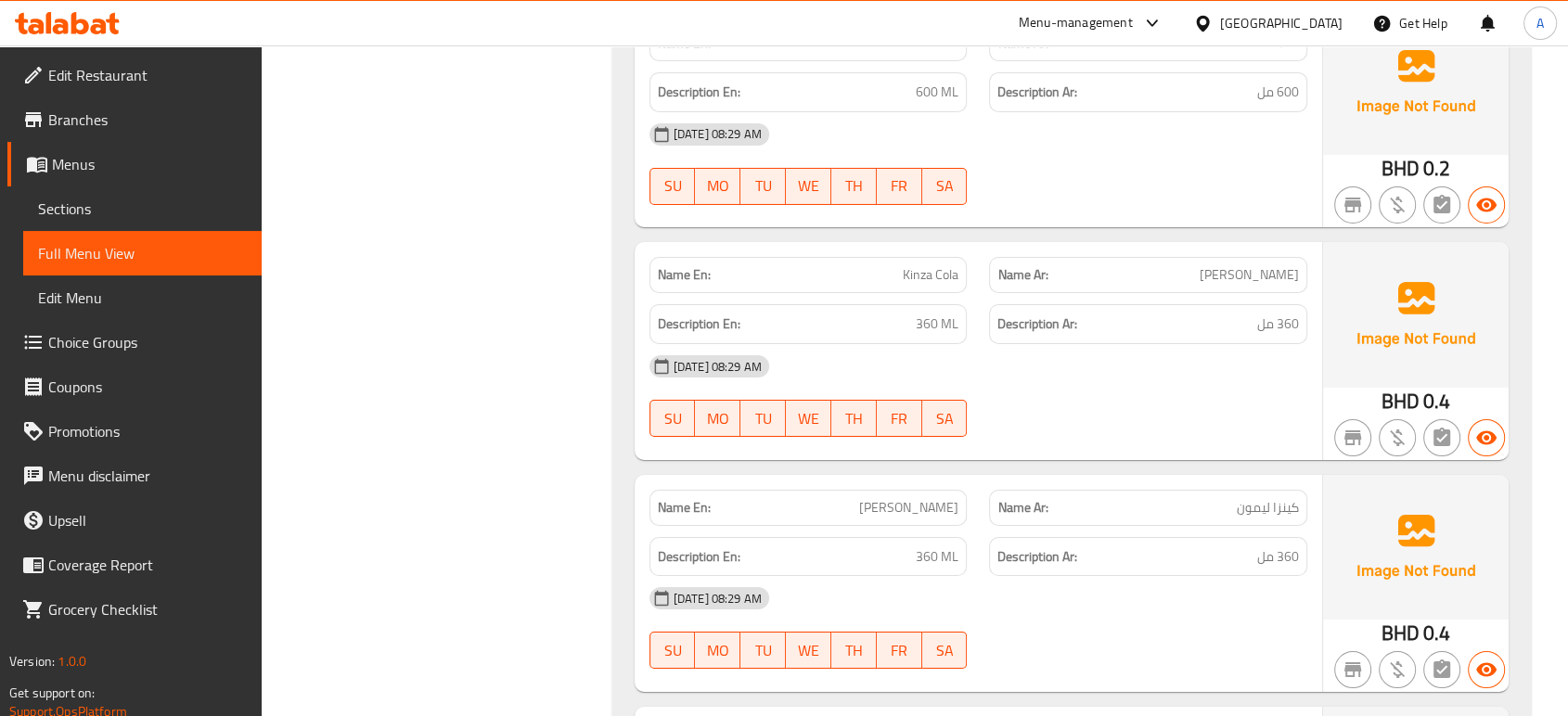
scroll to position [6673, 0]
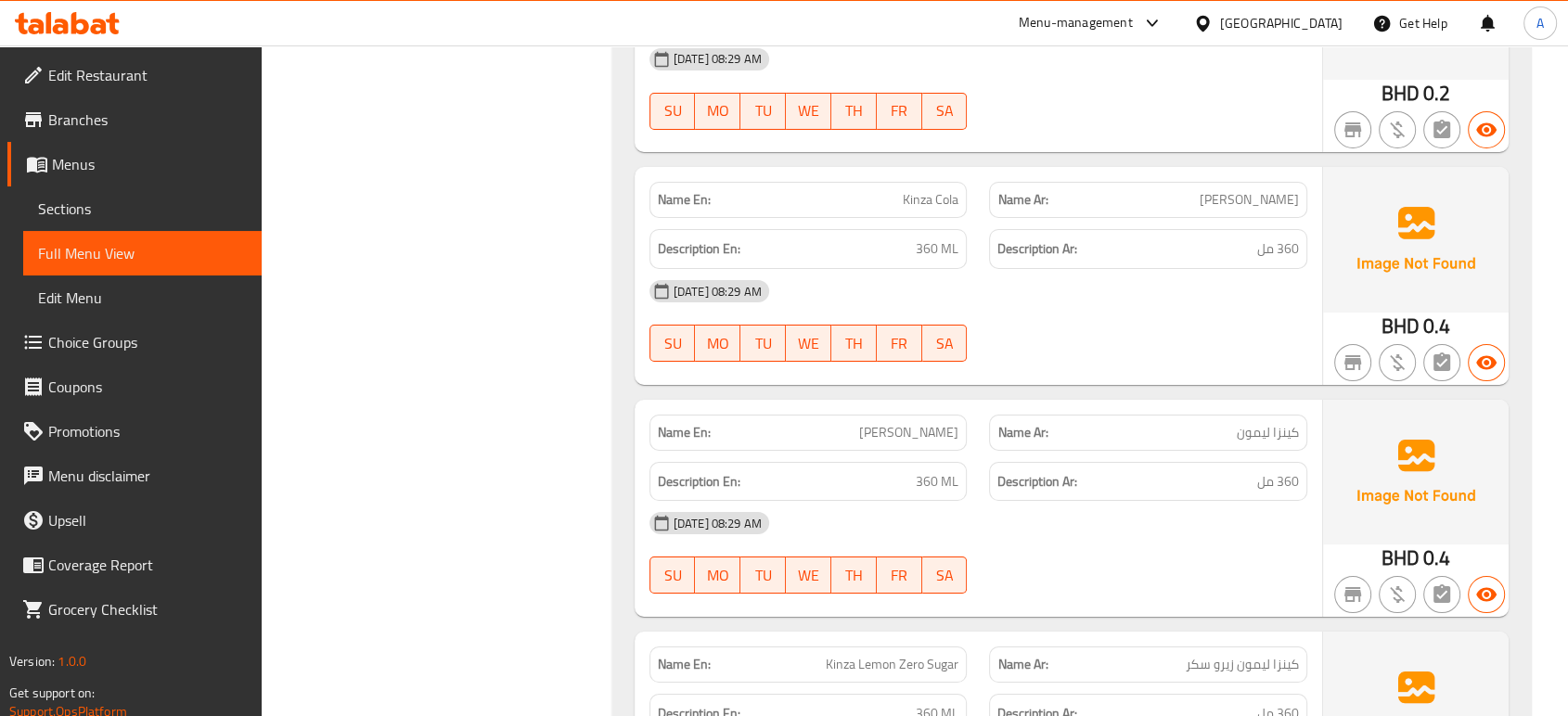
drag, startPoint x: 898, startPoint y: 560, endPoint x: 798, endPoint y: 374, distance: 211.2
click at [898, 559] on div "SU MO TU WE TH FR SA" at bounding box center [809, 575] width 341 height 59
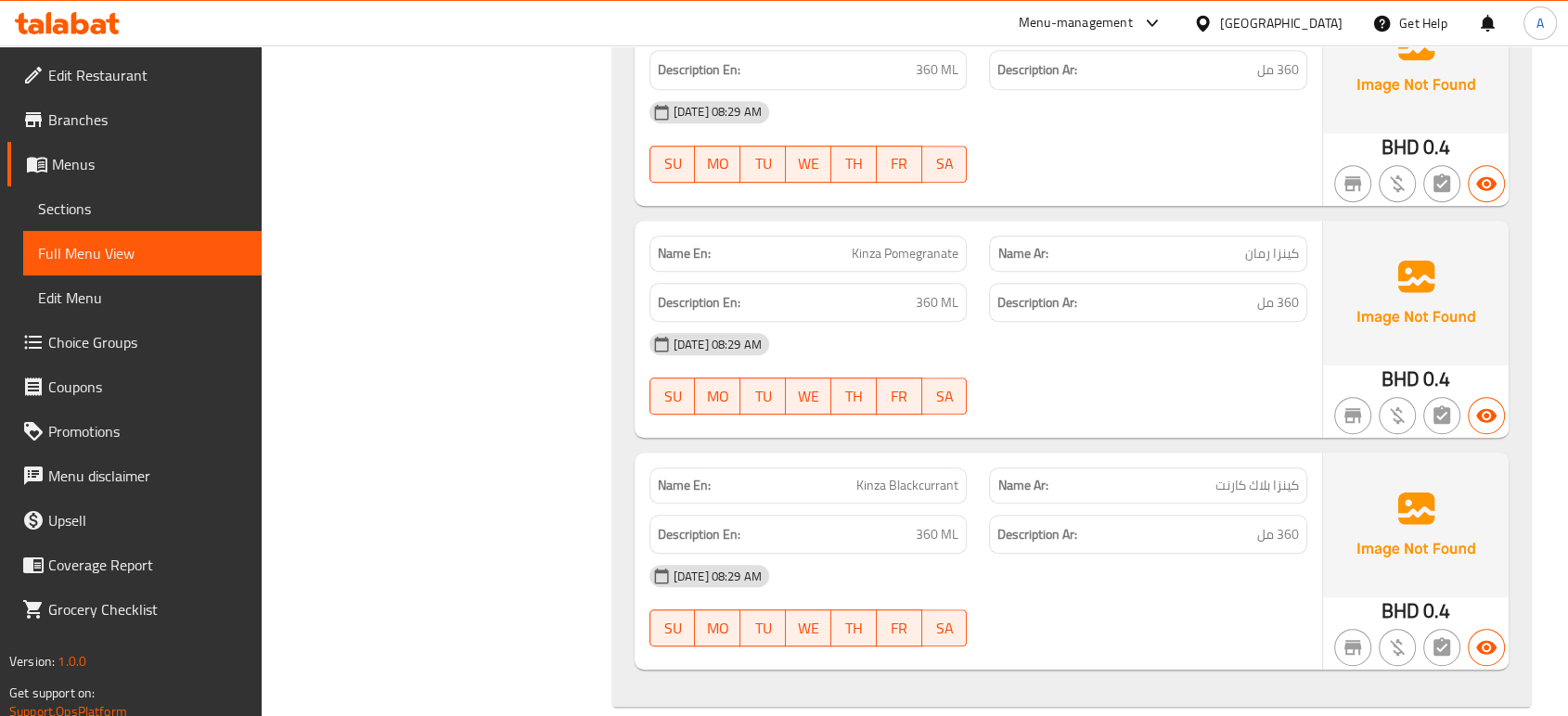
scroll to position [8044, 0]
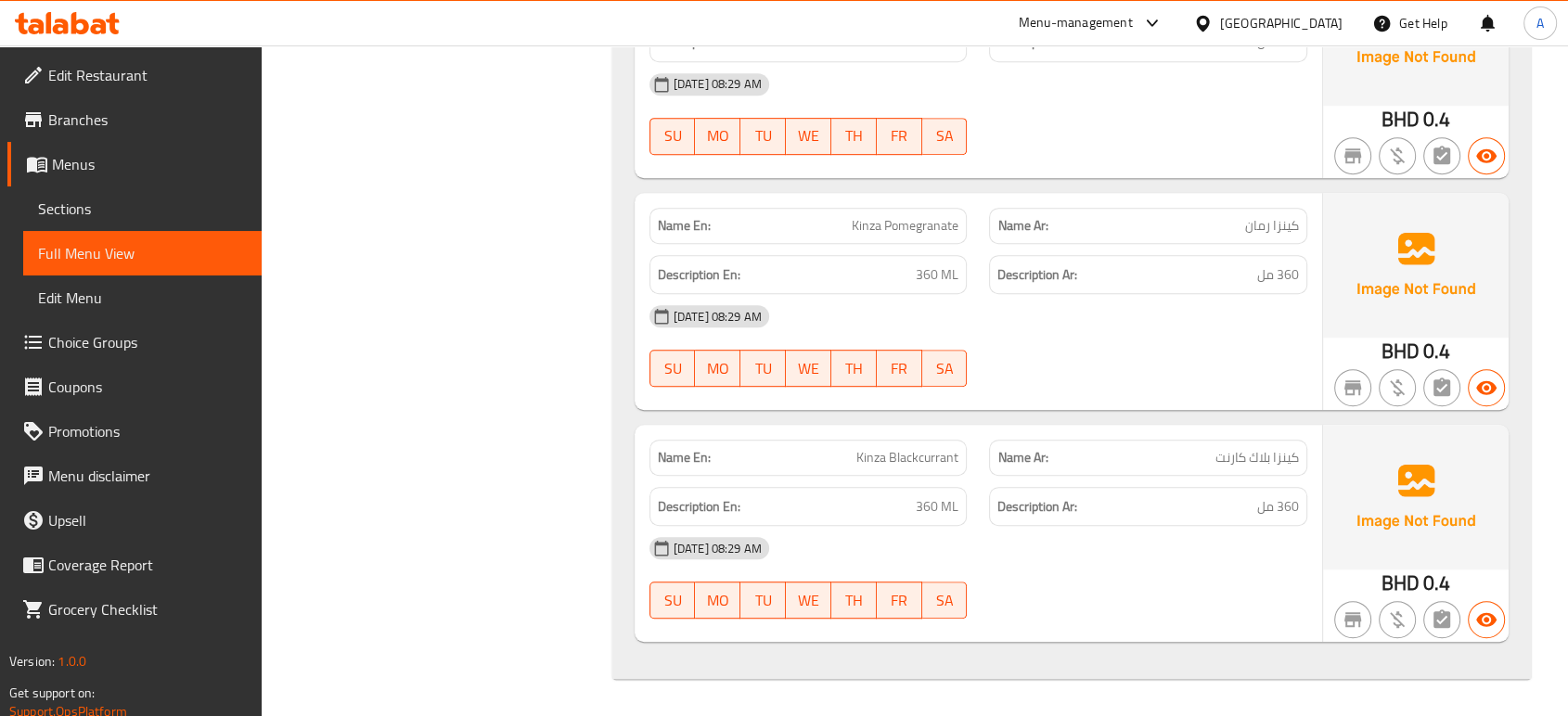
click at [939, 473] on div "Name En: Kinza Blackcurrant" at bounding box center [808, 458] width 318 height 36
click at [938, 473] on div "Name En: Kinza Blackcurrant" at bounding box center [808, 458] width 318 height 36
click at [937, 473] on div "Name En: Kinza Blackcurrant" at bounding box center [808, 458] width 318 height 36
copy span "Kinza Blackcurrant"
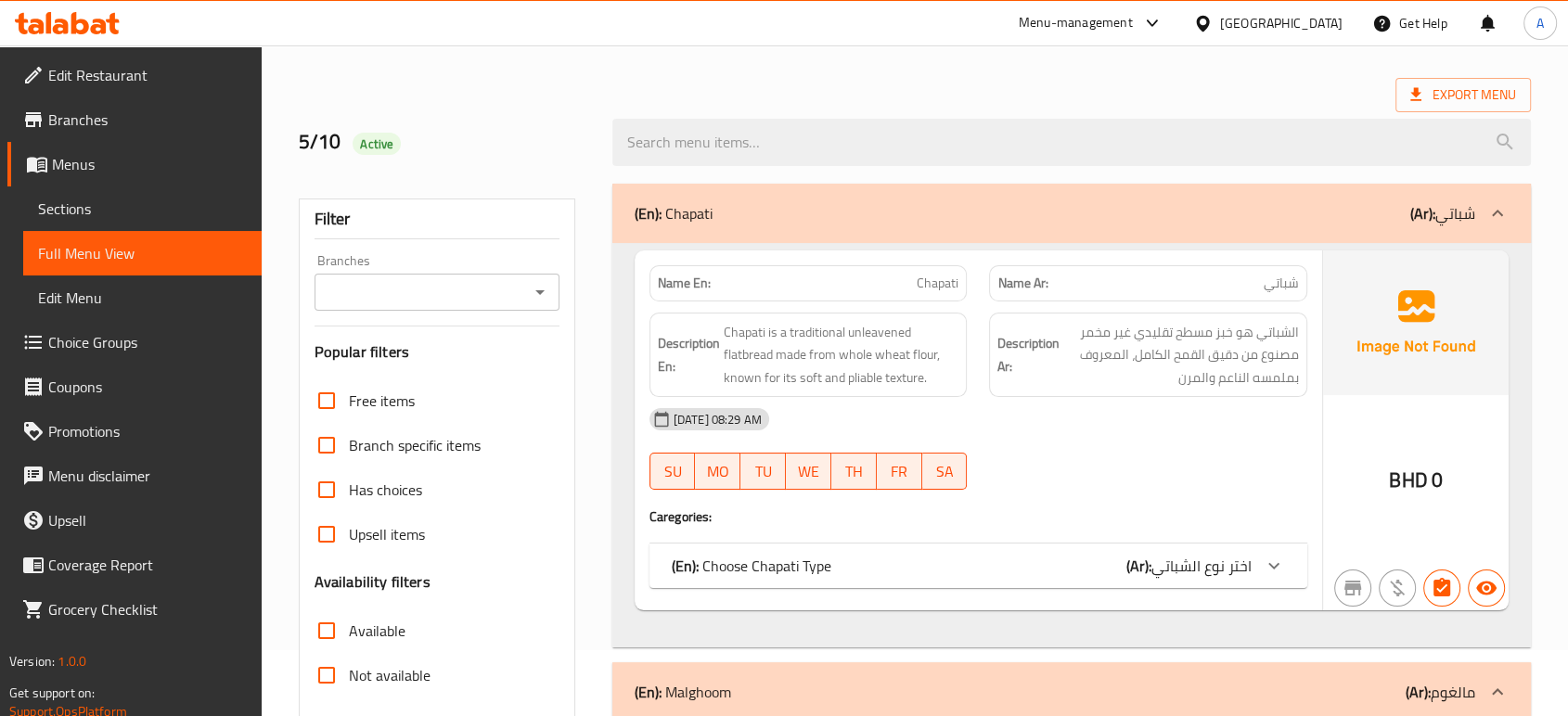
scroll to position [206, 0]
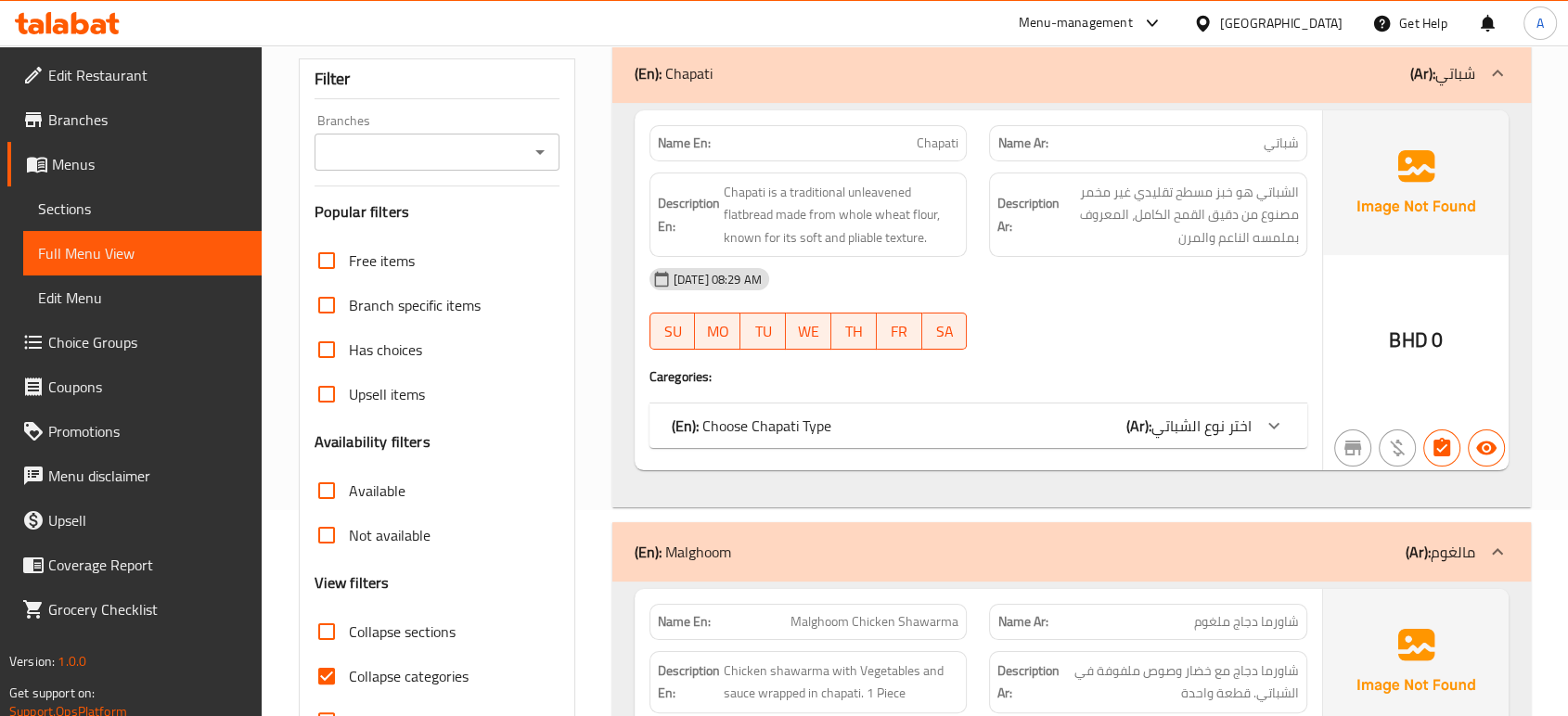
click at [341, 681] on input "Collapse categories" at bounding box center [326, 676] width 45 height 45
checkbox input "false"
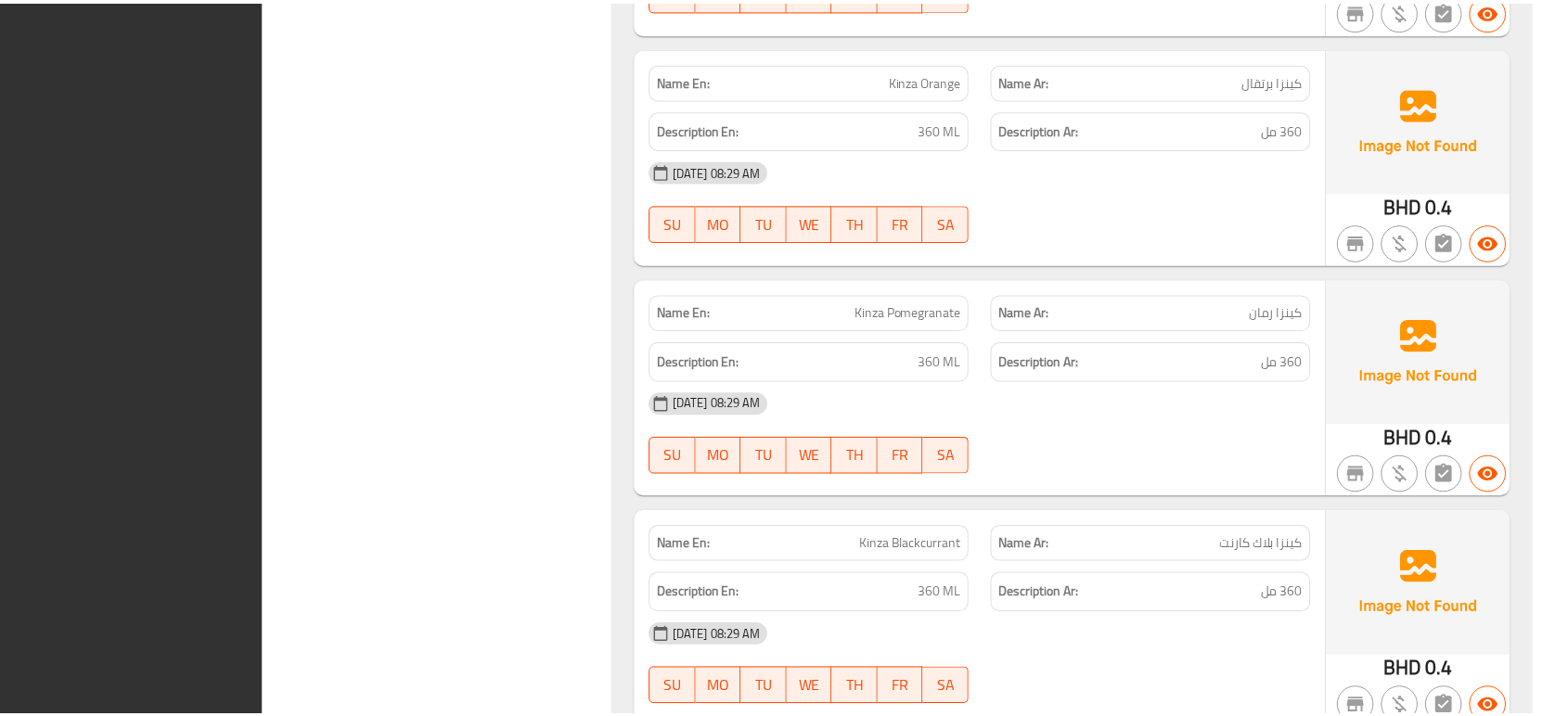
scroll to position [8021, 0]
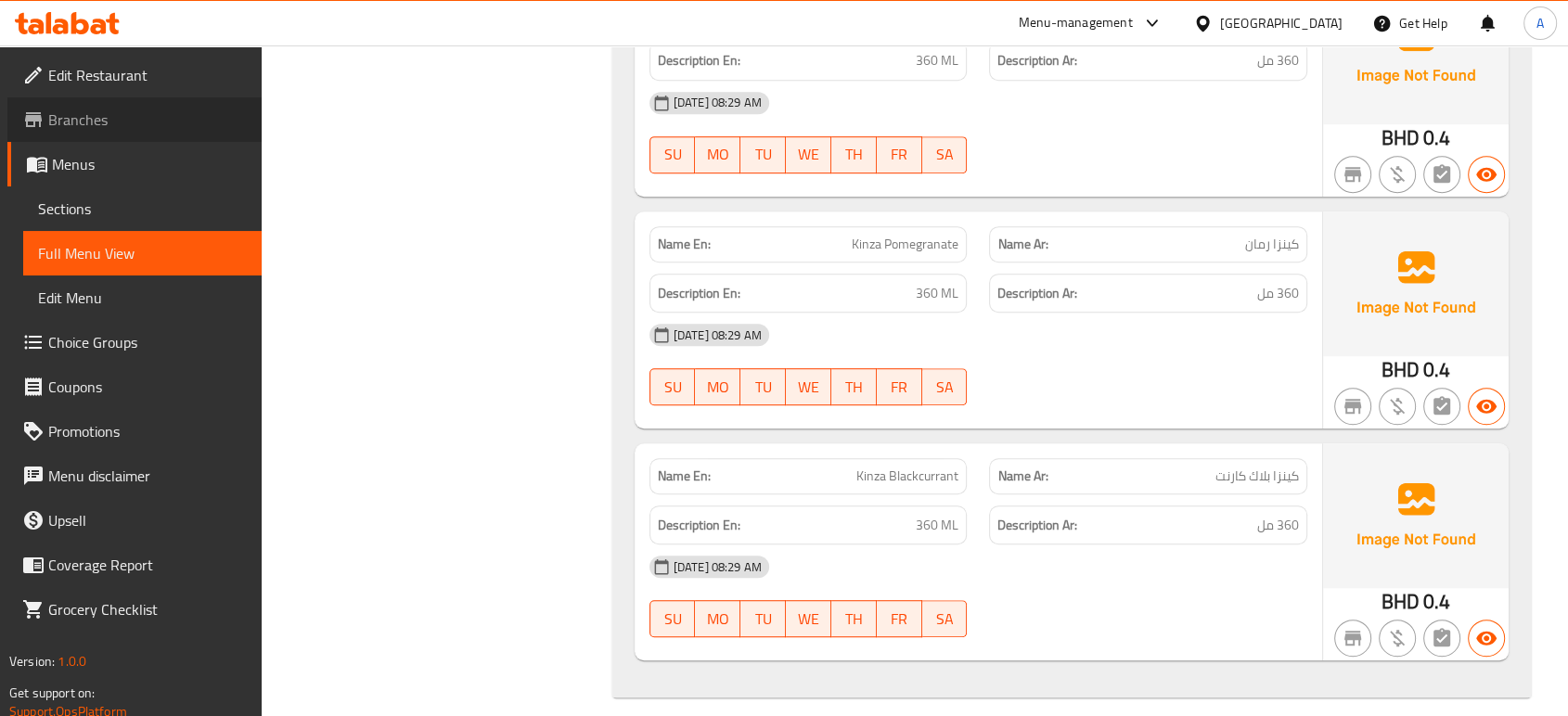
click at [100, 111] on span "Branches" at bounding box center [146, 119] width 198 height 22
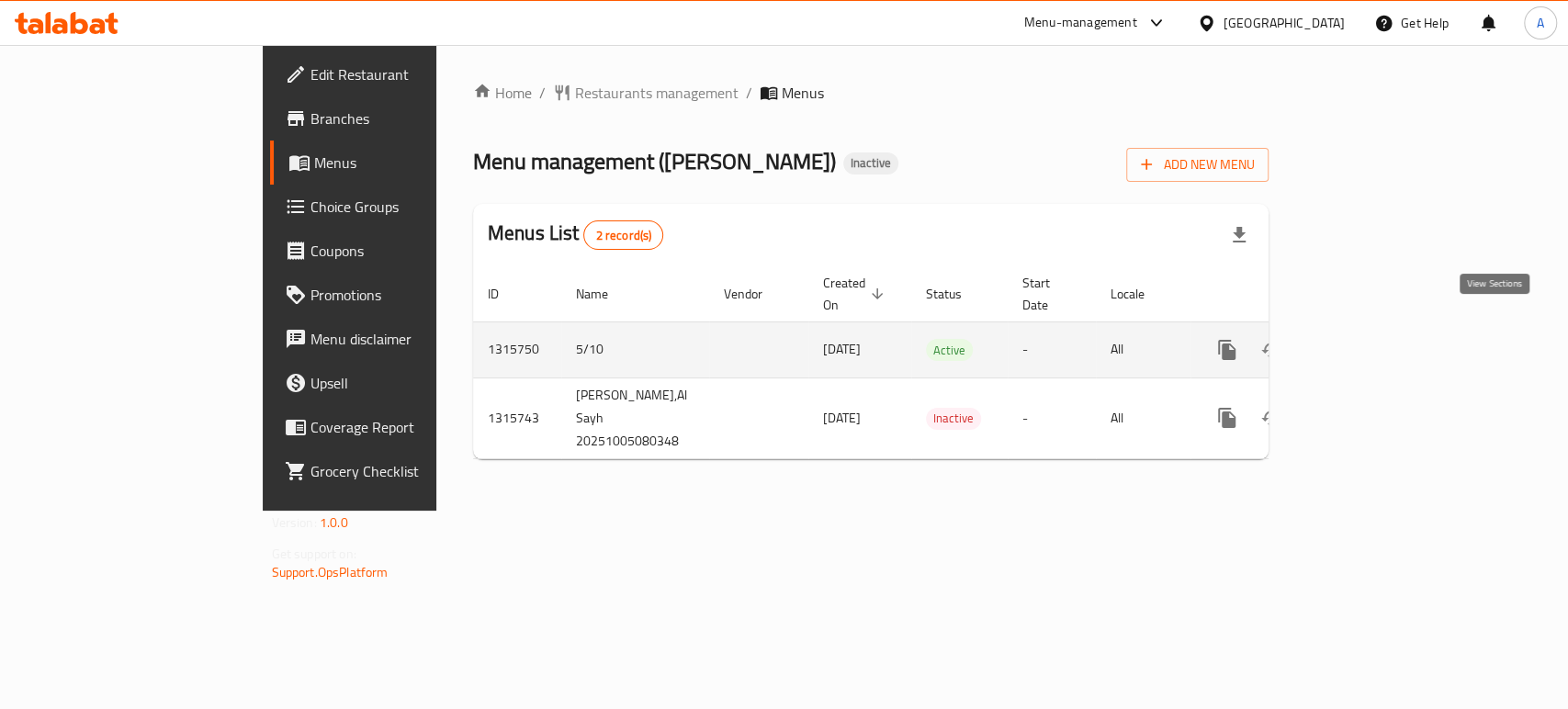
click at [1371, 339] on icon "enhanced table" at bounding box center [1358, 350] width 22 height 22
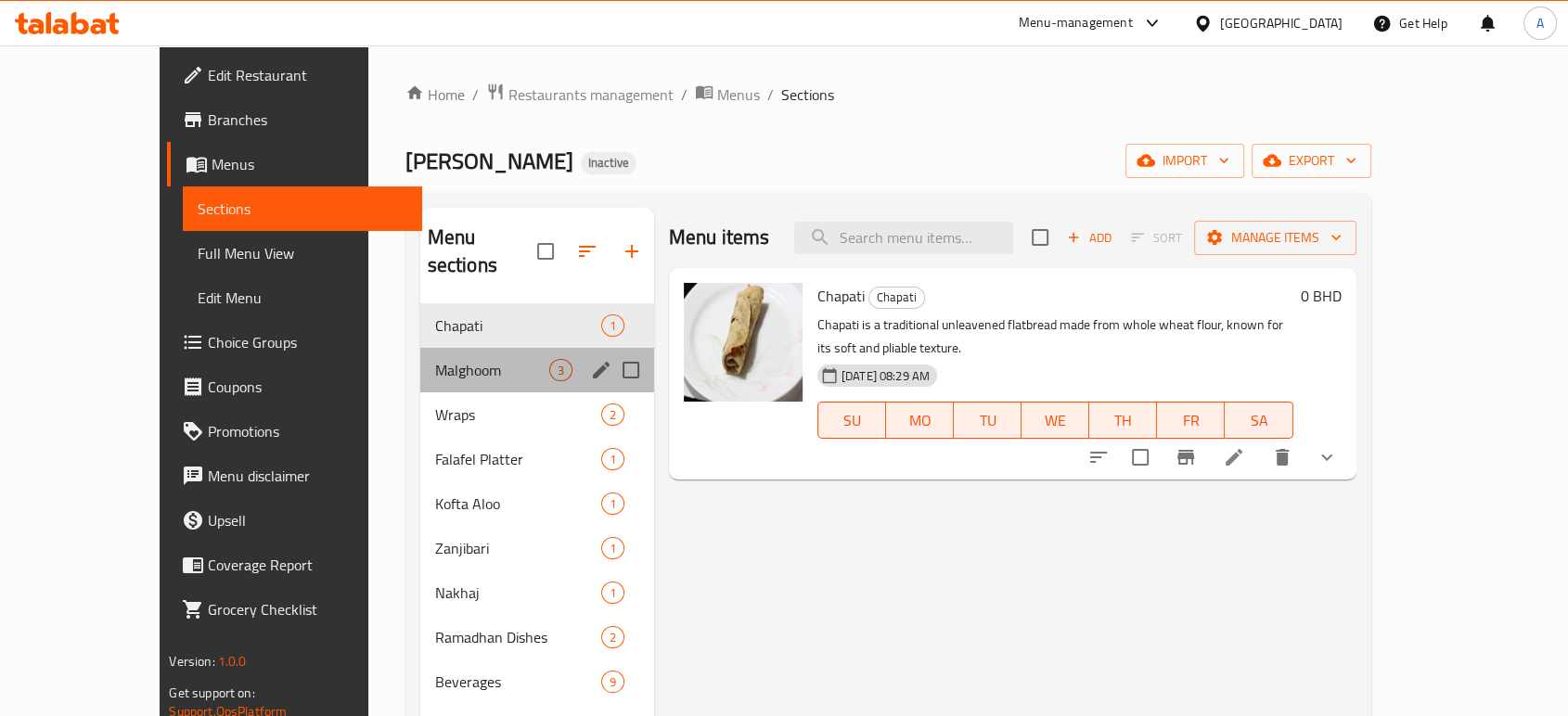
click at [420, 359] on div "Malghoom 3" at bounding box center [537, 369] width 234 height 45
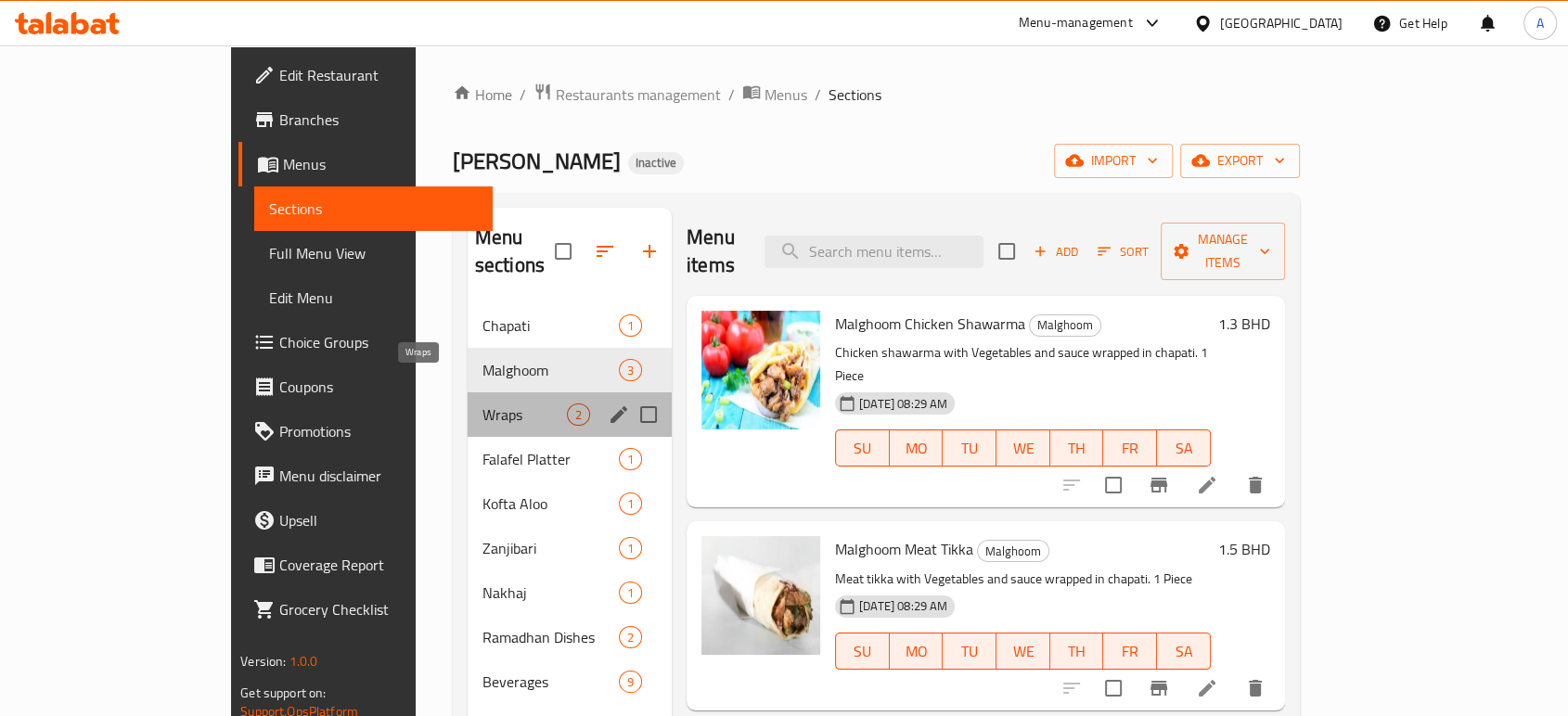
click at [482, 403] on span "Wraps" at bounding box center [525, 414] width 84 height 22
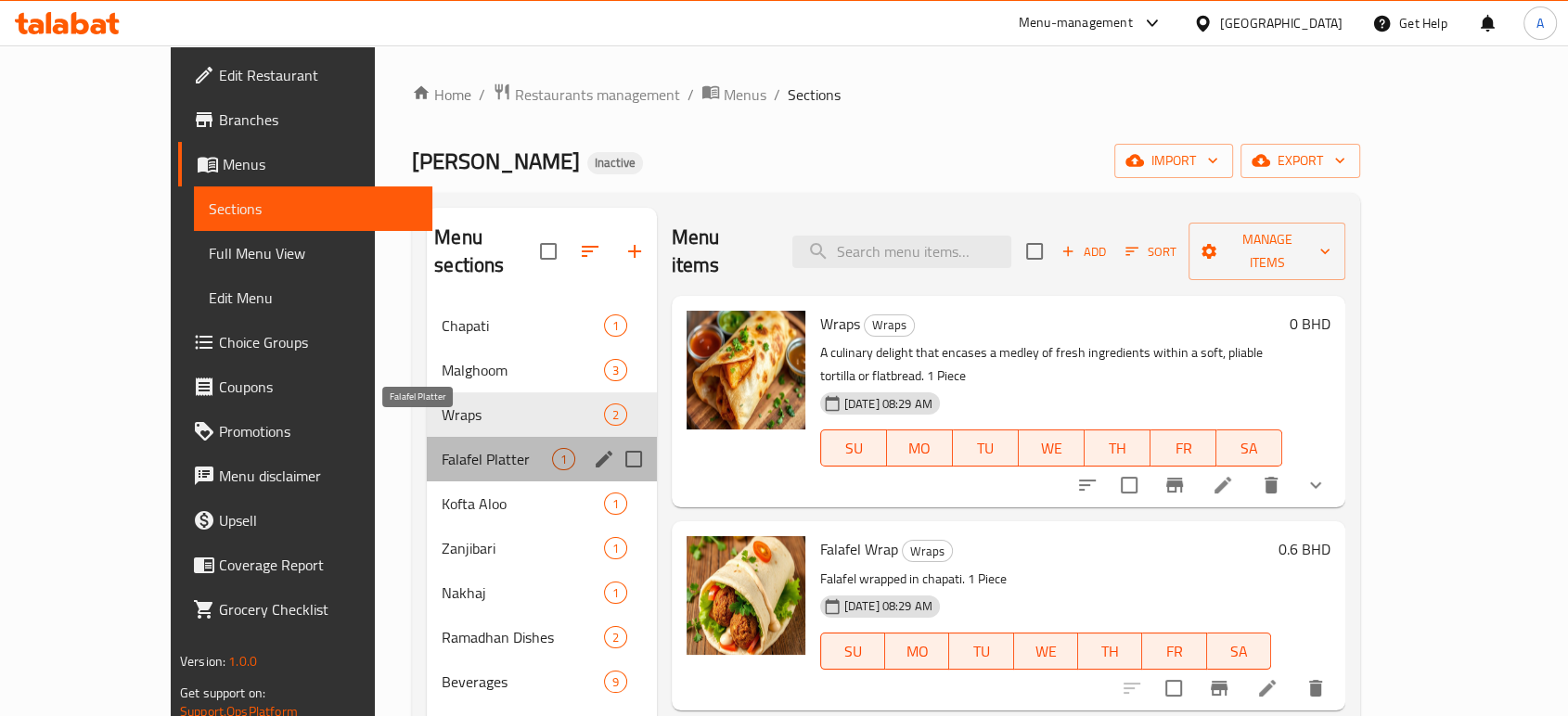
click at [441, 448] on span "Falafel Platter" at bounding box center [496, 459] width 109 height 22
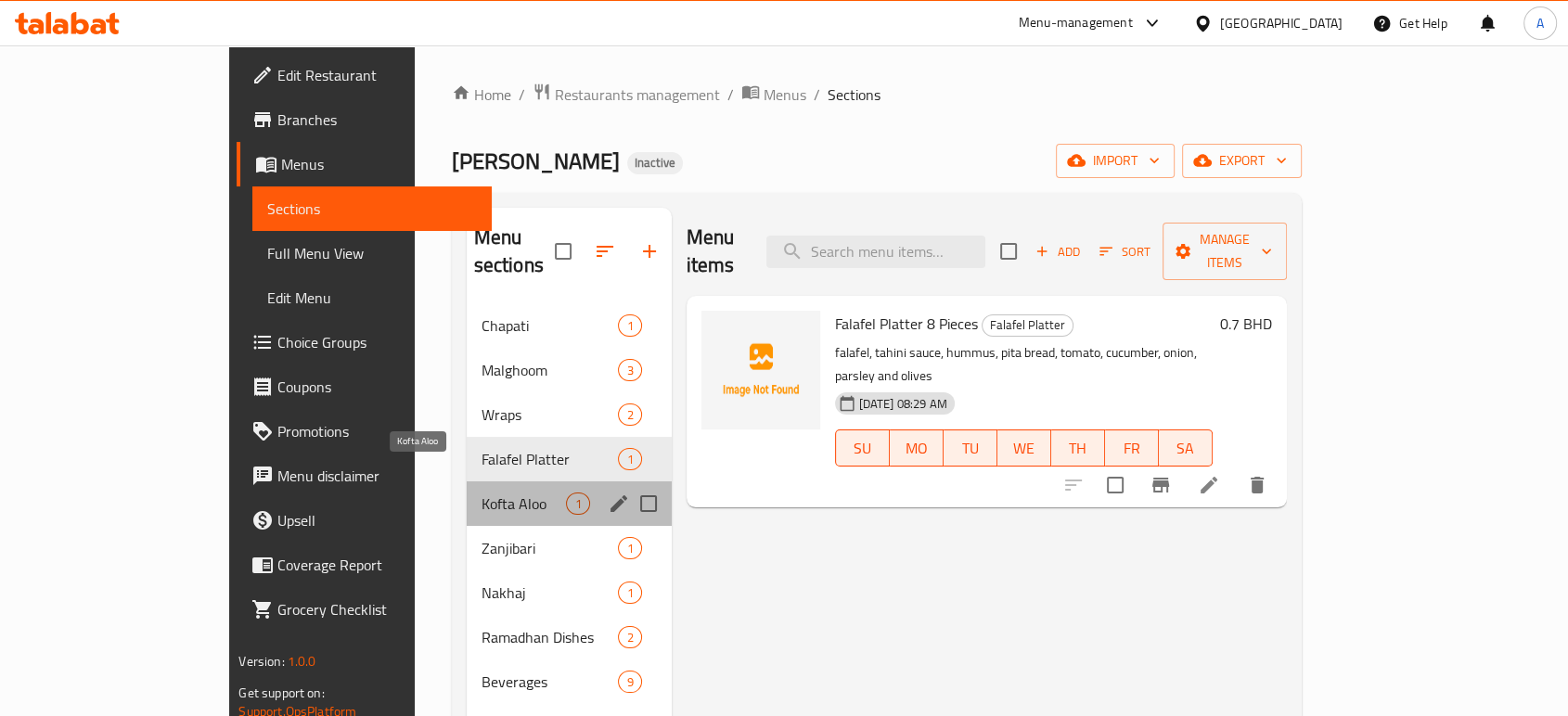
click at [482, 493] on span "Kofta Aloo" at bounding box center [524, 503] width 85 height 22
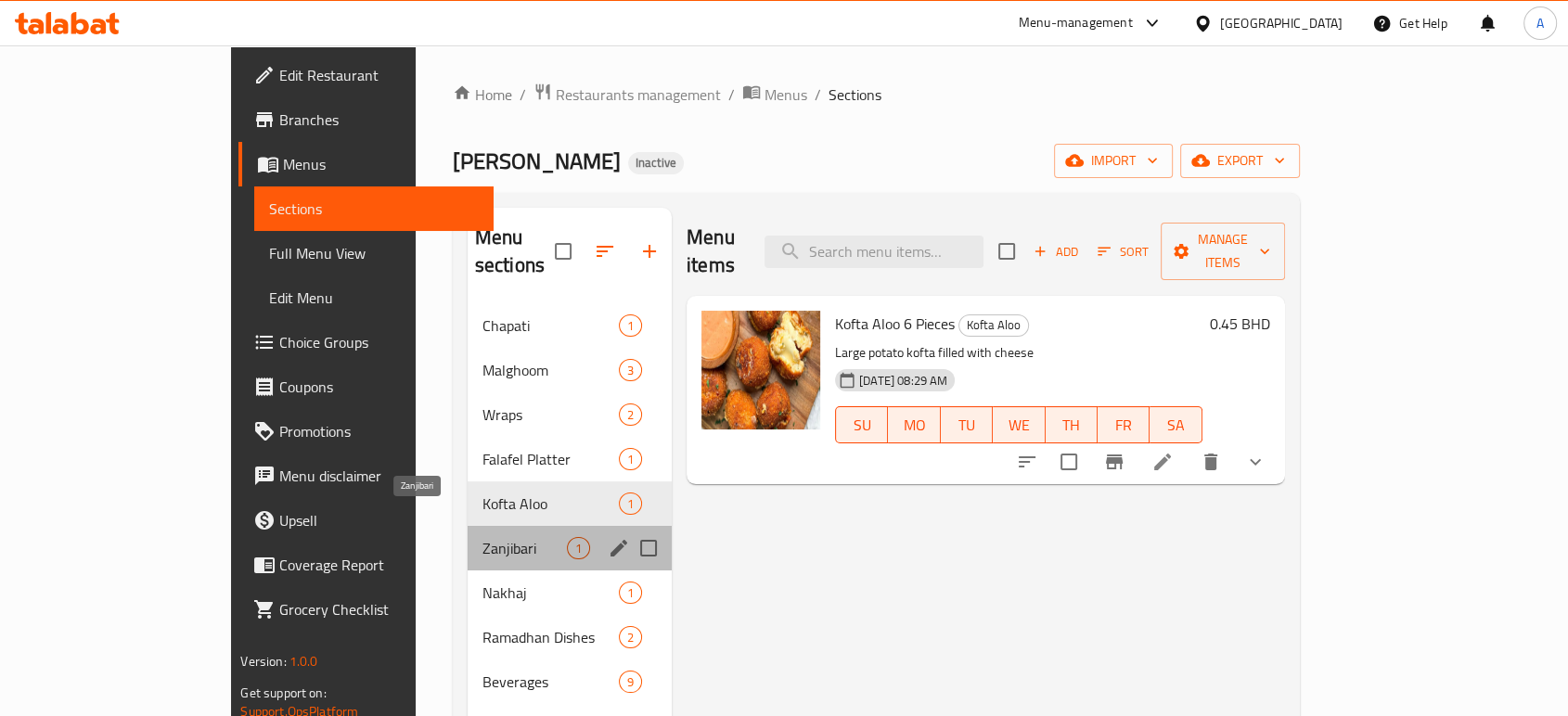
click at [482, 537] on span "Zanjibari" at bounding box center [525, 548] width 84 height 22
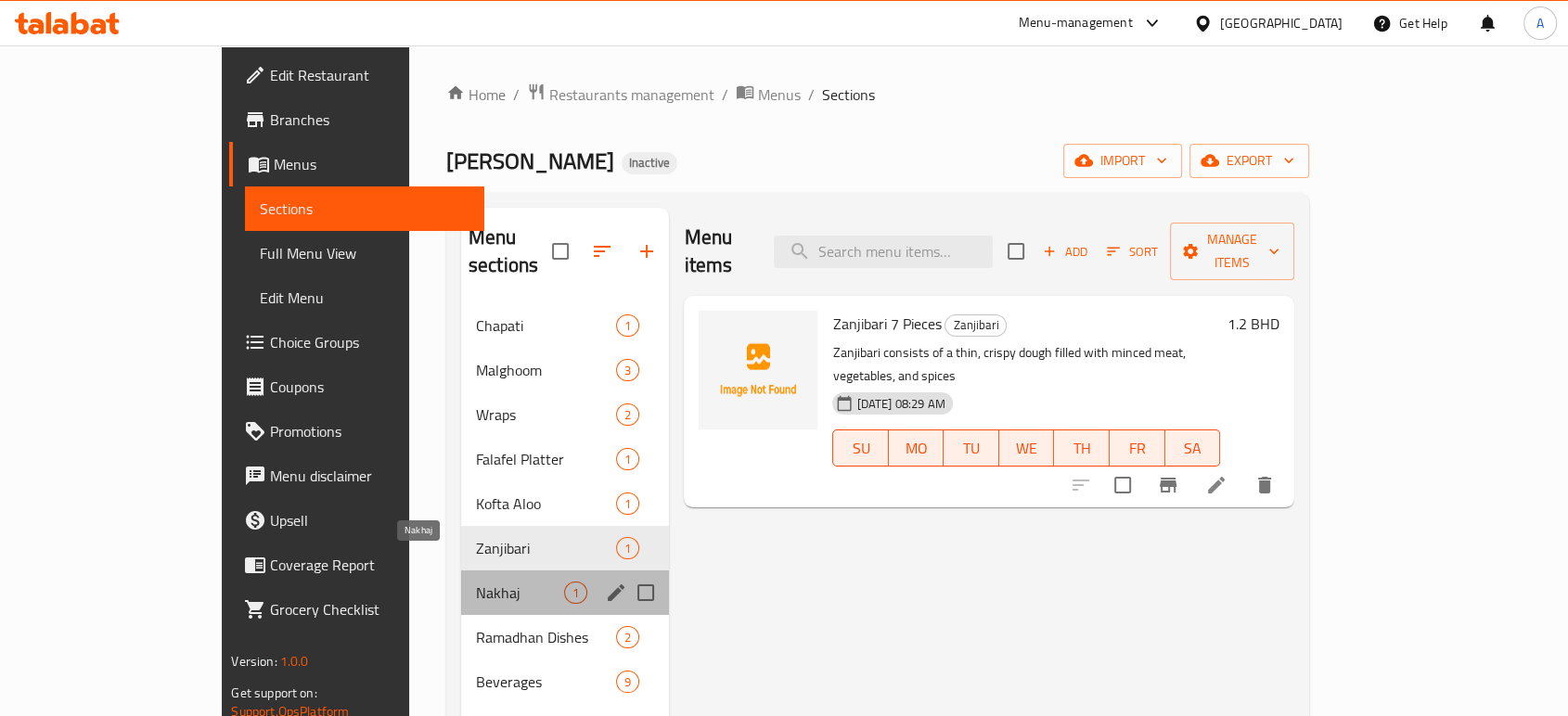
click at [476, 582] on span "Nakhaj" at bounding box center [520, 593] width 88 height 22
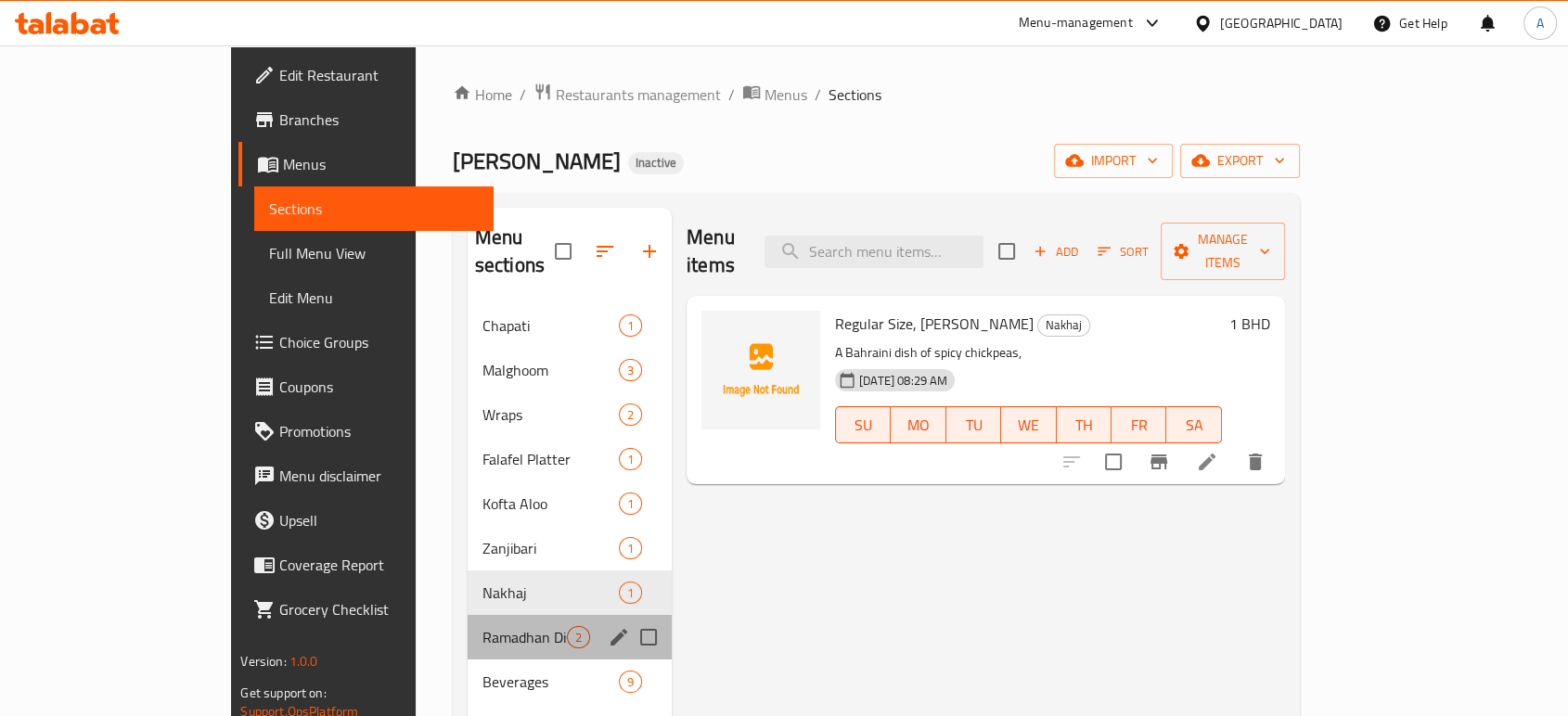
click at [467, 615] on div "Ramadhan Dishes 2" at bounding box center [569, 637] width 204 height 45
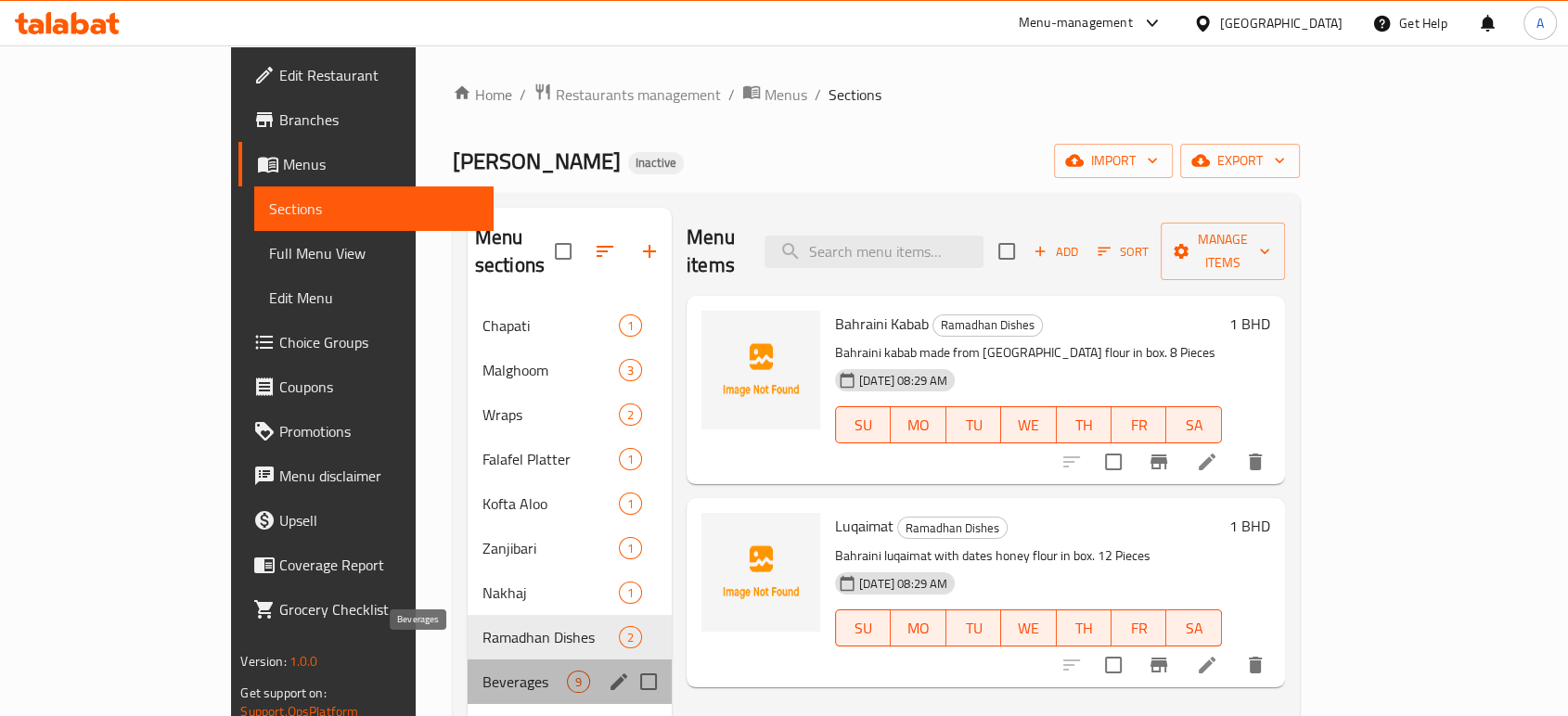
click at [482, 671] on span "Beverages" at bounding box center [525, 682] width 84 height 22
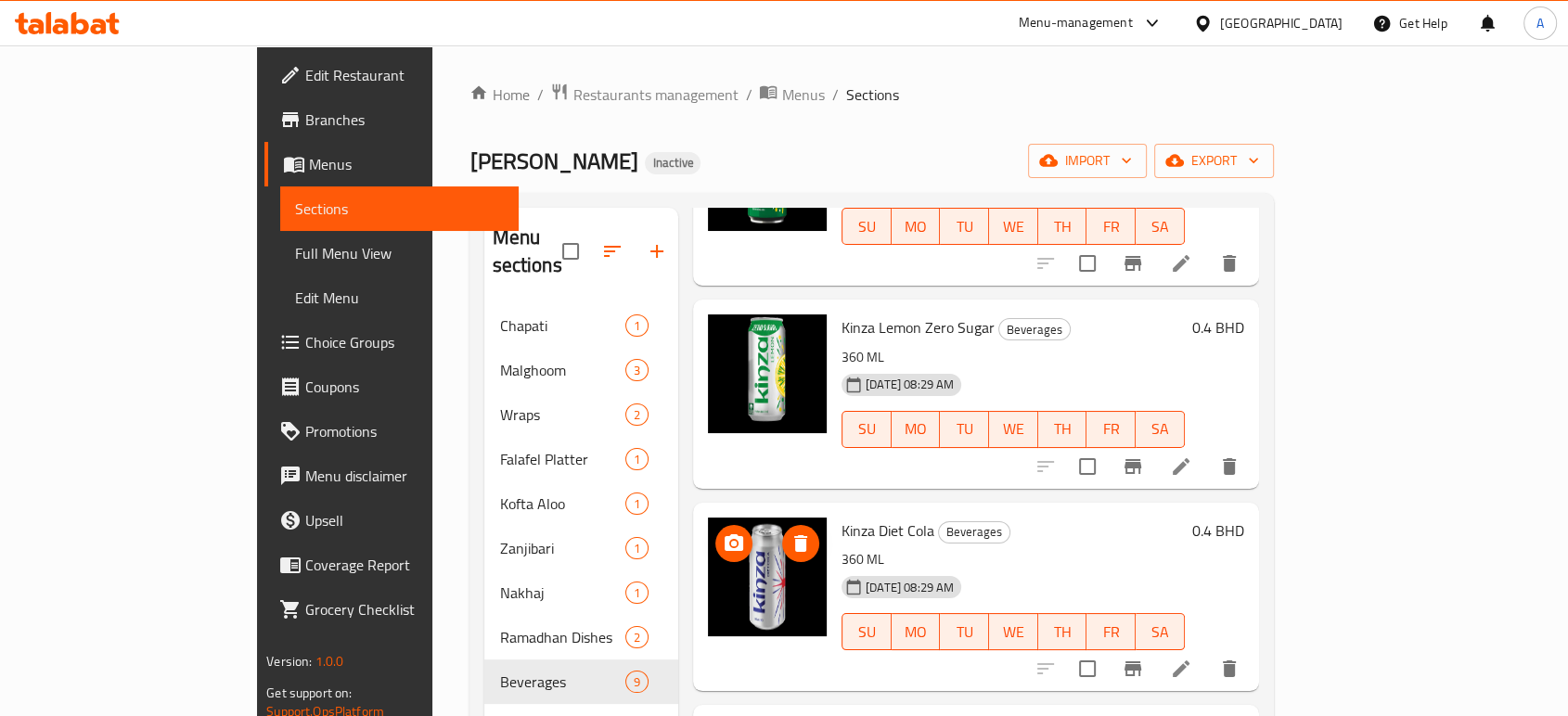
scroll to position [1152, 0]
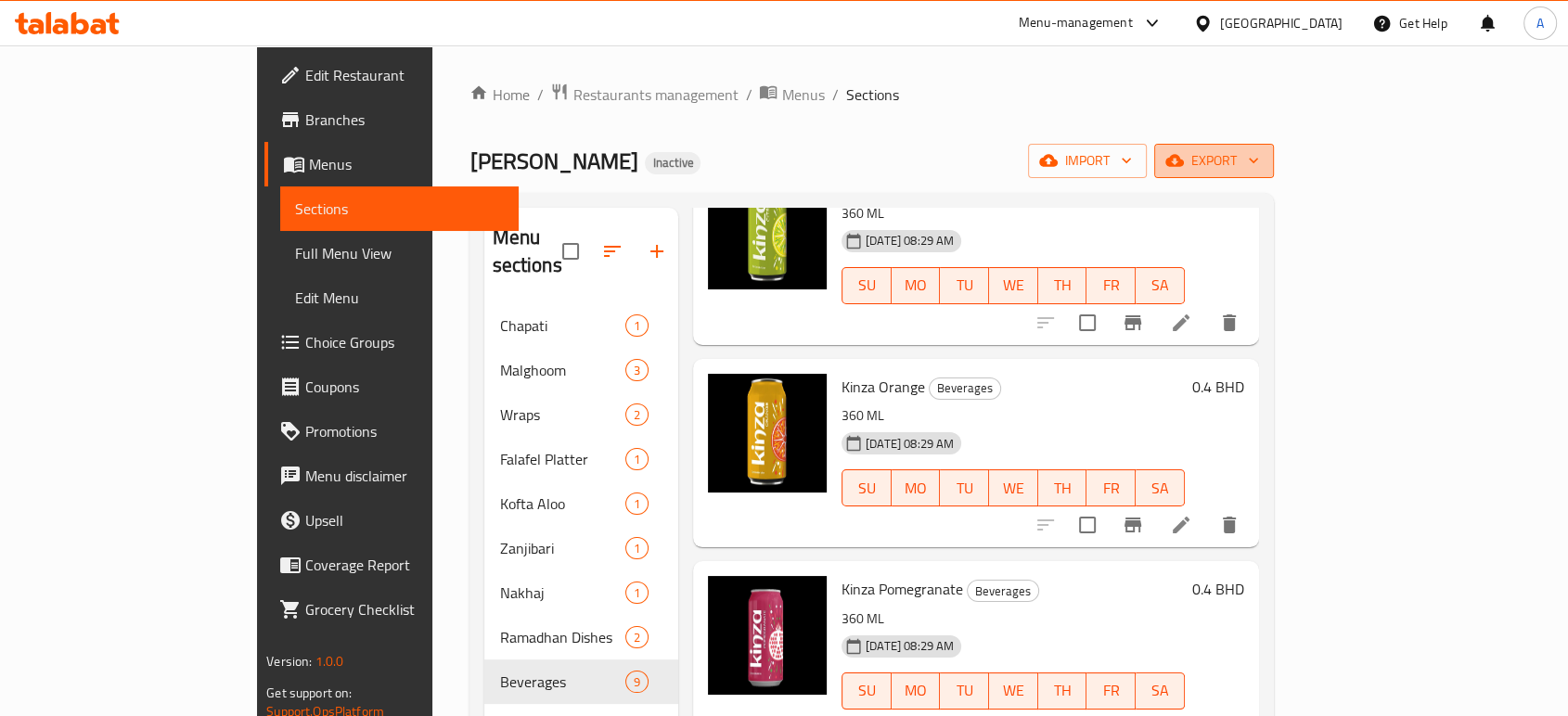
click at [1183, 162] on icon "button" at bounding box center [1174, 161] width 18 height 12
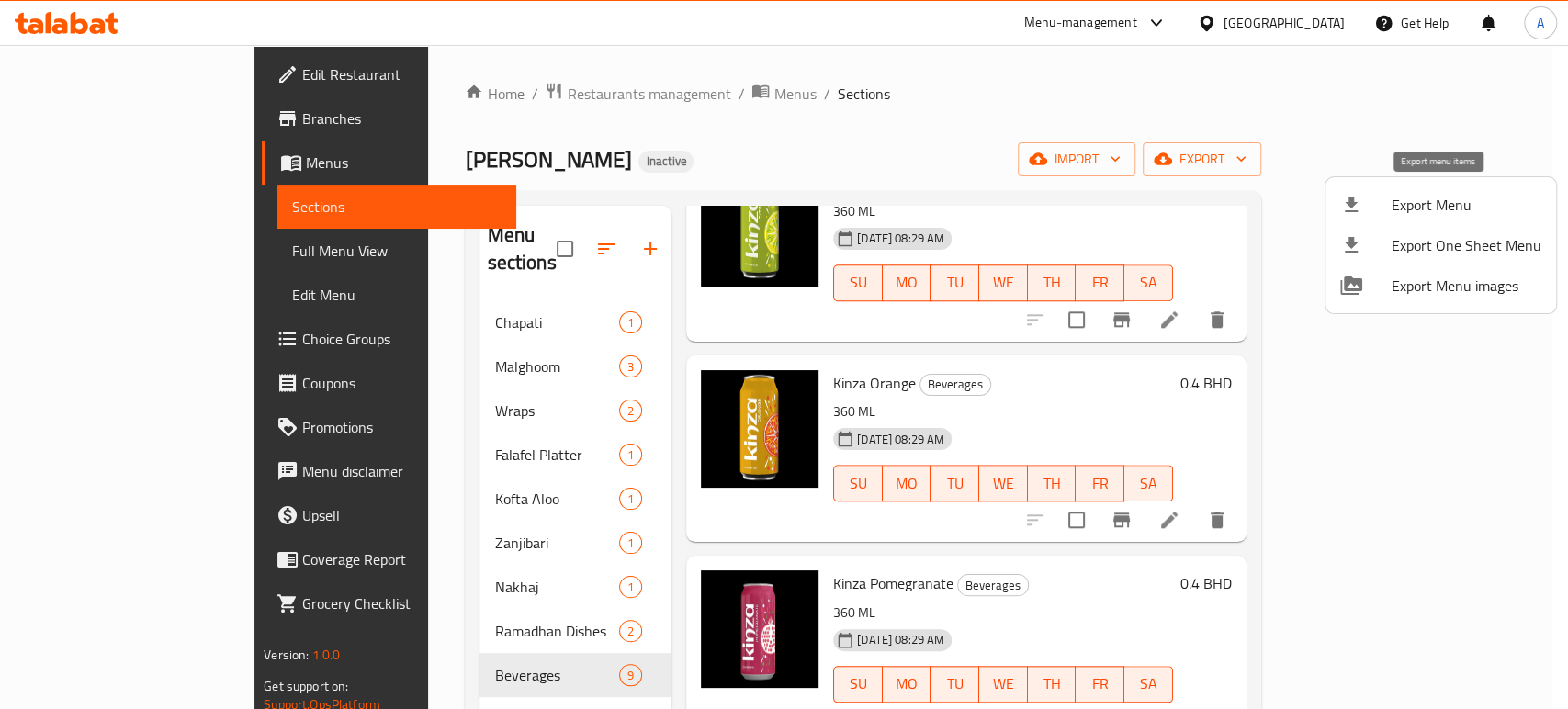
click at [1392, 209] on span "Export Menu" at bounding box center [1467, 204] width 150 height 22
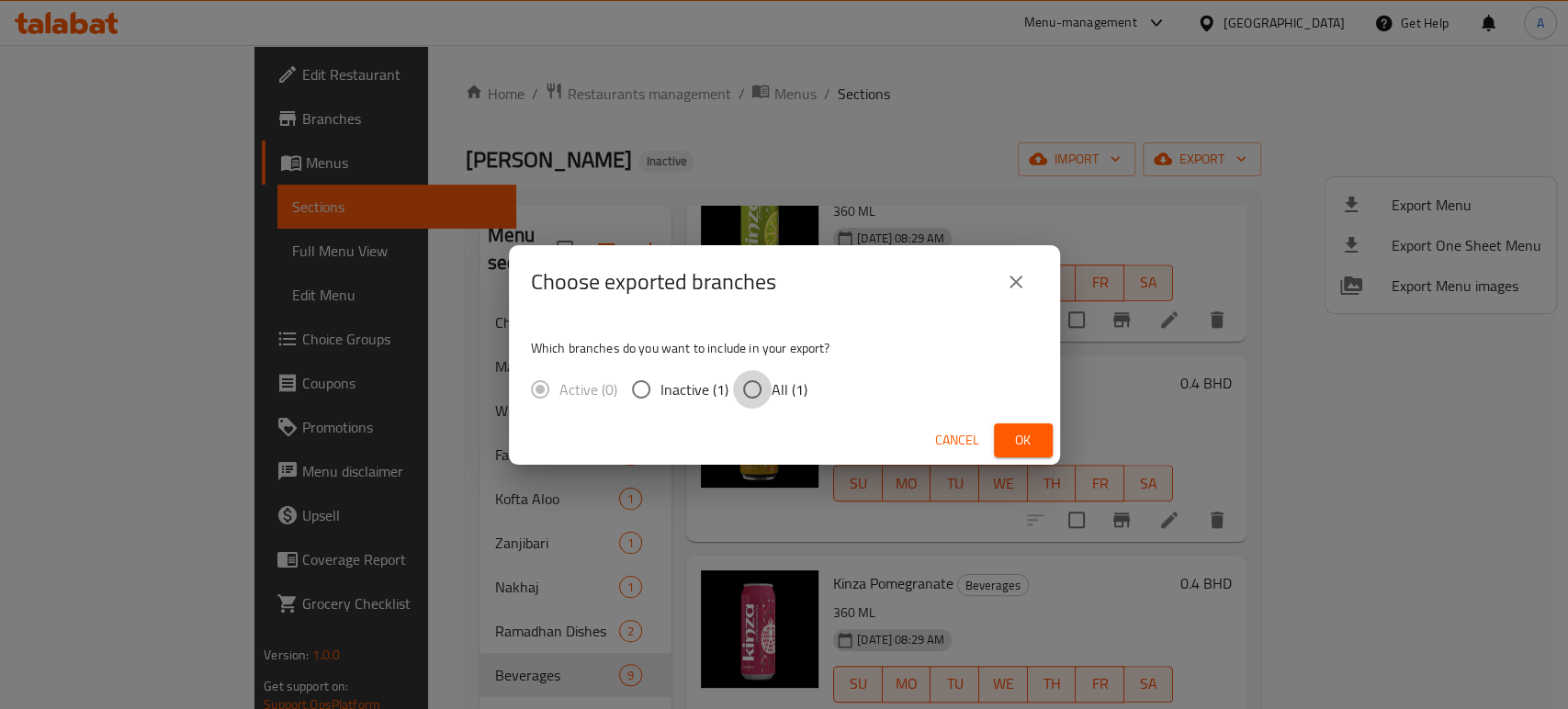
click at [762, 382] on input "All (1)" at bounding box center [752, 389] width 39 height 39
radio input "true"
click at [1044, 432] on button "Ok" at bounding box center [1023, 441] width 59 height 34
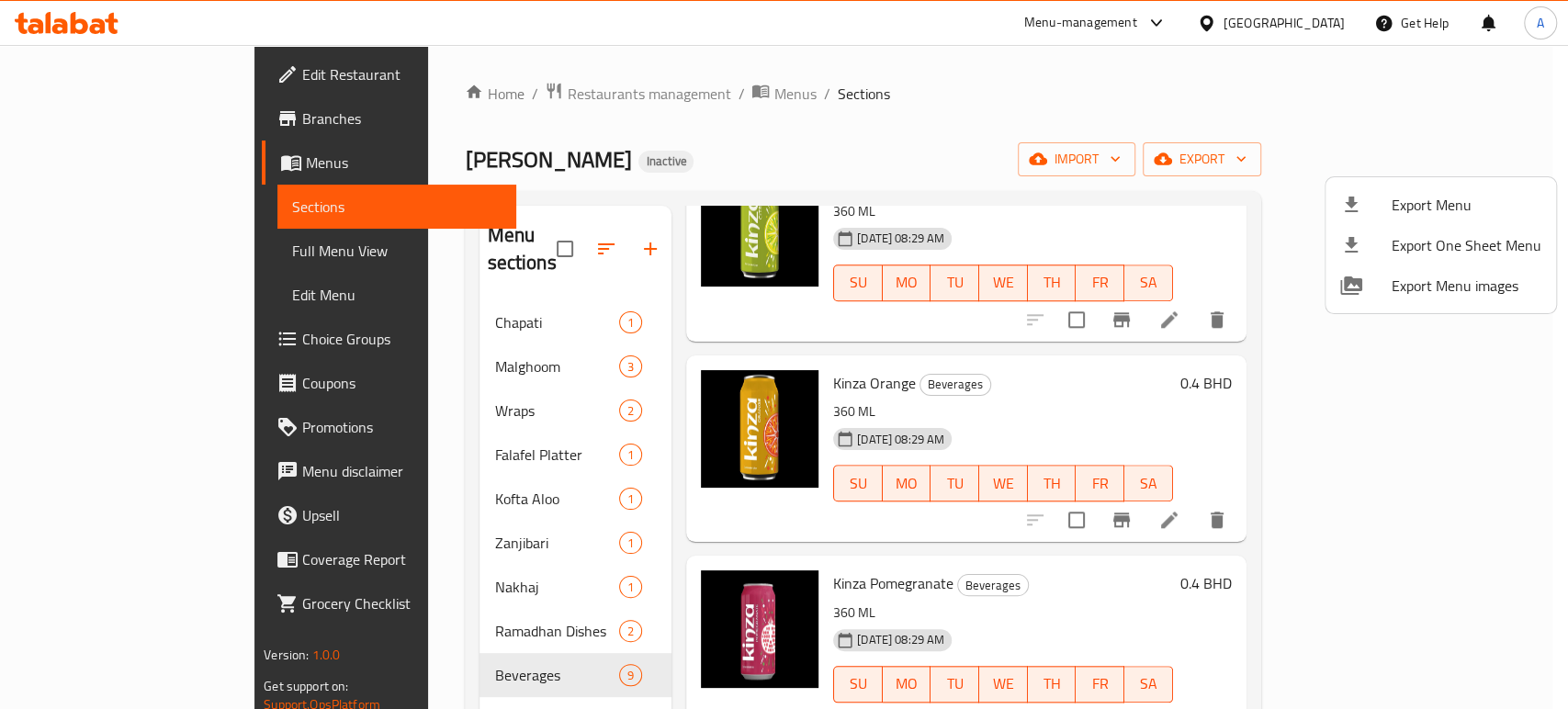
click at [422, 403] on div at bounding box center [784, 354] width 1568 height 709
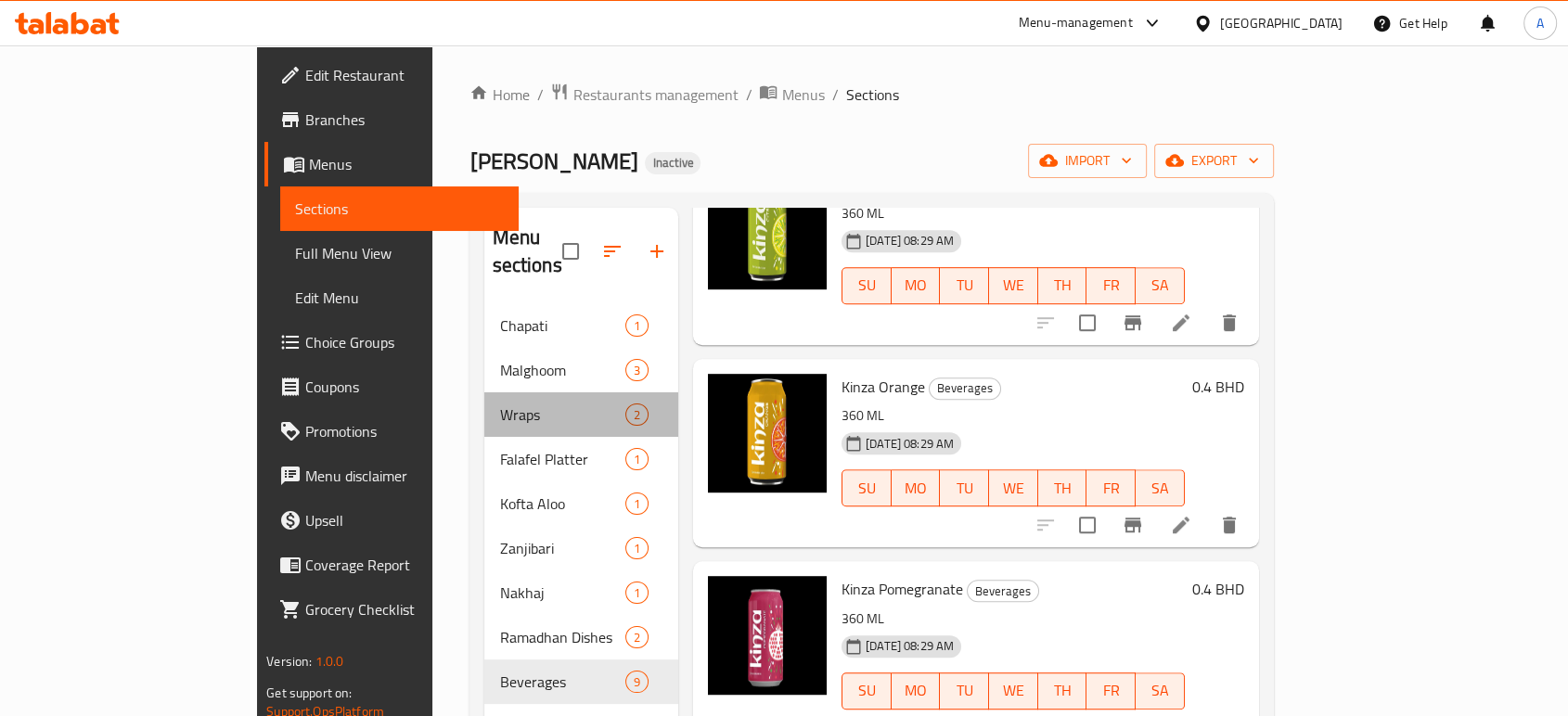
click at [484, 407] on div "Wraps 2" at bounding box center [581, 414] width 194 height 45
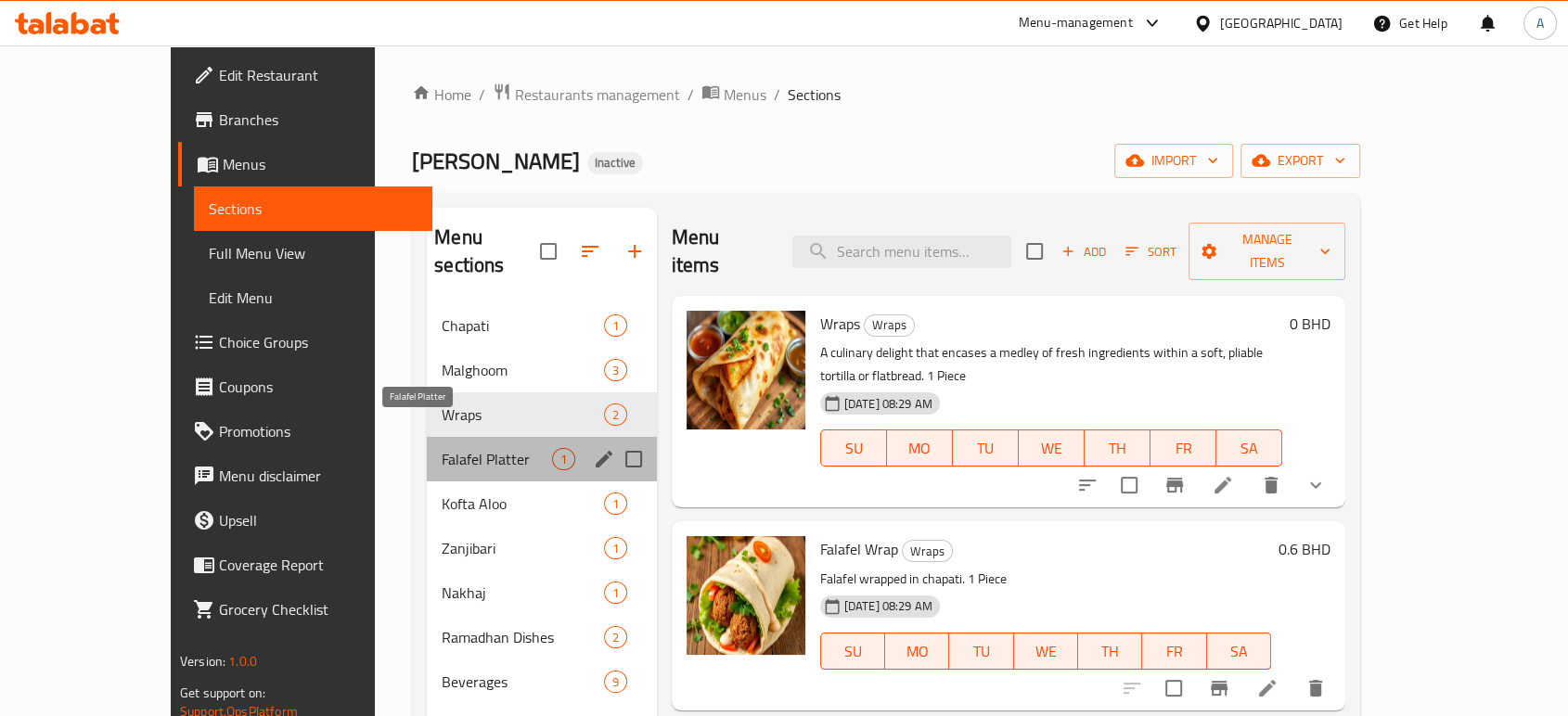
click at [441, 448] on span "Falafel Platter" at bounding box center [496, 459] width 109 height 22
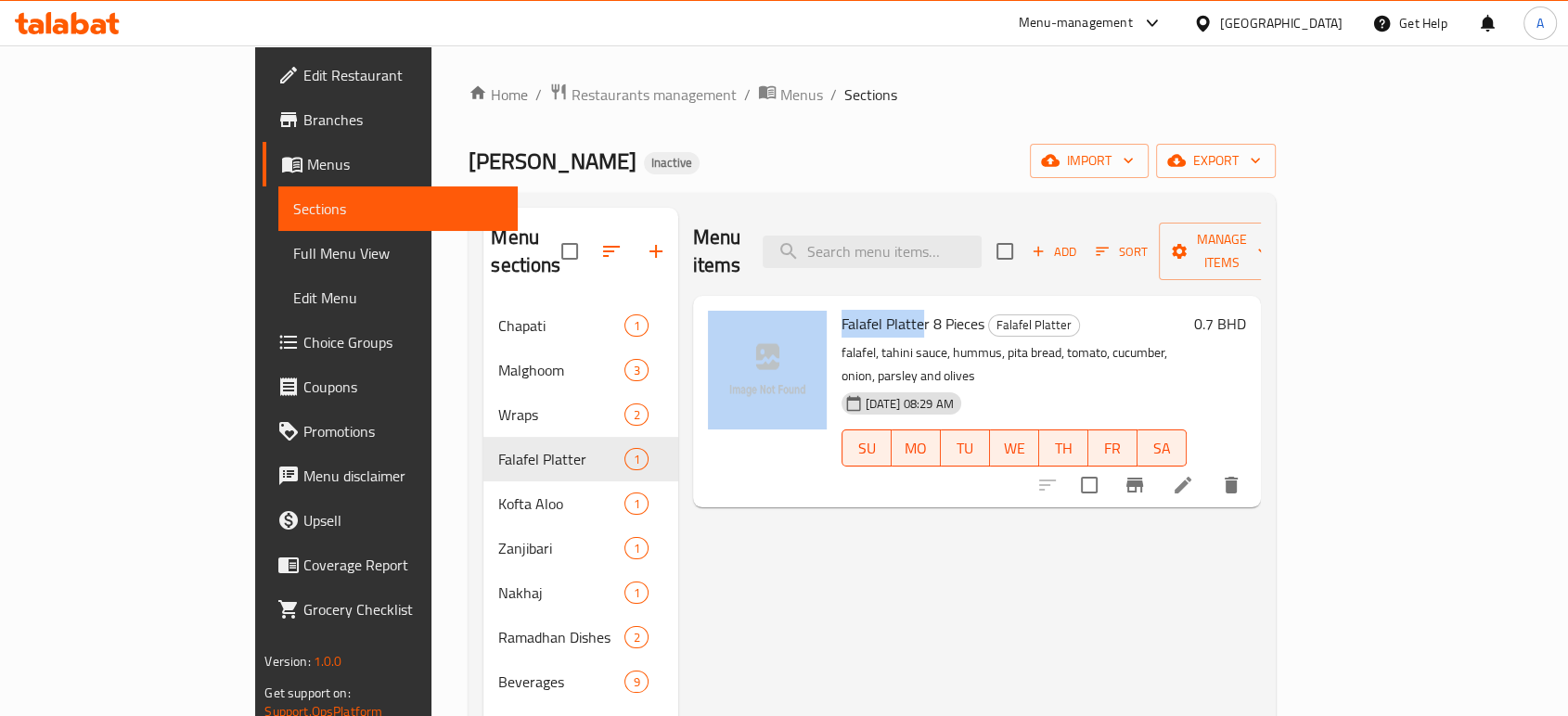
drag, startPoint x: 862, startPoint y: 290, endPoint x: 766, endPoint y: 300, distance: 96.5
click at [766, 303] on div "Falafel Platter 8 Pieces Falafel Platter falafel, tahini sauce, hummus, pita br…" at bounding box center [976, 401] width 552 height 196
copy div "Falafel Platte"
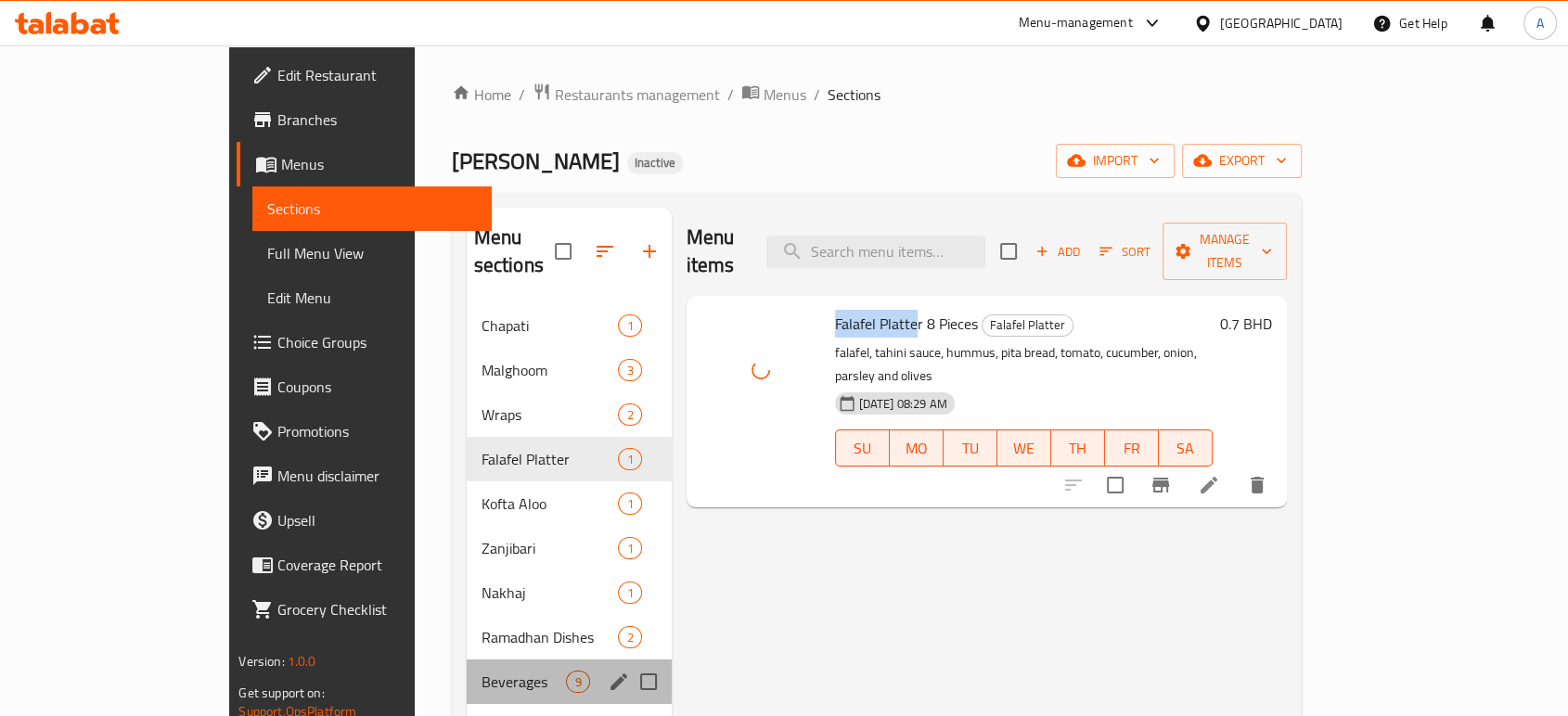
drag, startPoint x: 426, startPoint y: 637, endPoint x: 445, endPoint y: 621, distance: 24.8
click at [466, 660] on div "Beverages 9" at bounding box center [569, 682] width 205 height 45
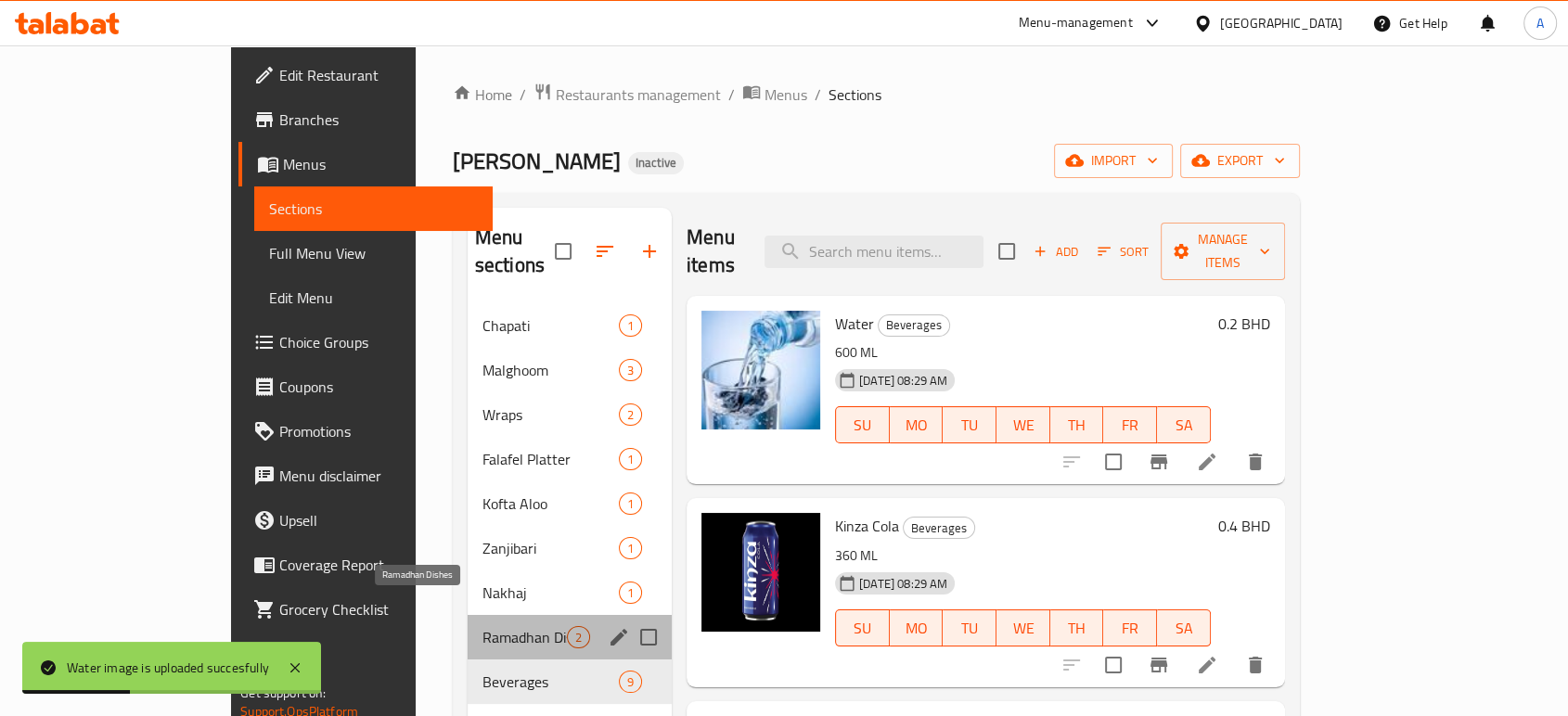
click at [482, 626] on span "Ramadhan Dishes" at bounding box center [525, 637] width 84 height 22
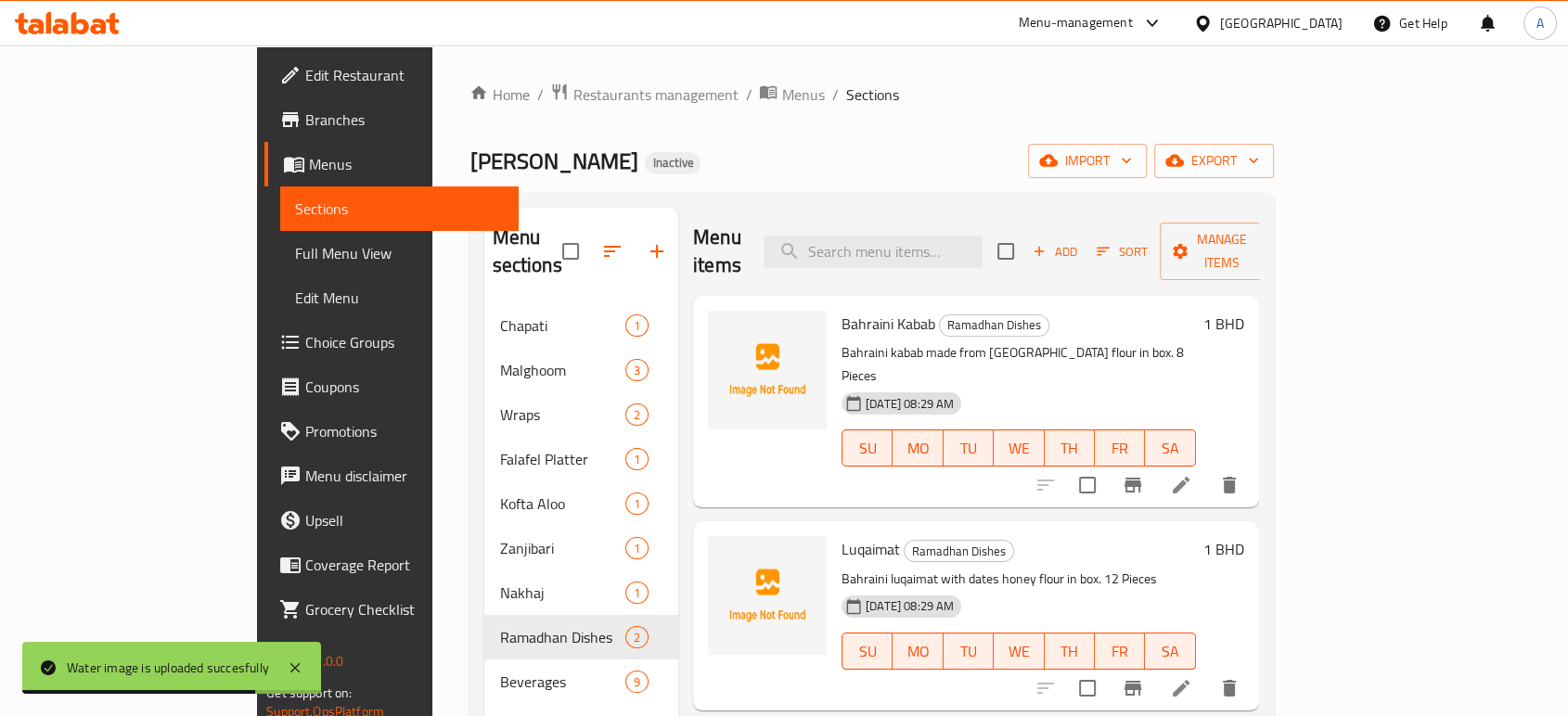
click at [841, 310] on span "Bahraini Kabab" at bounding box center [888, 324] width 94 height 28
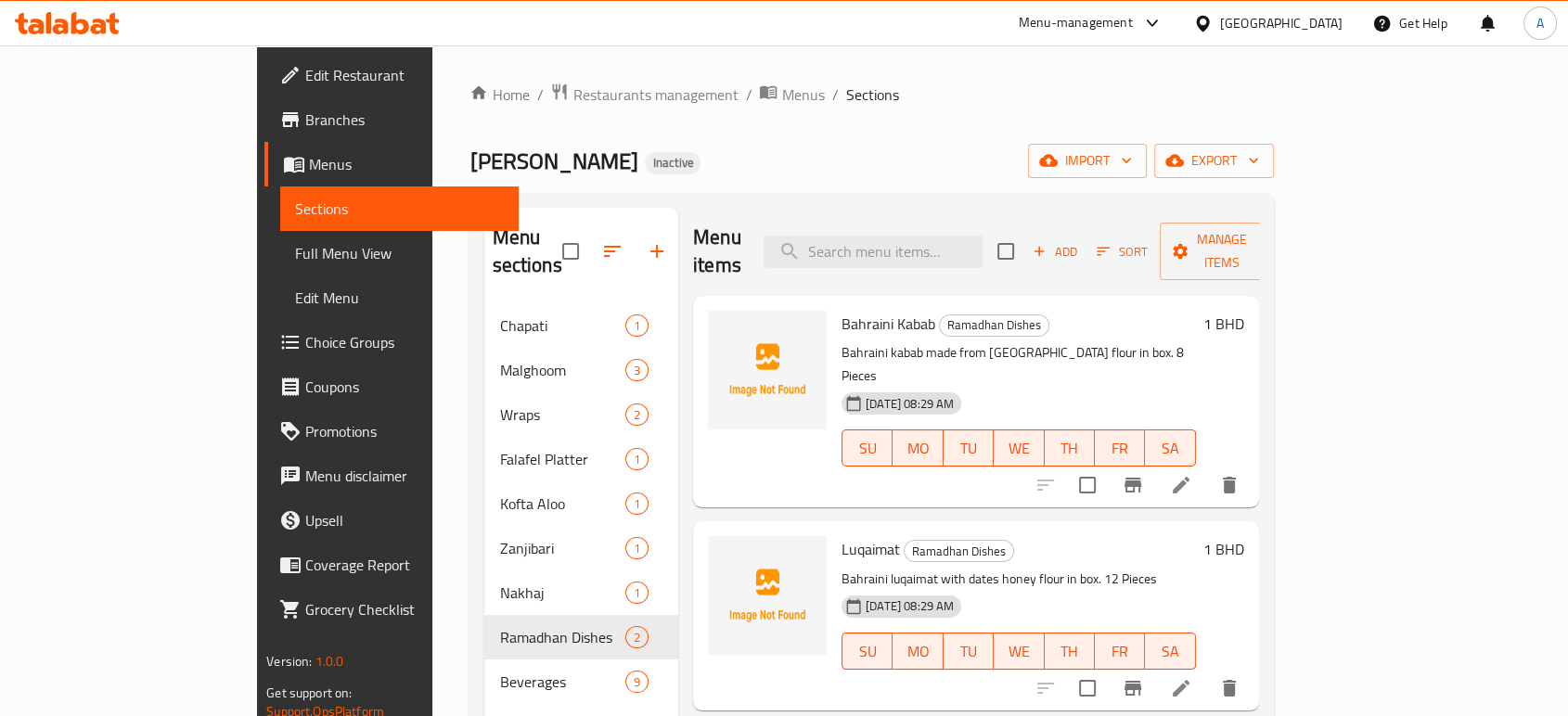
click at [841, 342] on p "Bahraini kabab made from [GEOGRAPHIC_DATA] flour in box. 8 Pieces" at bounding box center [1019, 365] width 354 height 46
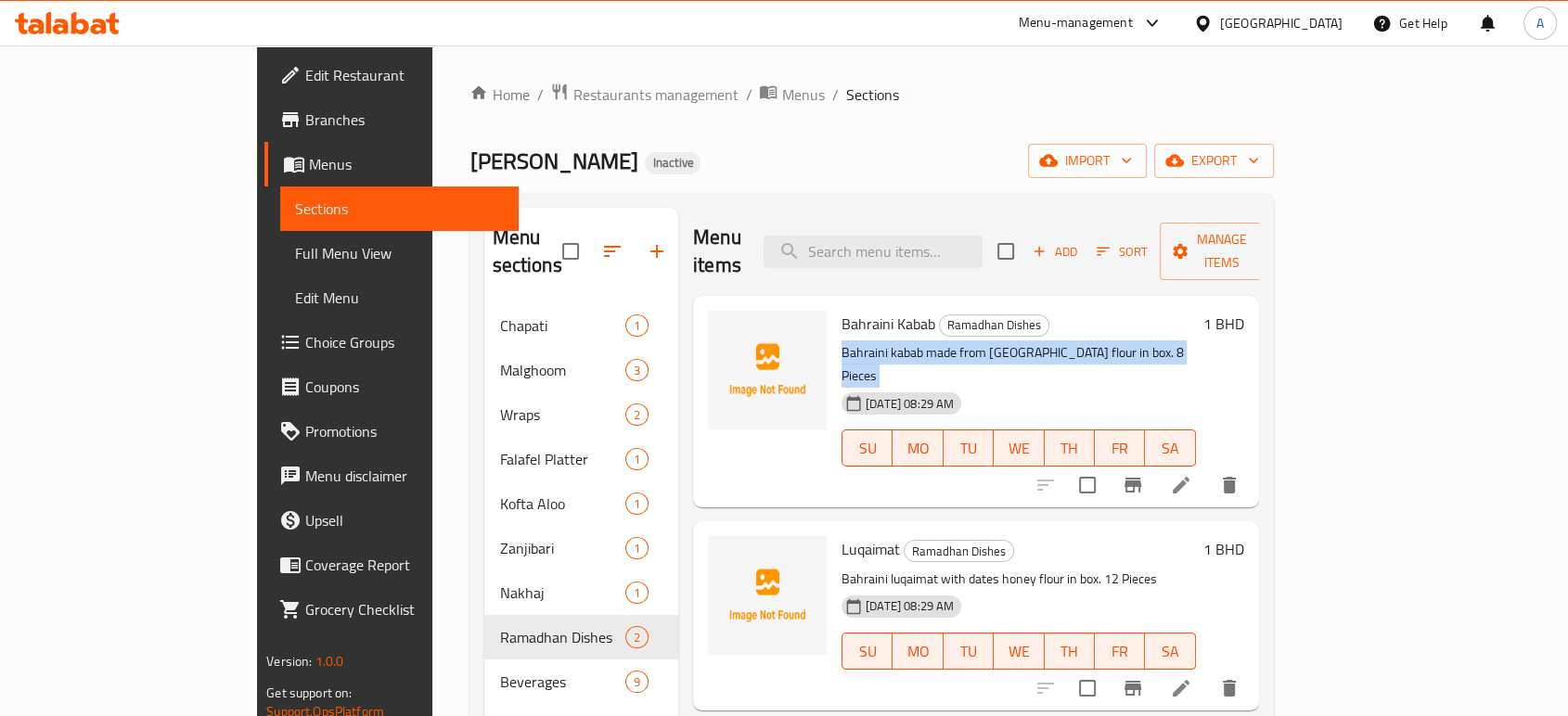
click at [841, 342] on p "Bahraini kabab made from [GEOGRAPHIC_DATA] flour in box. 8 Pieces" at bounding box center [1019, 365] width 354 height 46
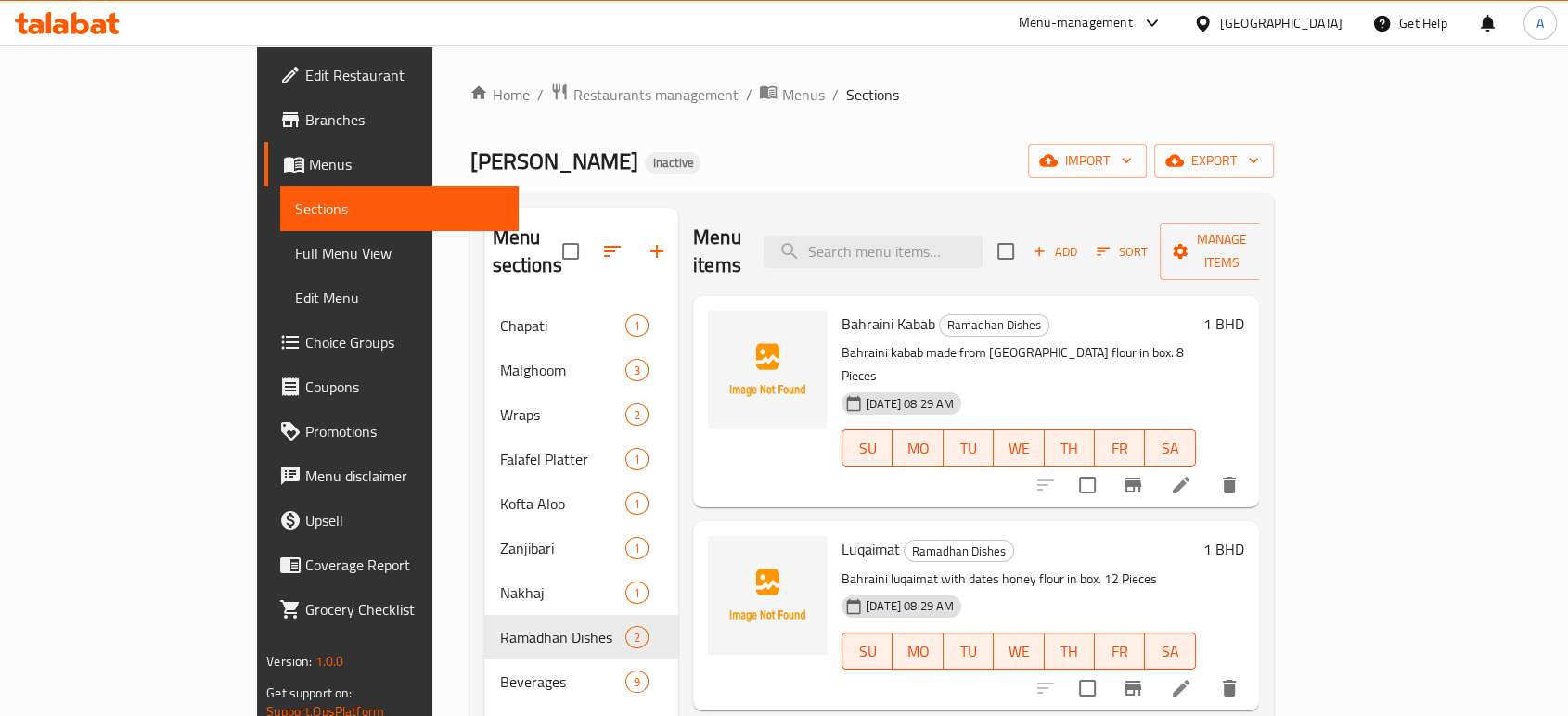
click at [841, 310] on span "Bahraini Kabab" at bounding box center [888, 324] width 94 height 28
copy h6 "Bahraini Kabab"
click at [841, 535] on span "Luqaimat" at bounding box center [870, 548] width 58 height 28
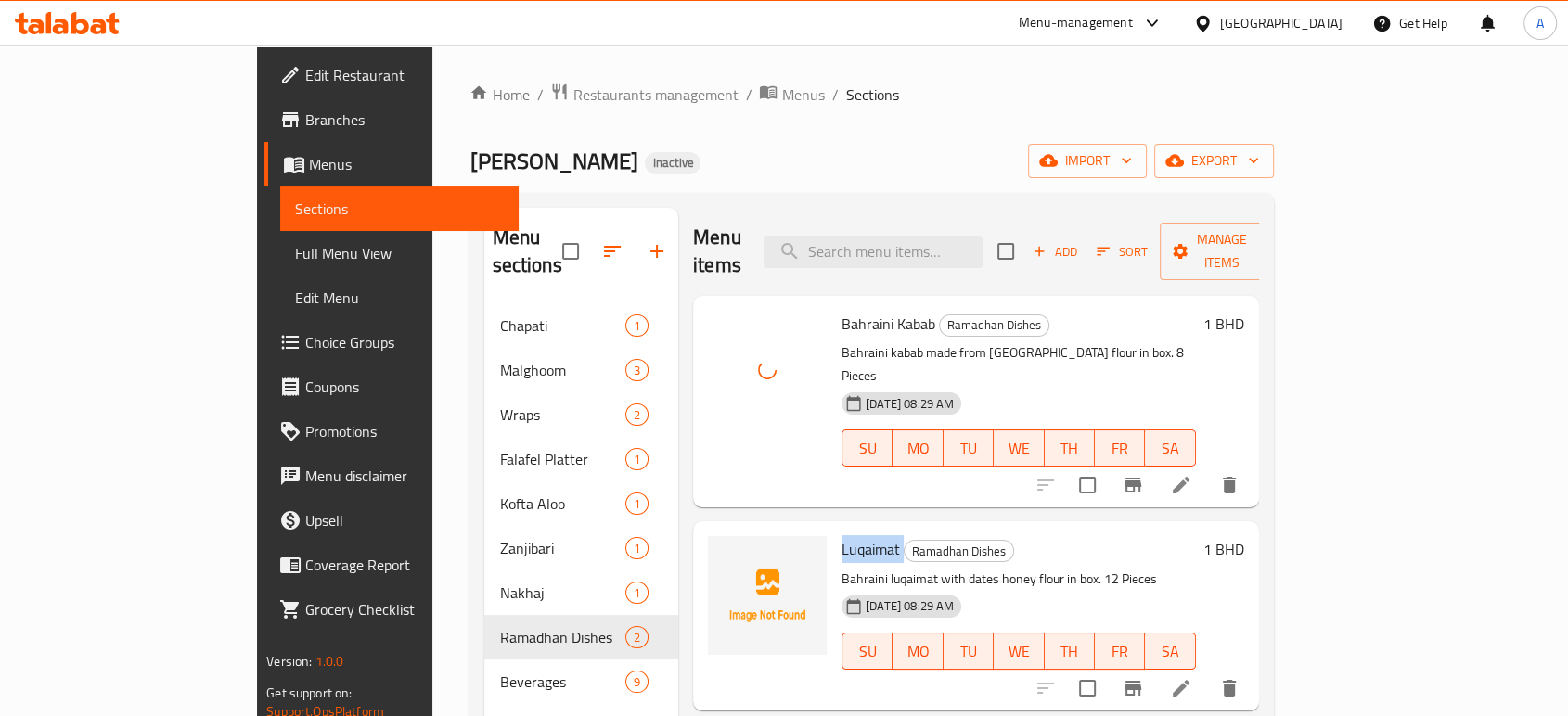
click at [841, 535] on span "Luqaimat" at bounding box center [870, 548] width 58 height 28
copy span "Luqaimat"
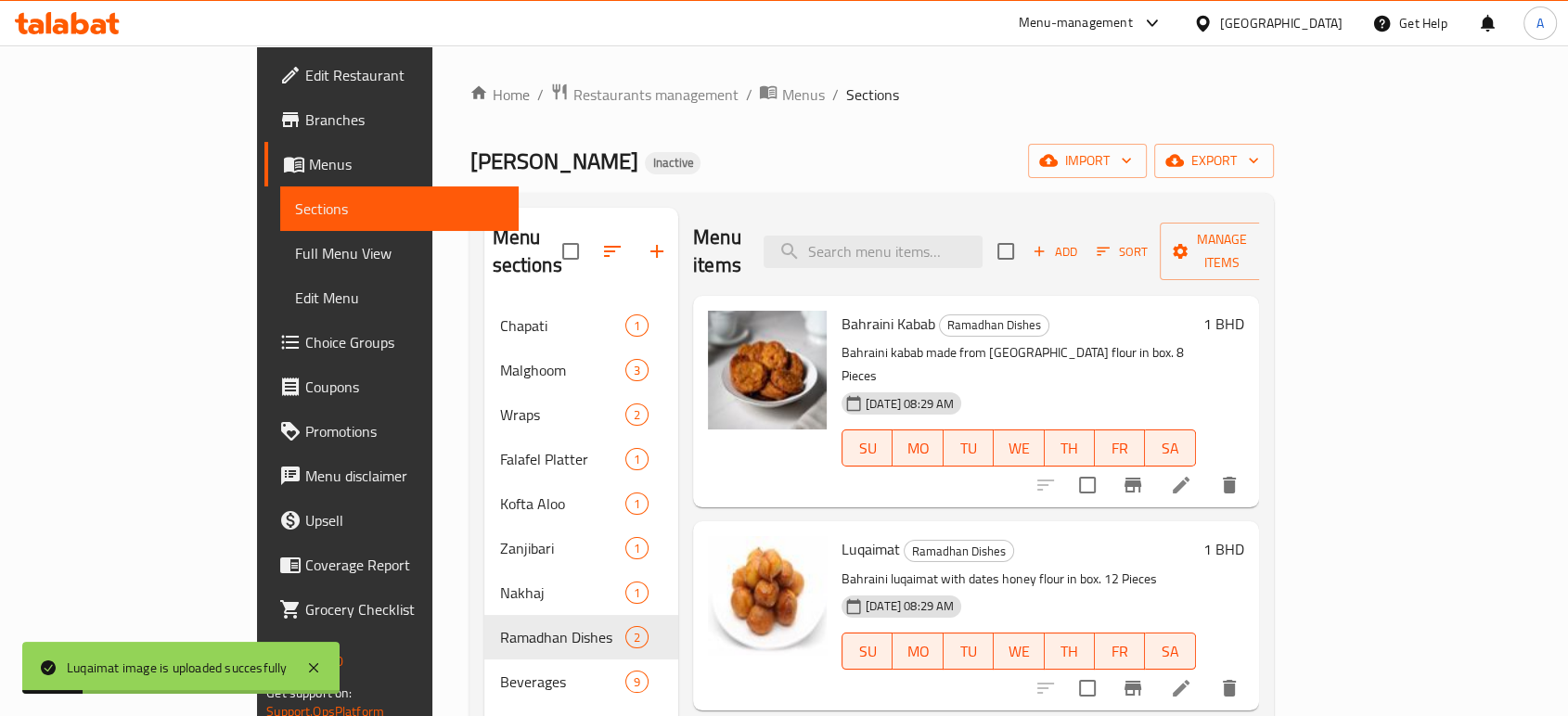
click at [986, 528] on div "Luqaimat Ramadhan Dishes Bahraini luqaimat with dates honey flour in box. 12 Pi…" at bounding box center [1019, 615] width 370 height 173
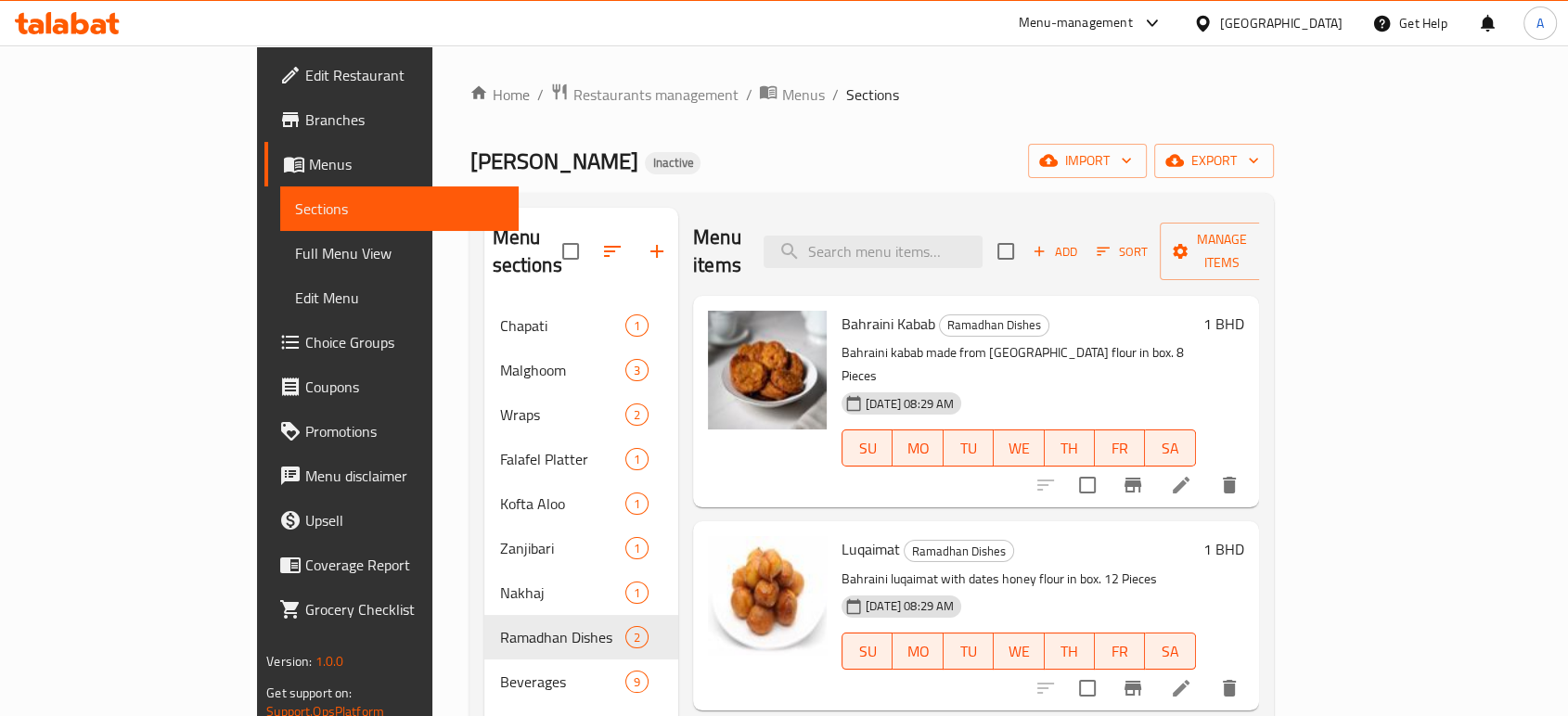
click at [843, 310] on span "Bahraini Kabab" at bounding box center [888, 324] width 94 height 28
click at [844, 310] on span "Bahraini Kabab" at bounding box center [888, 324] width 94 height 28
copy h6 "Bahraini Kabab"
click at [841, 535] on span "Luqaimat" at bounding box center [870, 548] width 58 height 28
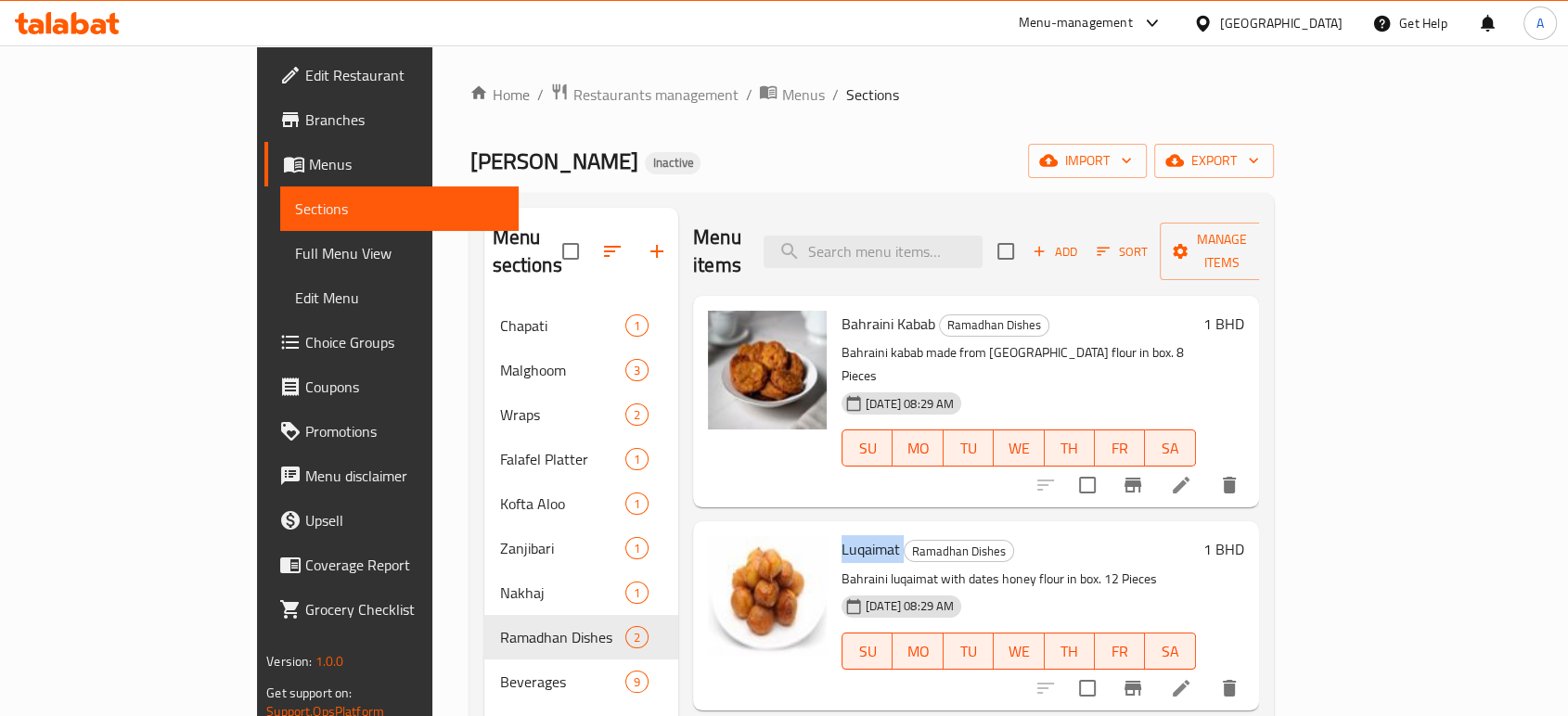
click at [841, 535] on span "Luqaimat" at bounding box center [870, 548] width 58 height 28
copy h6 "Luqaimat"
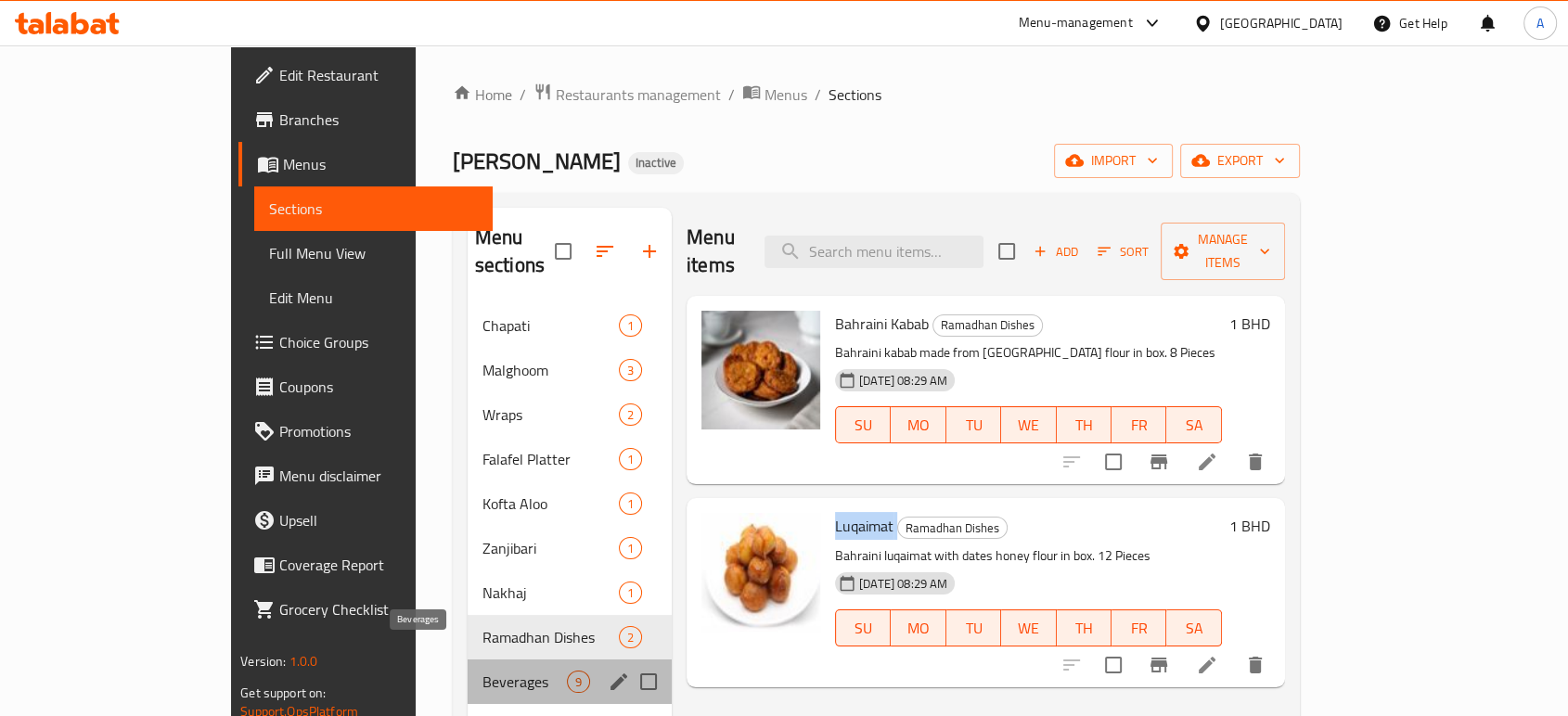
click at [482, 671] on span "Beverages" at bounding box center [525, 682] width 84 height 22
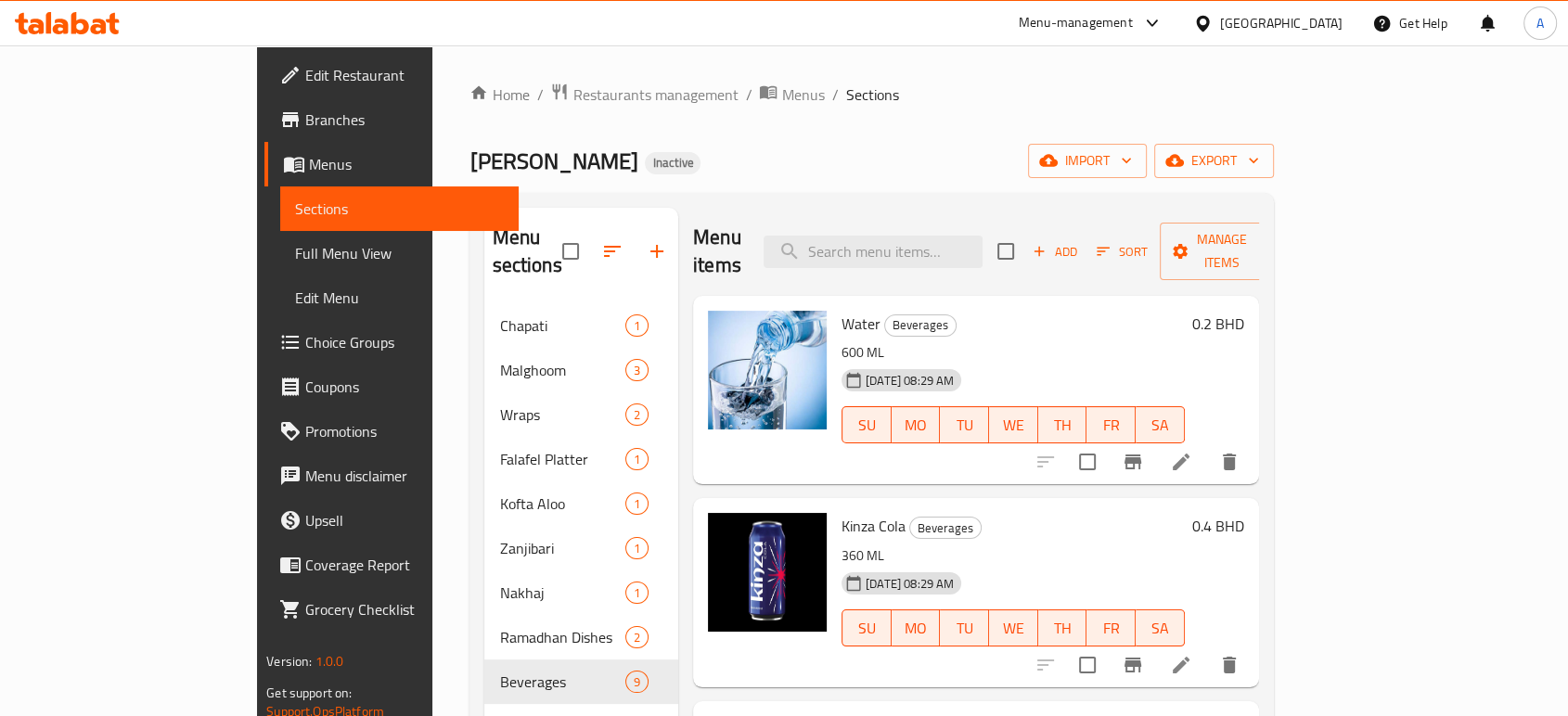
click at [841, 310] on span "Water" at bounding box center [861, 324] width 39 height 28
copy h6 "Water"
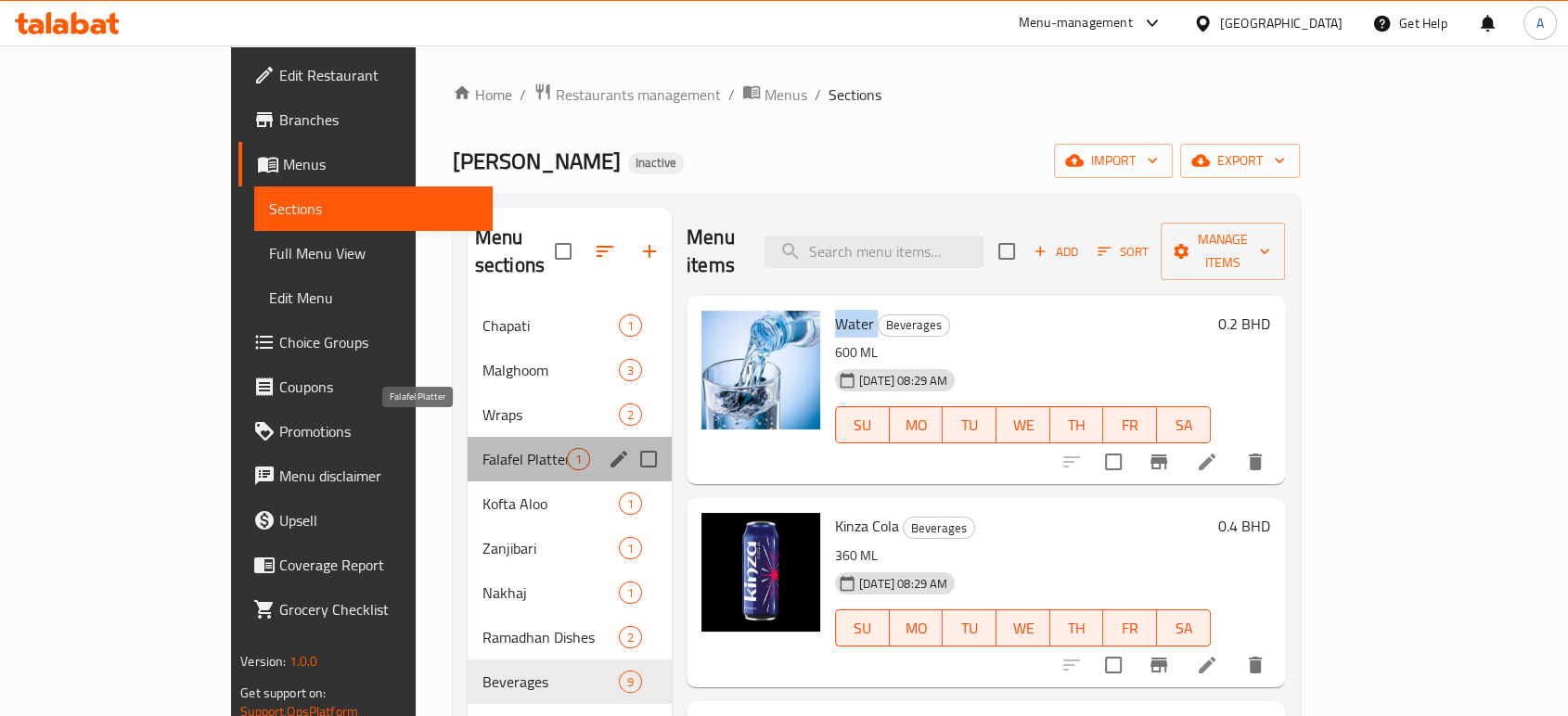
click at [482, 448] on span "Falafel Platter" at bounding box center [525, 459] width 84 height 22
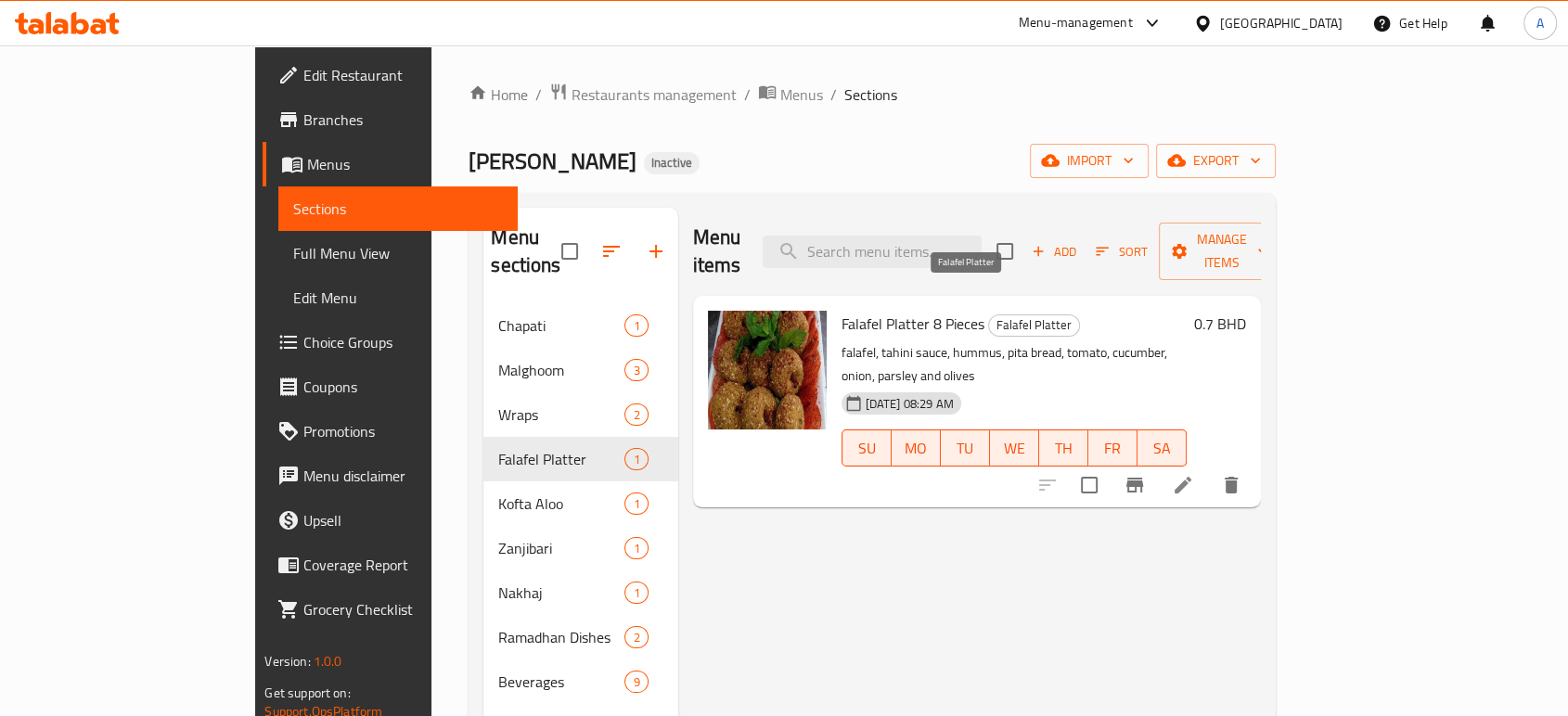
click at [989, 314] on span "Falafel Platter" at bounding box center [1034, 324] width 90 height 21
copy span "Falafel Platter"
